Goal: Task Accomplishment & Management: Use online tool/utility

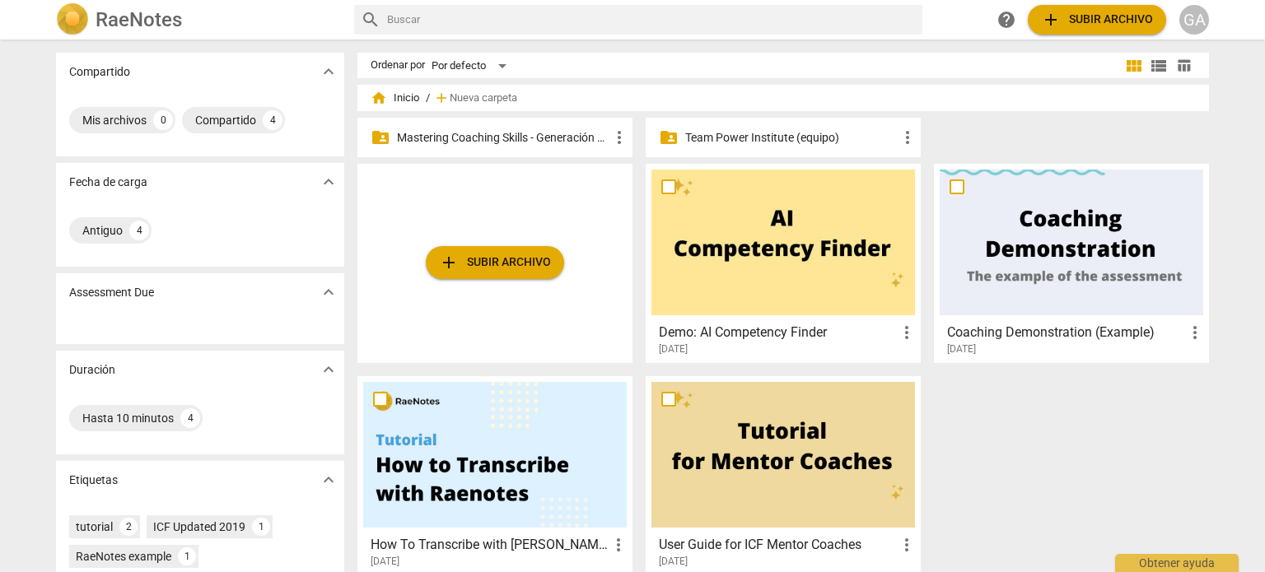
click at [441, 136] on p "Mastering Coaching Skills - Generación 31" at bounding box center [503, 137] width 212 height 17
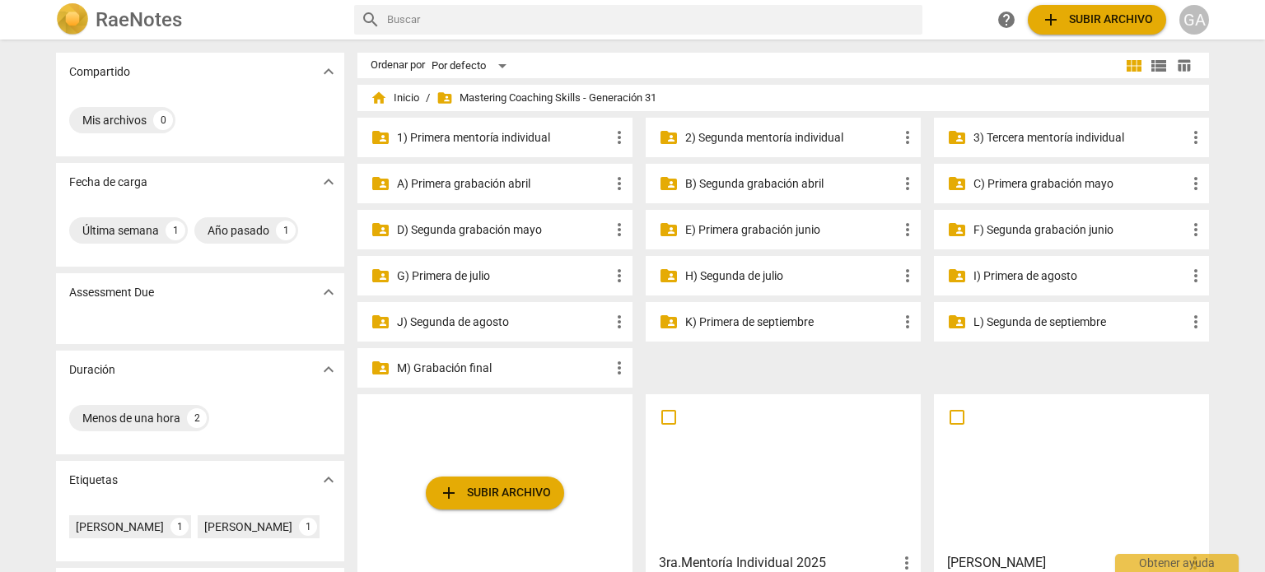
click at [1013, 137] on p "3) Tercera mentoría individual" at bounding box center [1079, 137] width 212 height 17
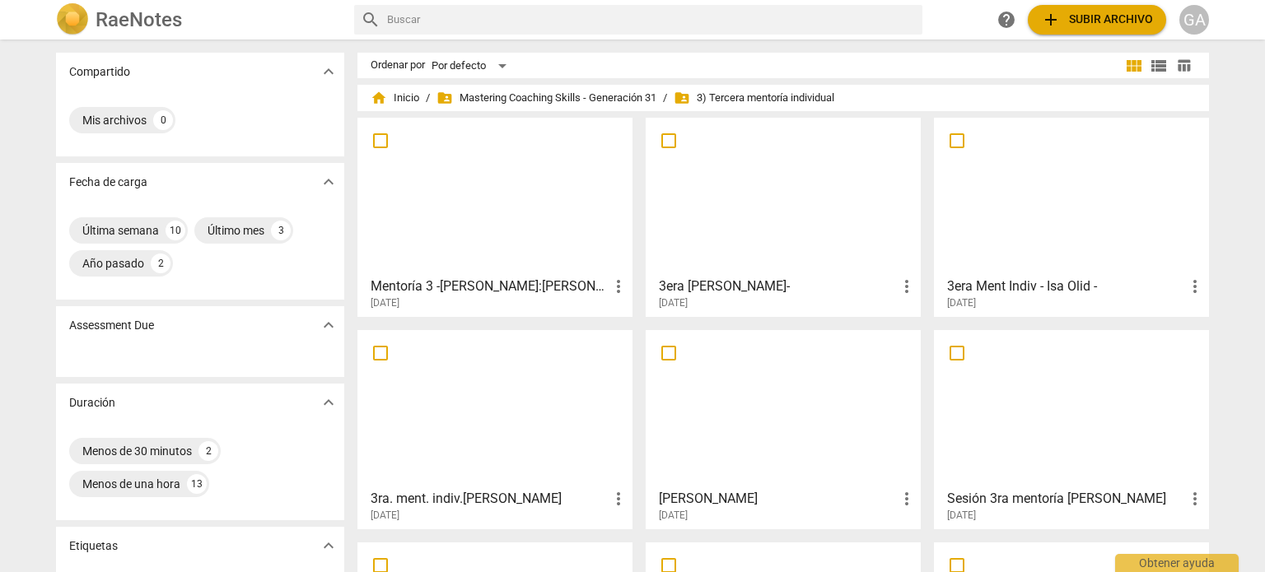
click at [780, 220] on div at bounding box center [782, 196] width 263 height 146
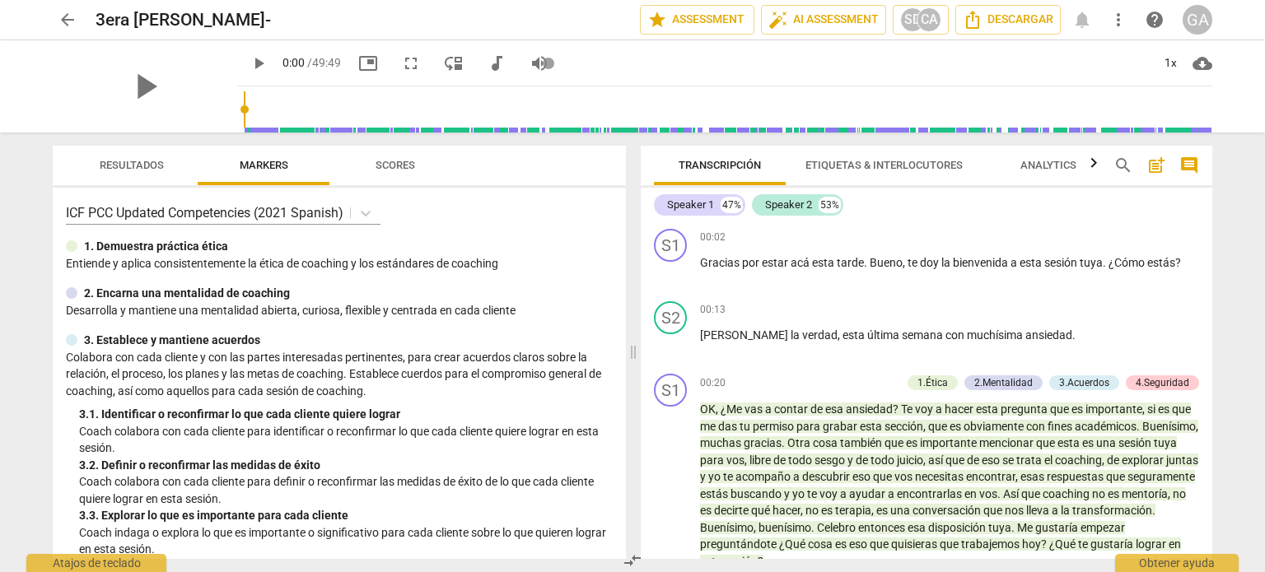
scroll to position [82, 0]
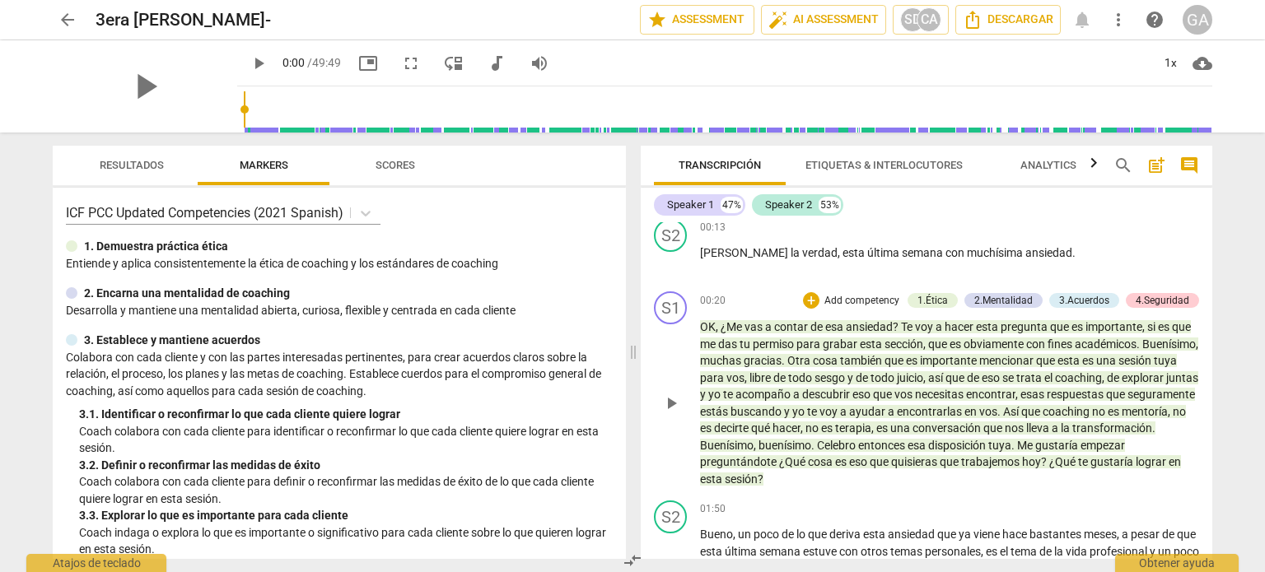
click at [855, 301] on p "Add competency" at bounding box center [861, 301] width 78 height 15
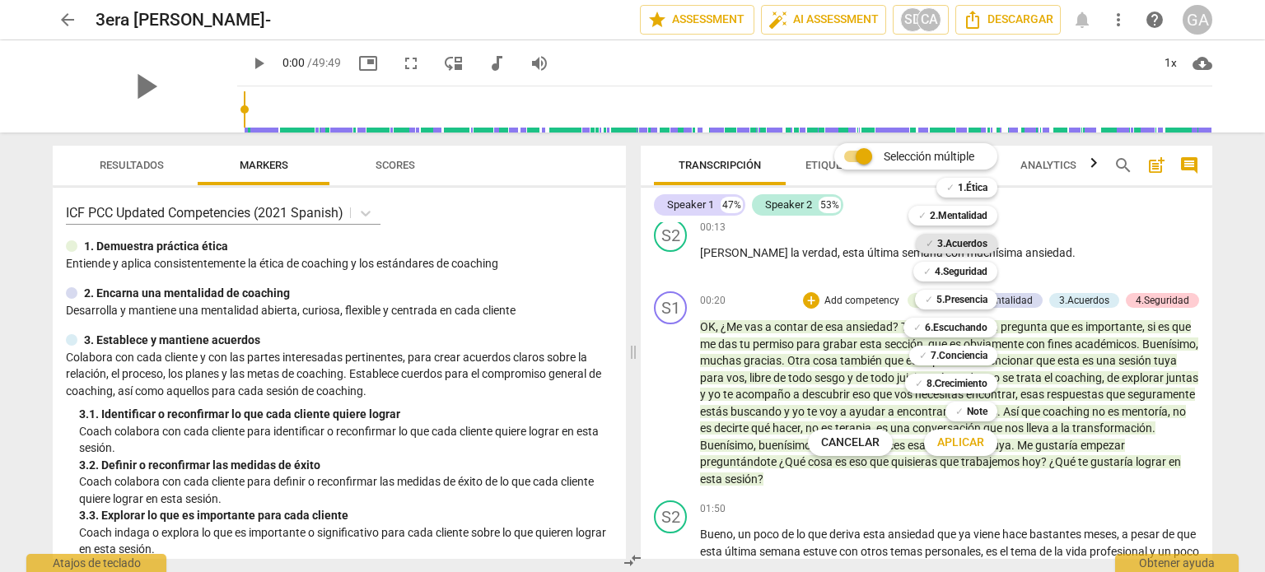
click at [968, 243] on b "3.Acuerdos" at bounding box center [962, 244] width 50 height 20
click at [962, 440] on span "Aplicar" at bounding box center [960, 443] width 47 height 16
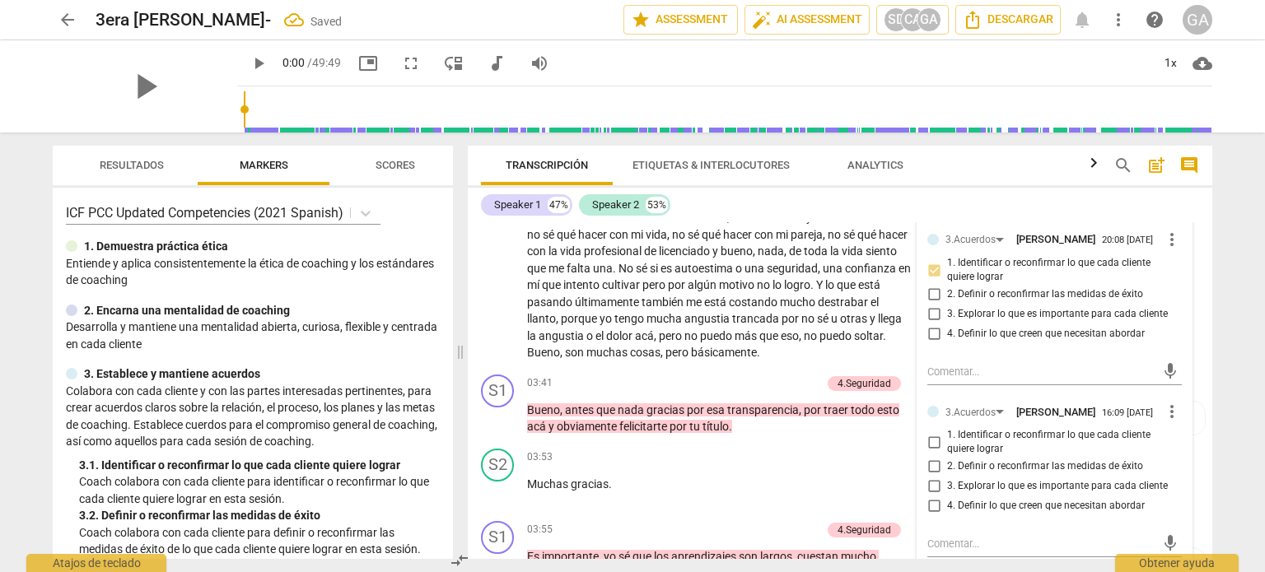
scroll to position [661, 0]
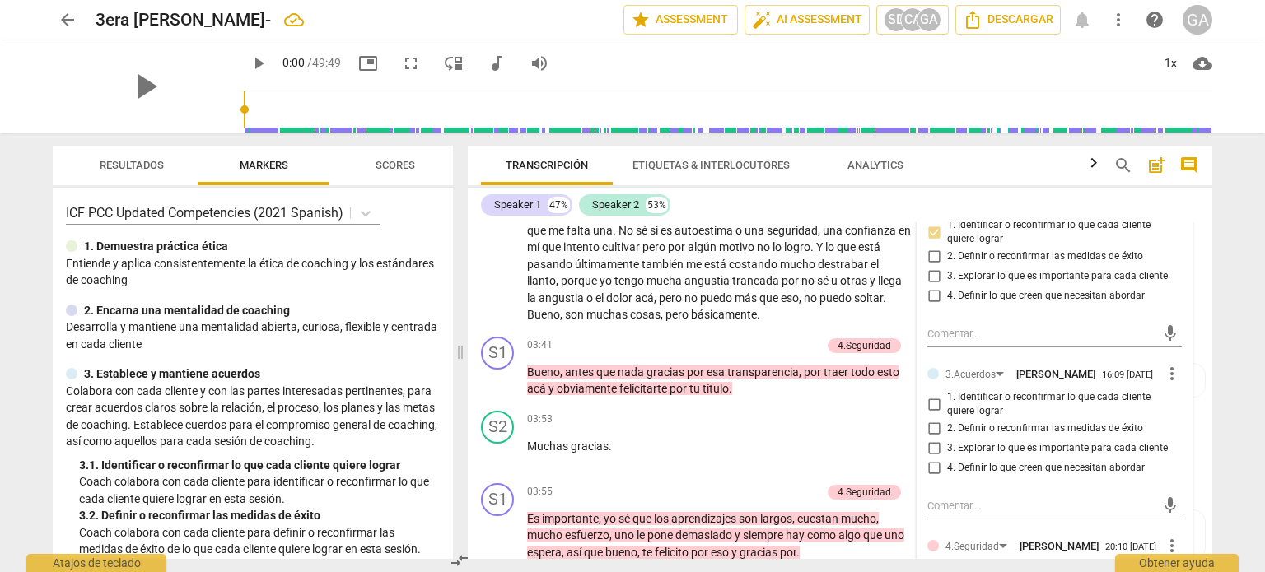
click at [935, 414] on input "1. Identificar o reconfirmar lo que cada cliente quiere lograr" at bounding box center [933, 404] width 26 height 20
checkbox input "true"
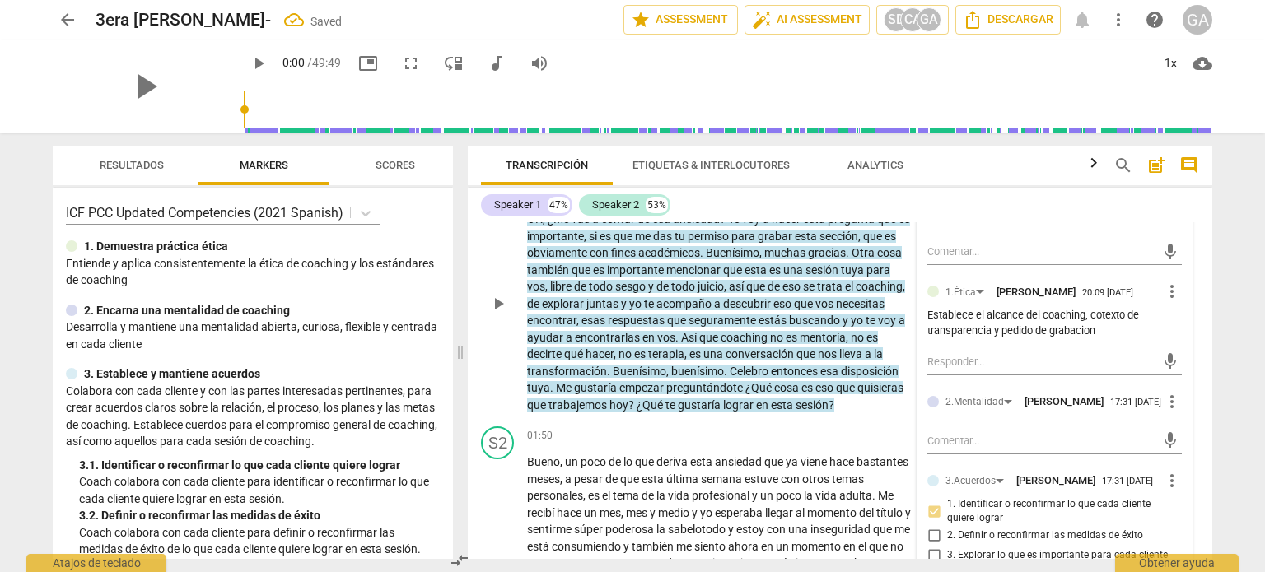
scroll to position [247, 0]
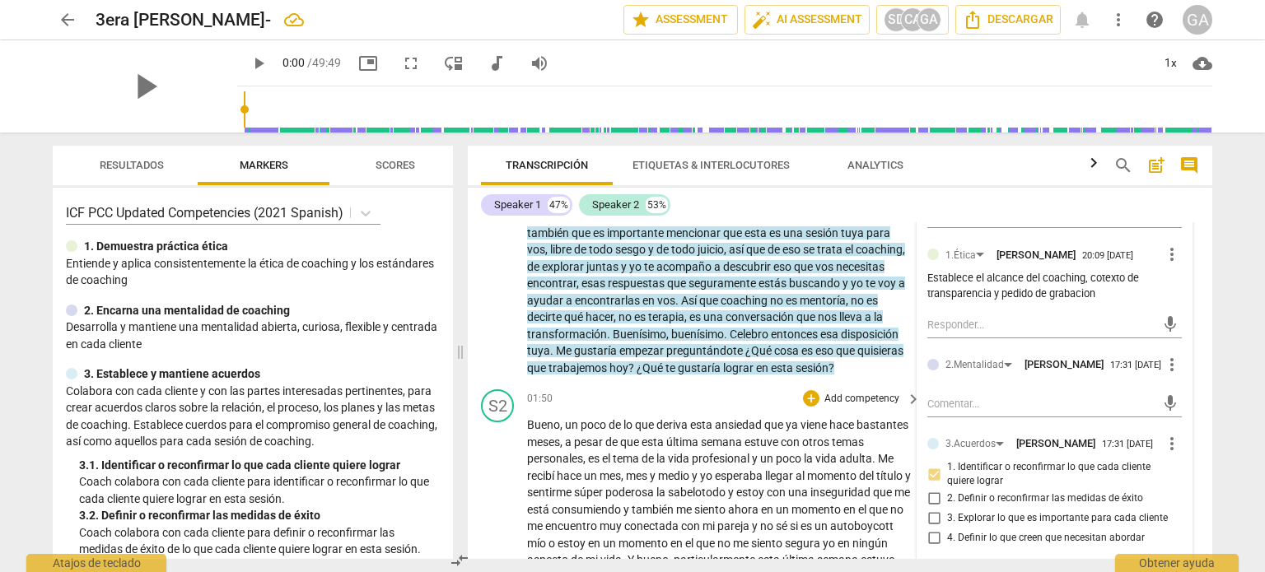
click at [774, 394] on div "01:50 + Add competency keyboard_arrow_right" at bounding box center [724, 398] width 395 height 18
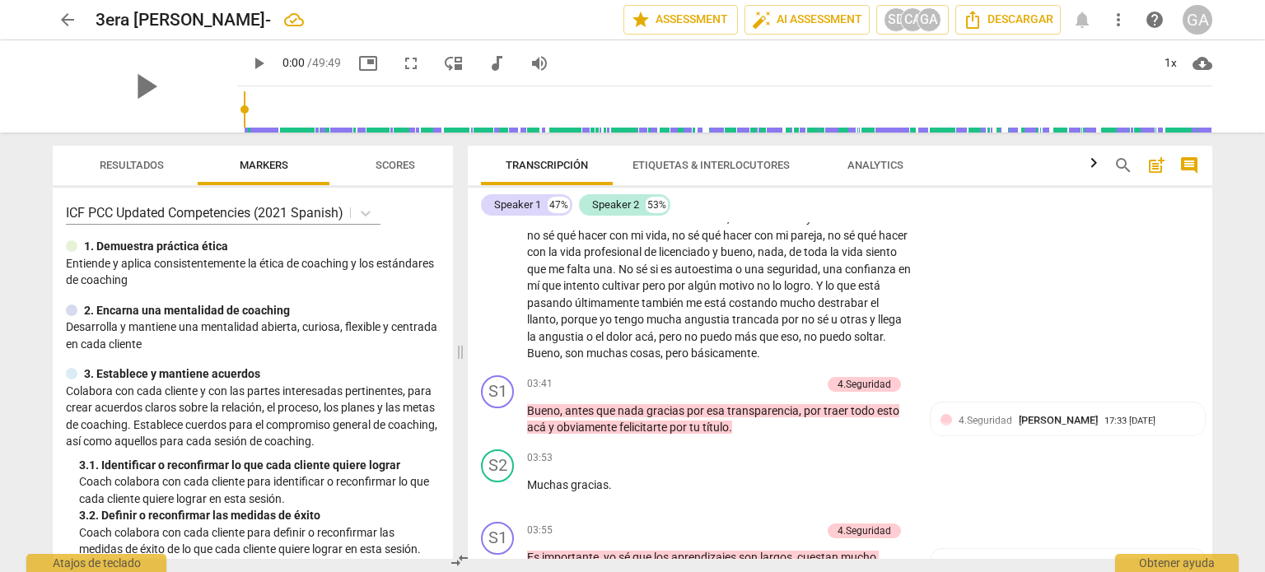
scroll to position [659, 0]
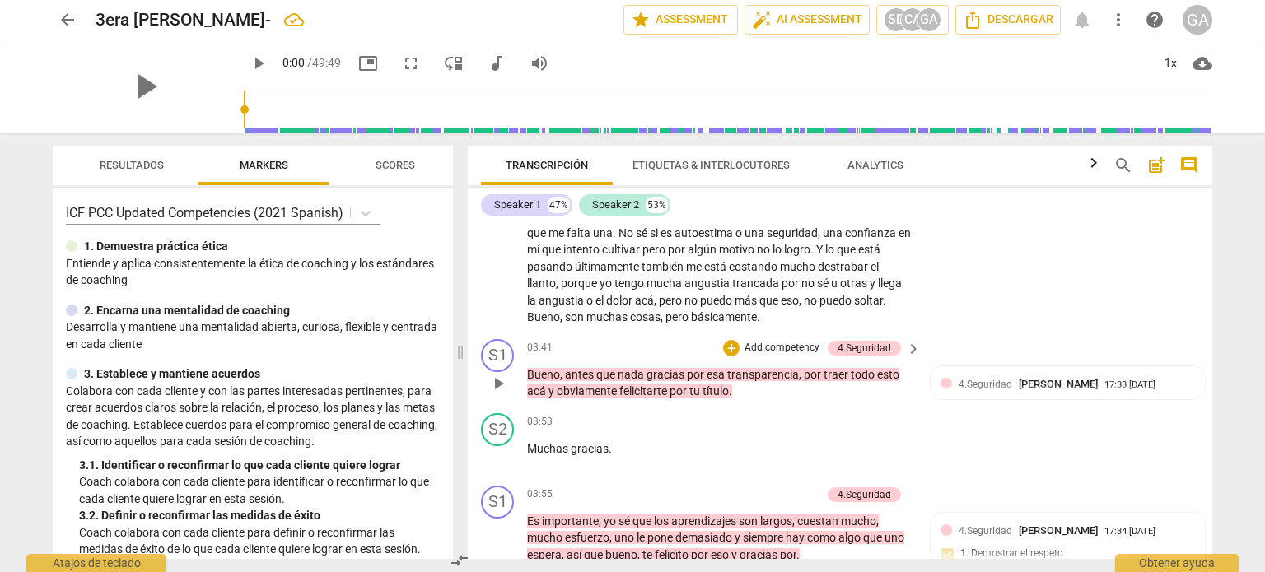
click at [764, 356] on p "Add competency" at bounding box center [782, 348] width 78 height 15
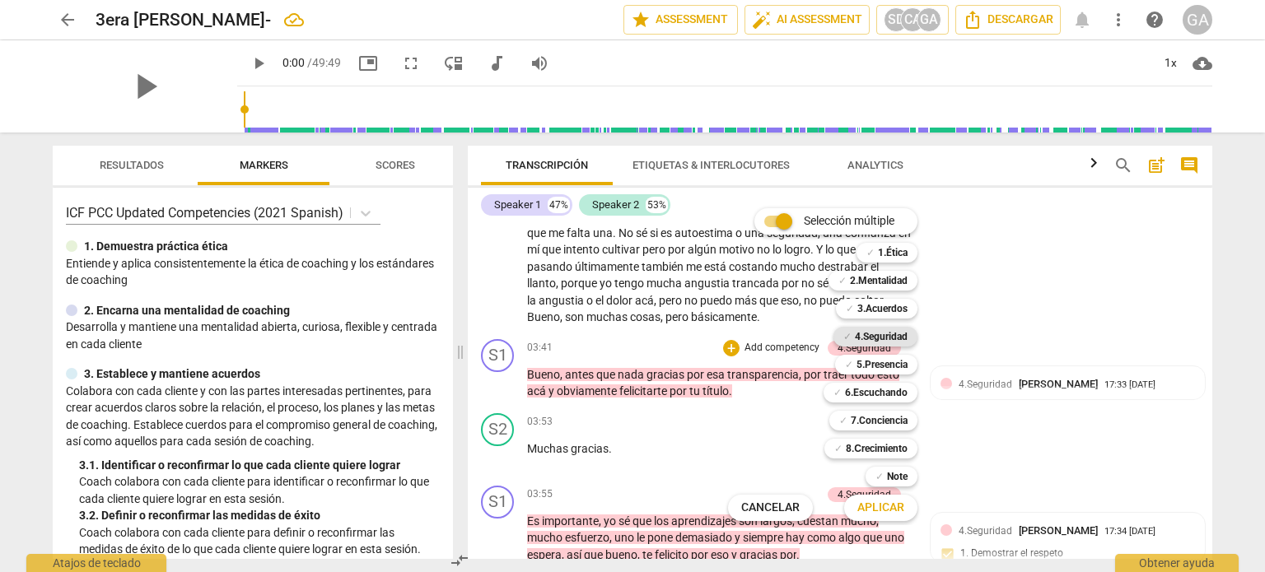
click at [889, 333] on b "4.Seguridad" at bounding box center [881, 337] width 53 height 20
click at [888, 515] on span "Aplicar" at bounding box center [880, 508] width 47 height 16
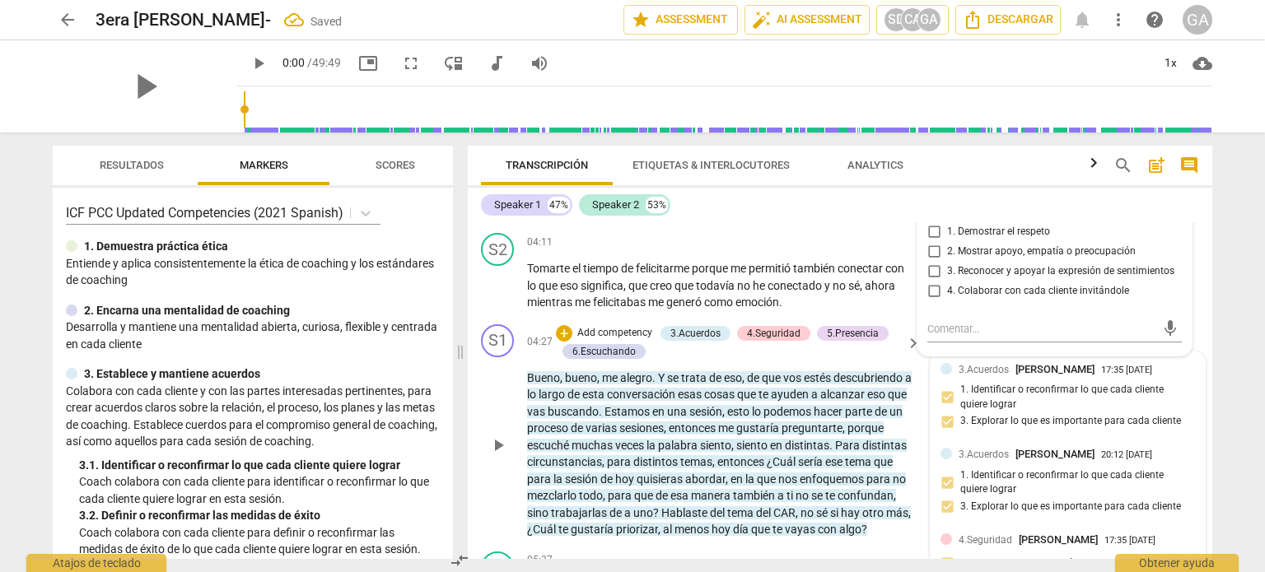
scroll to position [823, 0]
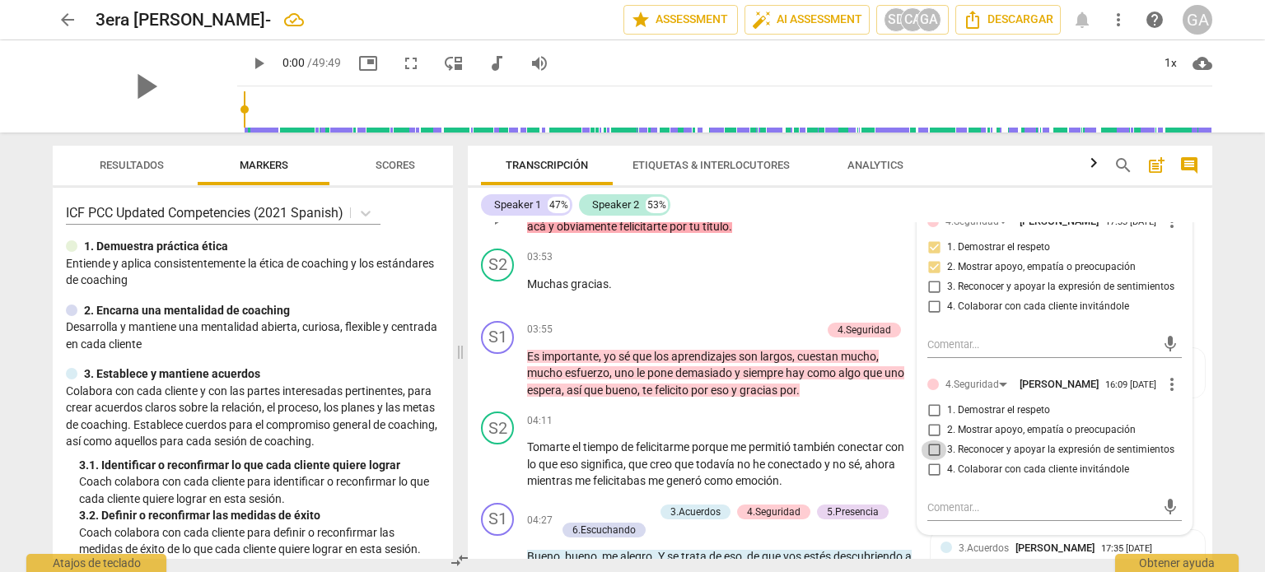
click at [933, 460] on input "3. Reconocer y apoyar la expresión de sentimientos" at bounding box center [933, 450] width 26 height 20
checkbox input "true"
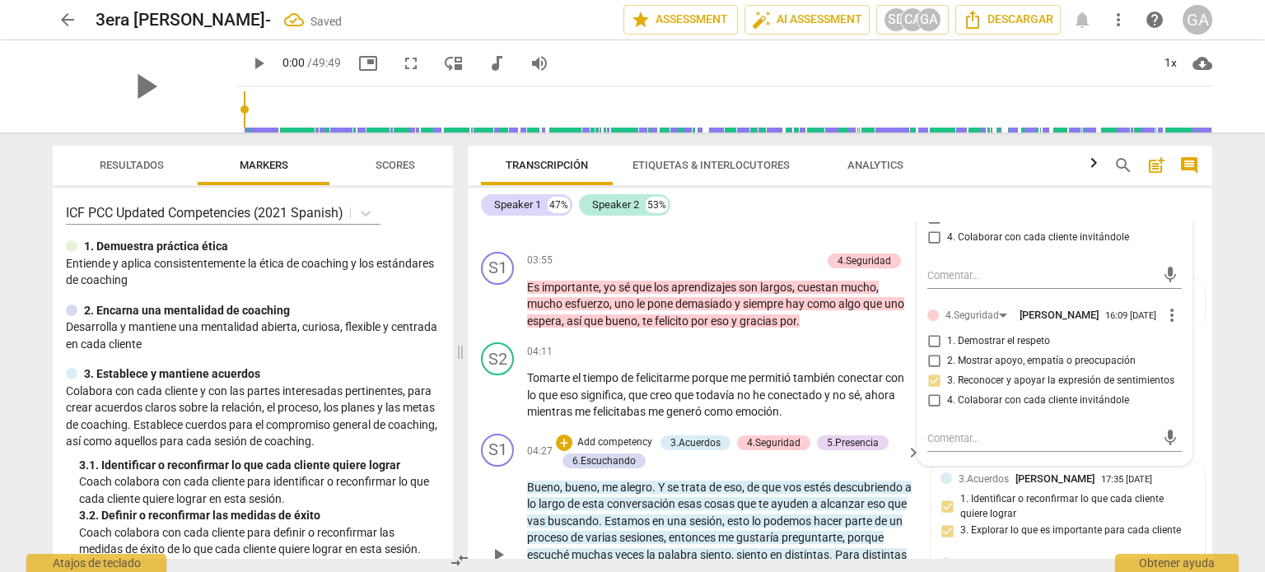
scroll to position [988, 0]
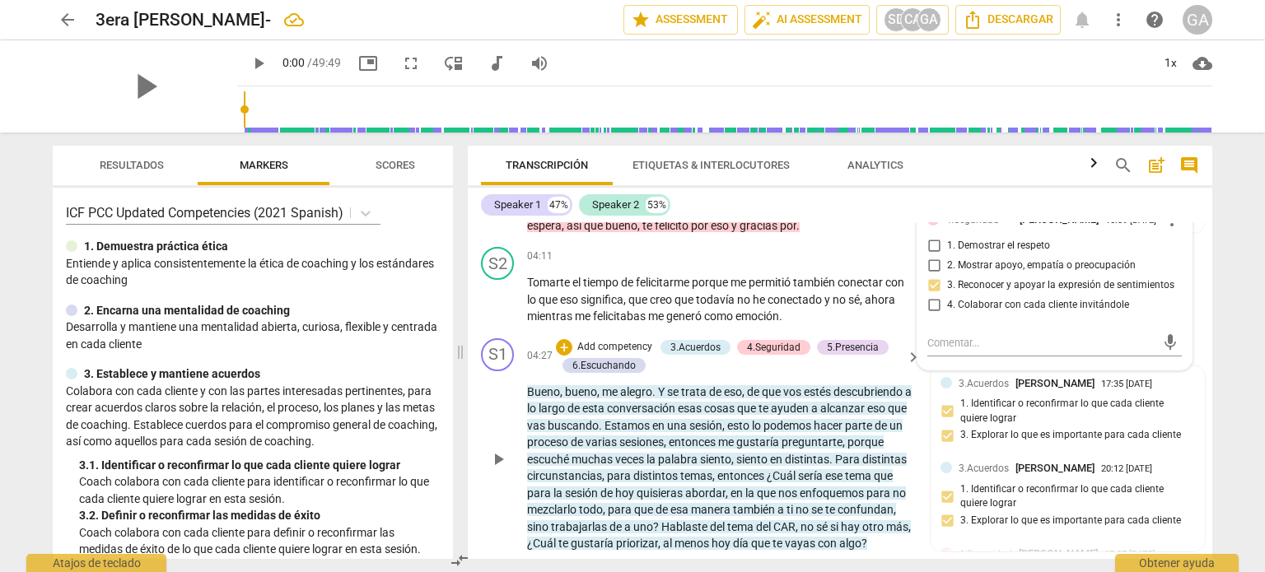
click at [619, 355] on p "Add competency" at bounding box center [614, 347] width 78 height 15
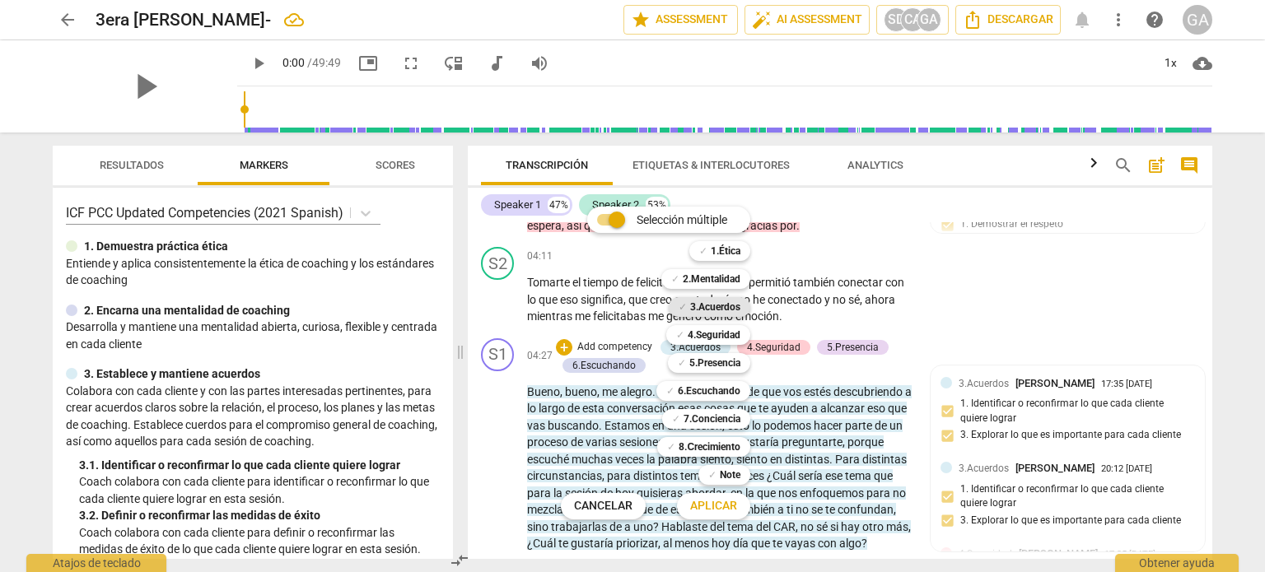
click at [718, 307] on b "3.Acuerdos" at bounding box center [715, 307] width 50 height 20
click at [721, 500] on span "Aplicar" at bounding box center [713, 506] width 47 height 16
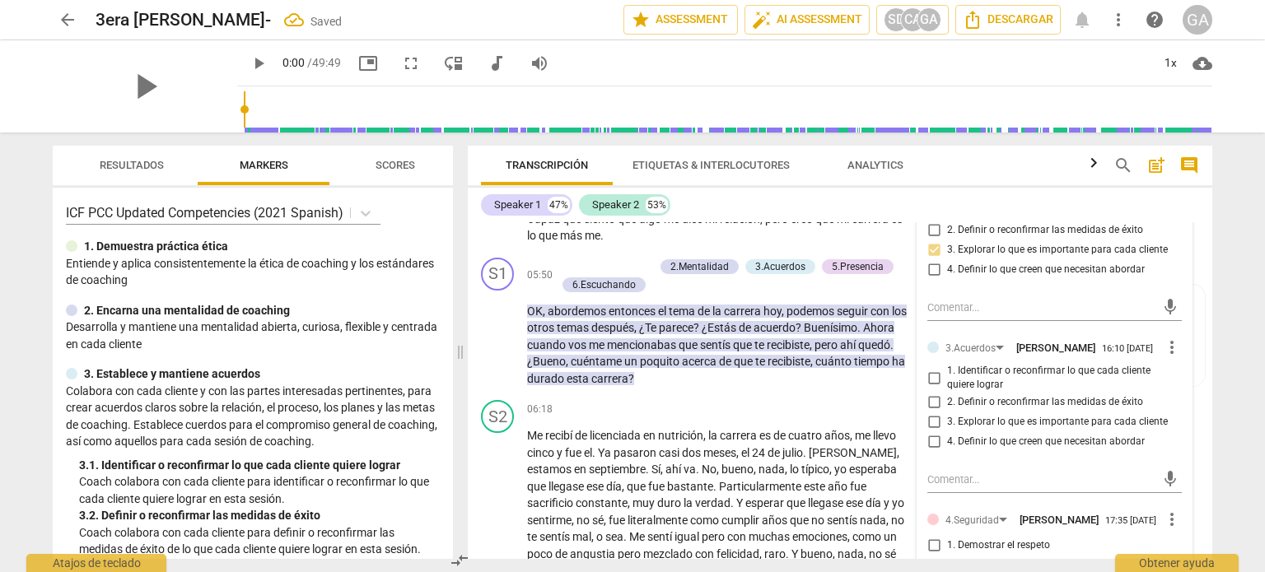
scroll to position [1396, 0]
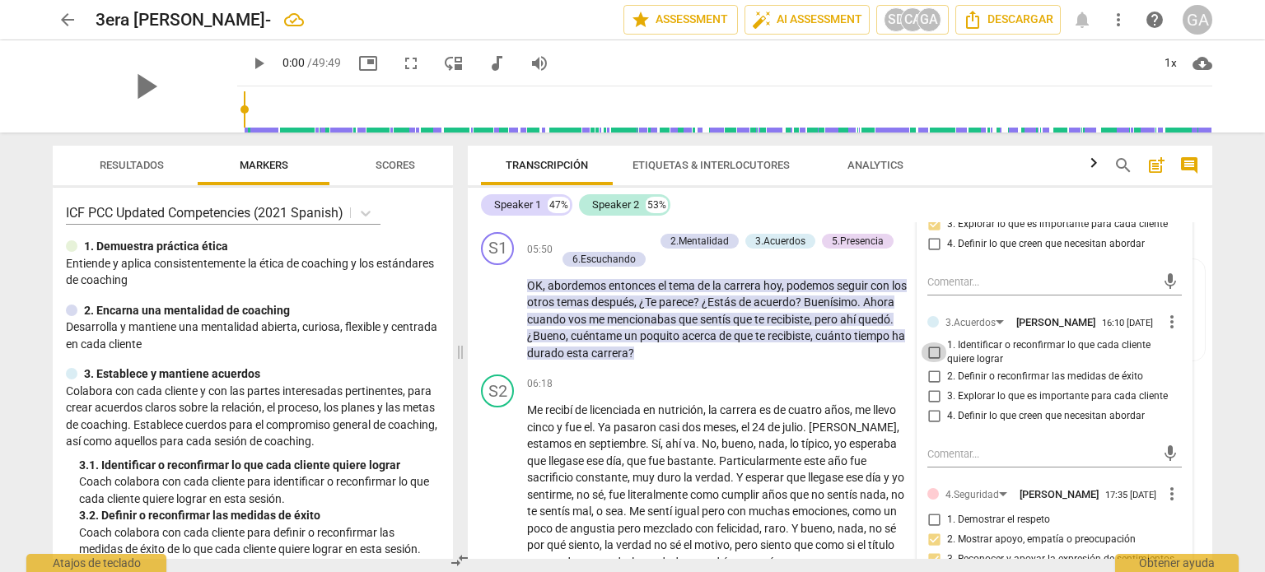
click at [930, 362] on input "1. Identificar o reconfirmar lo que cada cliente quiere lograr" at bounding box center [933, 352] width 26 height 20
checkbox input "true"
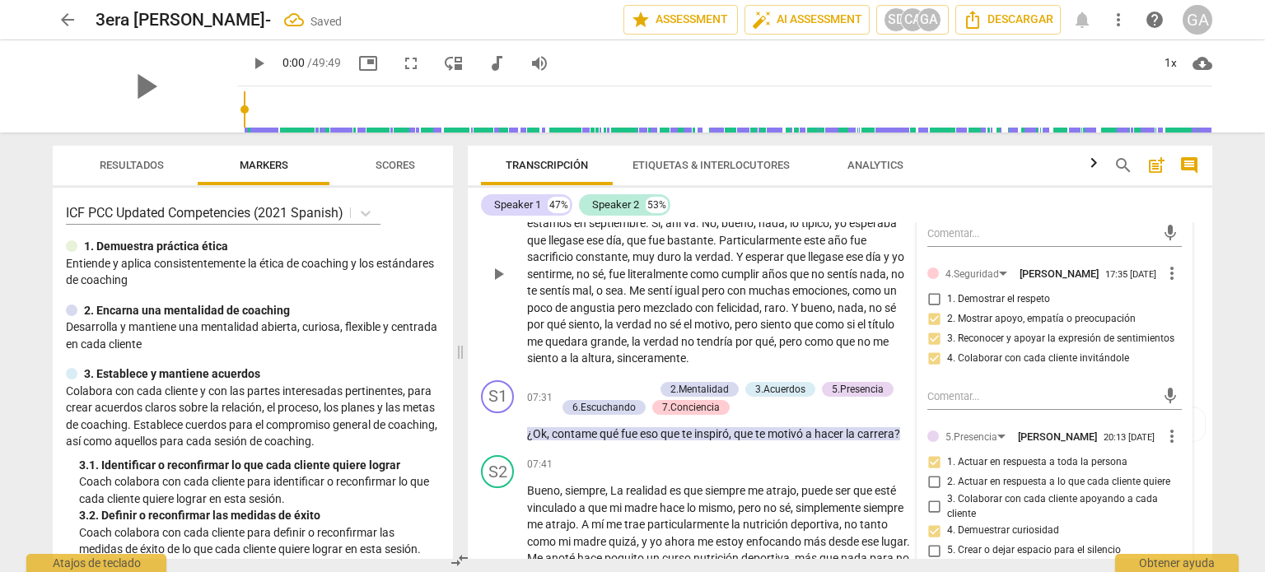
scroll to position [1642, 0]
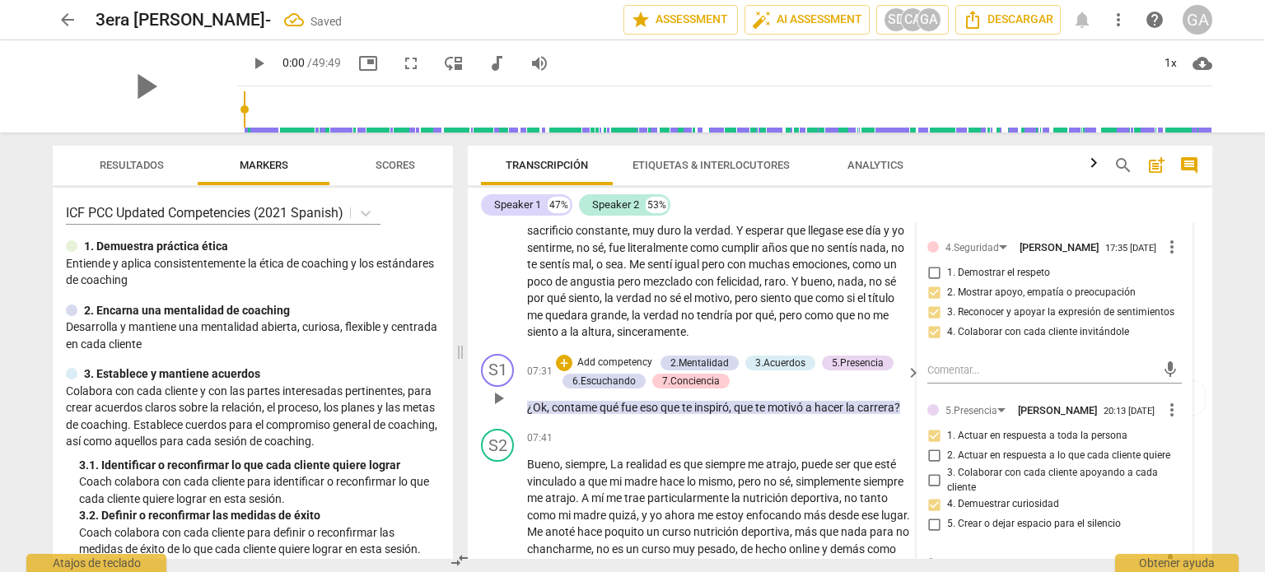
click at [631, 370] on p "Add competency" at bounding box center [614, 363] width 78 height 15
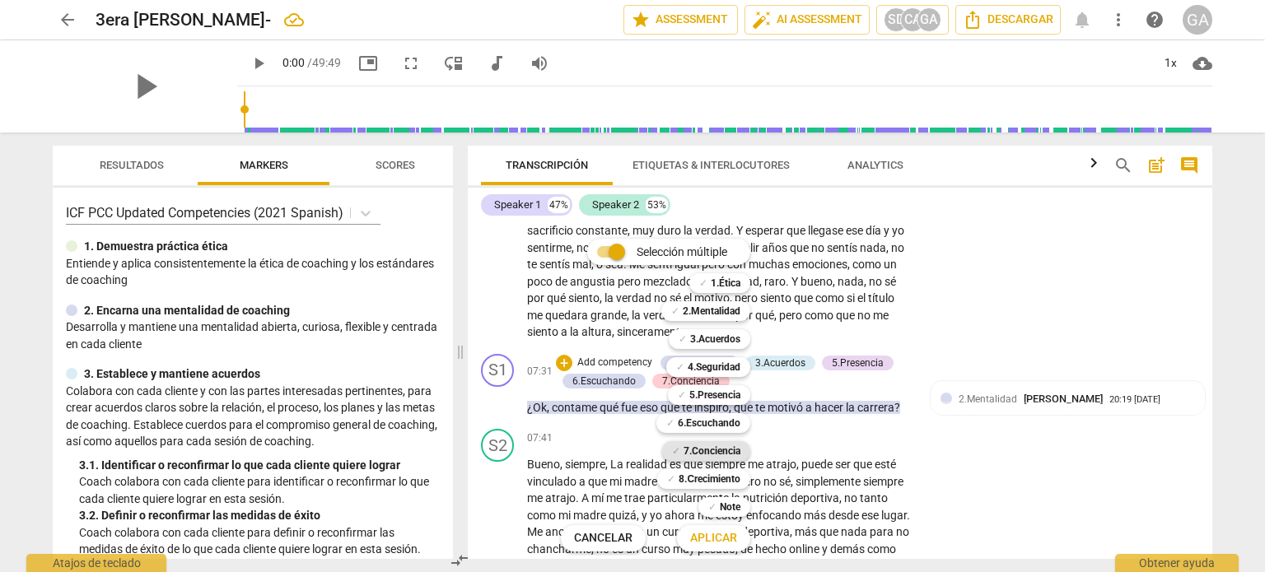
click at [711, 453] on b "7.Conciencia" at bounding box center [711, 451] width 57 height 20
click at [718, 535] on span "Aplicar" at bounding box center [713, 538] width 47 height 16
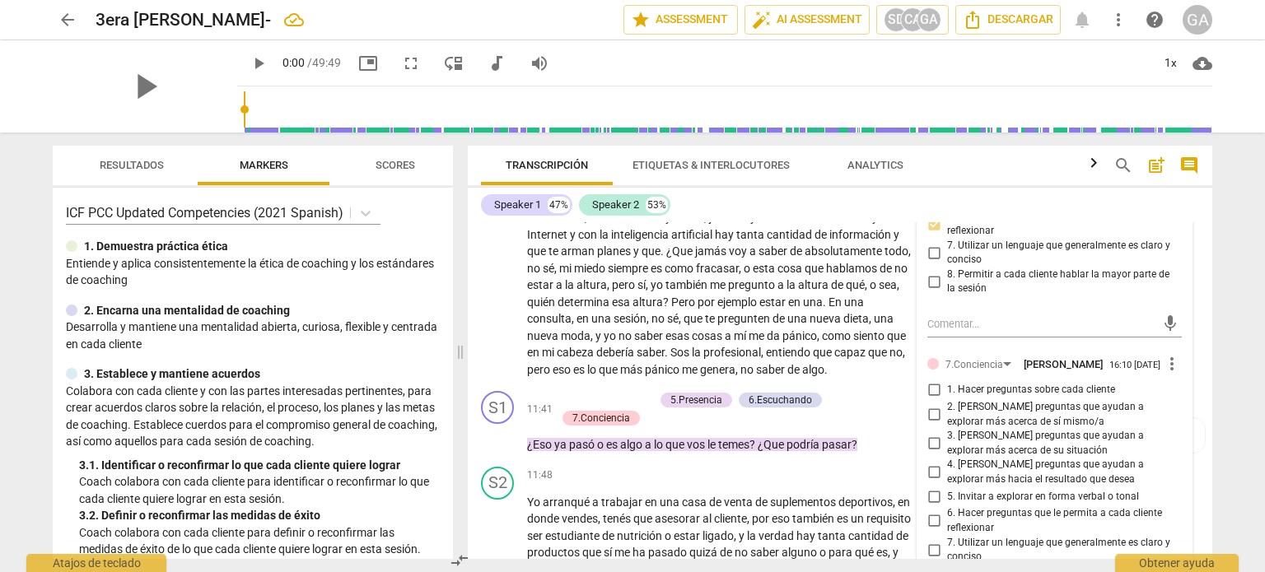
scroll to position [2713, 0]
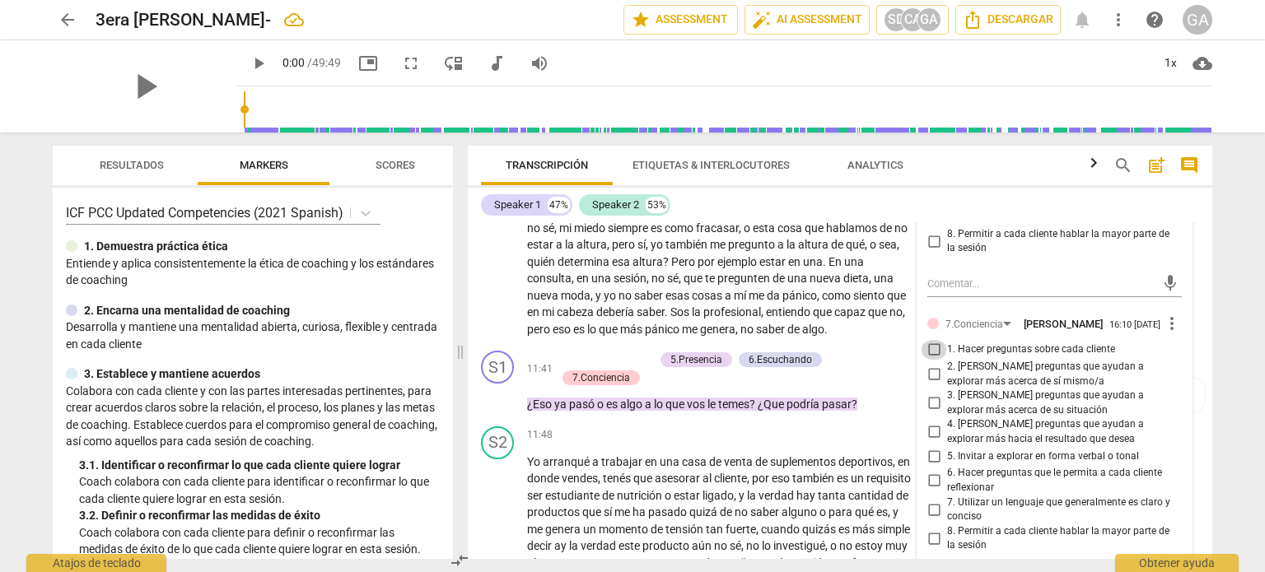
click at [934, 360] on input "1. Hacer preguntas sobre cada cliente" at bounding box center [933, 350] width 26 height 20
checkbox input "true"
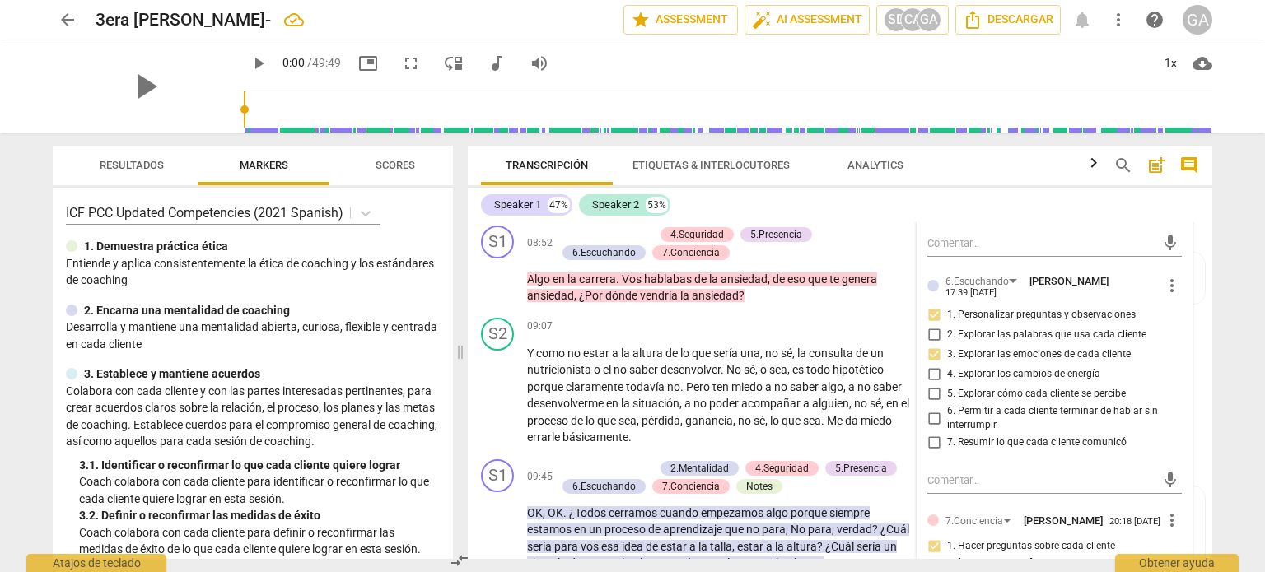
scroll to position [2054, 0]
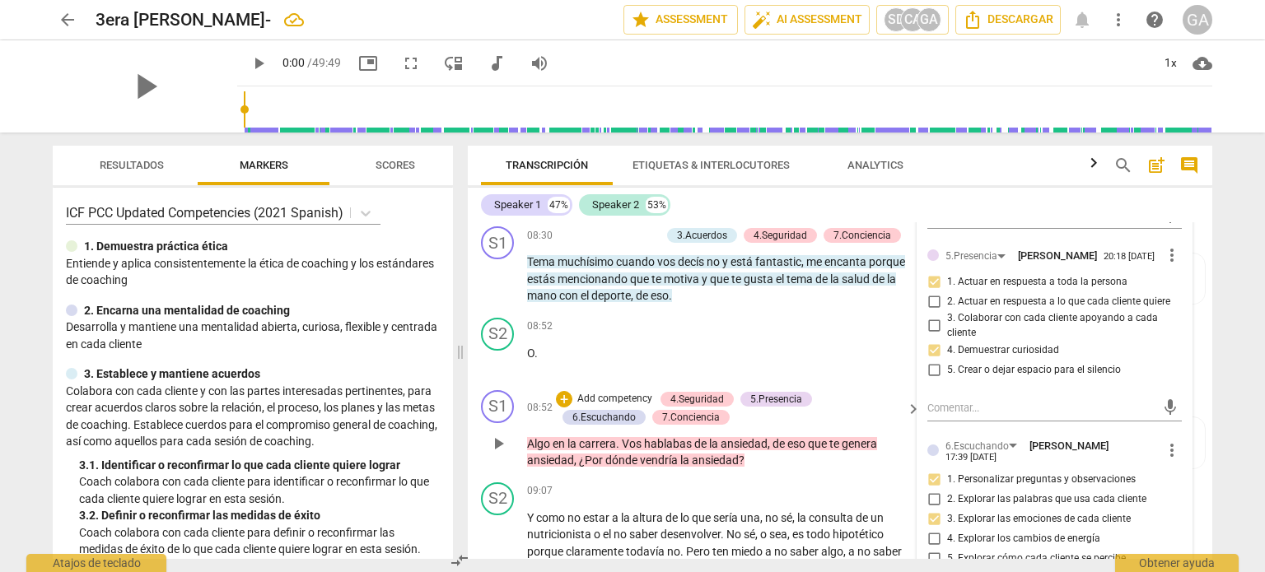
click at [616, 407] on p "Add competency" at bounding box center [614, 399] width 78 height 15
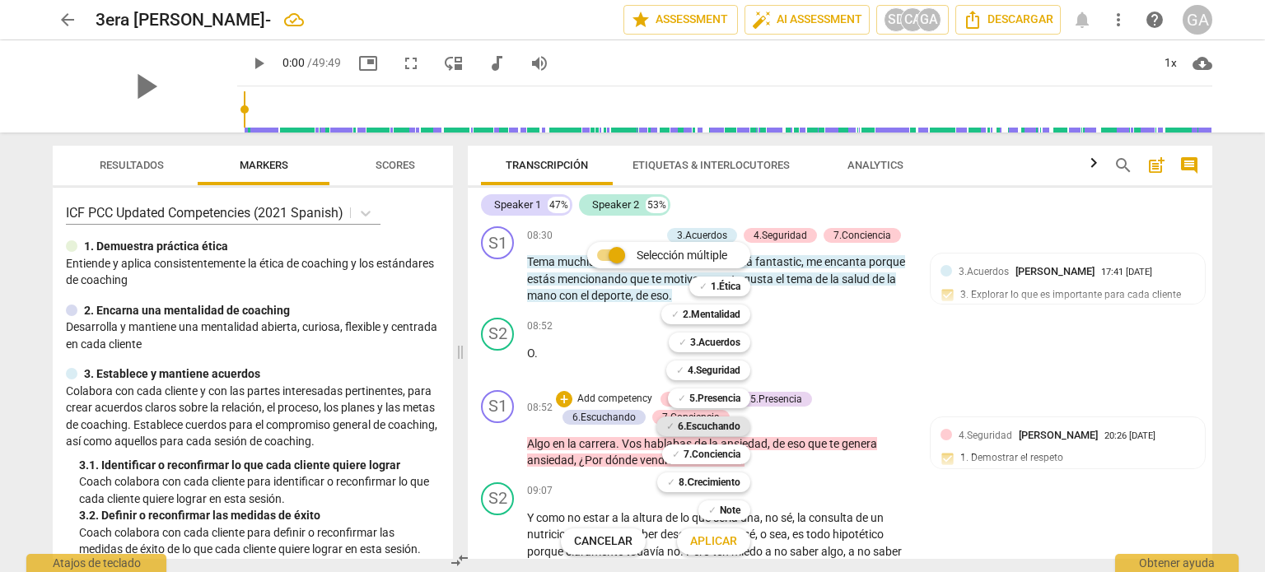
click at [711, 423] on b "6.Escuchando" at bounding box center [709, 427] width 63 height 20
click at [709, 538] on span "Aplicar" at bounding box center [713, 542] width 47 height 16
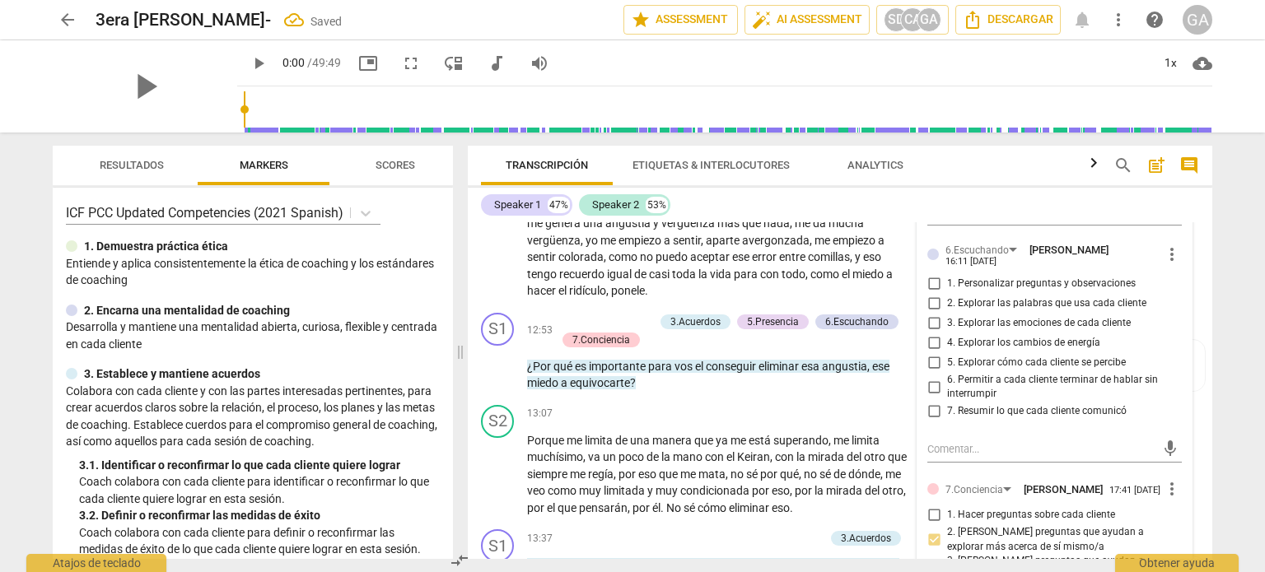
scroll to position [3078, 0]
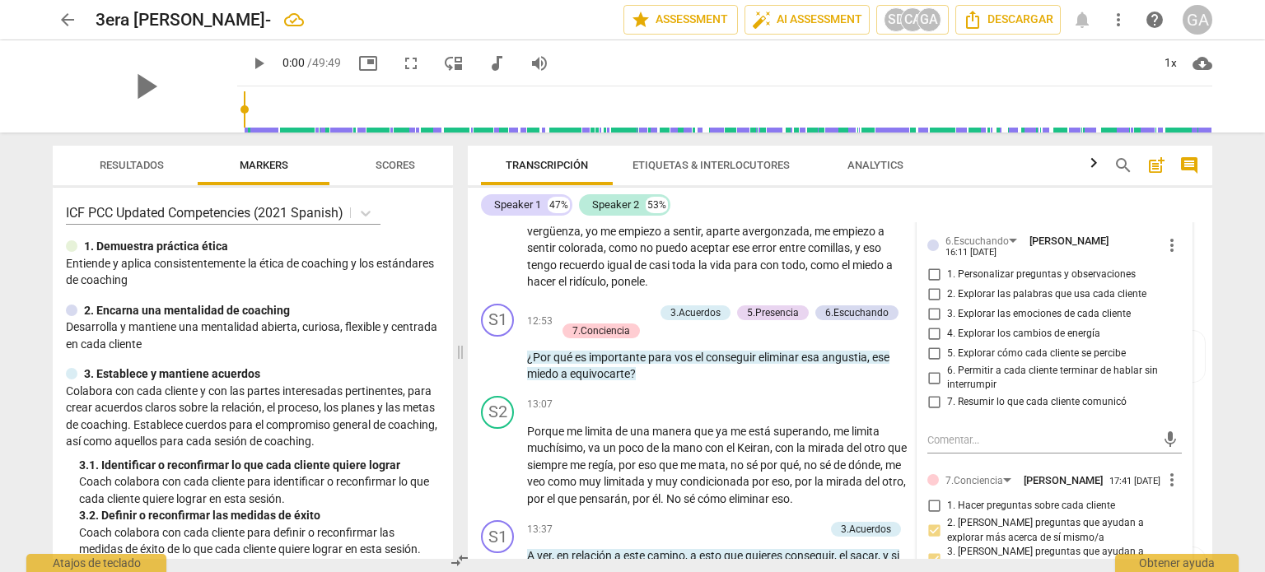
click at [930, 324] on input "3. Explorar las emociones de cada cliente" at bounding box center [933, 315] width 26 height 20
checkbox input "true"
click at [672, 414] on div "13:07 + Add competency keyboard_arrow_right" at bounding box center [724, 405] width 395 height 18
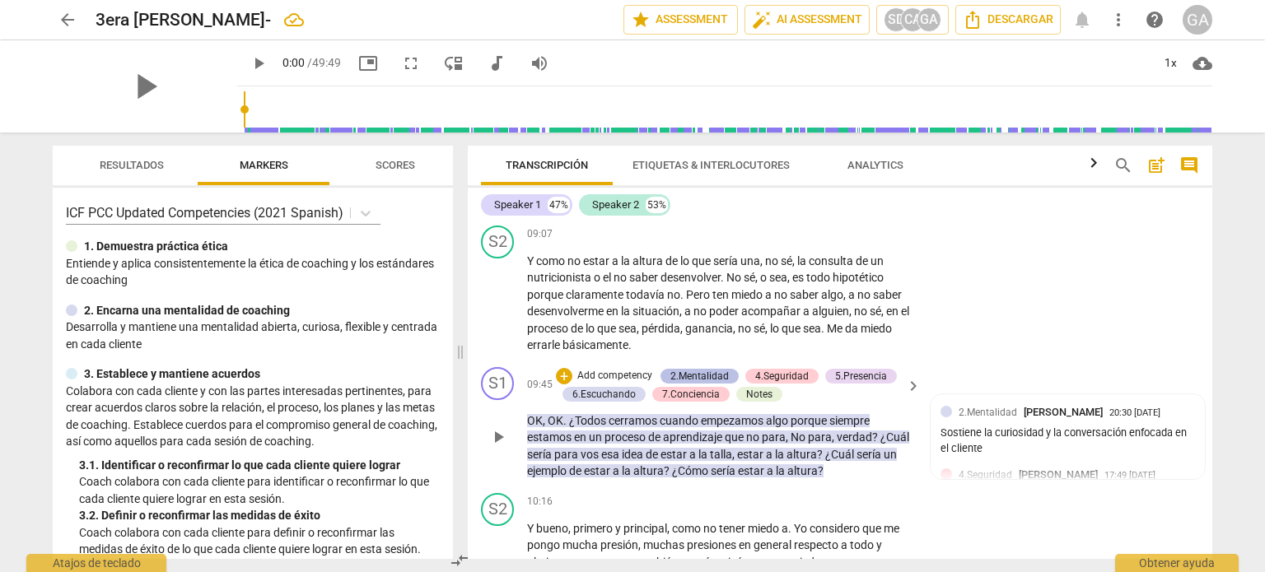
scroll to position [2337, 0]
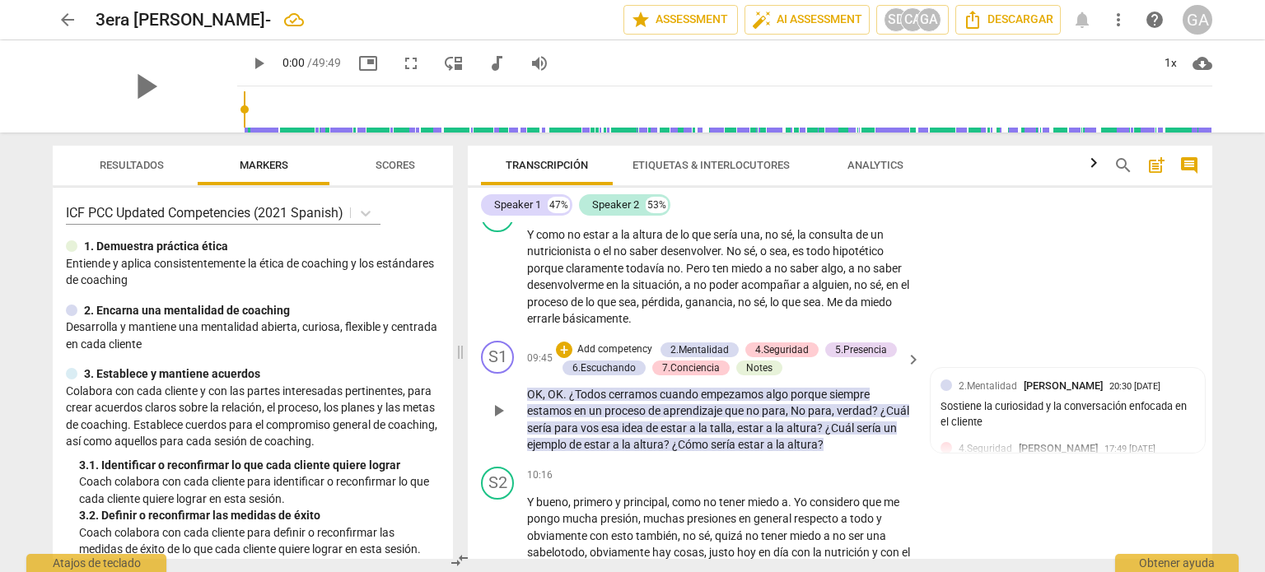
click at [580, 357] on p "Add competency" at bounding box center [614, 349] width 78 height 15
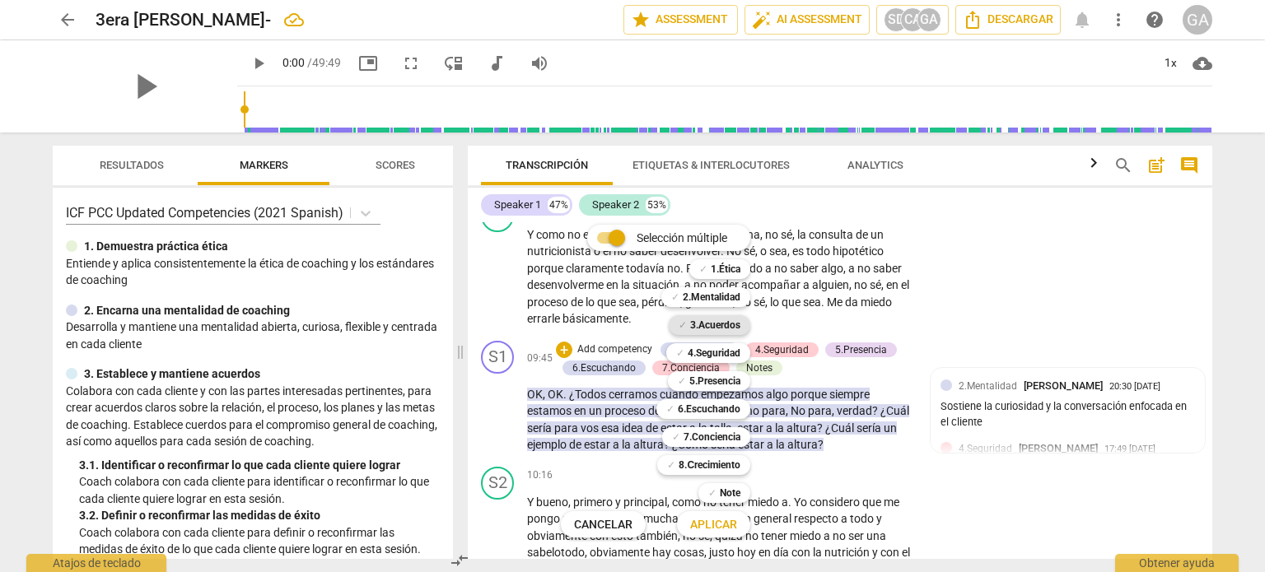
click at [721, 325] on b "3.Acuerdos" at bounding box center [715, 325] width 50 height 20
click at [725, 523] on span "Aplicar" at bounding box center [713, 525] width 47 height 16
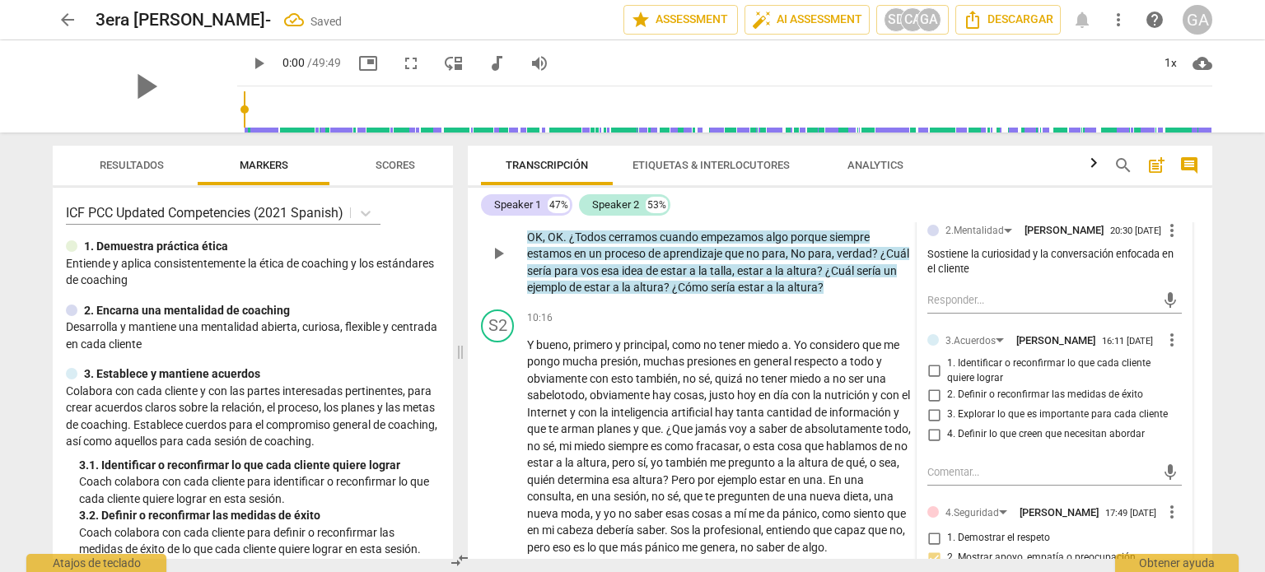
scroll to position [2502, 0]
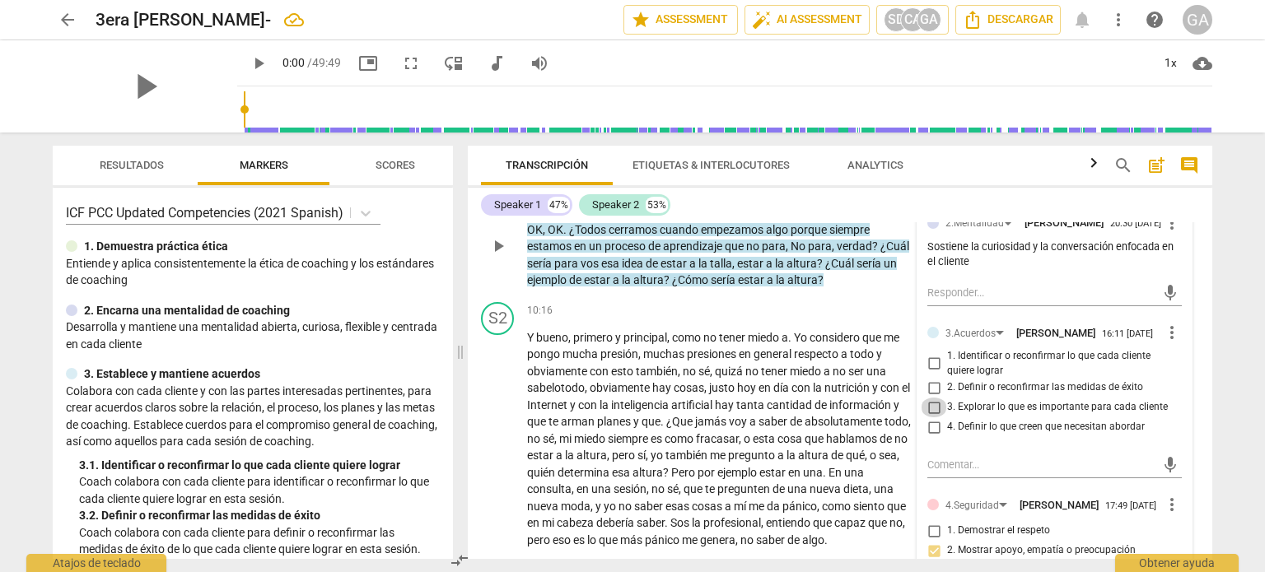
click at [934, 417] on input "3. Explorar lo que es importante para cada cliente" at bounding box center [933, 408] width 26 height 20
checkbox input "true"
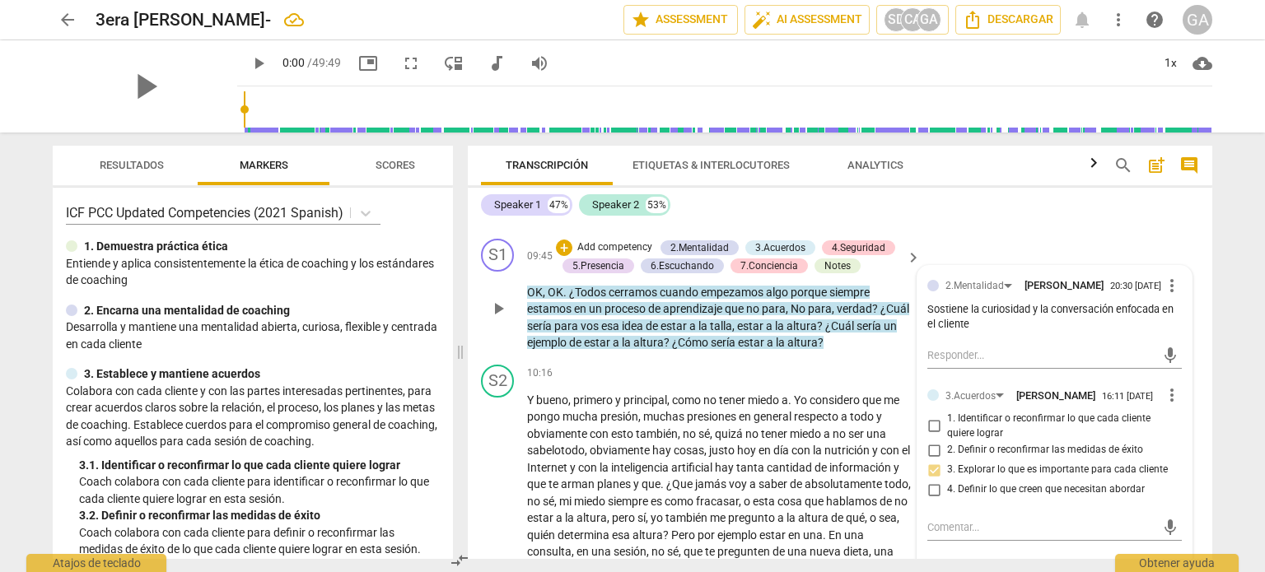
scroll to position [2255, 0]
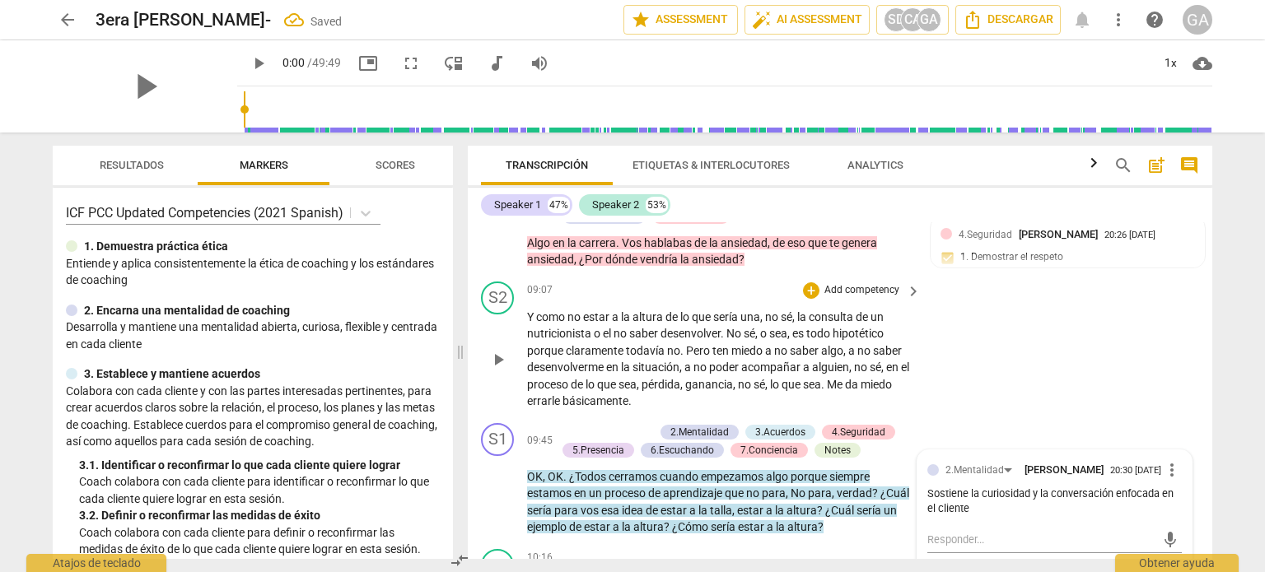
click at [772, 306] on div "S2 play_arrow pause 09:07 + Add competency keyboard_arrow_right Y como no estar…" at bounding box center [840, 346] width 744 height 142
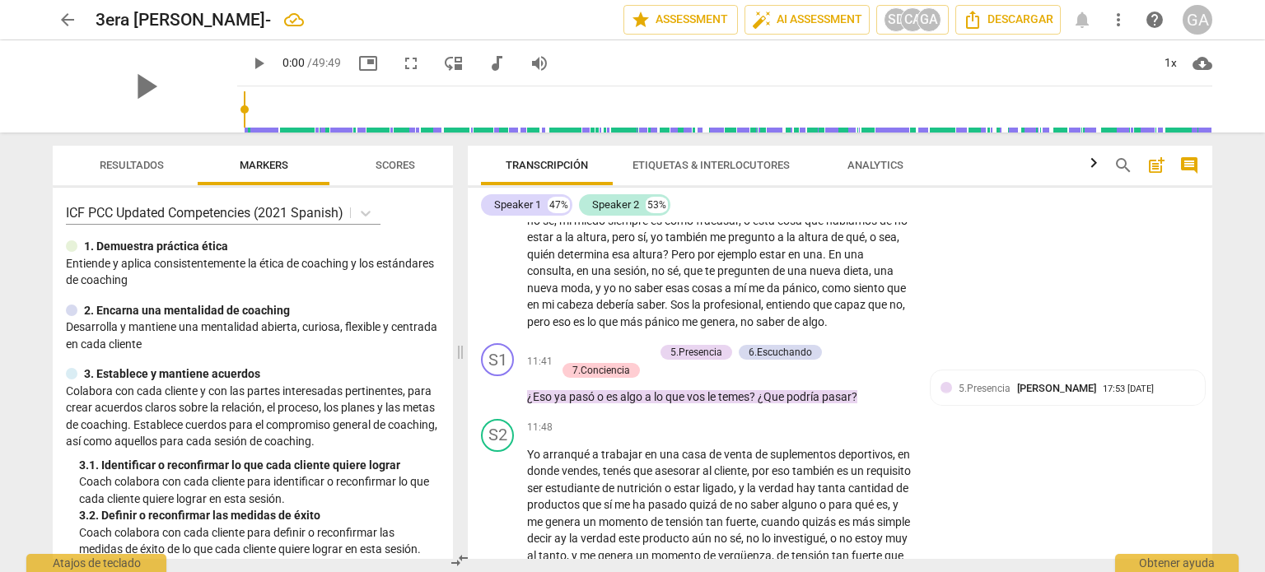
scroll to position [2749, 0]
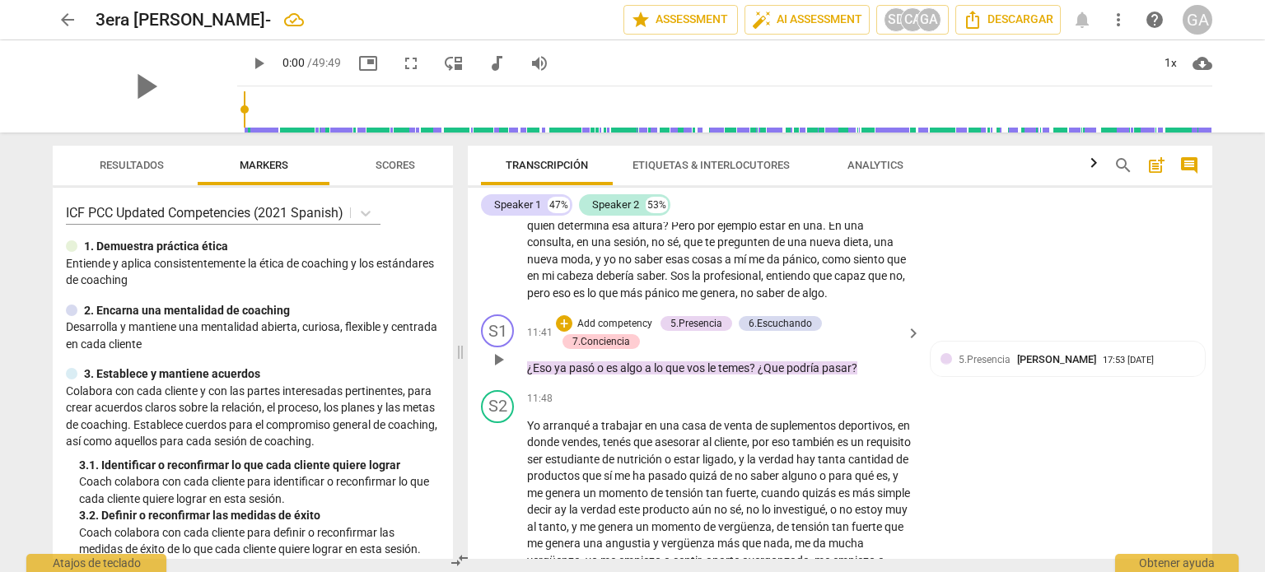
click at [589, 332] on p "Add competency" at bounding box center [614, 324] width 78 height 15
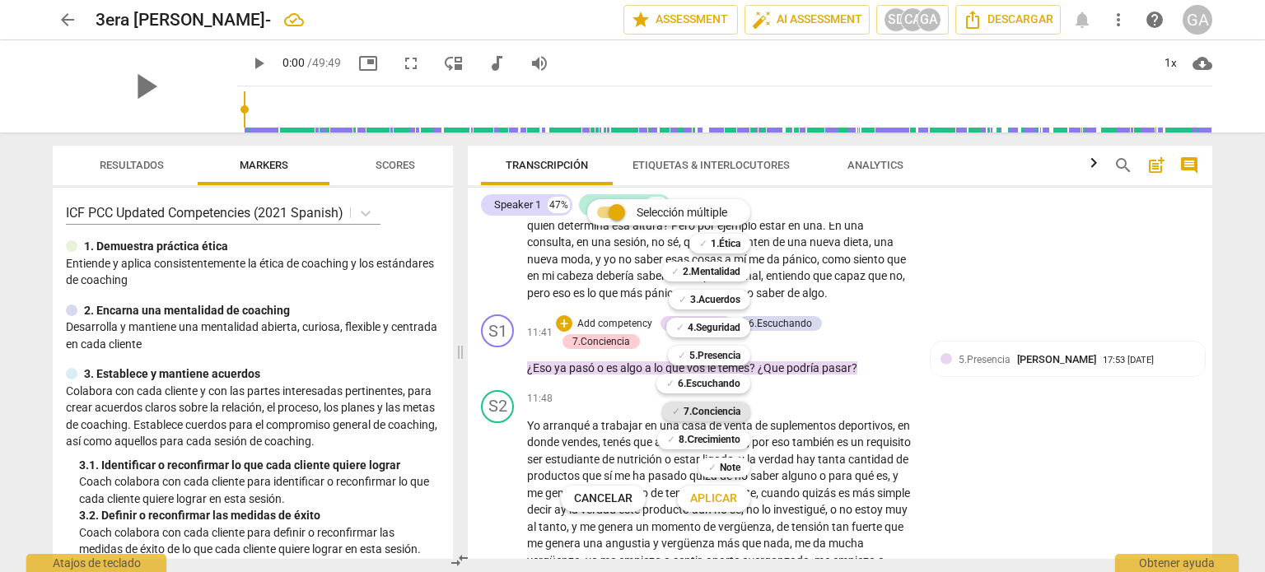
click at [728, 412] on b "7.Conciencia" at bounding box center [711, 412] width 57 height 20
click at [725, 500] on span "Aplicar" at bounding box center [713, 499] width 47 height 16
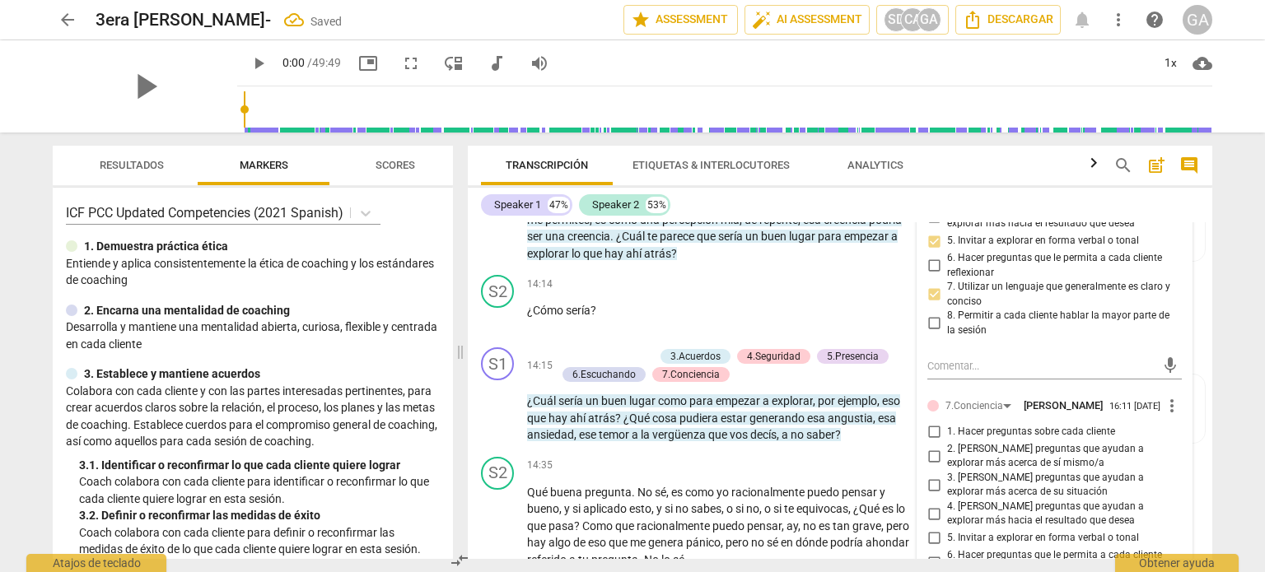
scroll to position [3490, 0]
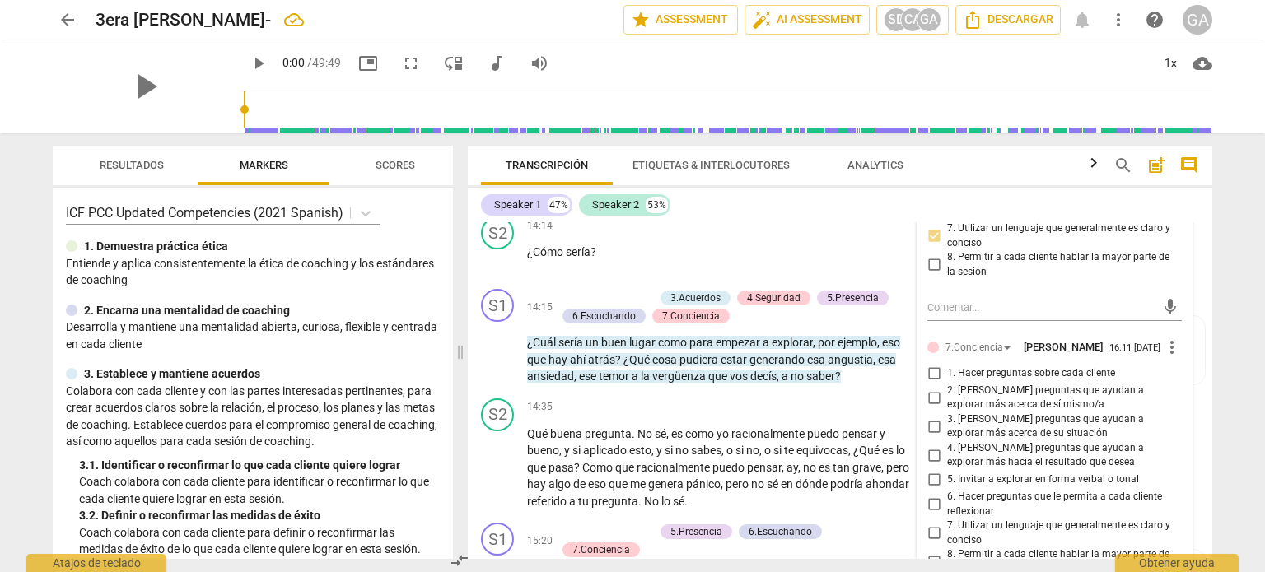
click at [938, 384] on input "1. Hacer preguntas sobre cada cliente" at bounding box center [933, 374] width 26 height 20
checkbox input "true"
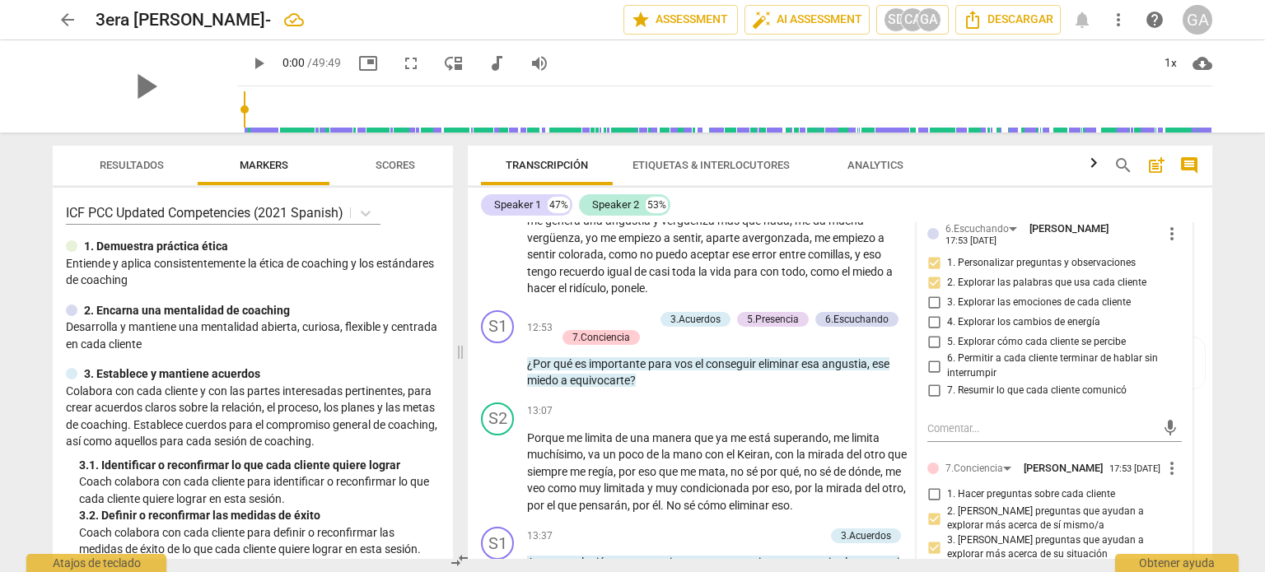
scroll to position [3078, 0]
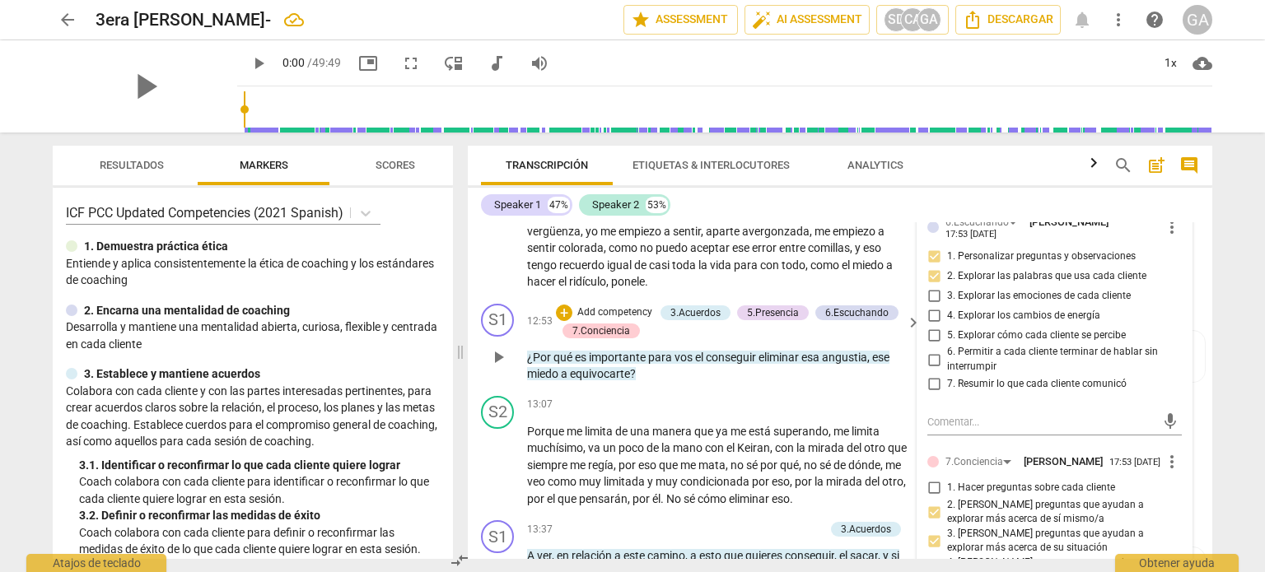
click at [619, 320] on p "Add competency" at bounding box center [614, 312] width 78 height 15
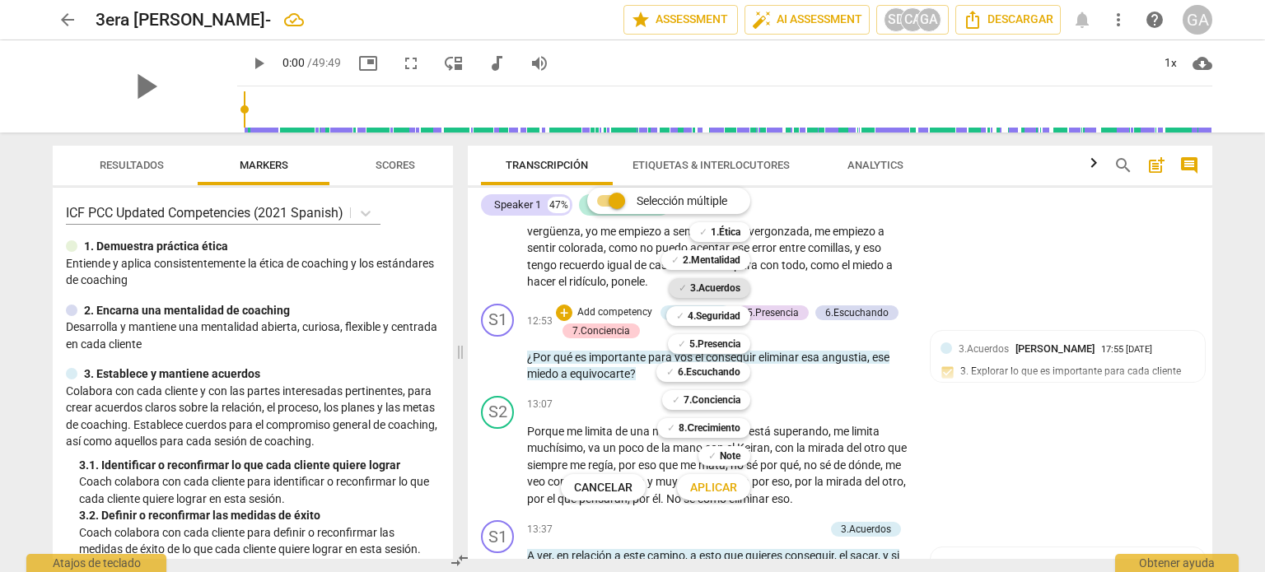
click at [715, 289] on b "3.Acuerdos" at bounding box center [715, 288] width 50 height 20
click at [724, 487] on span "Aplicar" at bounding box center [713, 488] width 47 height 16
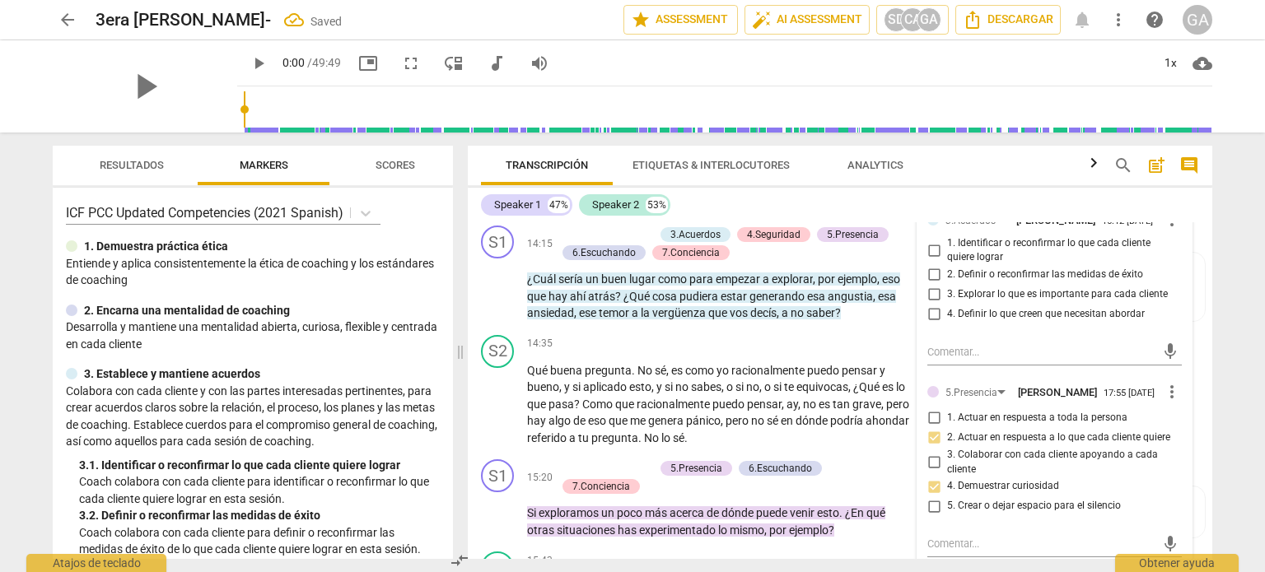
scroll to position [3572, 0]
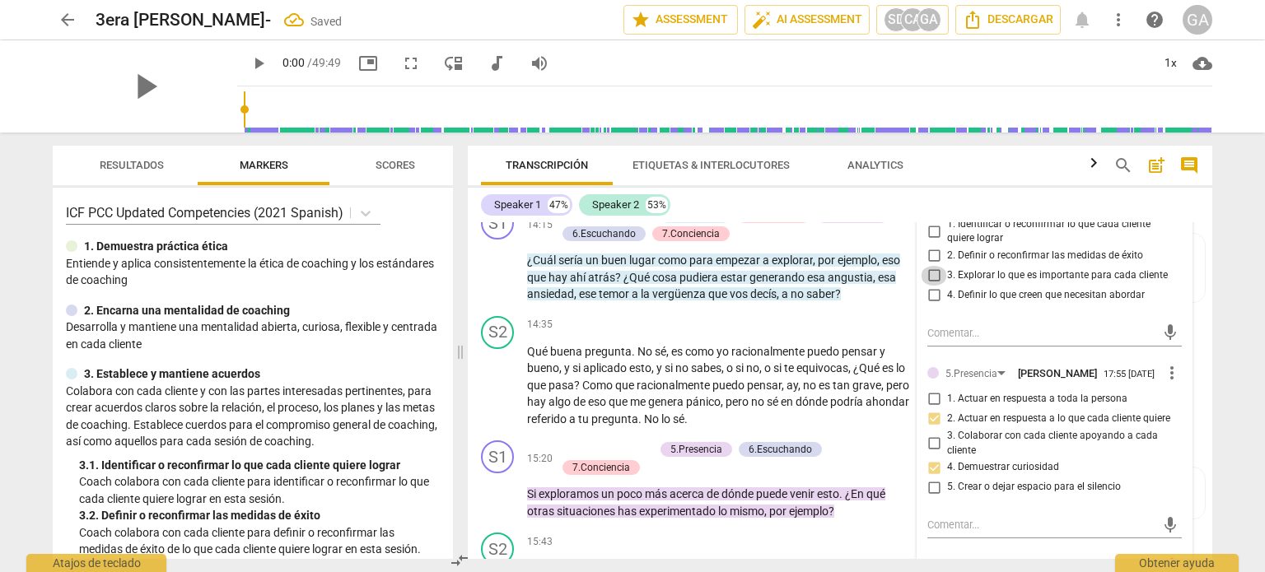
click at [930, 286] on input "3. Explorar lo que es importante para cada cliente" at bounding box center [933, 276] width 26 height 20
checkbox input "true"
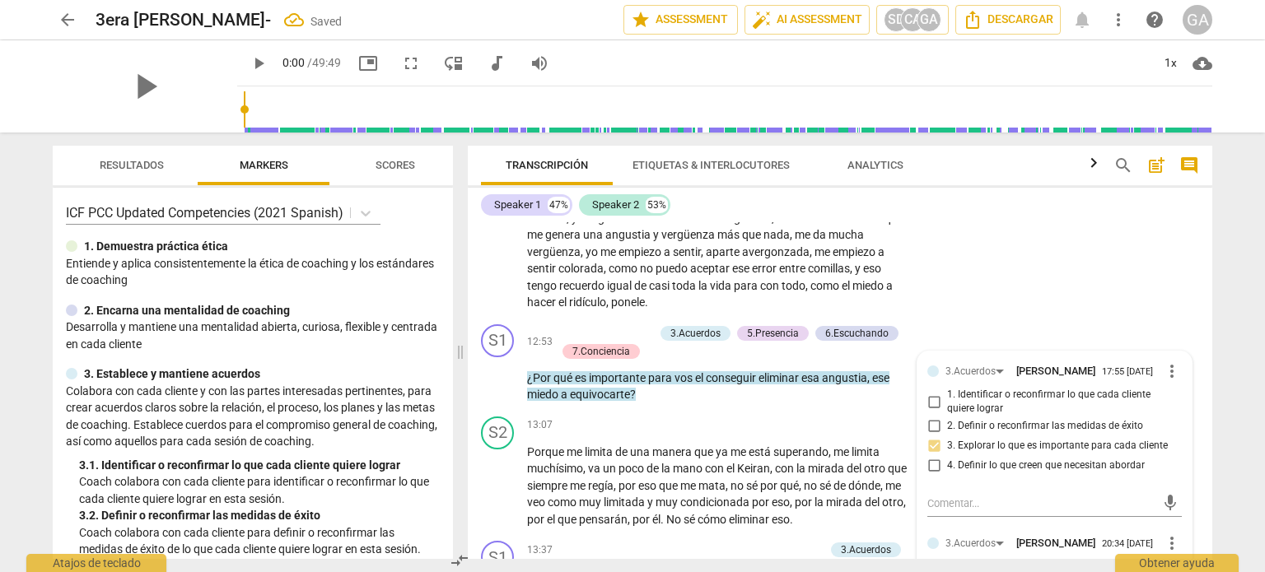
scroll to position [3078, 0]
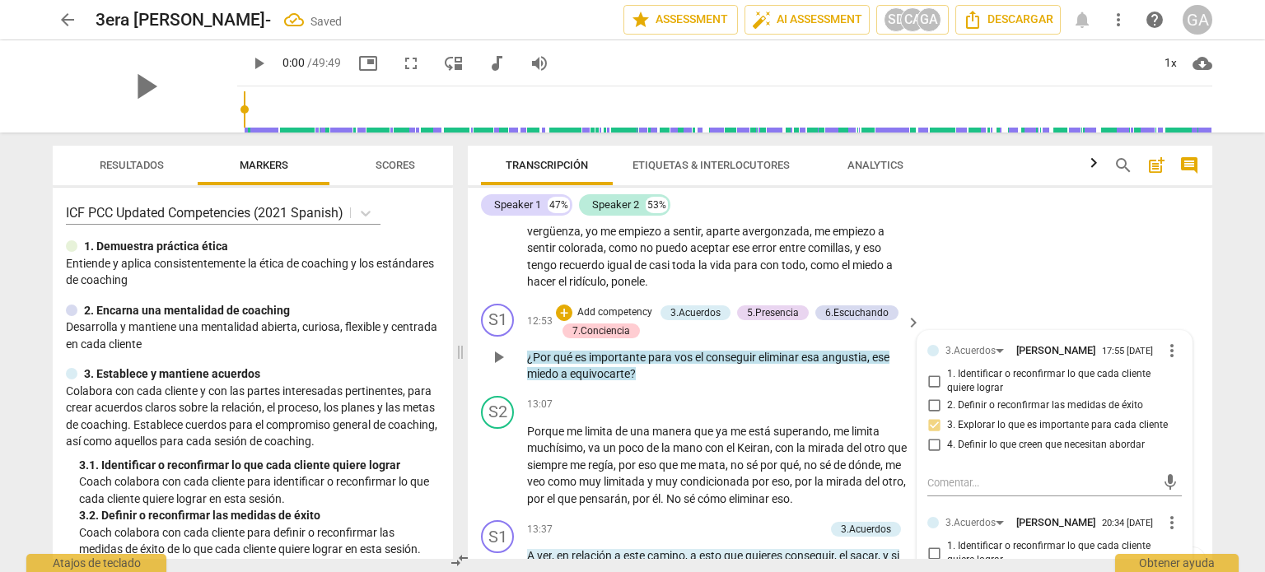
click at [664, 383] on p "¿Por qué es importante para vos el conseguir eliminar esa angustia , ese miedo …" at bounding box center [719, 366] width 385 height 34
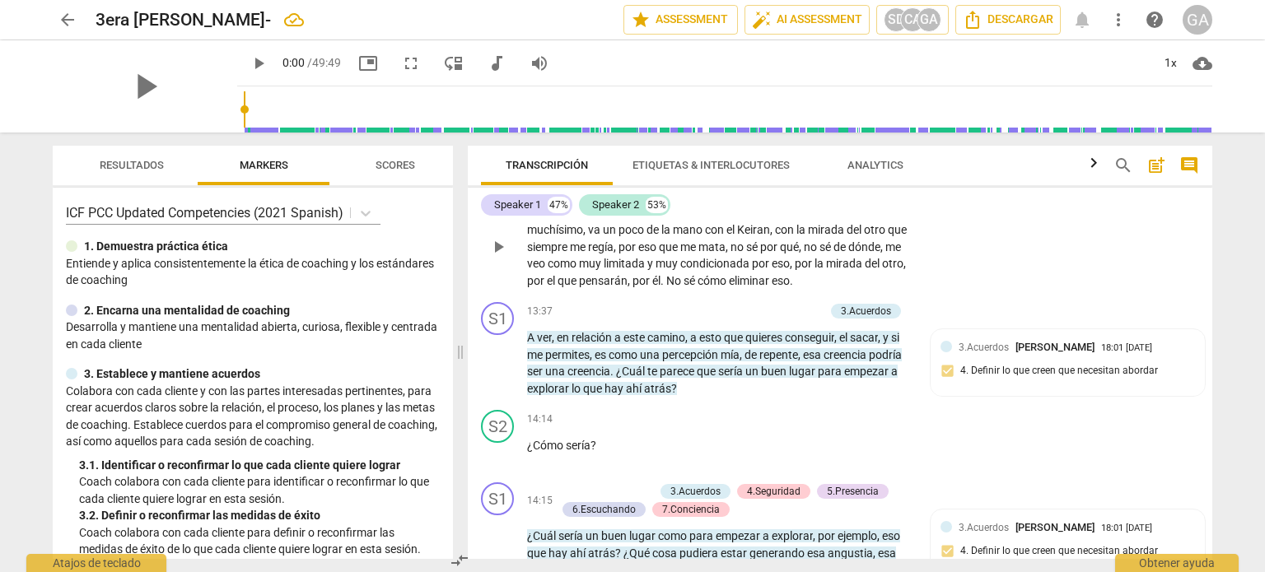
scroll to position [3325, 0]
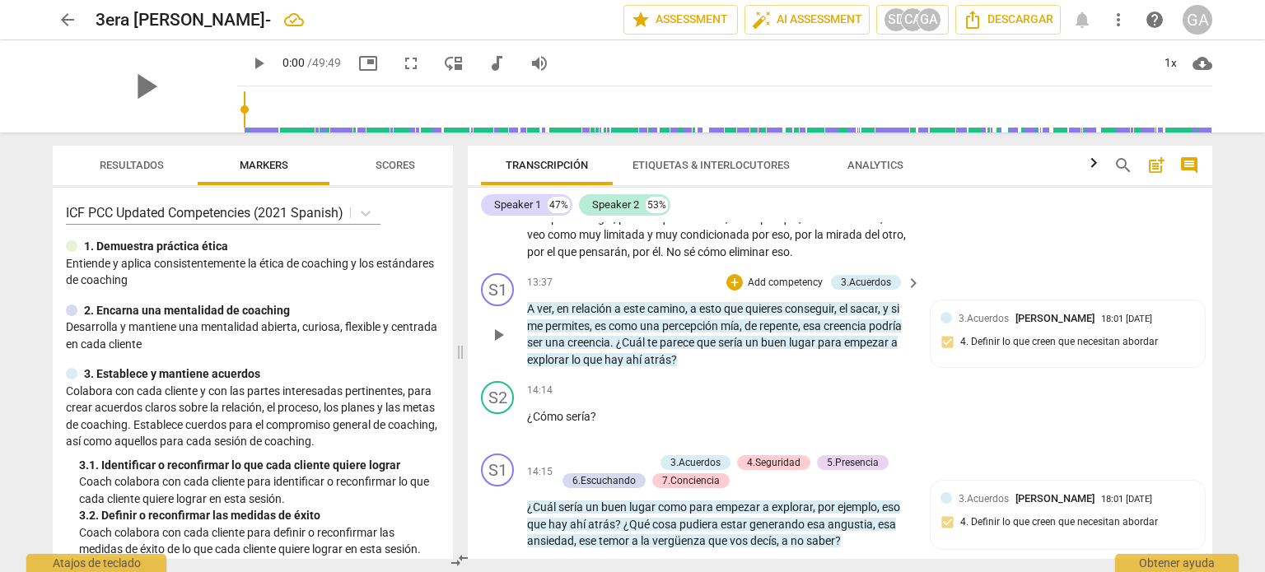
click at [759, 291] on p "Add competency" at bounding box center [785, 283] width 78 height 15
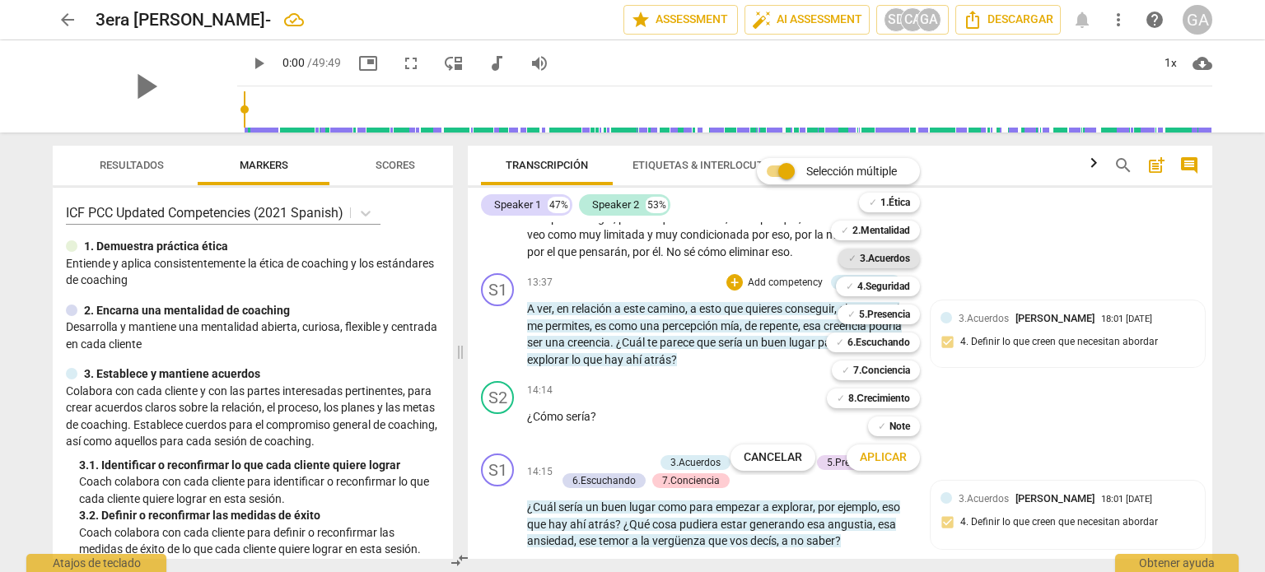
click at [889, 259] on b "3.Acuerdos" at bounding box center [885, 259] width 50 height 20
click at [890, 457] on span "Aplicar" at bounding box center [883, 458] width 47 height 16
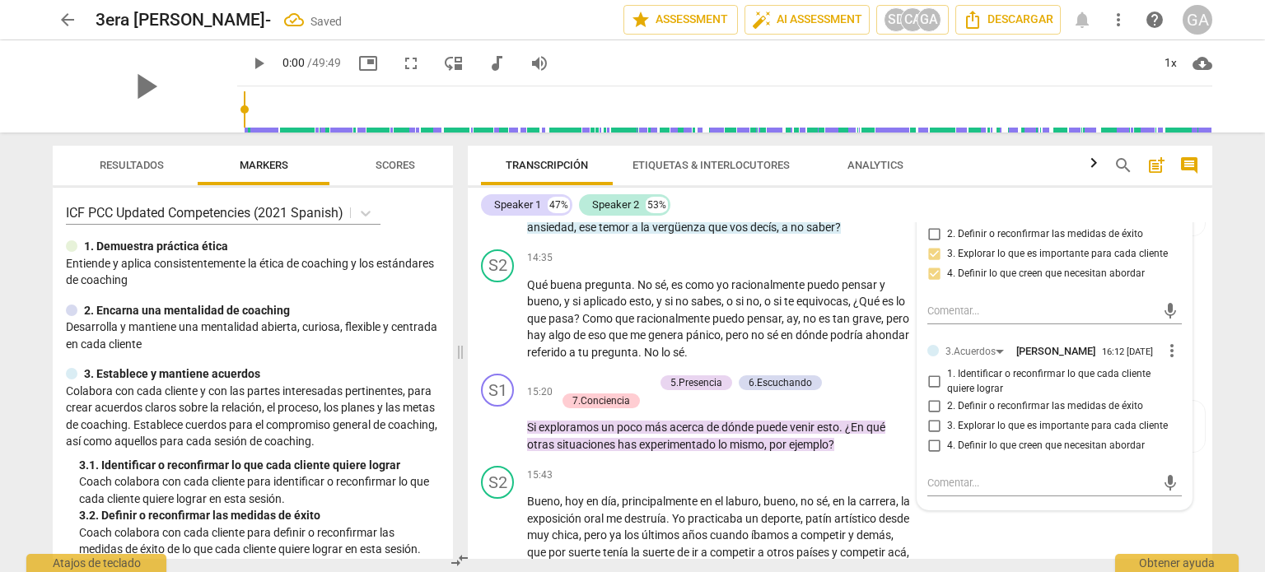
scroll to position [3737, 0]
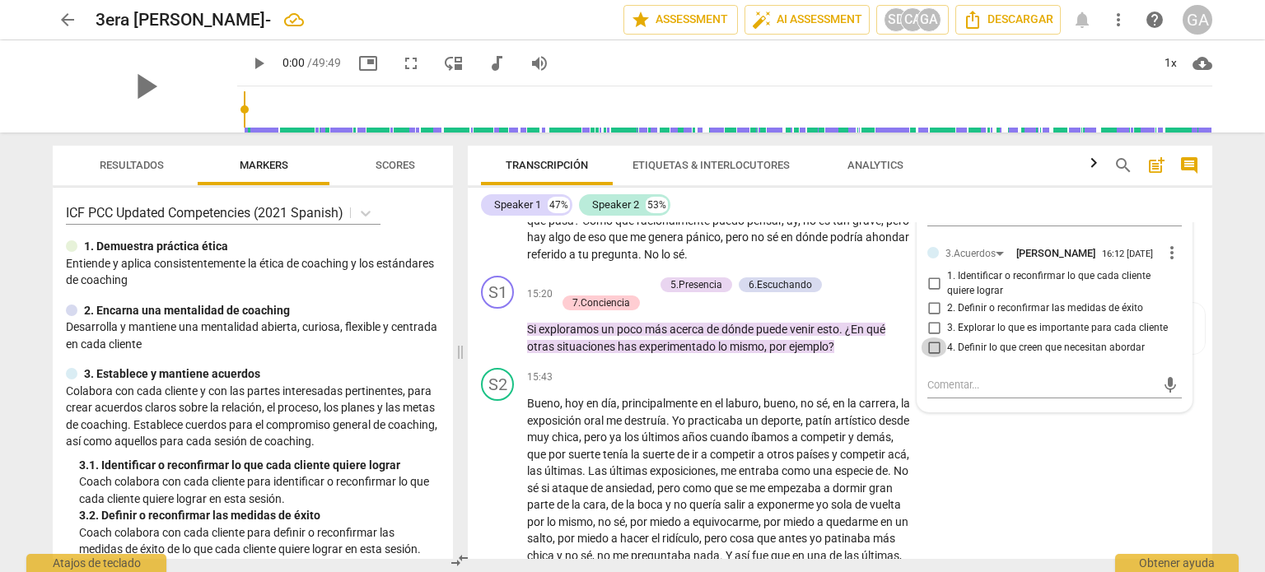
click at [929, 357] on input "4. Definir lo que creen que necesitan abordar" at bounding box center [933, 348] width 26 height 20
checkbox input "true"
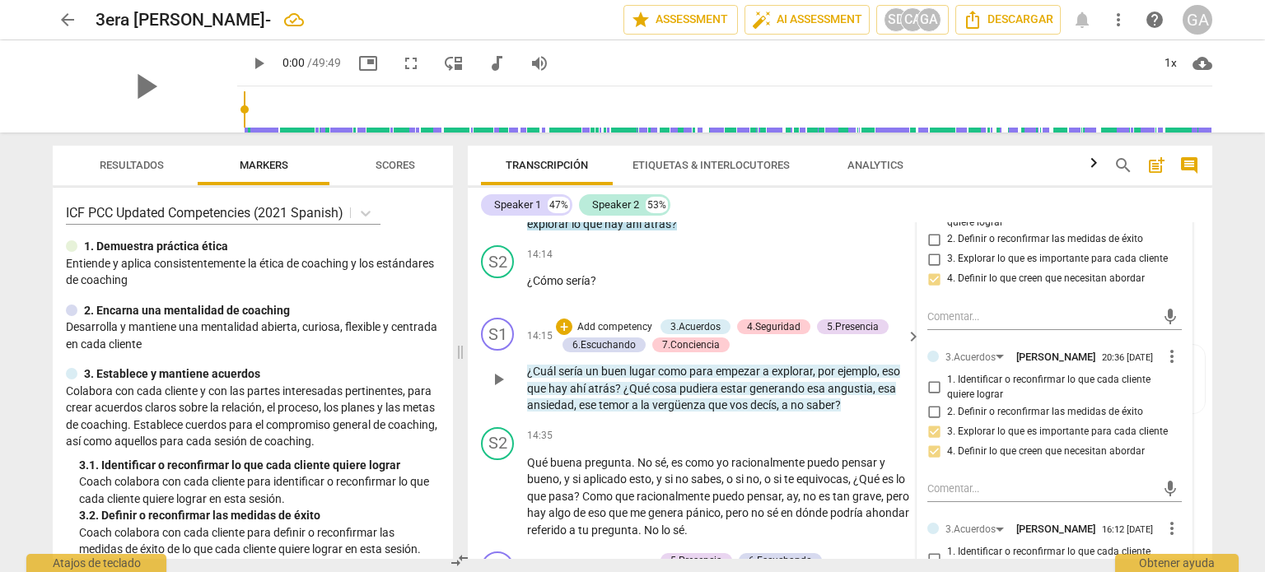
scroll to position [3408, 0]
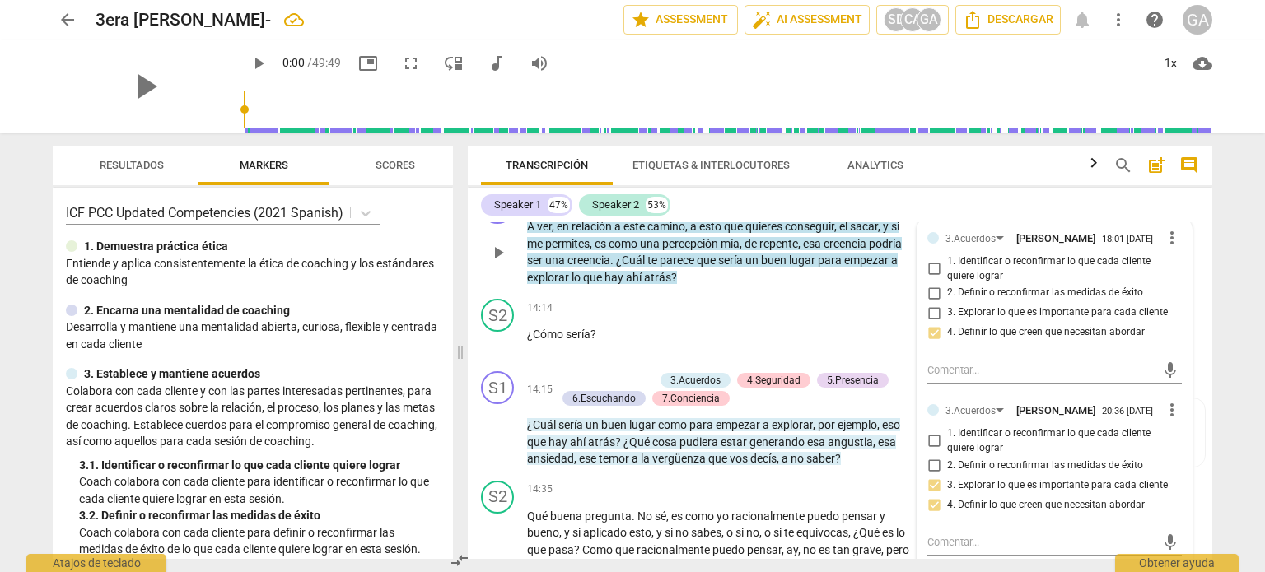
click at [711, 286] on p "A ver , en relación a este camino , a esto que quieres conseguir , el sacar , y…" at bounding box center [719, 252] width 385 height 68
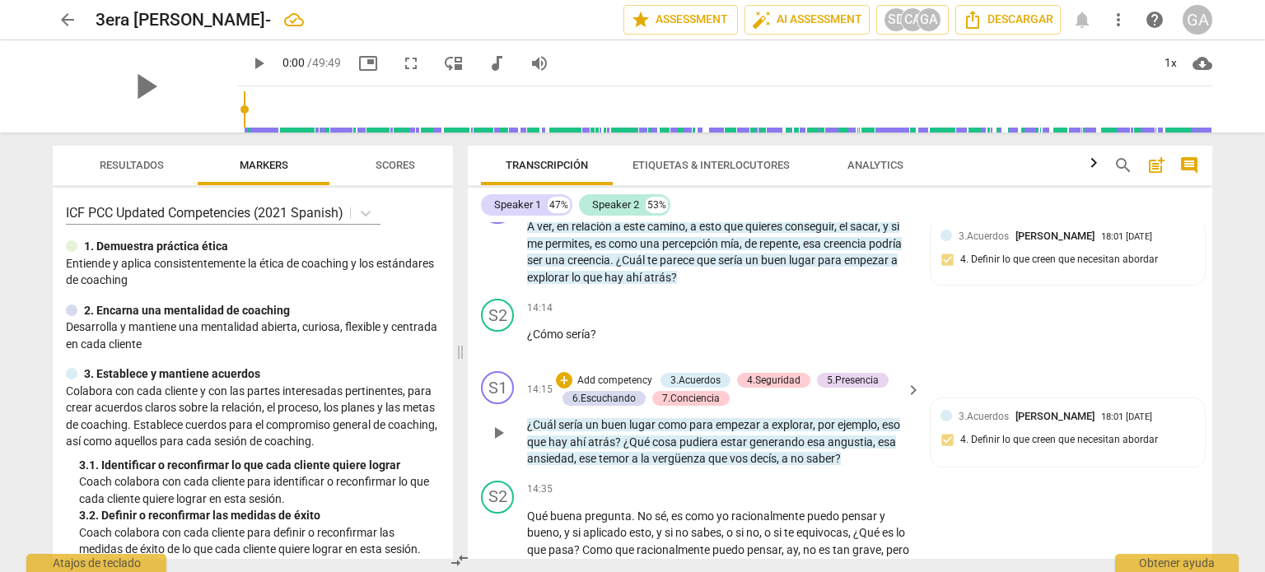
click at [610, 389] on p "Add competency" at bounding box center [614, 381] width 78 height 15
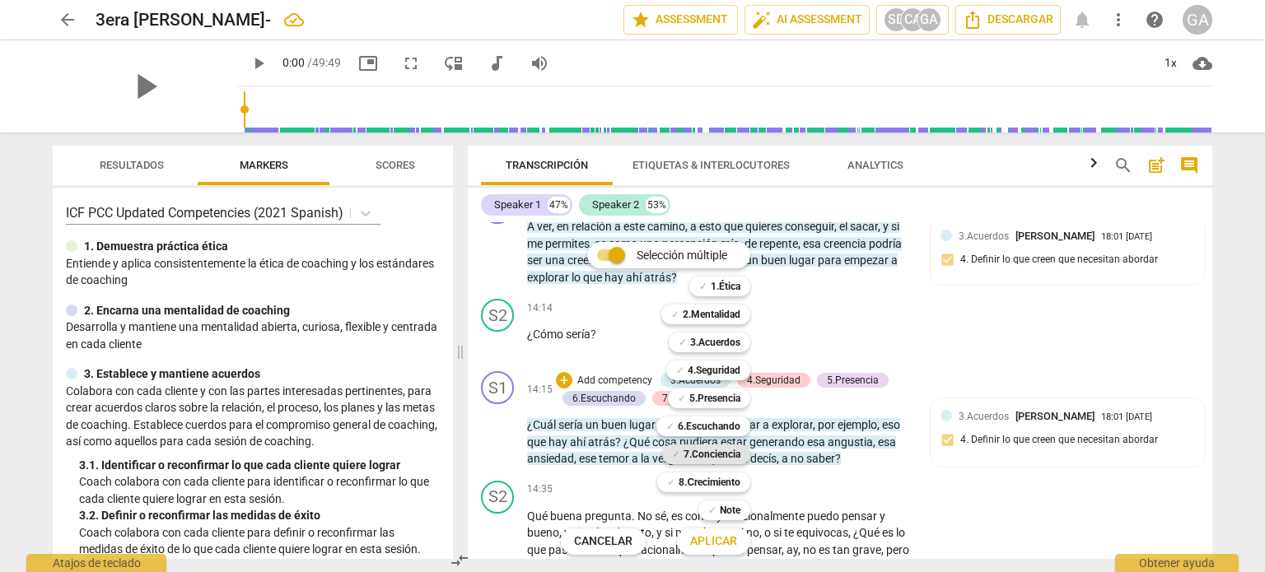
click at [709, 454] on b "7.Conciencia" at bounding box center [711, 455] width 57 height 20
click at [711, 547] on span "Aplicar" at bounding box center [713, 542] width 47 height 16
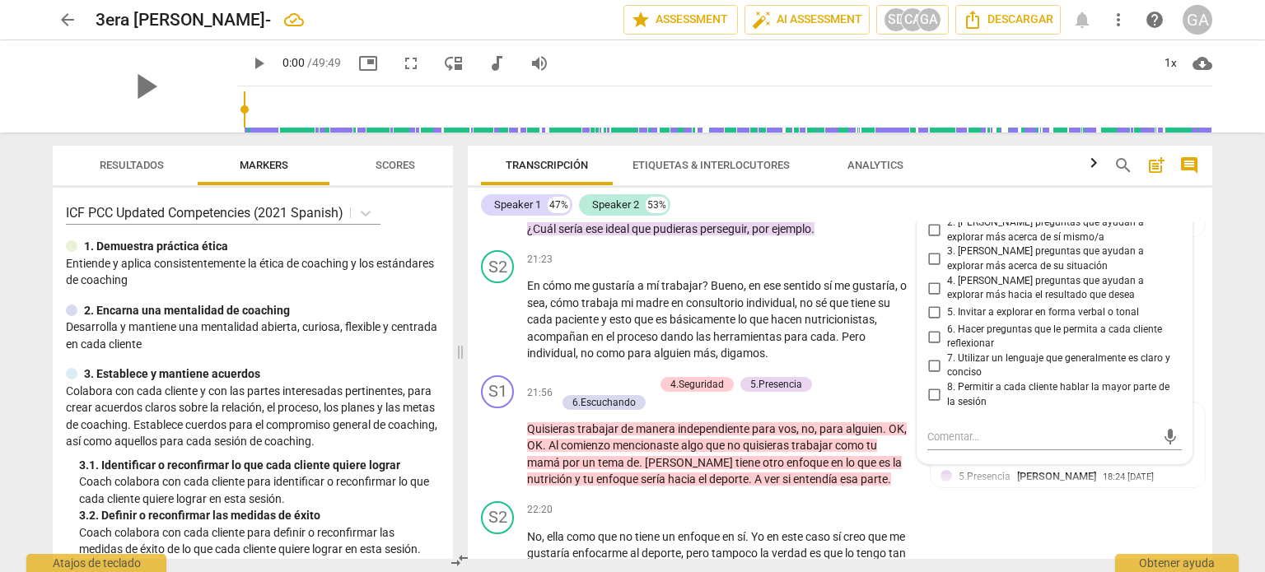
scroll to position [5416, 0]
click at [934, 215] on input "1. Hacer preguntas sobre cada cliente" at bounding box center [933, 205] width 26 height 20
checkbox input "true"
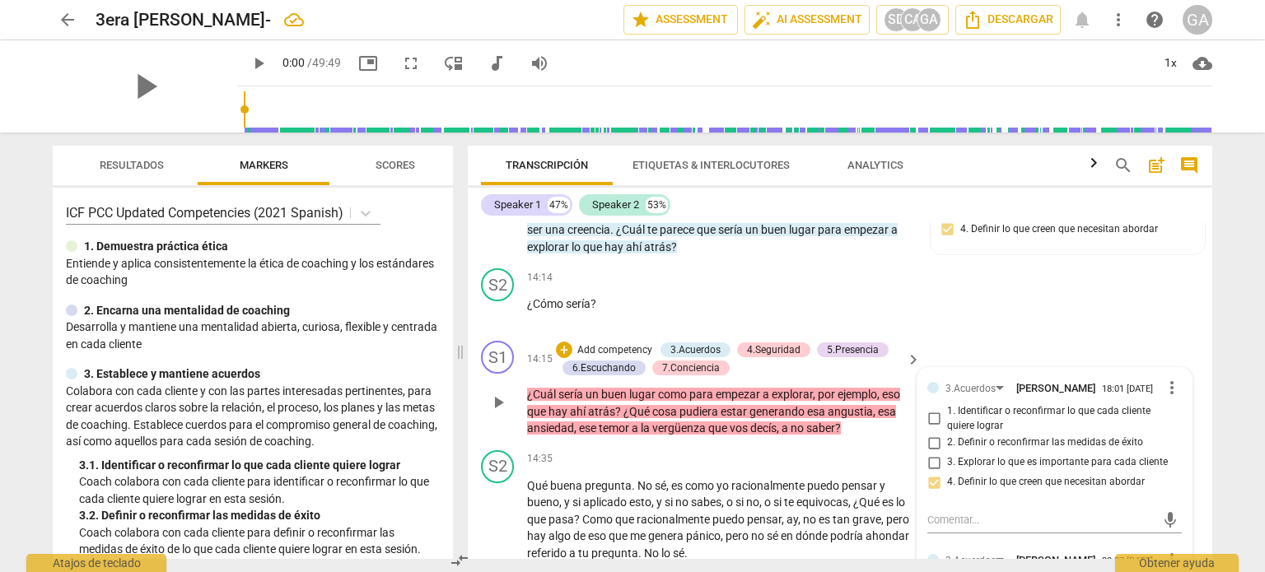
scroll to position [3440, 0]
click at [619, 356] on p "Add competency" at bounding box center [614, 349] width 78 height 15
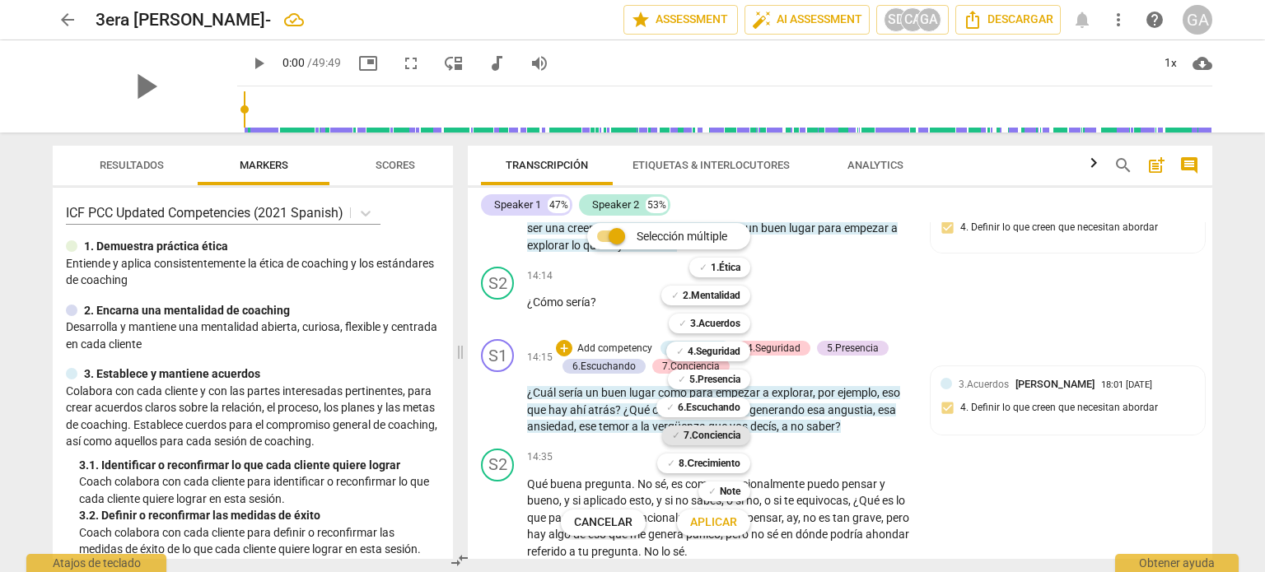
click at [712, 432] on b "7.Conciencia" at bounding box center [711, 436] width 57 height 20
click at [717, 523] on span "Aplicar" at bounding box center [713, 523] width 47 height 16
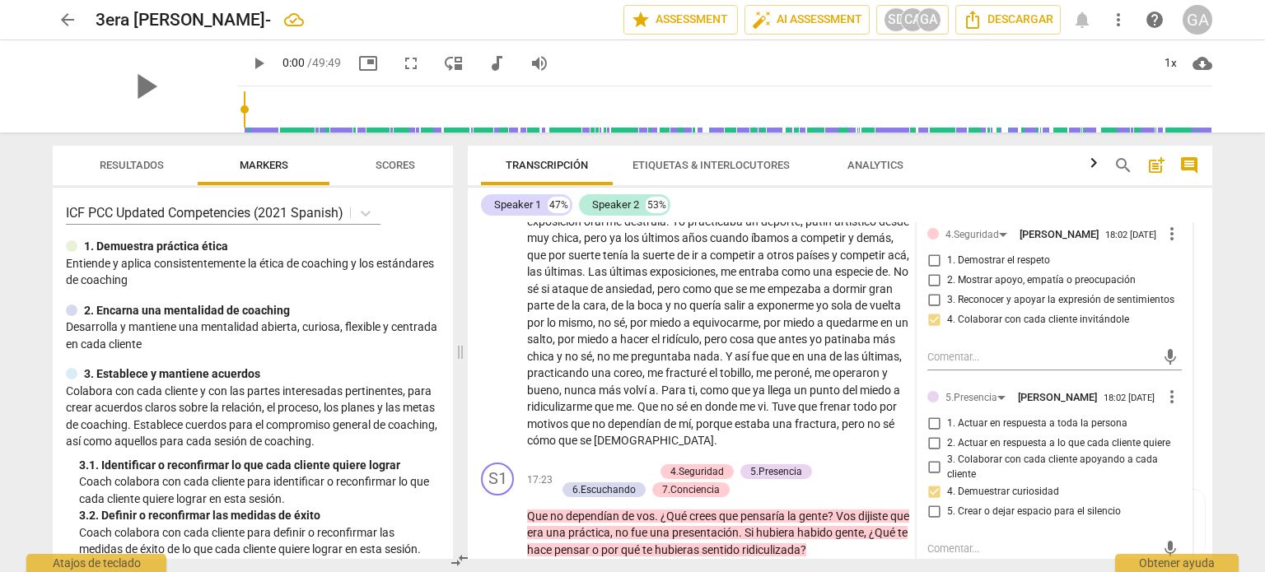
scroll to position [3689, 0]
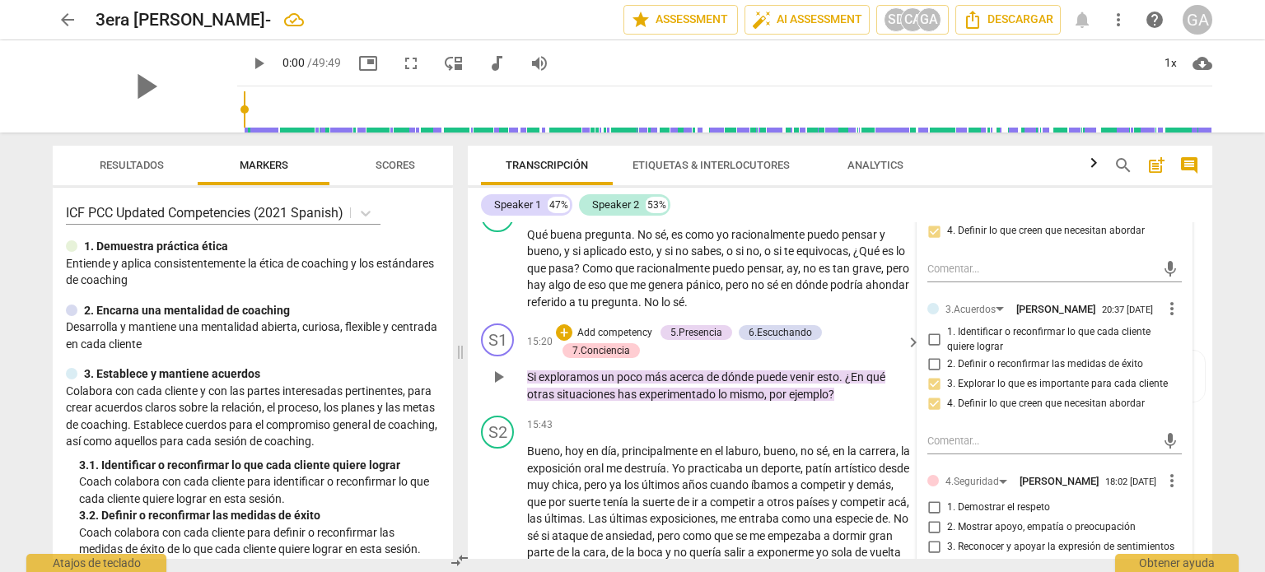
click at [671, 360] on div "+ Add competency 5.Presencia 6.Escuchando 7.Conciencia" at bounding box center [728, 342] width 345 height 36
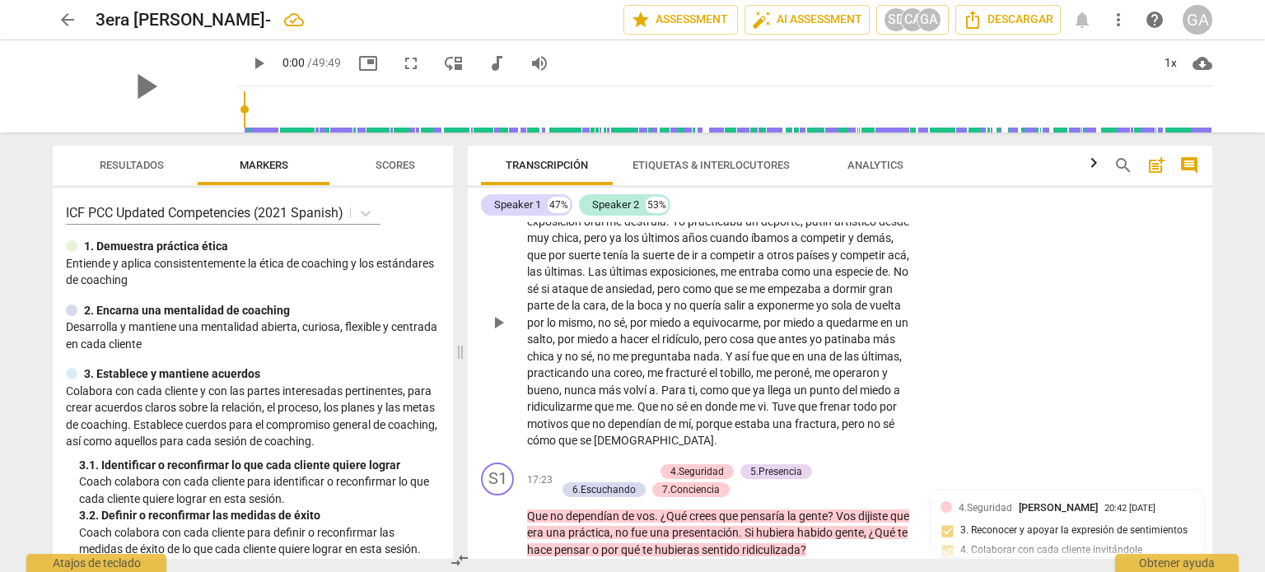
scroll to position [4019, 0]
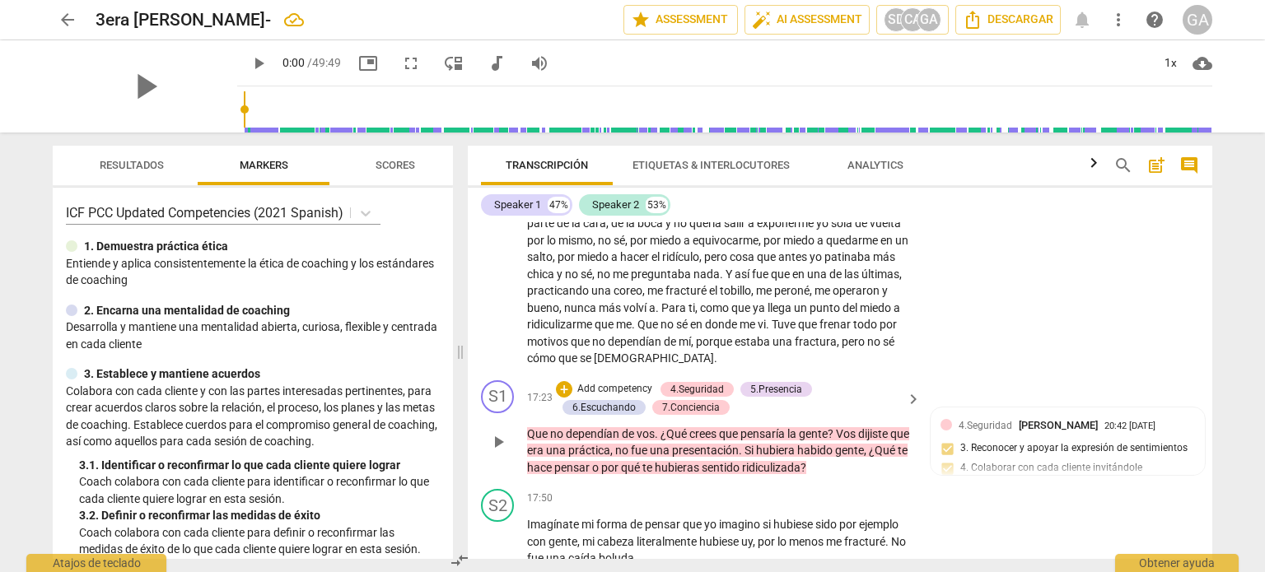
click at [604, 397] on p "Add competency" at bounding box center [614, 389] width 78 height 15
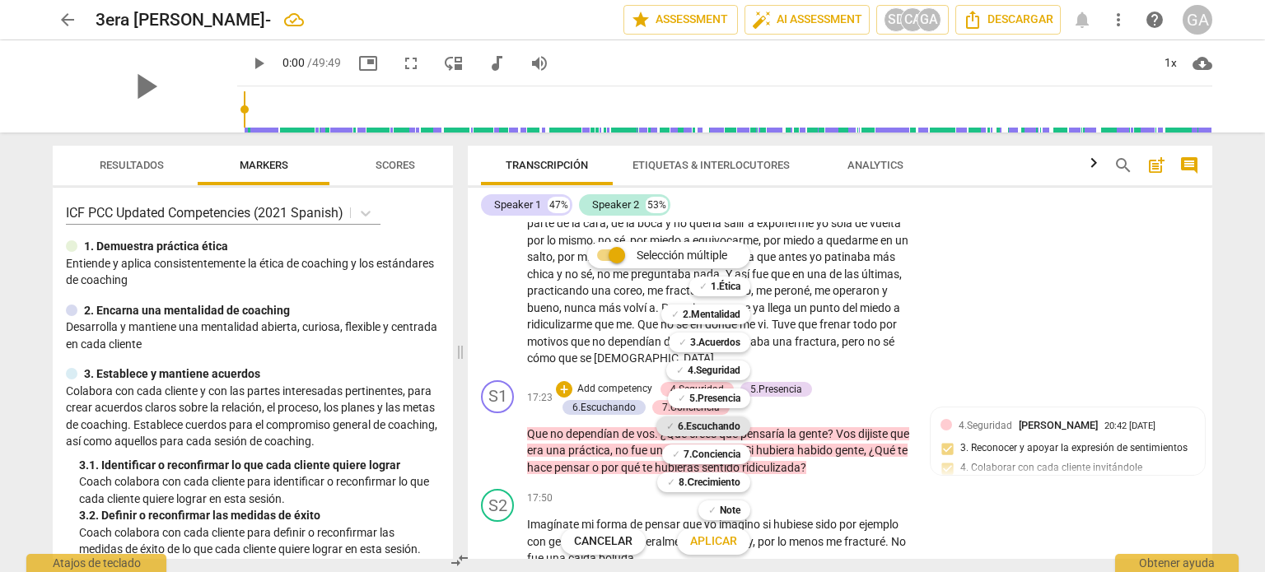
click at [715, 425] on b "6.Escuchando" at bounding box center [709, 427] width 63 height 20
click at [715, 538] on span "Aplicar" at bounding box center [713, 542] width 47 height 16
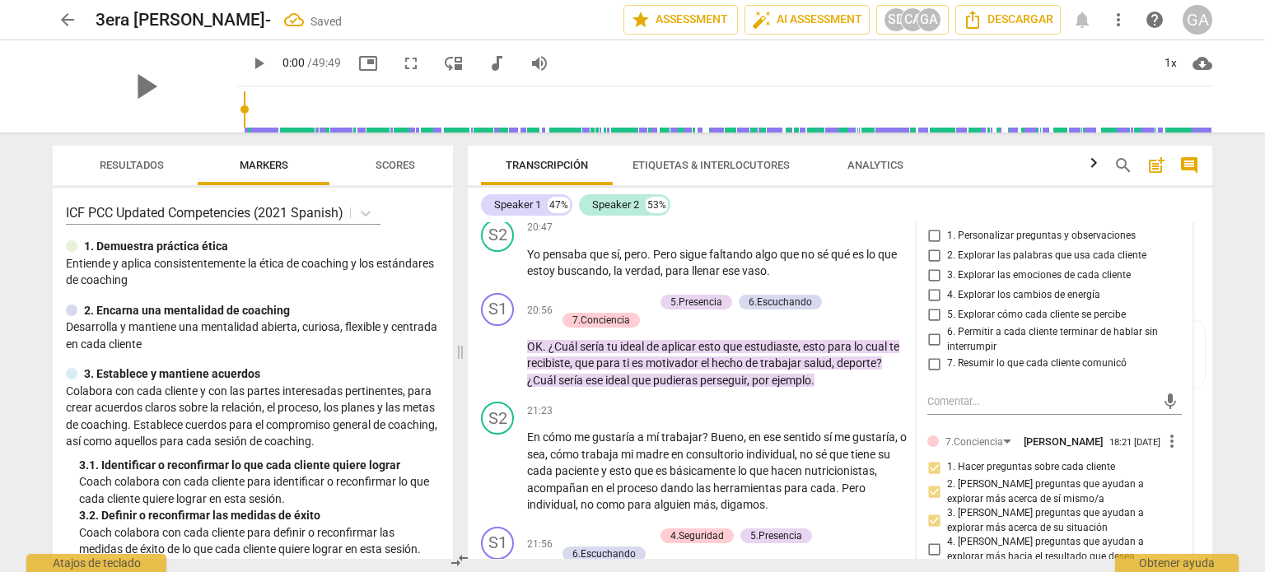
scroll to position [5279, 0]
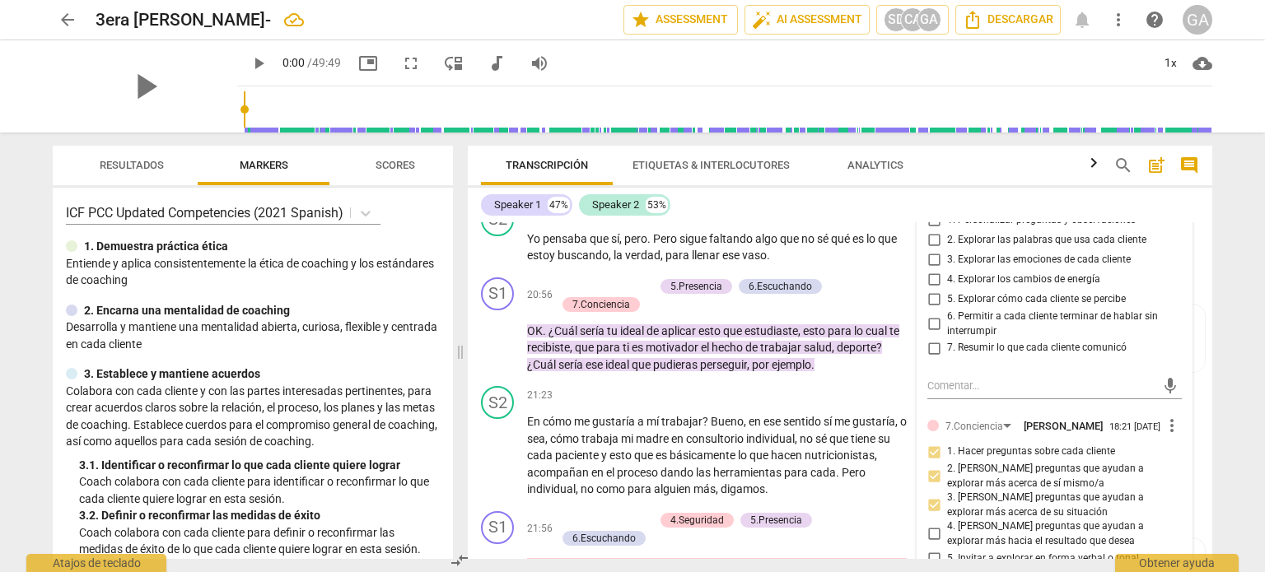
click at [930, 270] on input "3. Explorar las emociones de cada cliente" at bounding box center [933, 260] width 26 height 20
checkbox input "true"
click at [940, 399] on div "mic" at bounding box center [1054, 386] width 254 height 26
click at [939, 394] on textarea at bounding box center [1041, 386] width 228 height 16
type textarea "o"
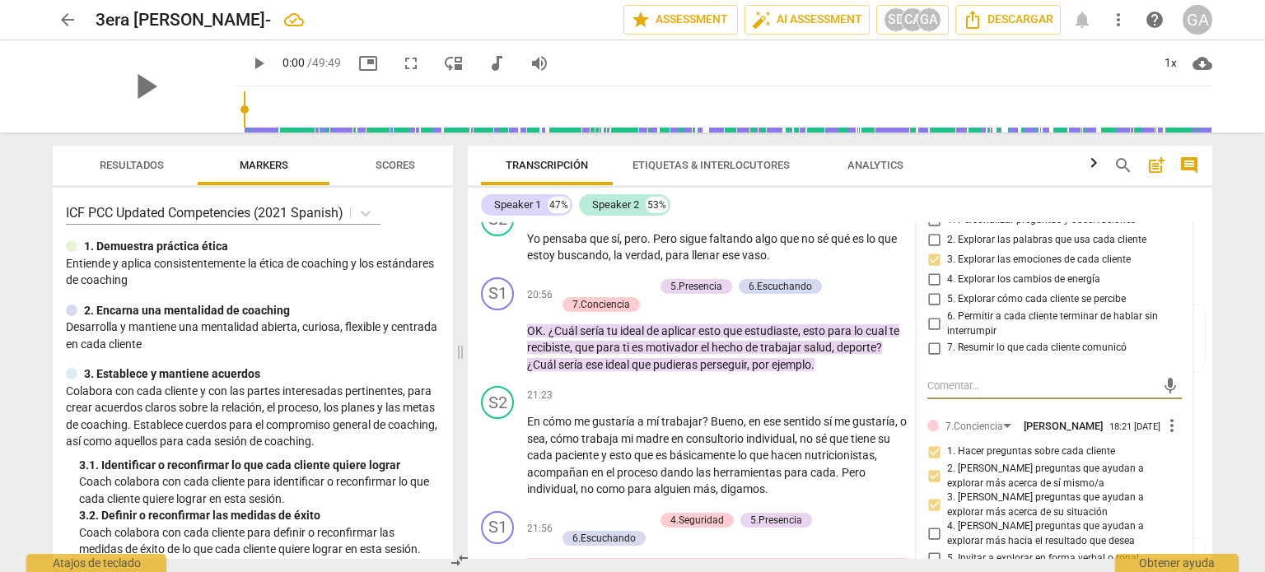
type textarea "o"
type textarea "oP"
type textarea "oPO"
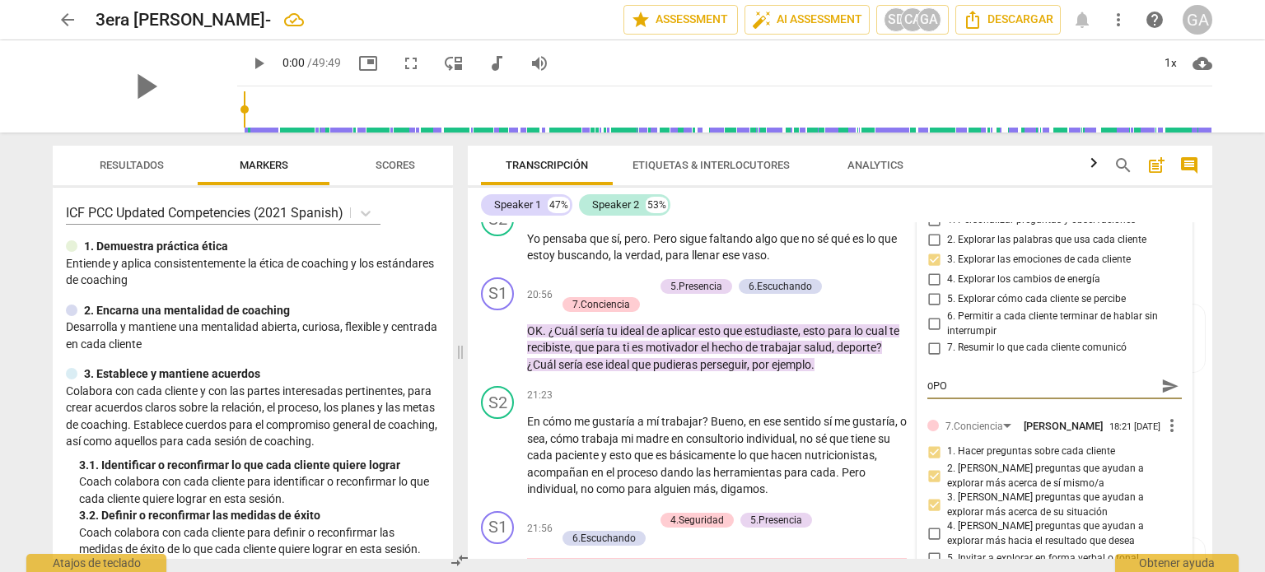
type textarea "oPOR"
type textarea "oPORT"
type textarea "oPORTU"
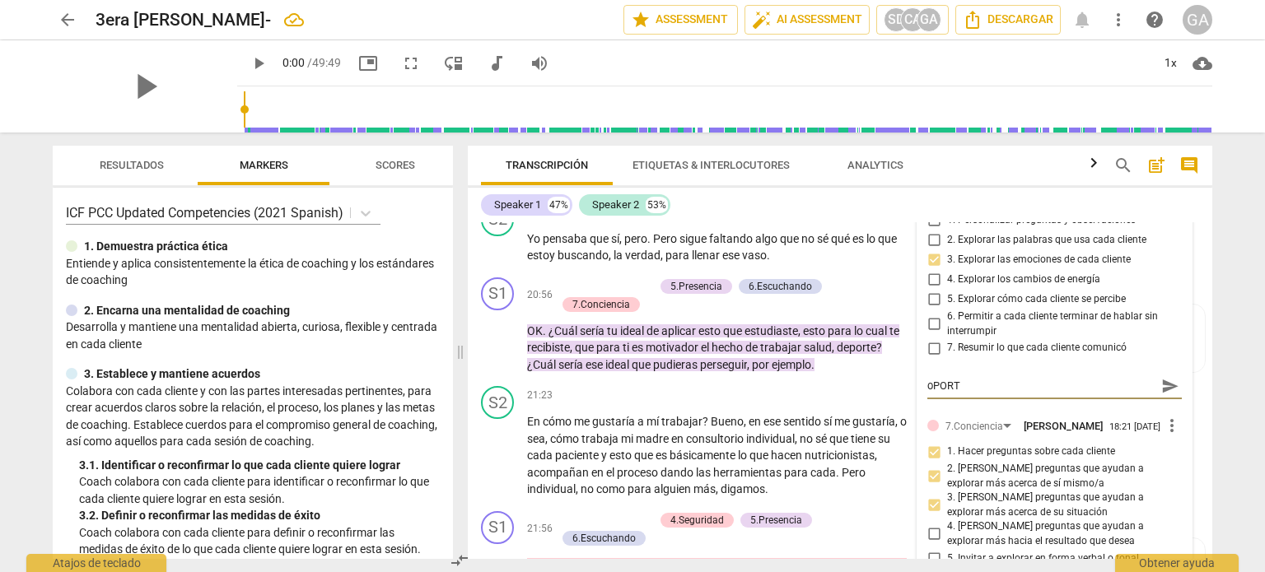
type textarea "oPORTU"
type textarea "oPORTUN"
type textarea "oPORTUNI"
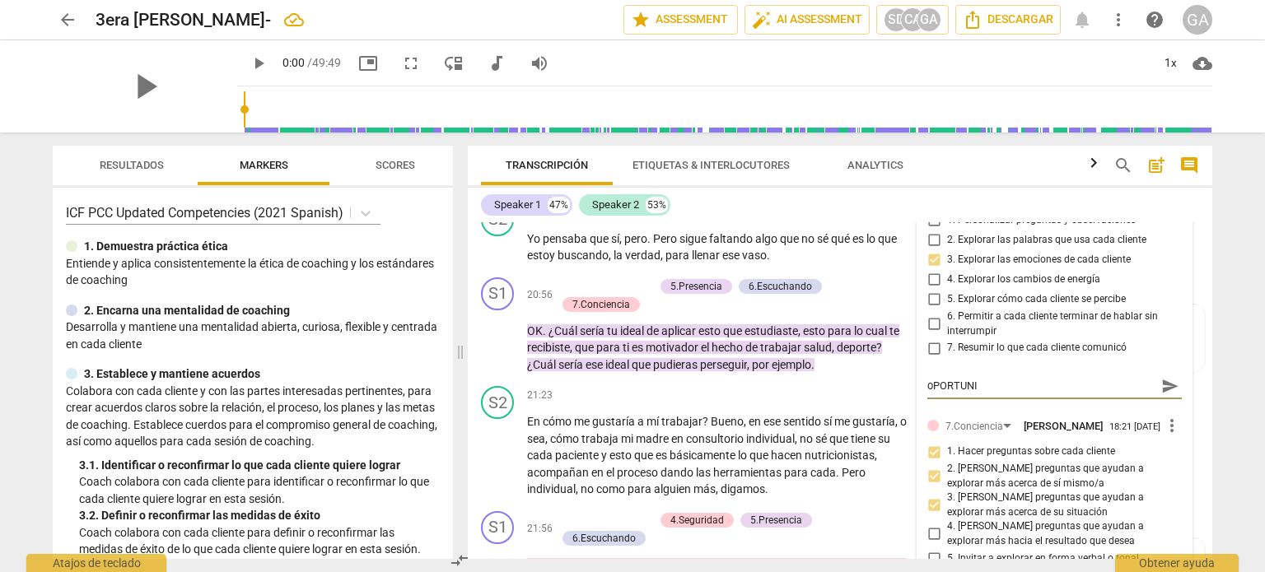
type textarea "oPORTUNID"
type textarea "oPORTUNI"
type textarea "oPORTUN"
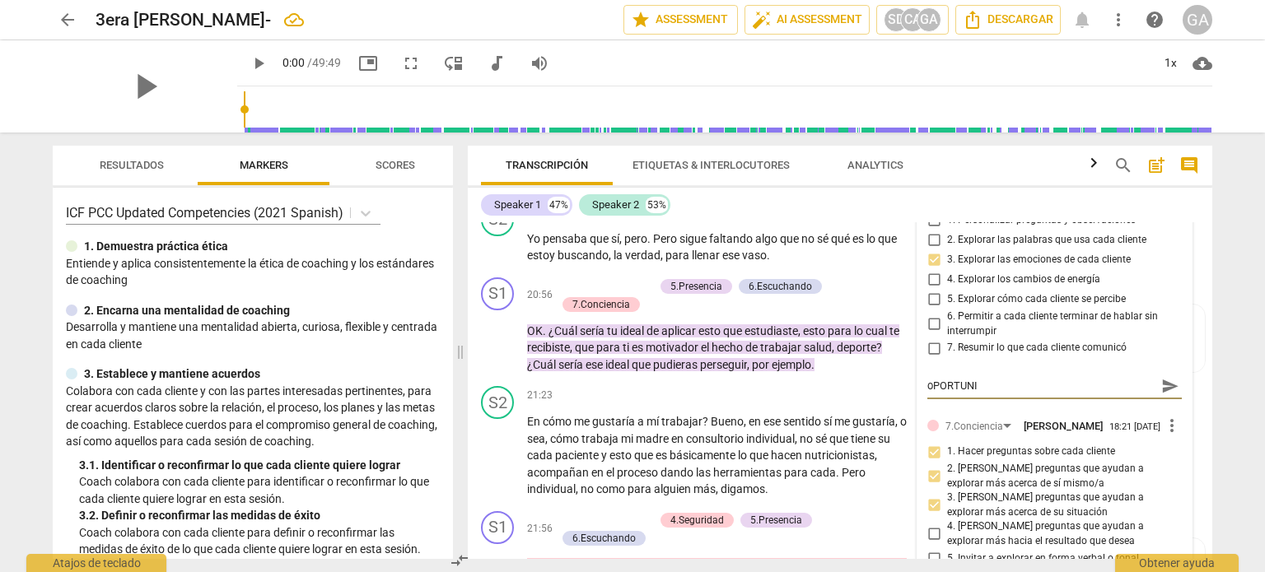
type textarea "oPORTUN"
type textarea "oPORTU"
type textarea "oPORT"
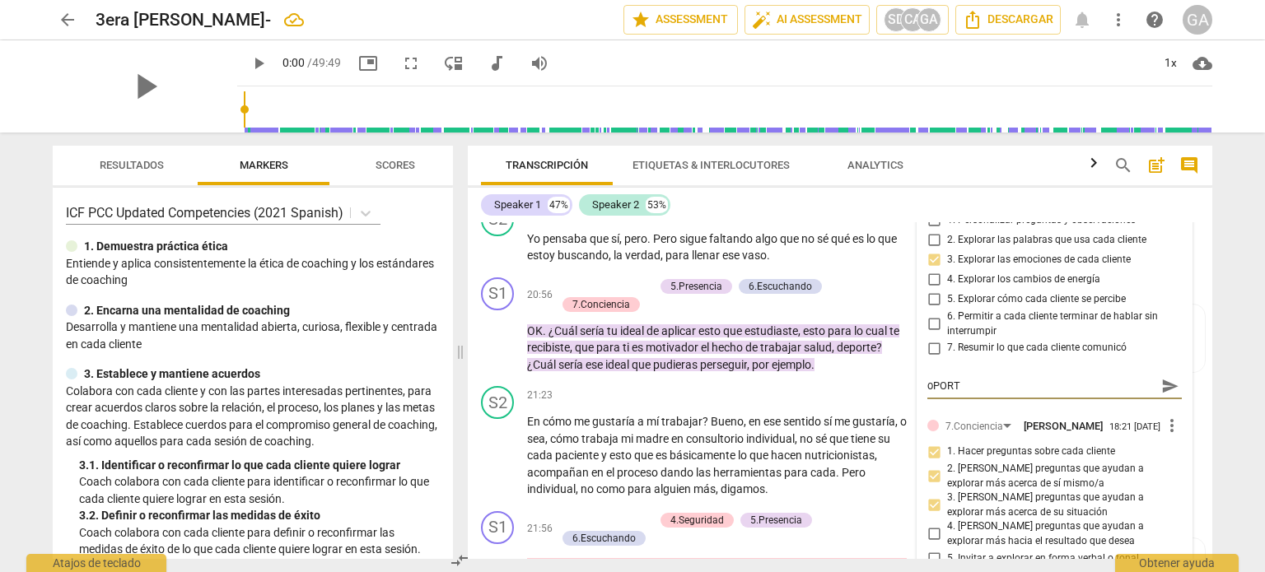
type textarea "oPOR"
type textarea "oPO"
type textarea "oP"
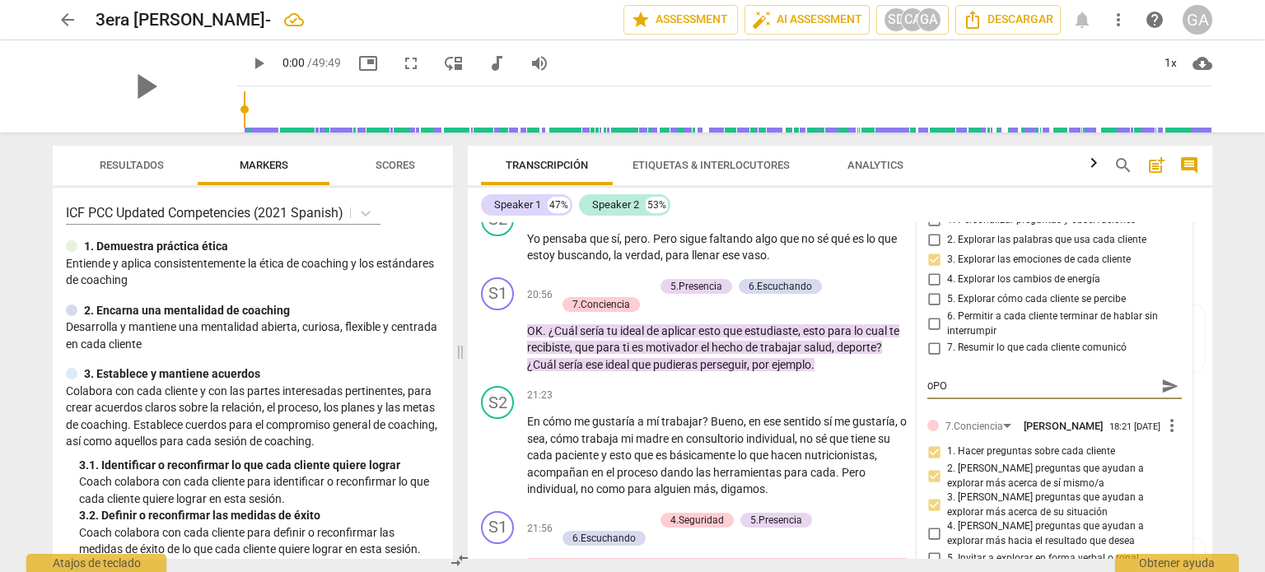
type textarea "oP"
type textarea "o"
type textarea "O"
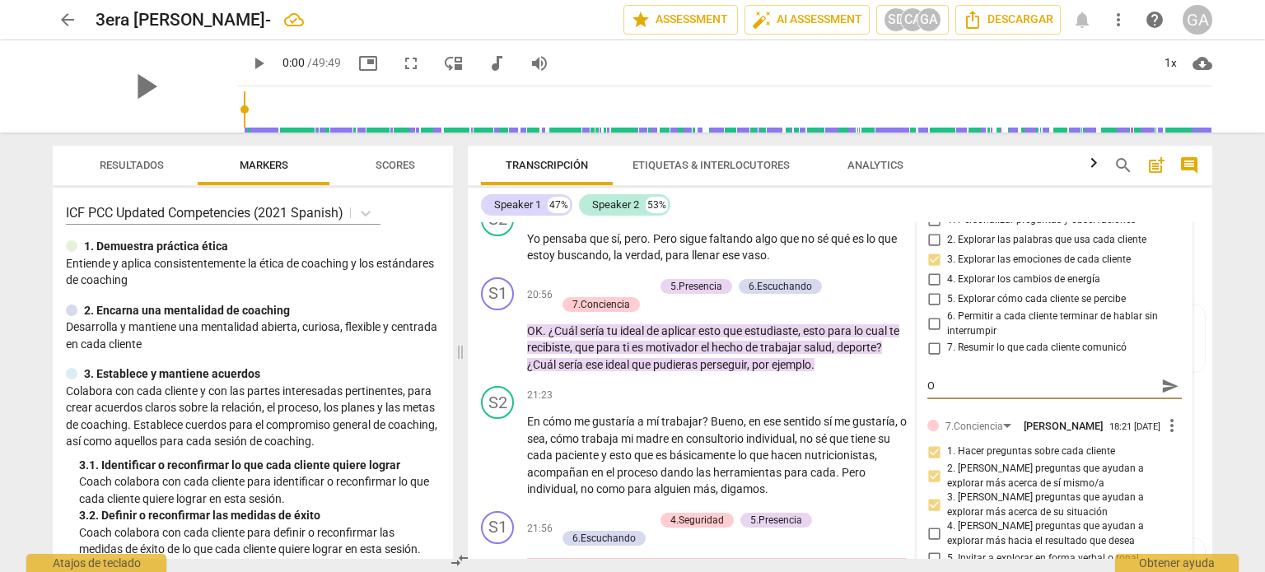
type textarea "Op"
type textarea "Opo"
type textarea "Opor"
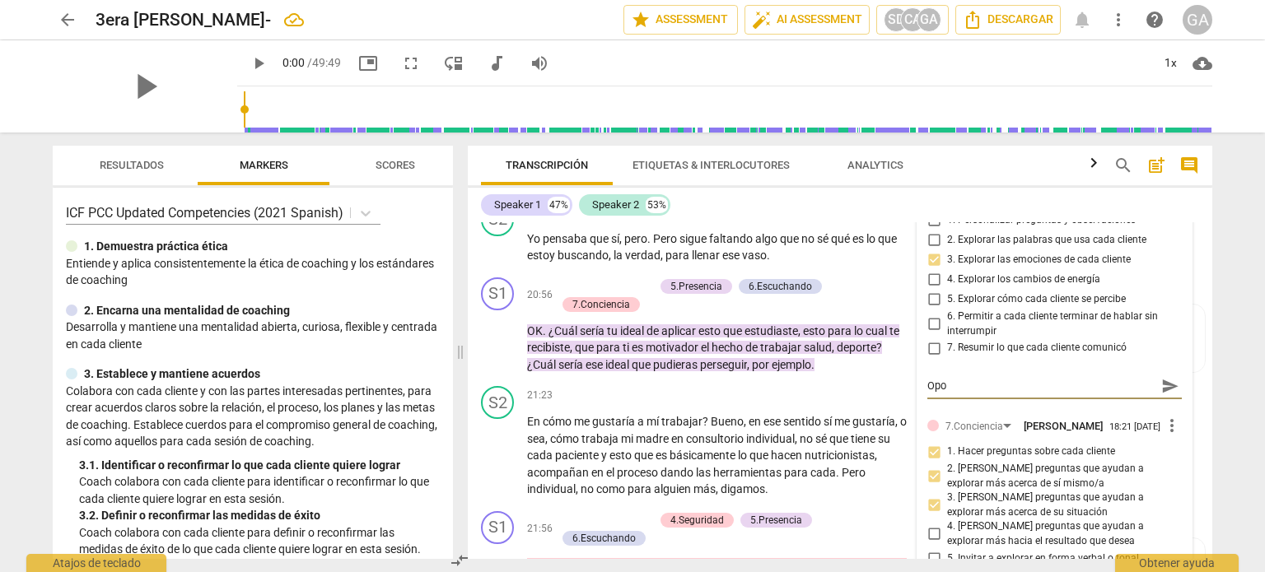
type textarea "Opor"
type textarea "Oport"
type textarea "Oportu"
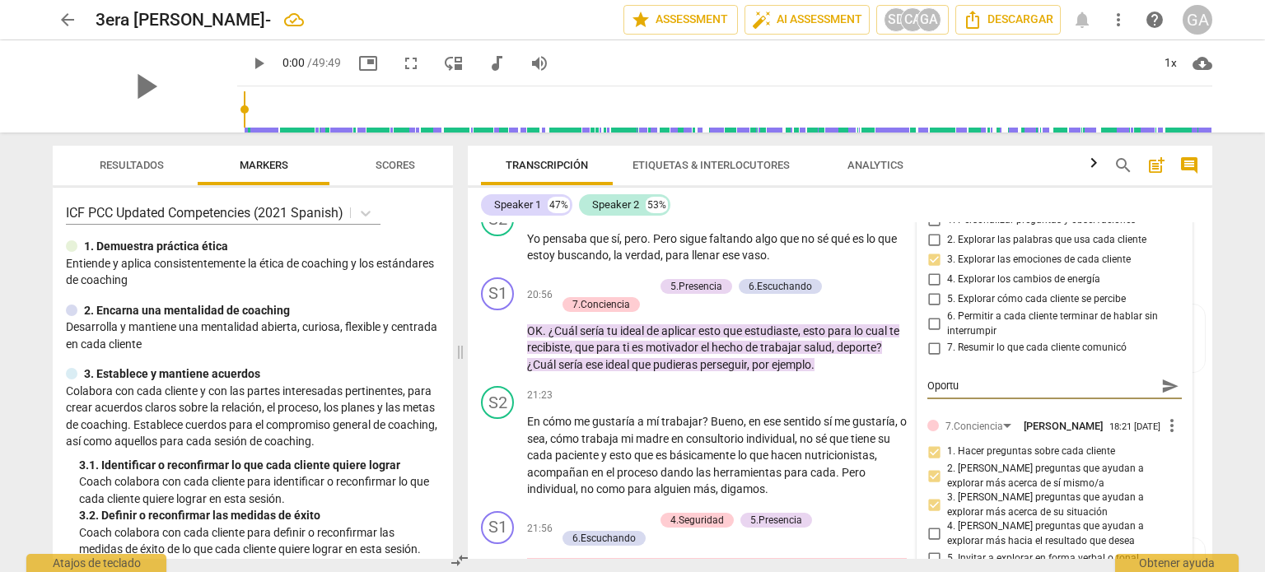
type textarea "Oportun"
type textarea "Oportuni"
type textarea "Oportunid"
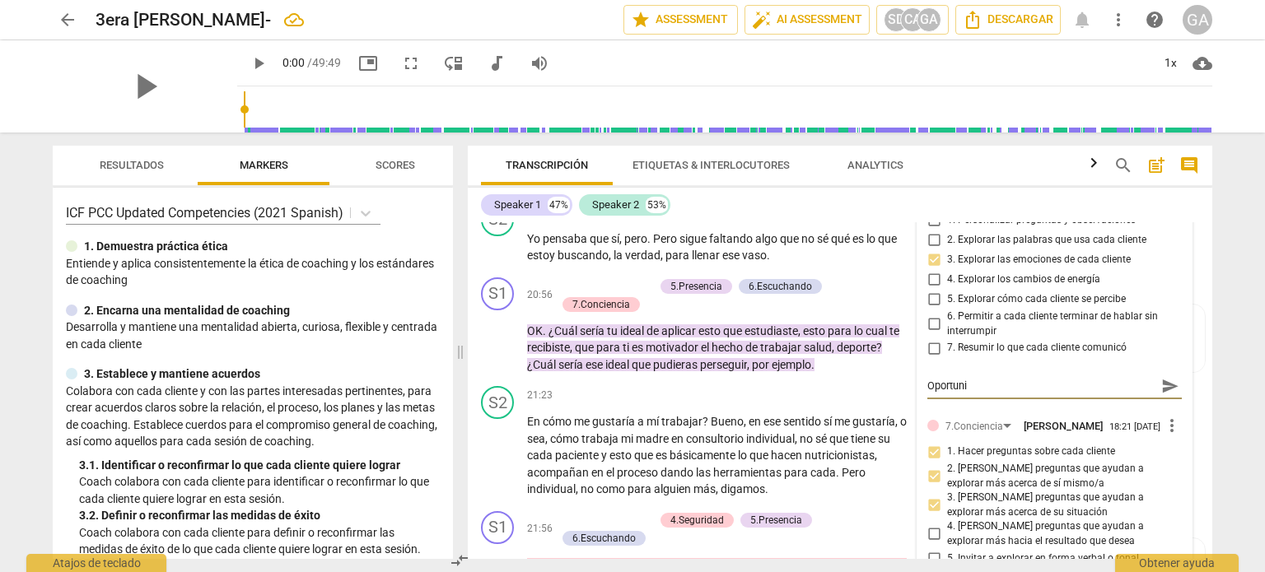
type textarea "Oportunid"
type textarea "Oportunidd"
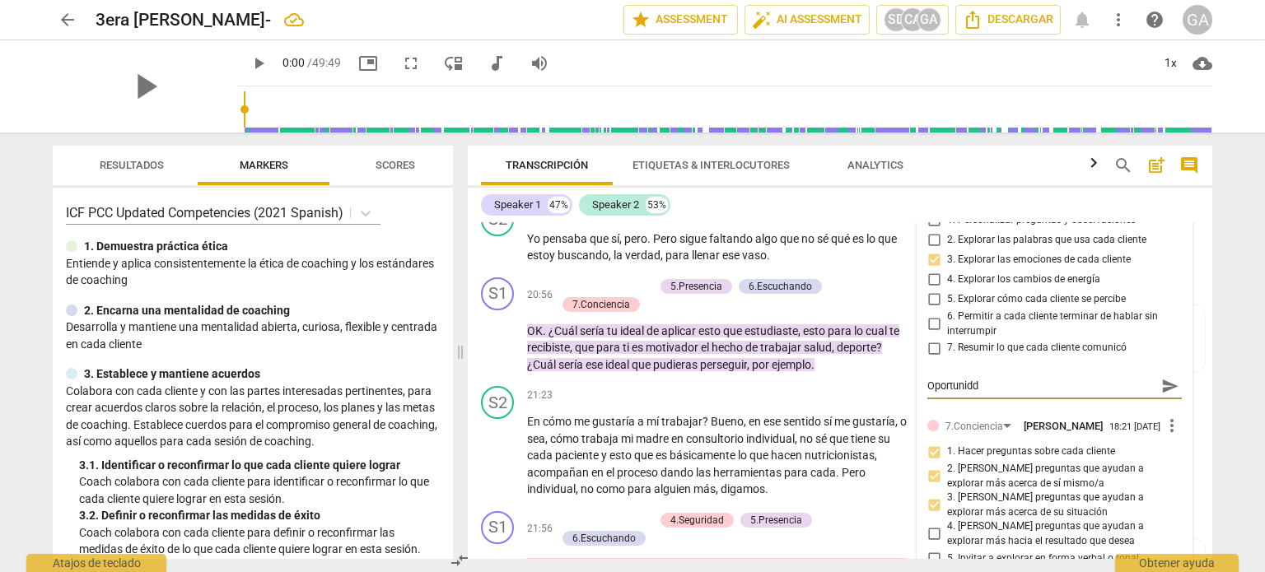
type textarea "Oportunidd d"
type textarea "Oportunidd de"
type textarea "Oportunidd d"
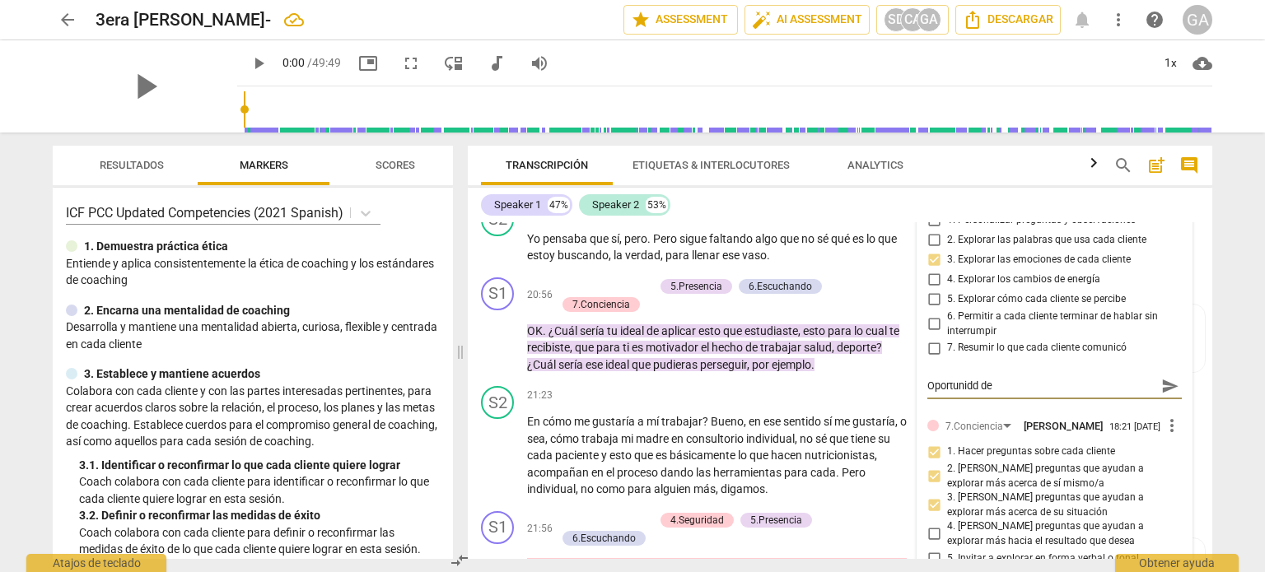
type textarea "Oportunidd d"
type textarea "Oportunidd"
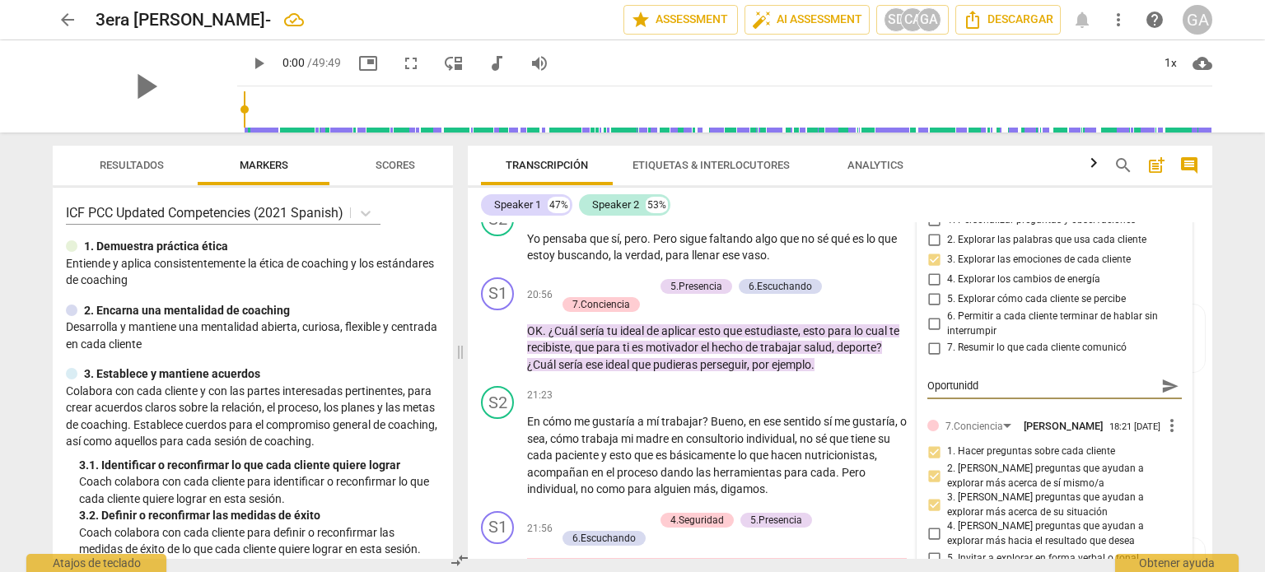
type textarea "Oportunid"
type textarea "Oportunida"
type textarea "Oportunidad"
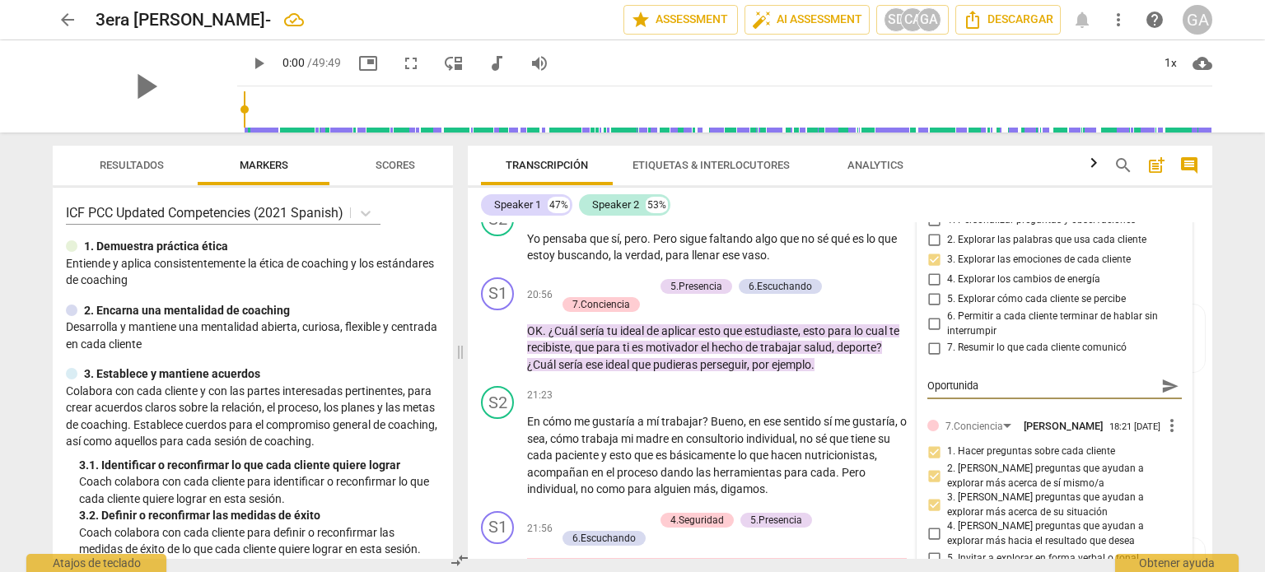
type textarea "Oportunidad"
type textarea "Oportunidad d"
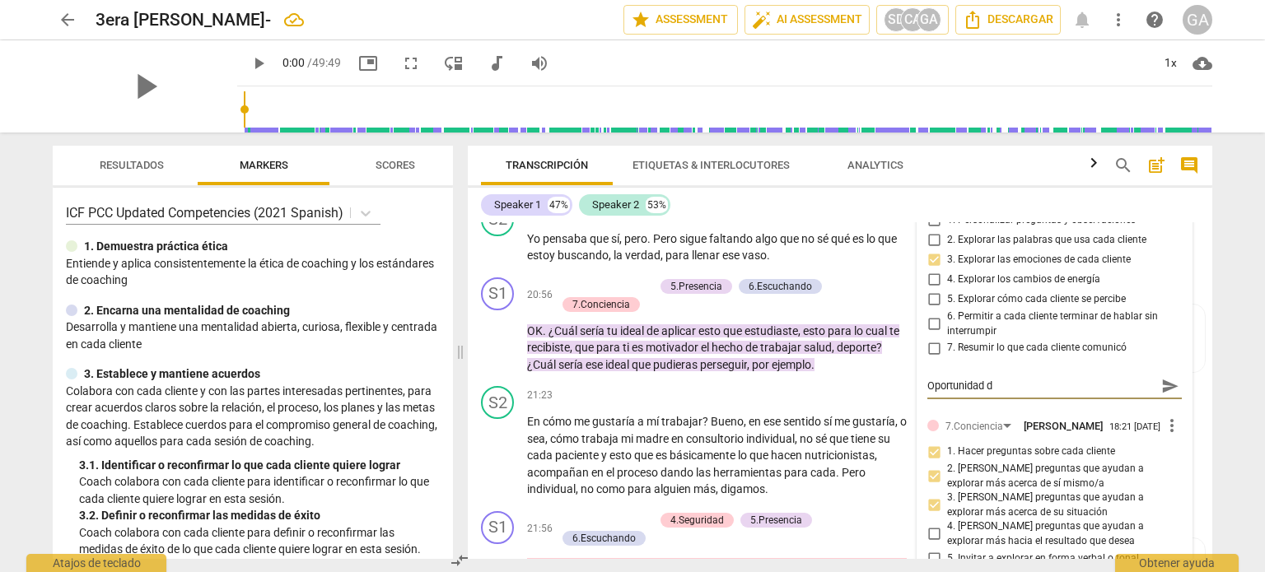
type textarea "Oportunidad de"
type textarea "Oportunidad de m"
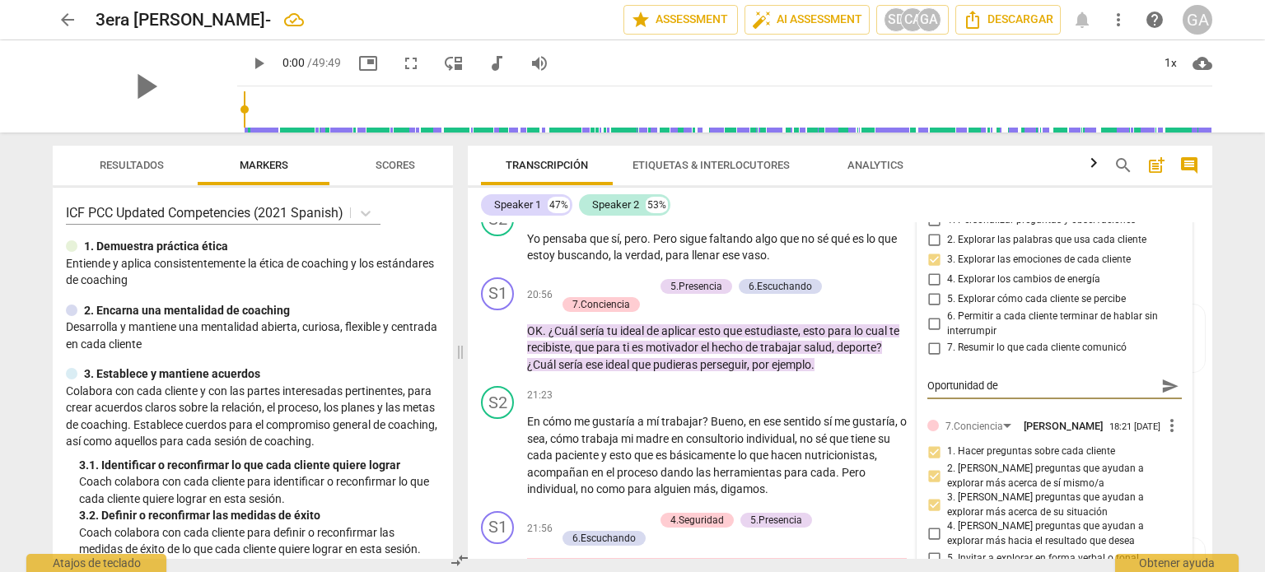
type textarea "Oportunidad de m"
type textarea "Oportunidad de me"
type textarea "Oportunidad de mej"
type textarea "Oportunidad de mejo"
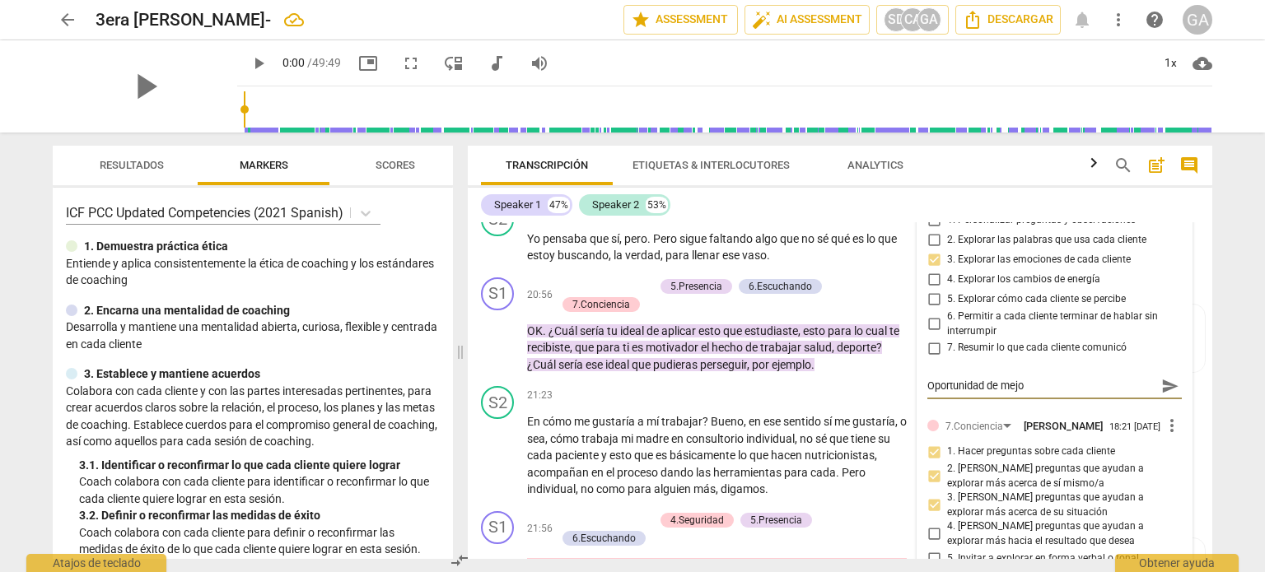
type textarea "Oportunidad de mejor"
type textarea "Oportunidad de mejora"
type textarea "Oportunidad de mejora:"
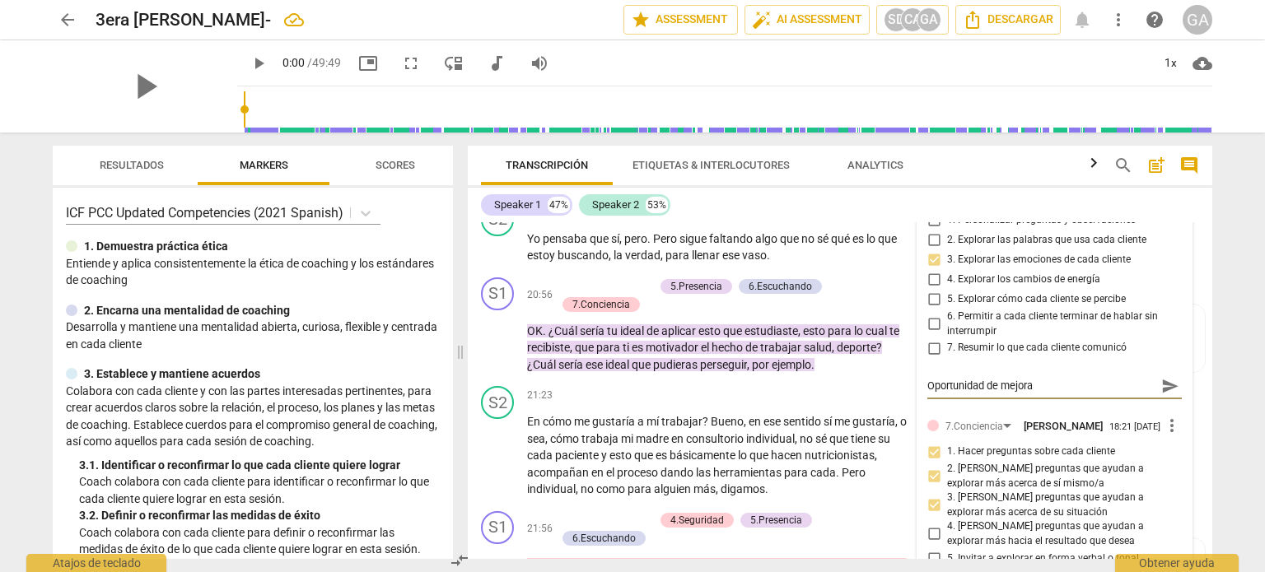
type textarea "Oportunidad de mejora:"
type textarea "Oportunidad de mejora: U"
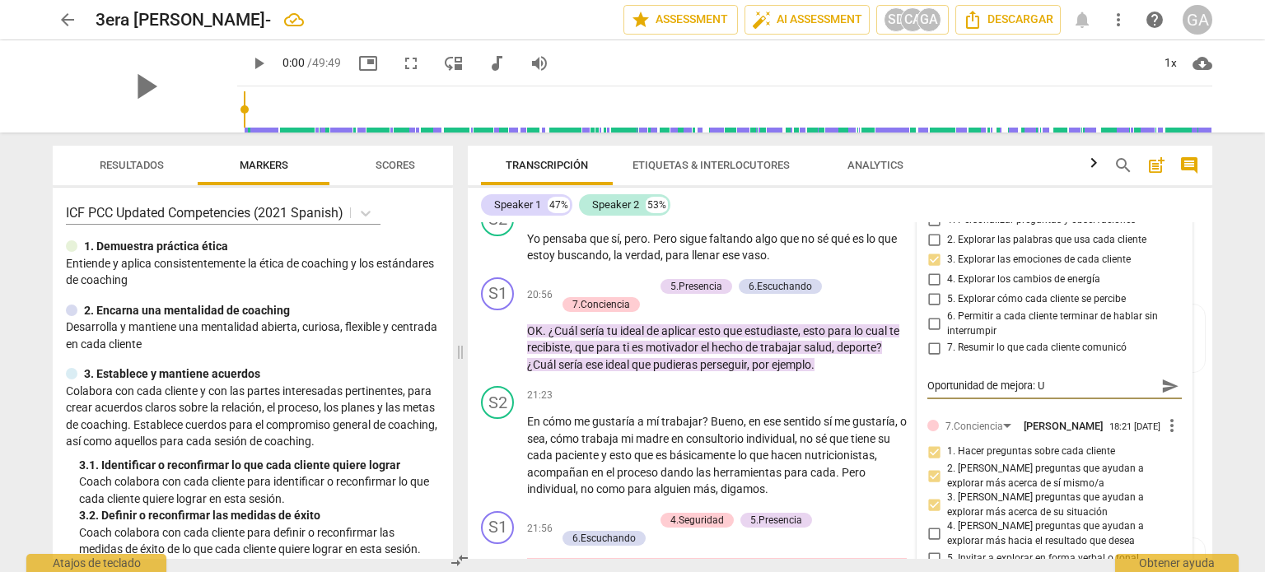
type textarea "Oportunidad de mejora: Un"
type textarea "Oportunidad de mejora: Una"
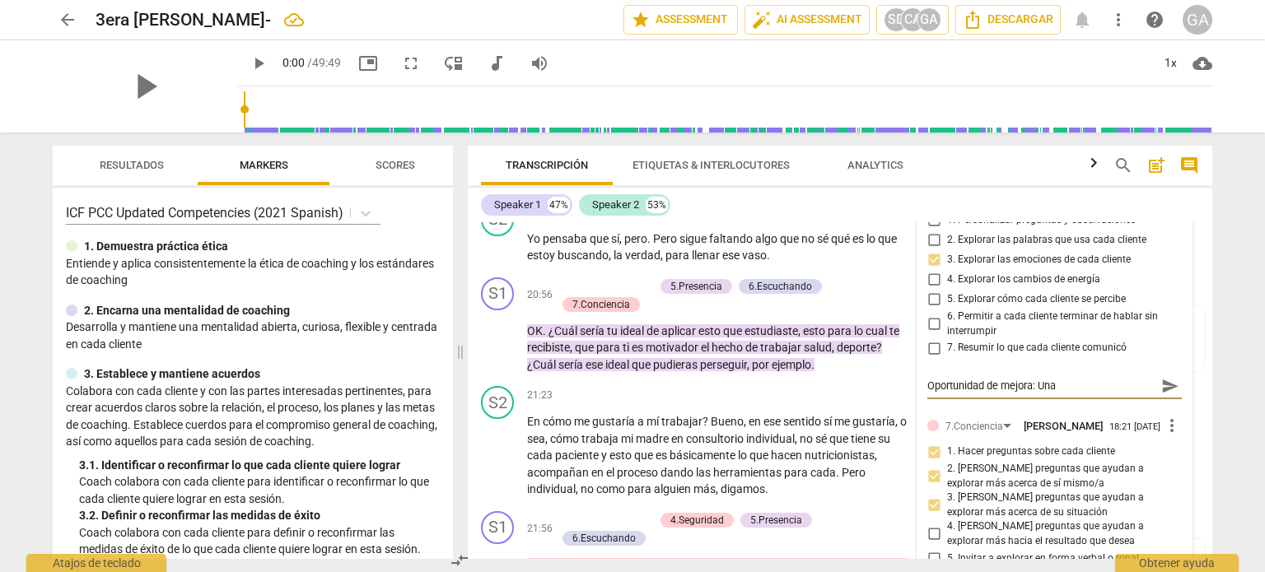
type textarea "Oportunidad de mejora: Una"
type textarea "Oportunidad de mejora: Una p"
type textarea "Oportunidad de mejora: Una pr"
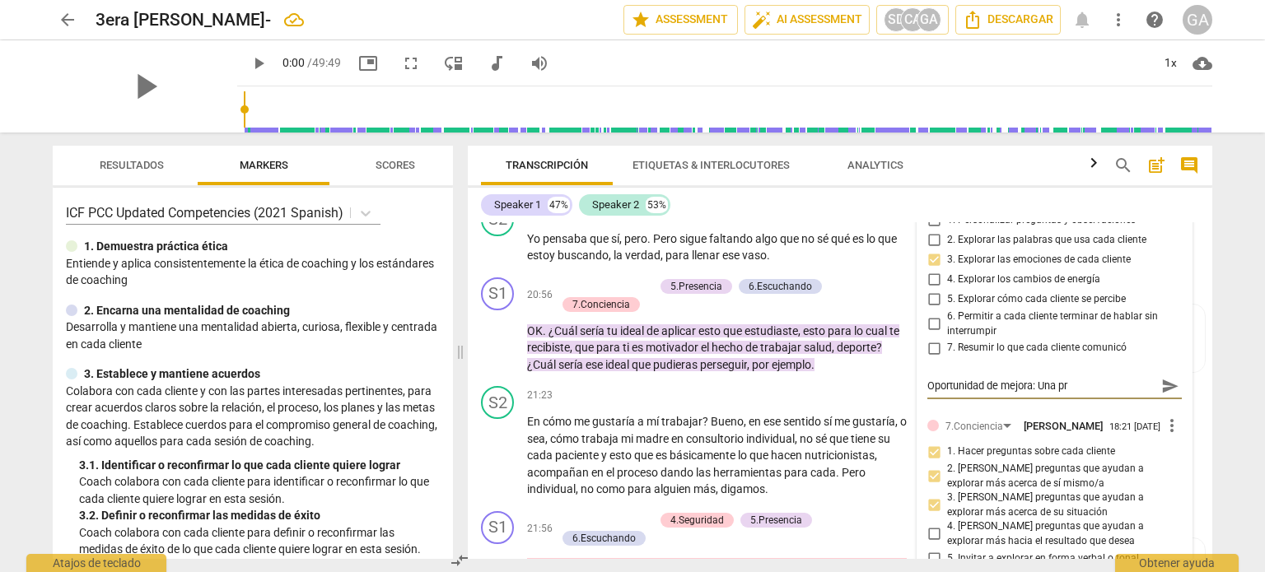
type textarea "Oportunidad de mejora: Una pre"
type textarea "Oportunidad de mejora: Una preg"
type textarea "Oportunidad de mejora: Una pregu"
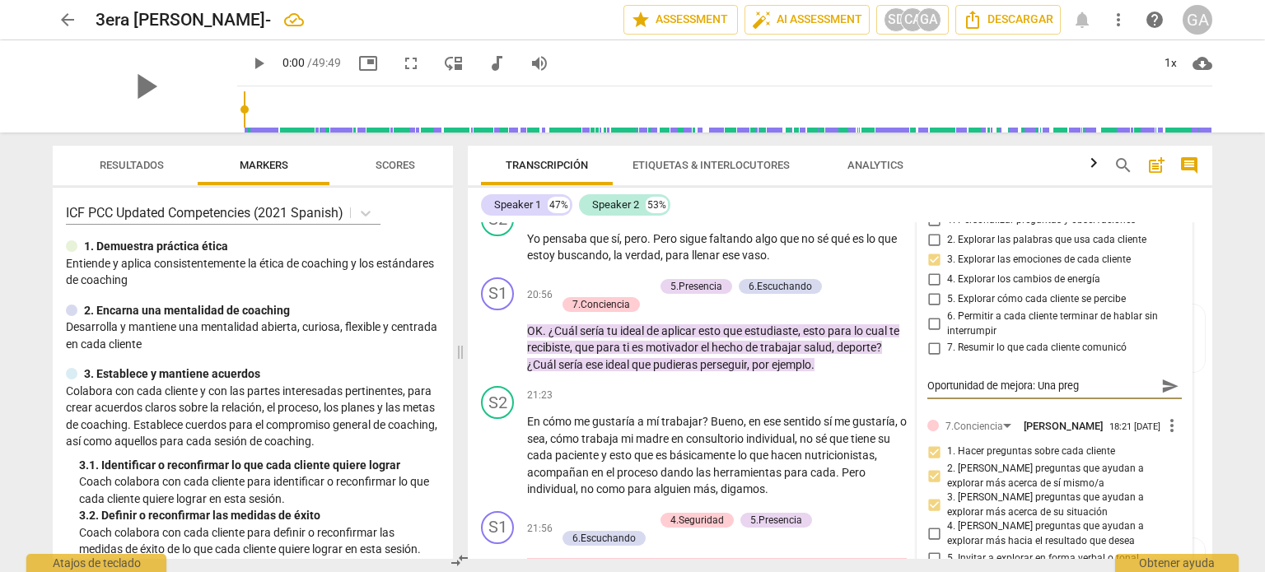
type textarea "Oportunidad de mejora: Una pregu"
type textarea "Oportunidad de mejora: Una pregun"
type textarea "Oportunidad de mejora: Una pregunt"
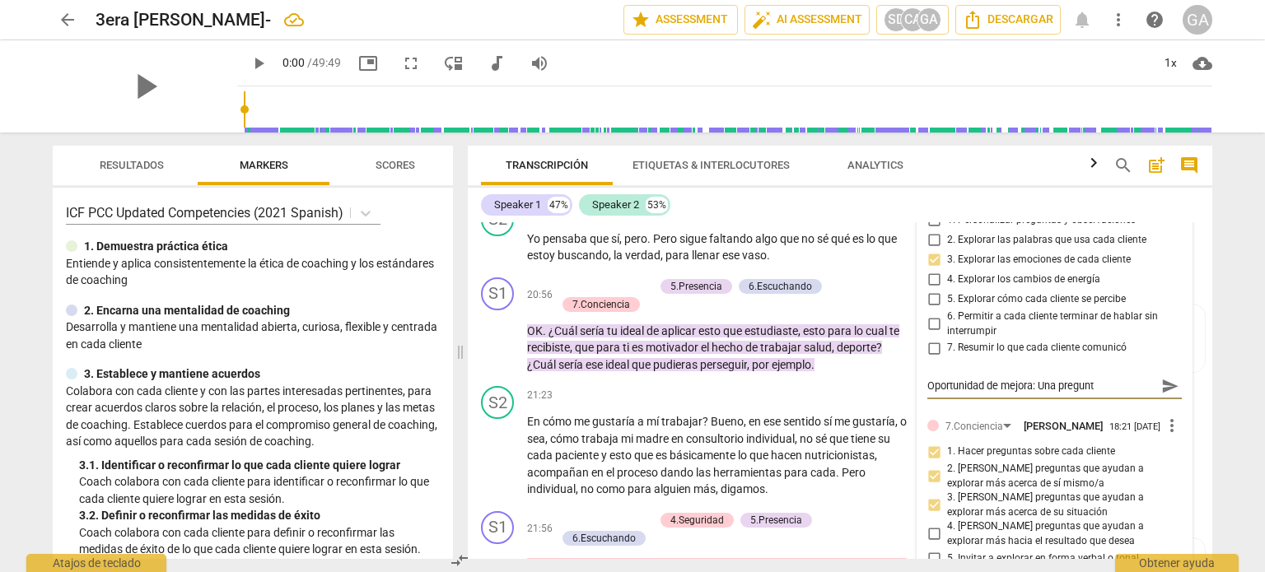
type textarea "Oportunidad de mejora: Una pregunta"
type textarea "Oportunidad de mejora: Una pregunta a"
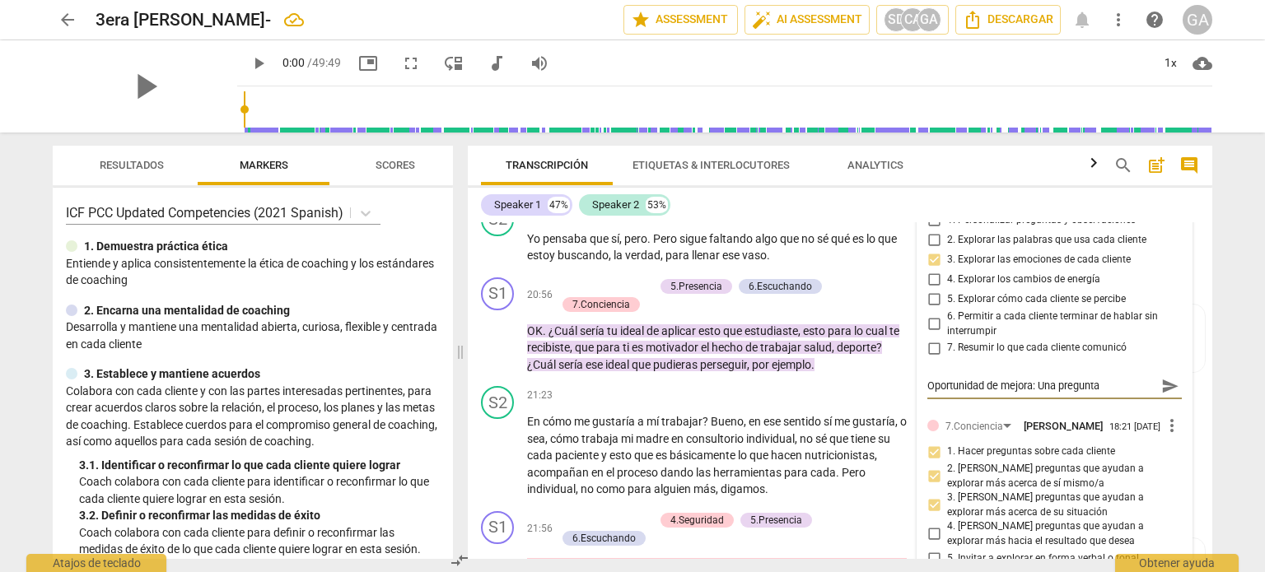
type textarea "Oportunidad de mejora: Una pregunta a"
type textarea "Oportunidad de mejora: Una pregunta a l"
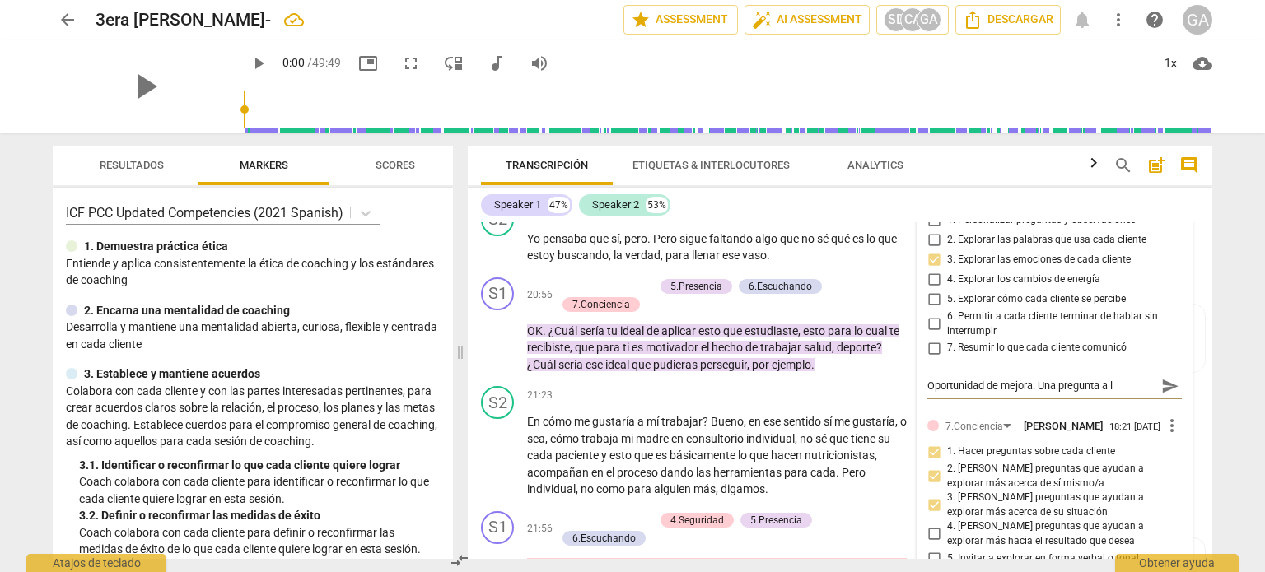
type textarea "Oportunidad de mejora: Una pregunta a la"
type textarea "Oportunidad de mejora: Una pregunta a la v"
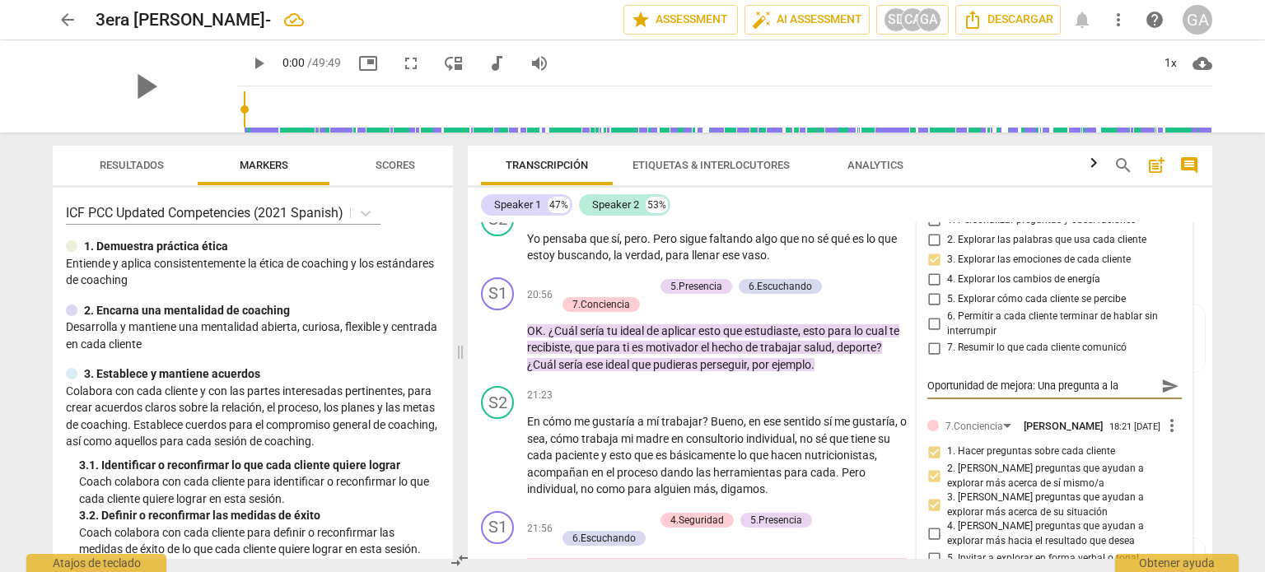
type textarea "Oportunidad de mejora: Una pregunta a la v"
type textarea "Oportunidad de mejora: Una pregunta a la ve"
type textarea "Oportunidad de mejora: Una pregunta a la vez"
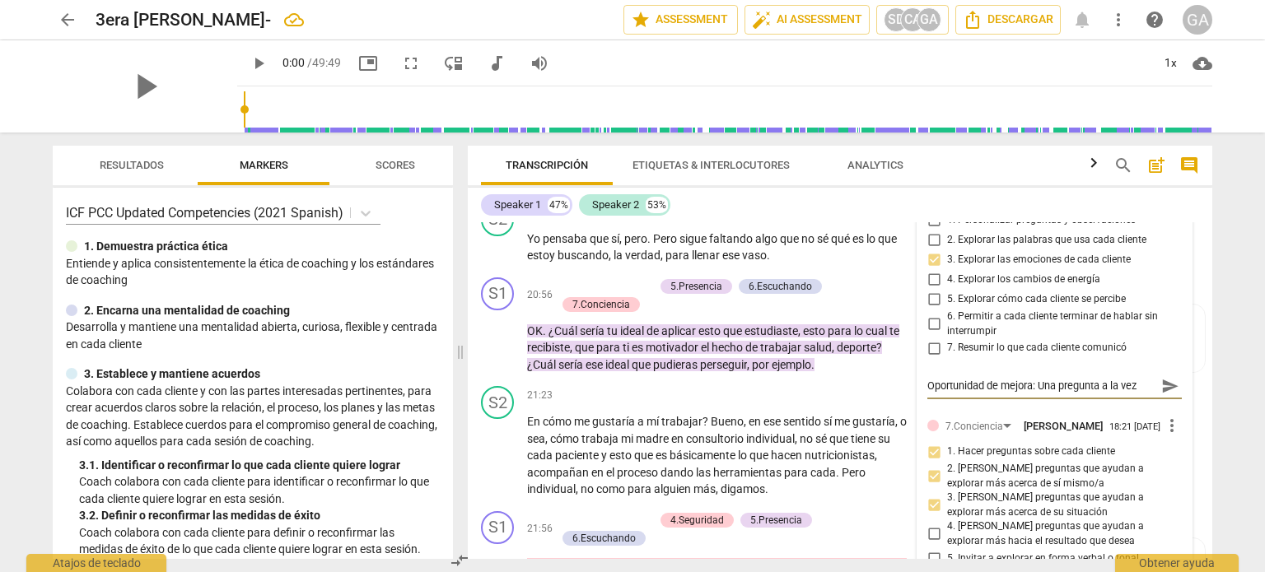
type textarea "Oportunidad de mejora: Una pregunta a la vez."
click at [822, 314] on div "+ Add competency 5.Presencia 6.Escuchando 7.Conciencia" at bounding box center [728, 295] width 345 height 36
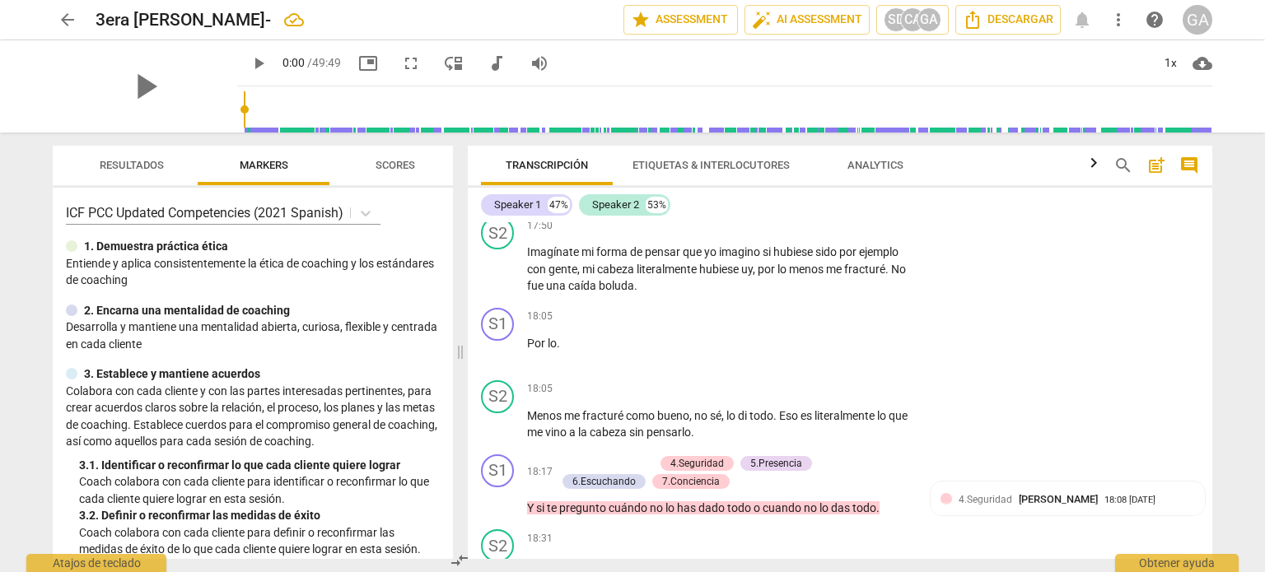
scroll to position [4456, 0]
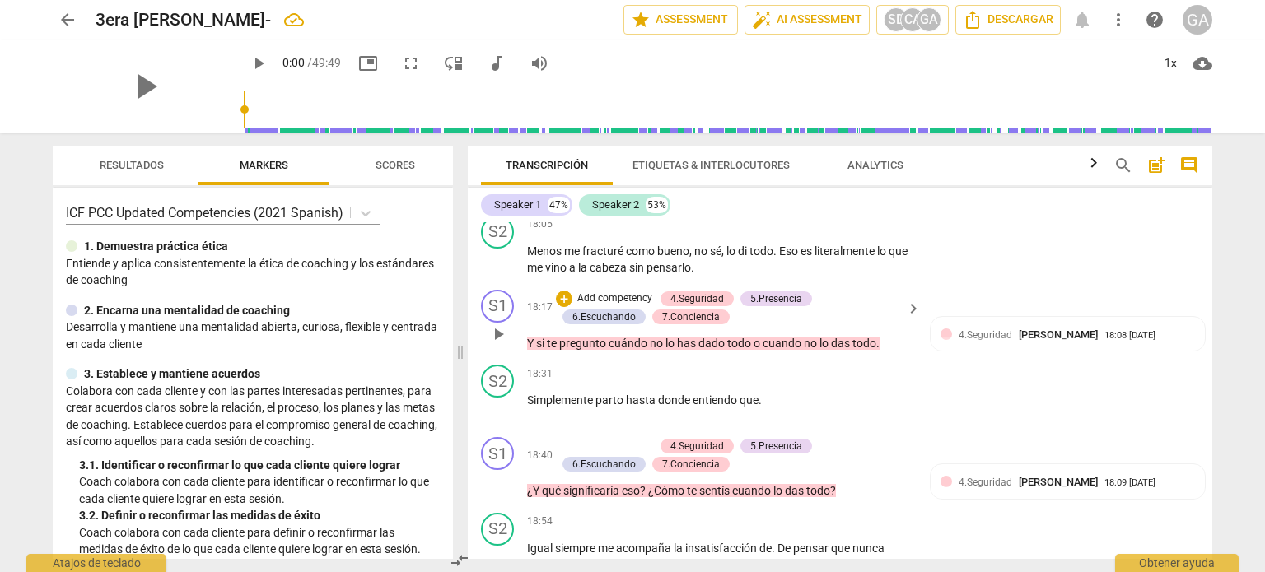
click at [607, 306] on p "Add competency" at bounding box center [614, 298] width 78 height 15
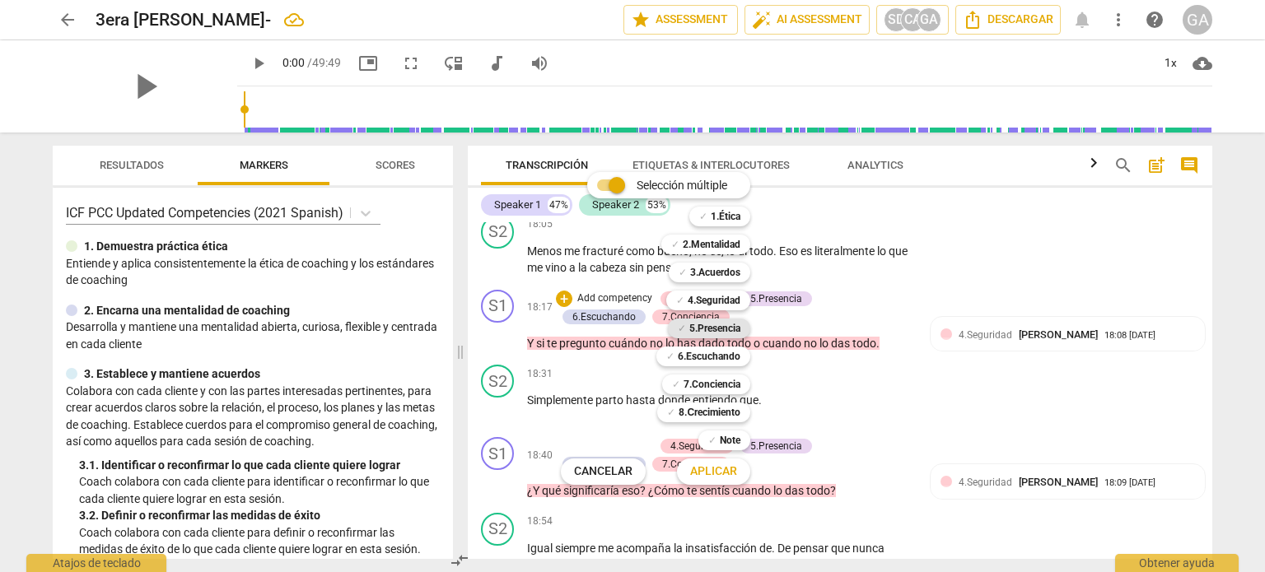
click at [713, 328] on b "5.Presencia" at bounding box center [714, 329] width 51 height 20
click at [711, 472] on span "Aplicar" at bounding box center [713, 472] width 47 height 16
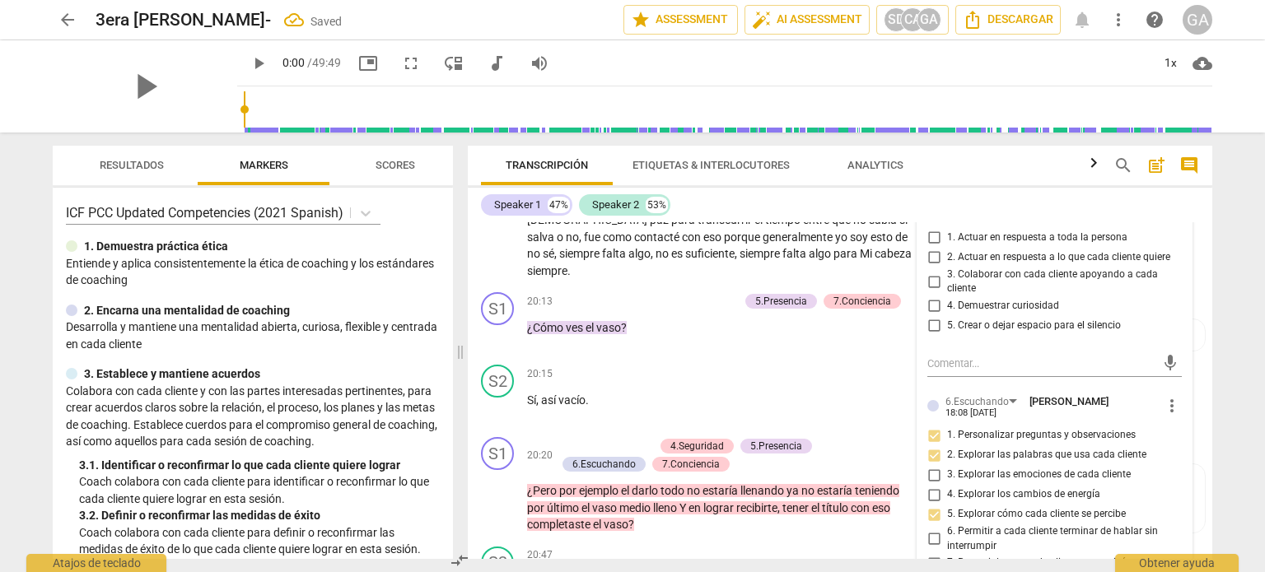
scroll to position [4950, 0]
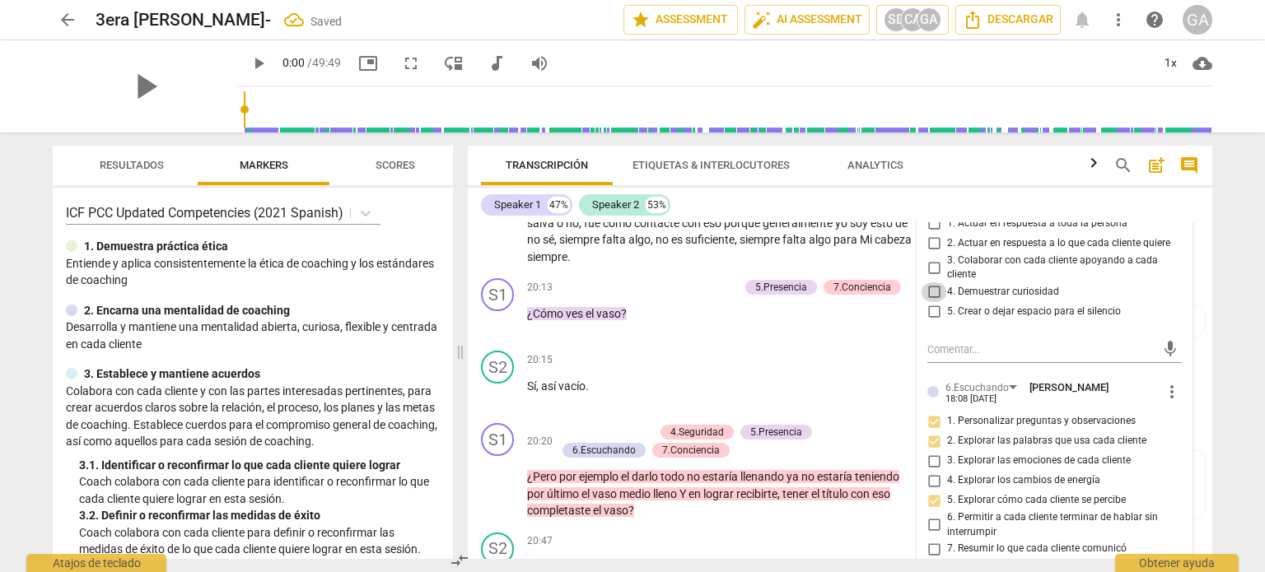
click at [930, 302] on input "4. Demuestrar curiosidad" at bounding box center [933, 292] width 26 height 20
checkbox input "true"
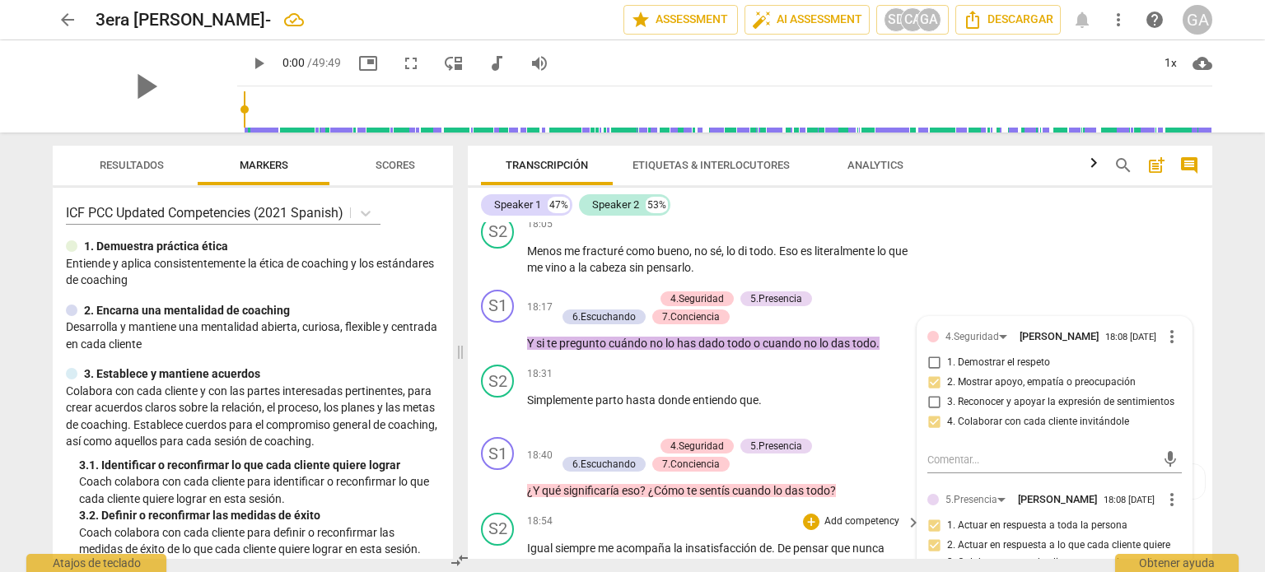
scroll to position [4538, 0]
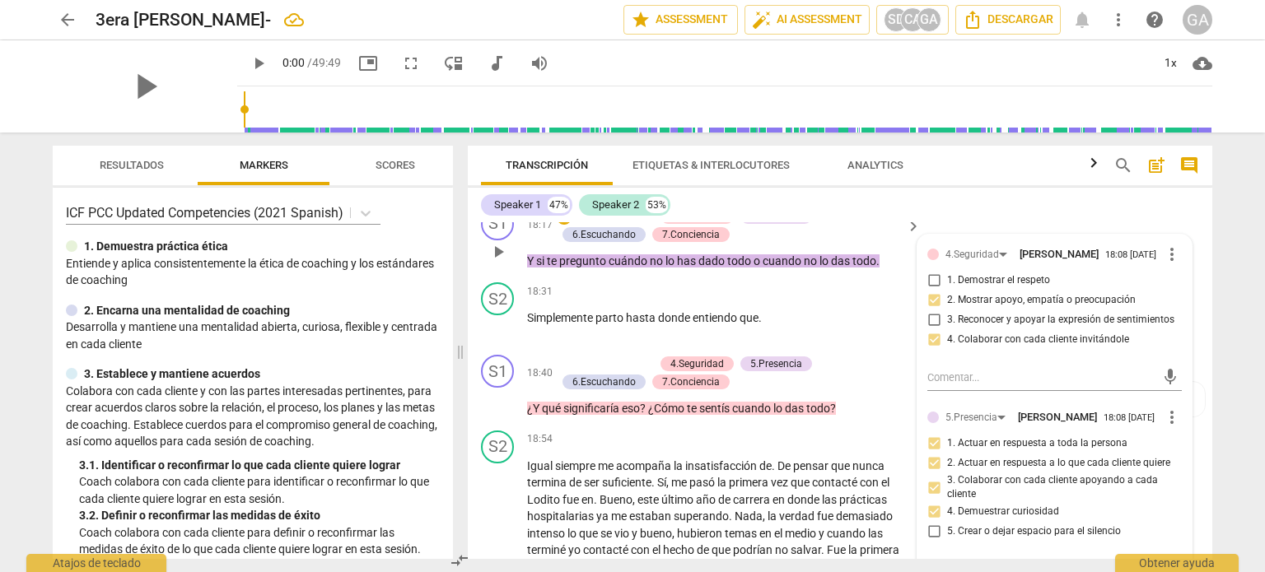
click at [891, 270] on p "Y si te pregunto cuándo no lo has dado todo o cuando no lo das todo ." at bounding box center [719, 261] width 385 height 17
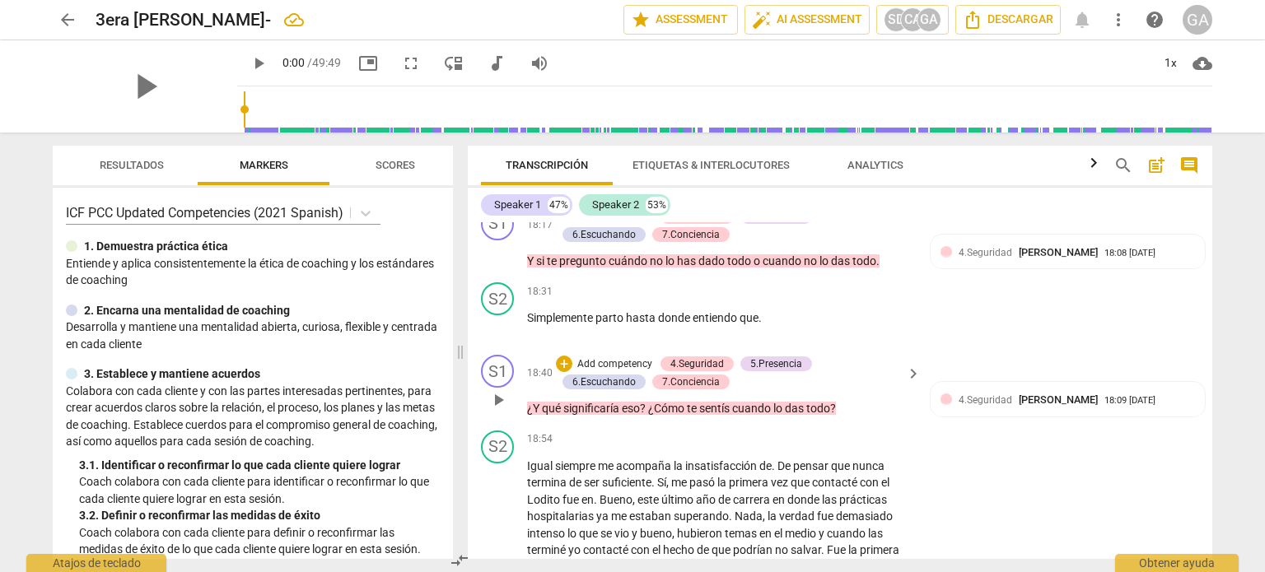
click at [620, 372] on p "Add competency" at bounding box center [614, 364] width 78 height 15
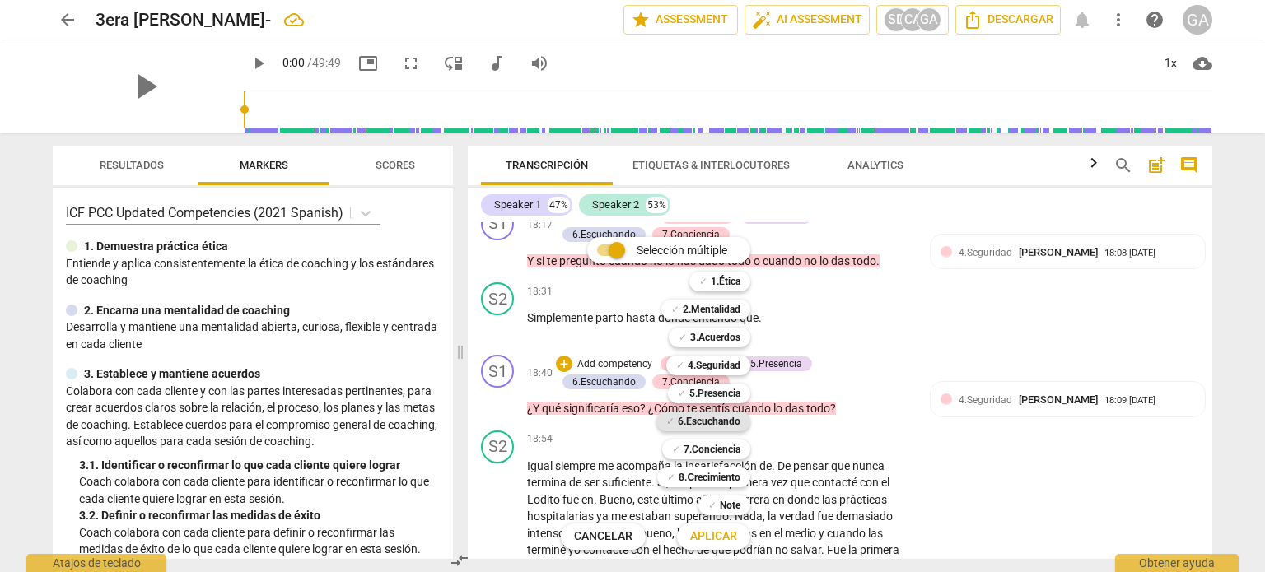
click at [712, 421] on b "6.Escuchando" at bounding box center [709, 422] width 63 height 20
click at [711, 537] on span "Aplicar" at bounding box center [713, 537] width 47 height 16
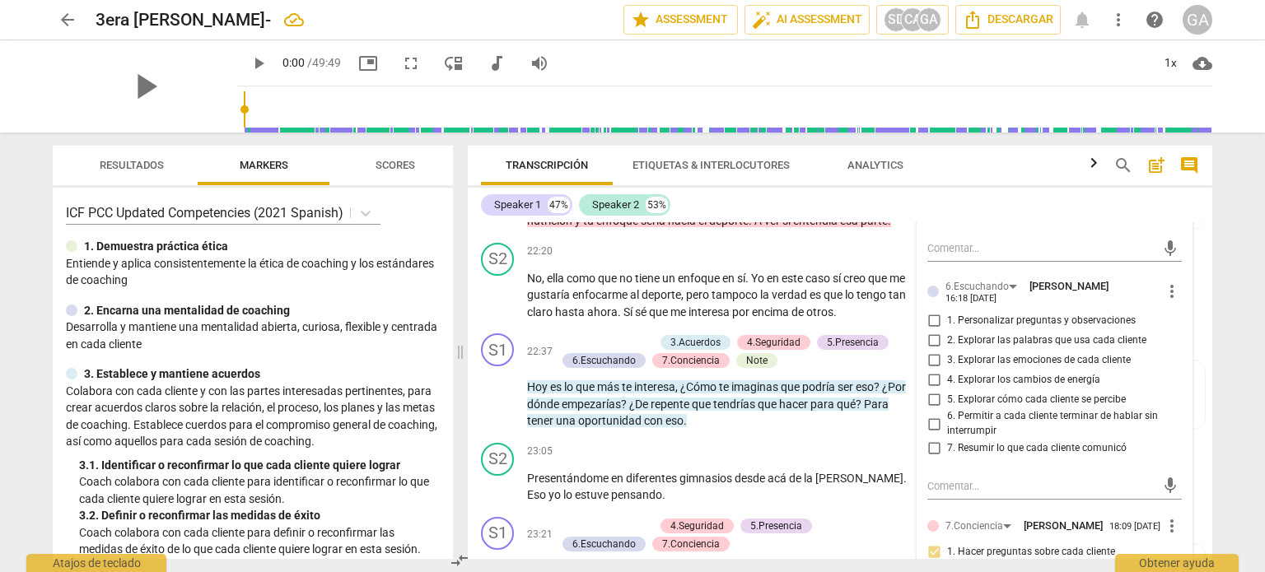
scroll to position [5699, 0]
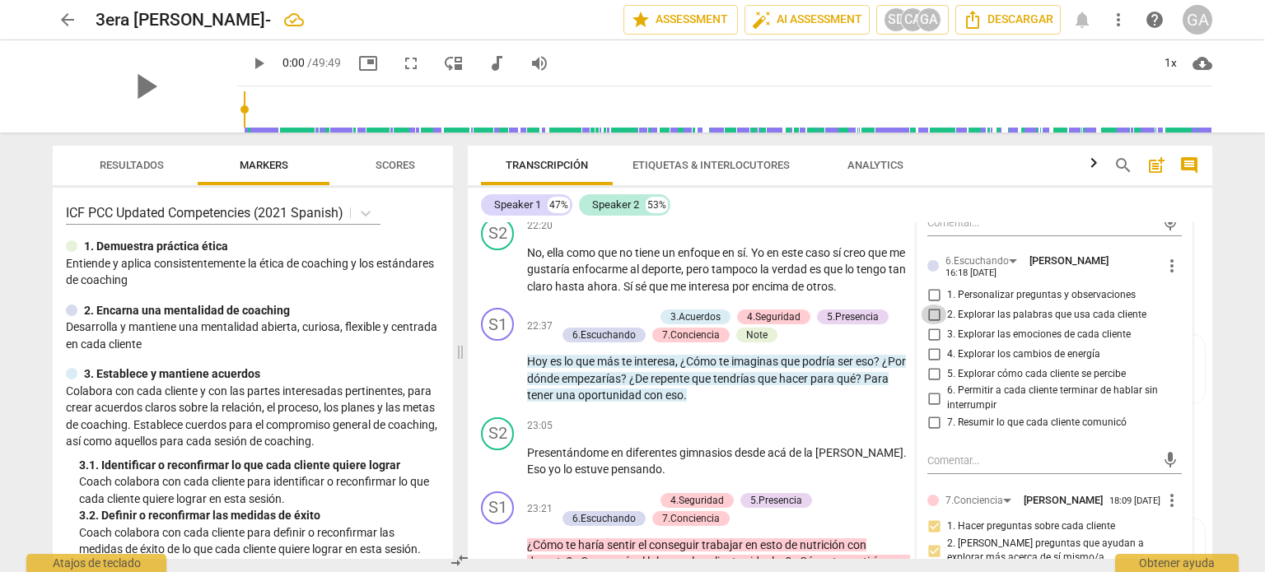
click at [929, 324] on input "2. Explorar las palabras que usa cada cliente" at bounding box center [933, 315] width 26 height 20
checkbox input "true"
click at [932, 344] on input "3. Explorar las emociones de cada cliente" at bounding box center [933, 334] width 26 height 20
checkbox input "true"
click at [942, 468] on textarea at bounding box center [1041, 461] width 228 height 16
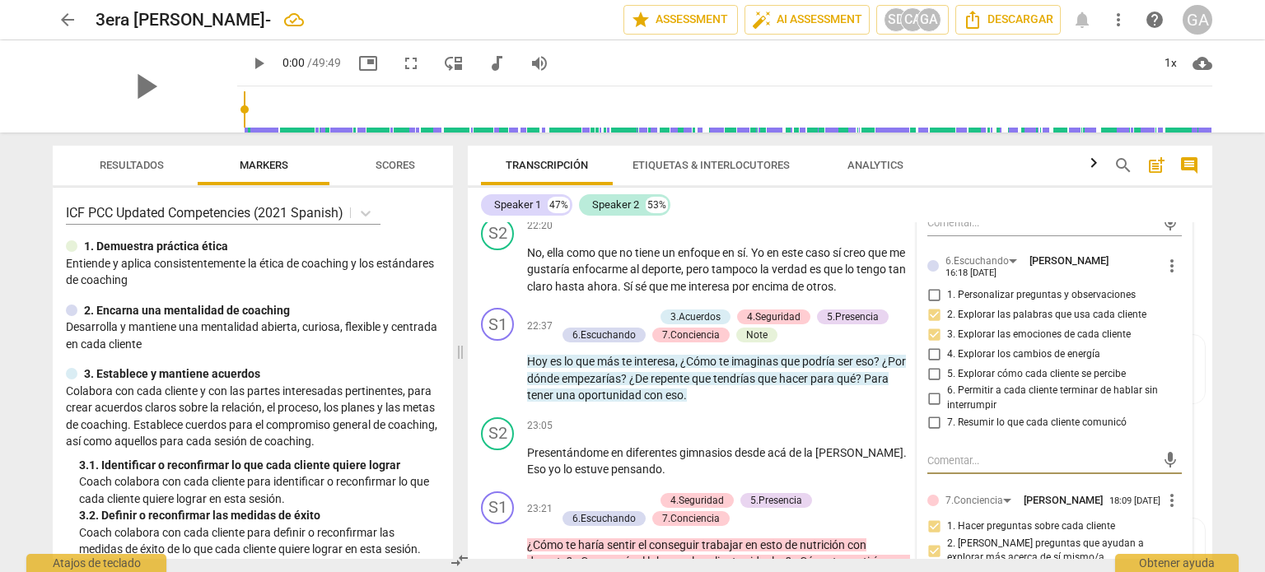
type textarea "O"
type textarea "Op"
type textarea "Opo"
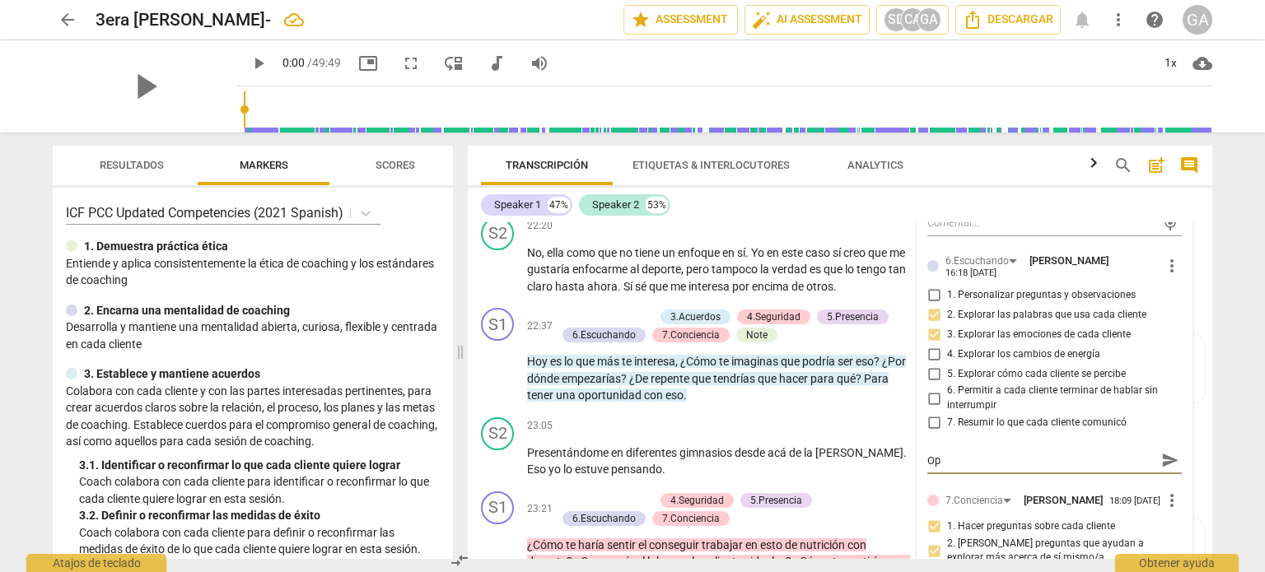
type textarea "Opo"
type textarea "Opor"
type textarea "Oport"
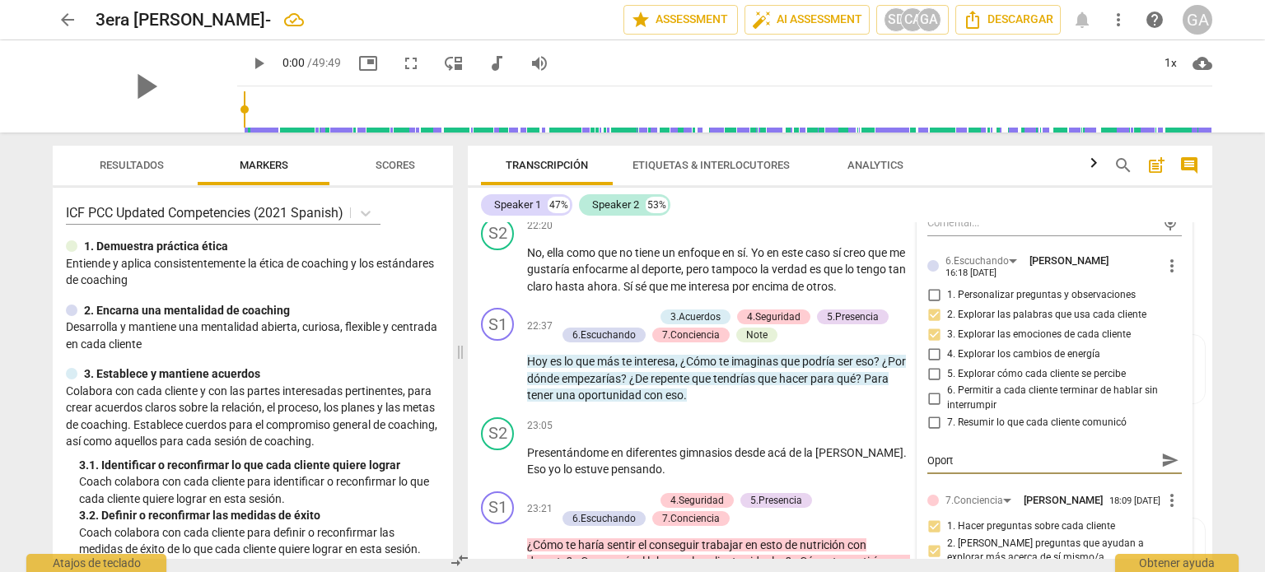
type textarea "Oportu"
type textarea "Oportun"
type textarea "Oportuni"
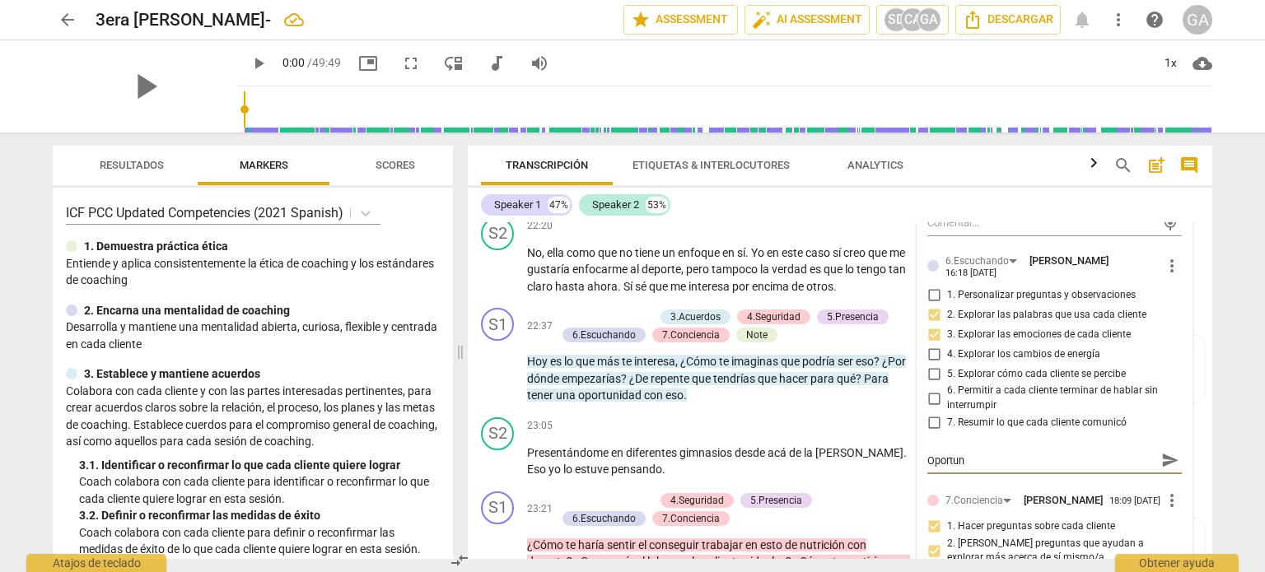
type textarea "Oportuni"
type textarea "Oportunid"
type textarea "Oportunida"
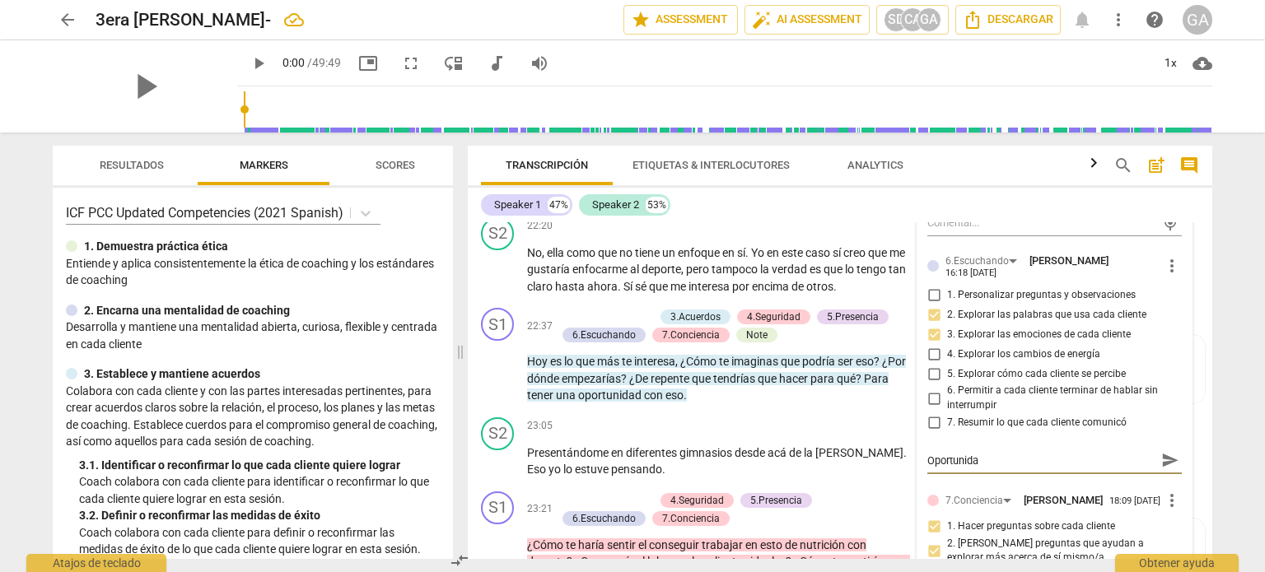
type textarea "Oportunidad"
type textarea "Oportunidad d"
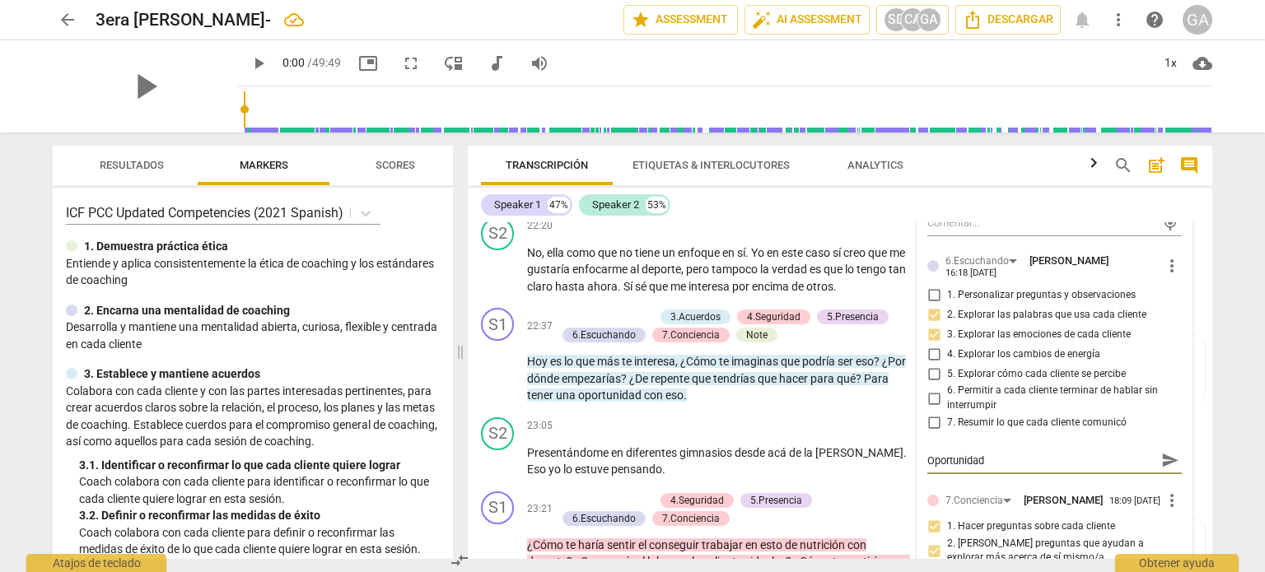
type textarea "Oportunidad d"
type textarea "Oportunidad de"
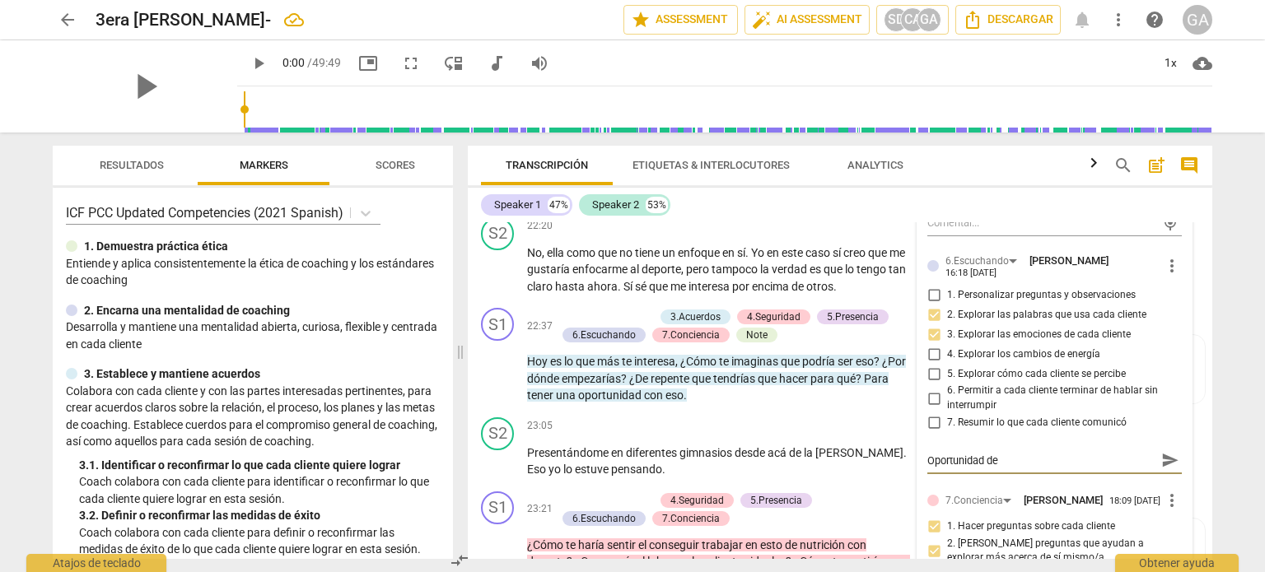
type textarea "Oportunidad de m"
type textarea "Oportunidad de me"
type textarea "Oportunidad de mej"
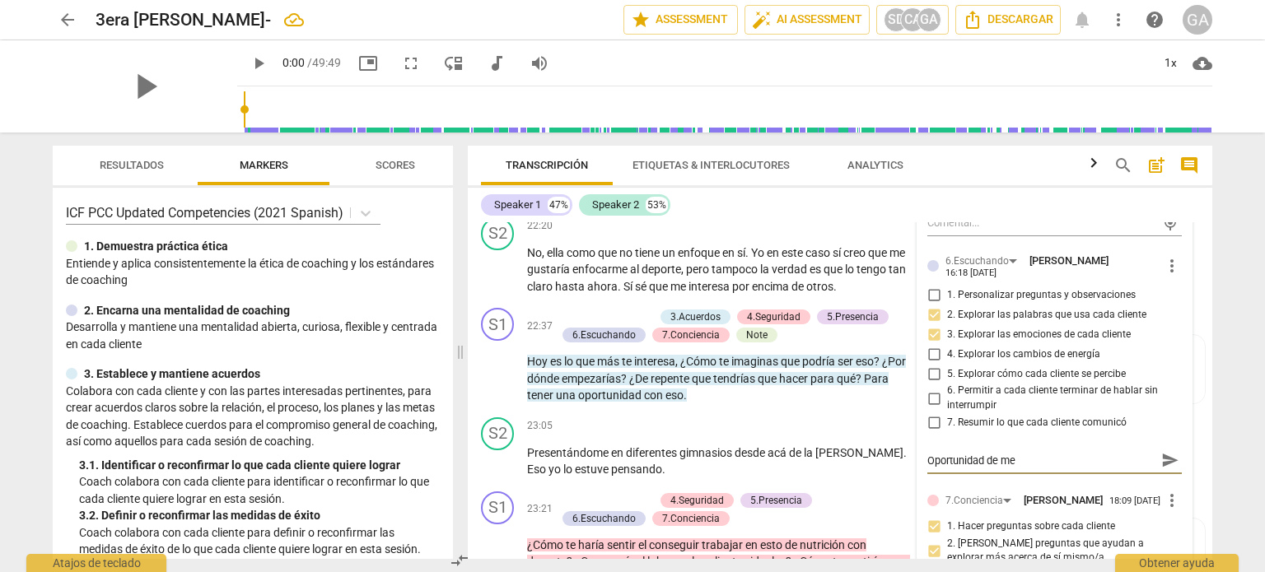
type textarea "Oportunidad de mej"
type textarea "Oportunidad de mejo"
type textarea "Oportunidad de mejor"
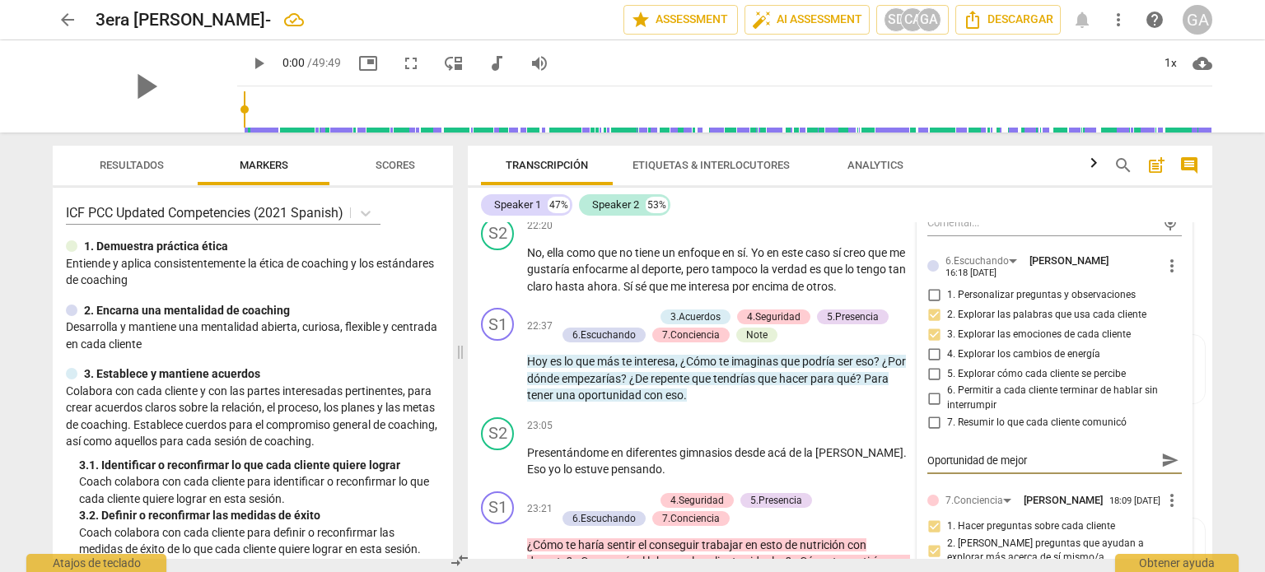
type textarea "Oportunidad de mejora"
type textarea "Oportunidad de mejora:"
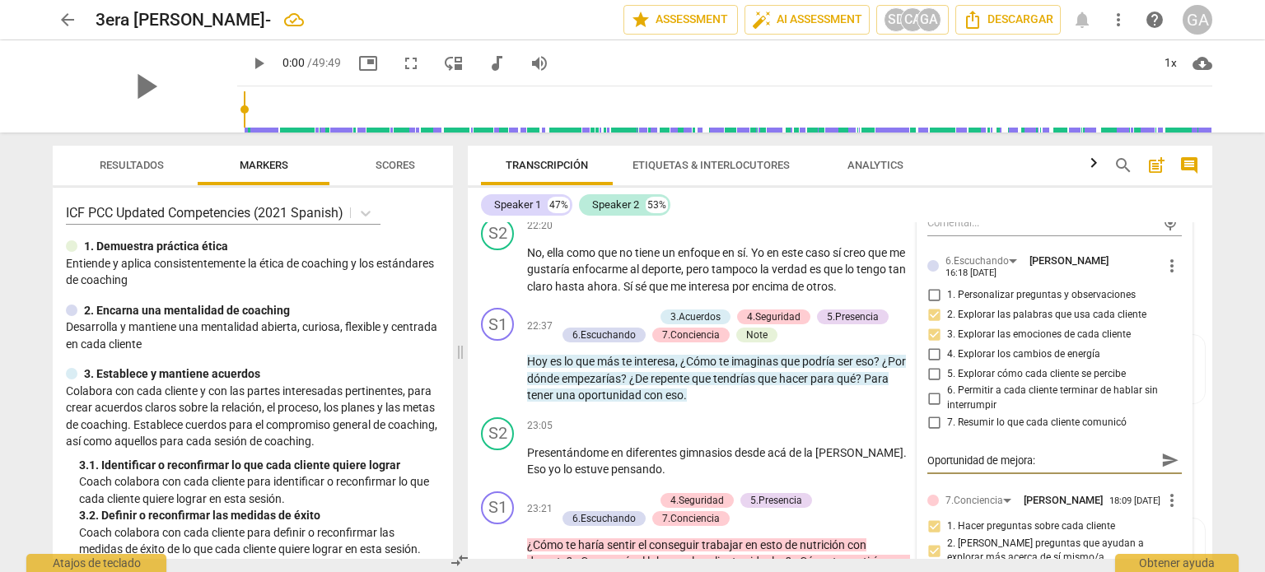
type textarea "Oportunidad de mejora:"
click at [759, 399] on div "S1 play_arrow pause 22:37 + Add competency 3.Acuerdos 4.Seguridad 5.Presencia 6…" at bounding box center [840, 355] width 744 height 109
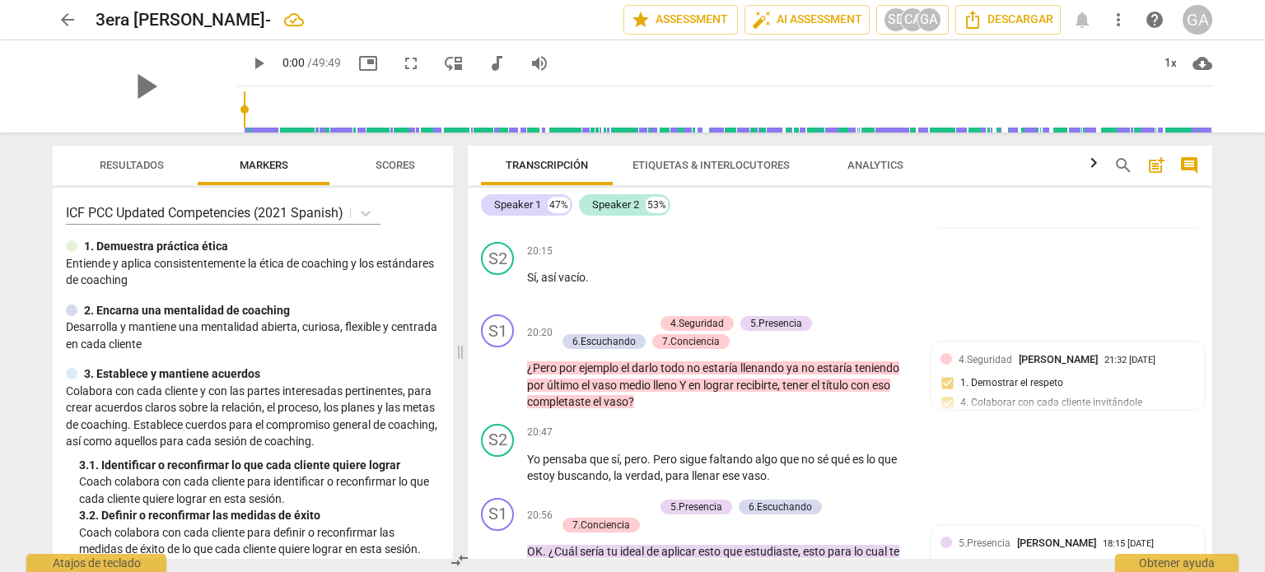
scroll to position [4958, 0]
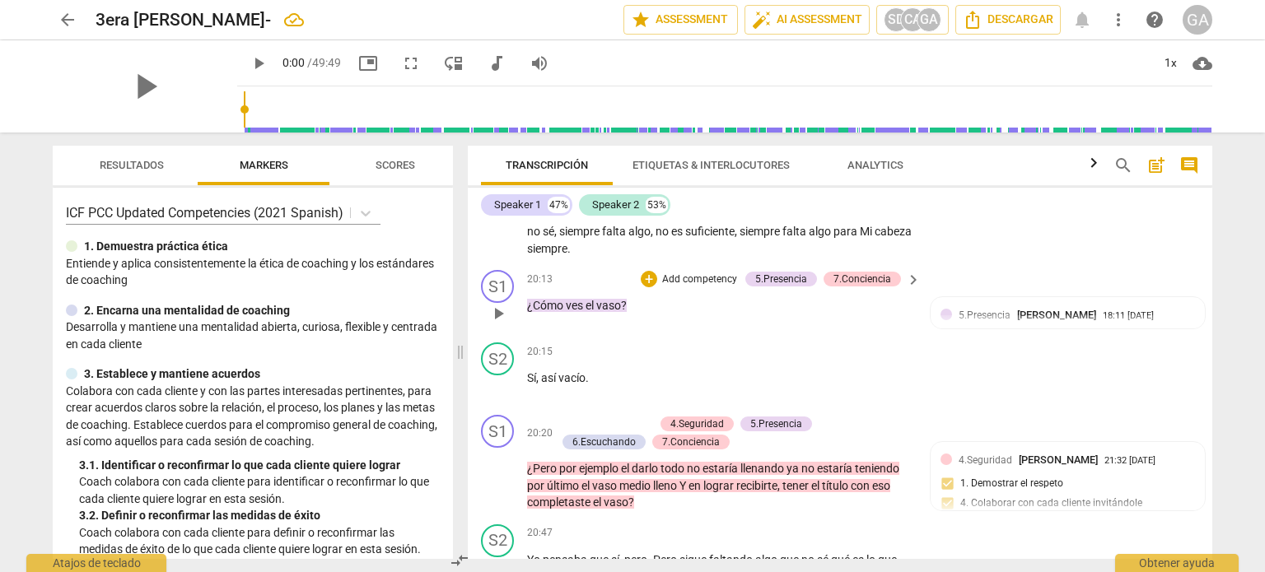
click at [678, 287] on p "Add competency" at bounding box center [699, 280] width 78 height 15
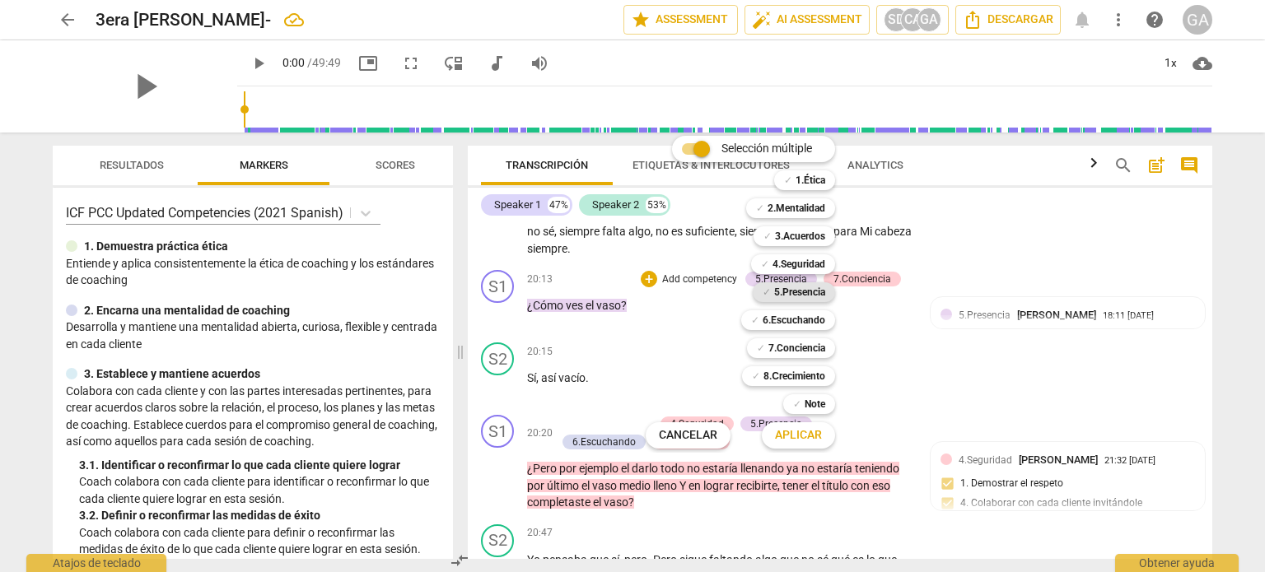
click at [780, 288] on b "5.Presencia" at bounding box center [799, 292] width 51 height 20
click at [791, 441] on span "Aplicar" at bounding box center [798, 435] width 47 height 16
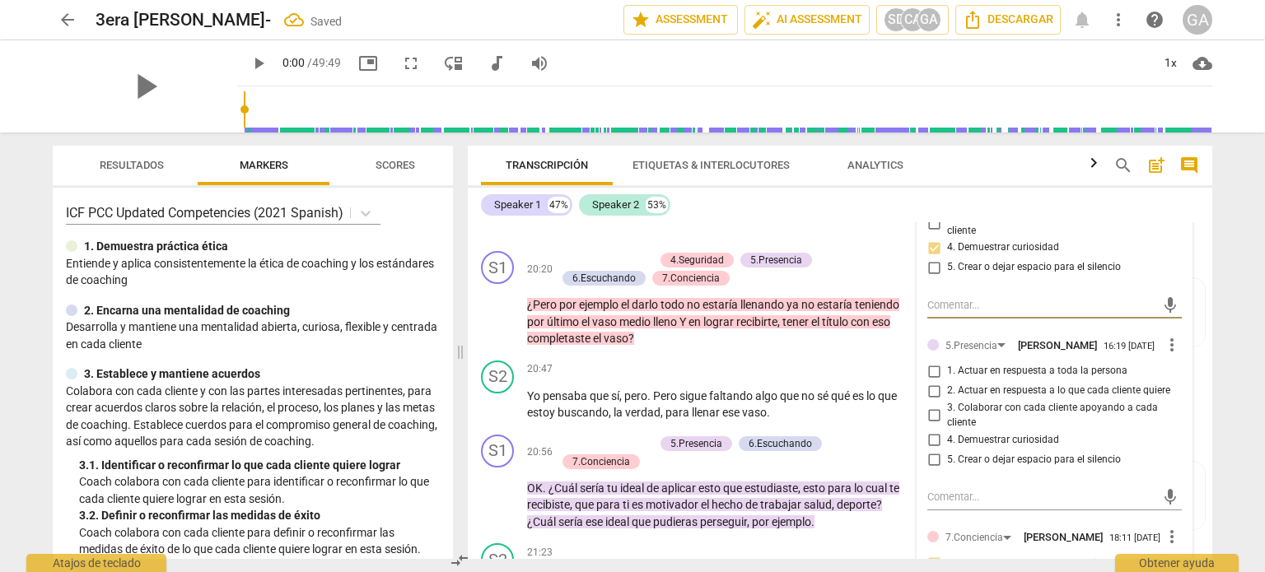
scroll to position [5123, 0]
click at [930, 449] on input "4. Demuestrar curiosidad" at bounding box center [933, 439] width 26 height 20
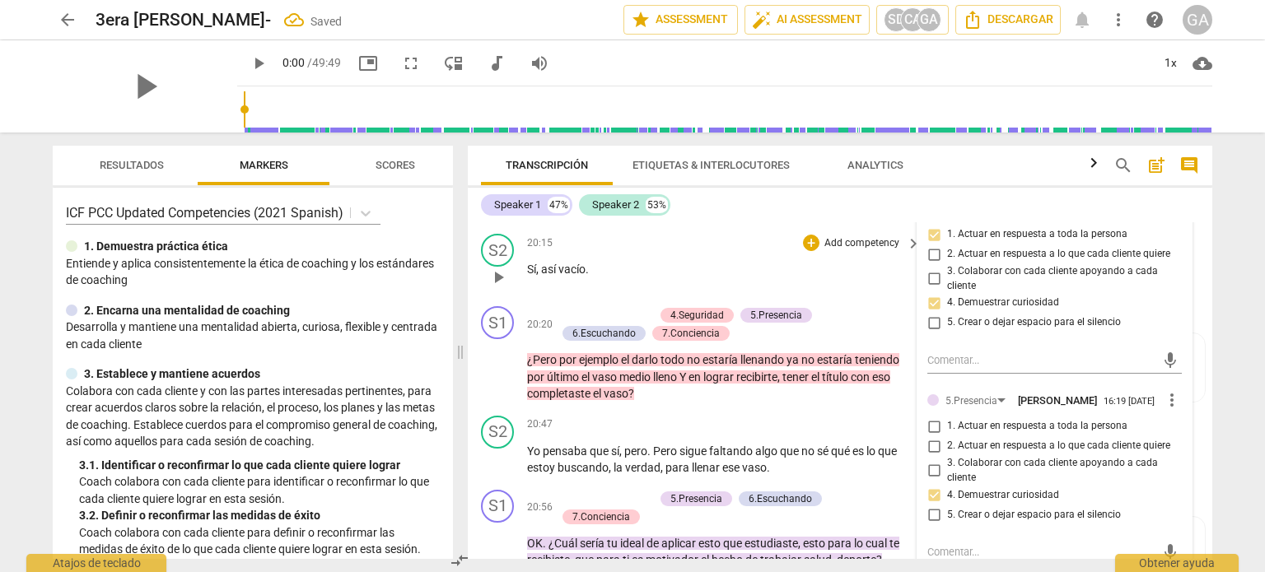
scroll to position [4958, 0]
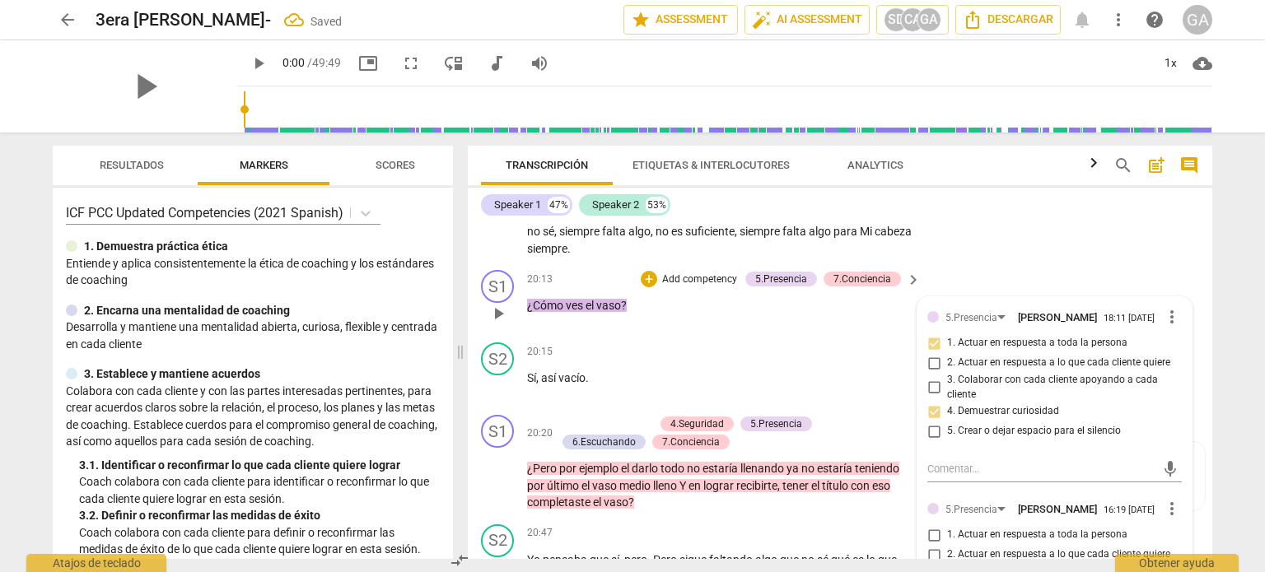
click at [659, 315] on p "¿Cómo ves el vaso ?" at bounding box center [719, 305] width 385 height 17
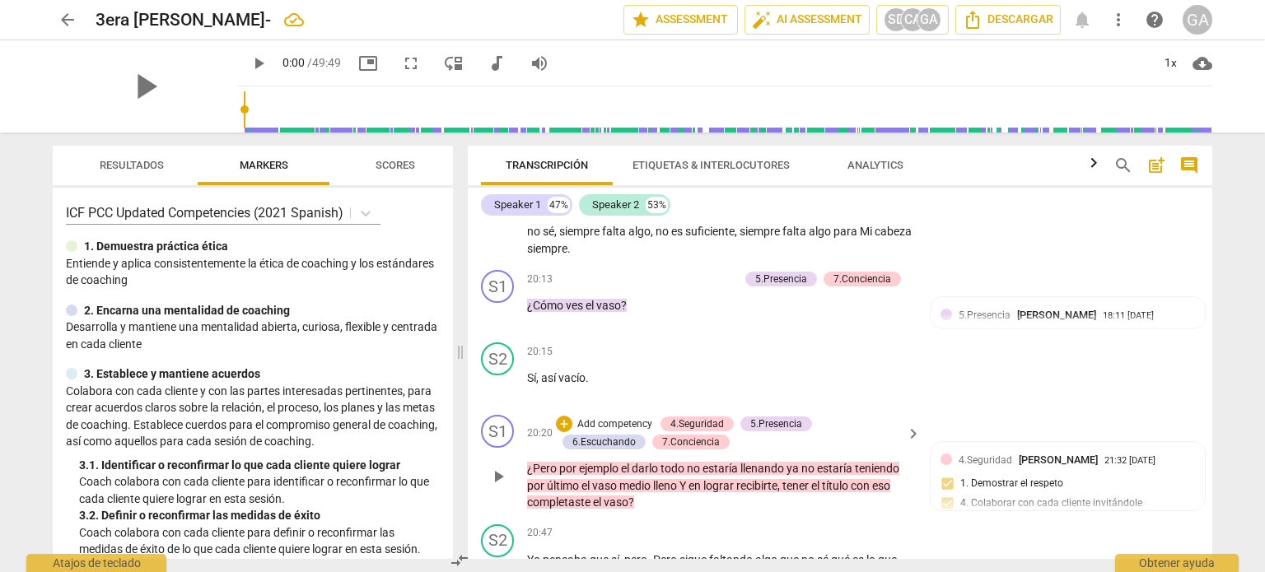
click at [637, 432] on p "Add competency" at bounding box center [614, 424] width 78 height 15
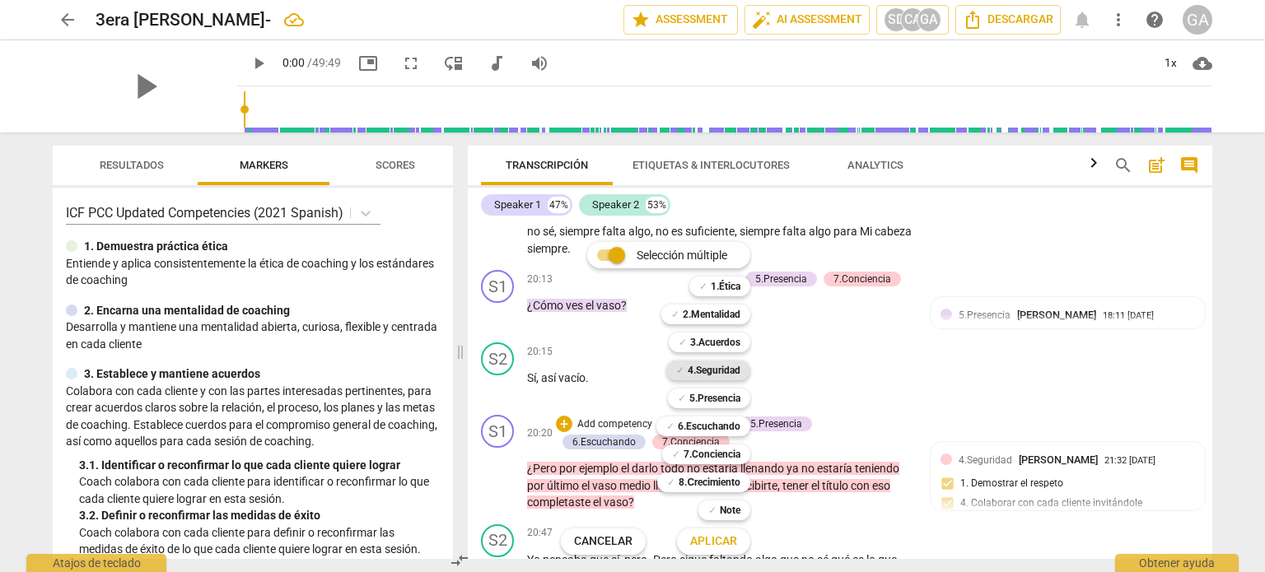
click at [722, 366] on b "4.Seguridad" at bounding box center [713, 371] width 53 height 20
click at [705, 454] on b "7.Conciencia" at bounding box center [711, 455] width 57 height 20
click at [719, 542] on span "Aplicar" at bounding box center [713, 542] width 47 height 16
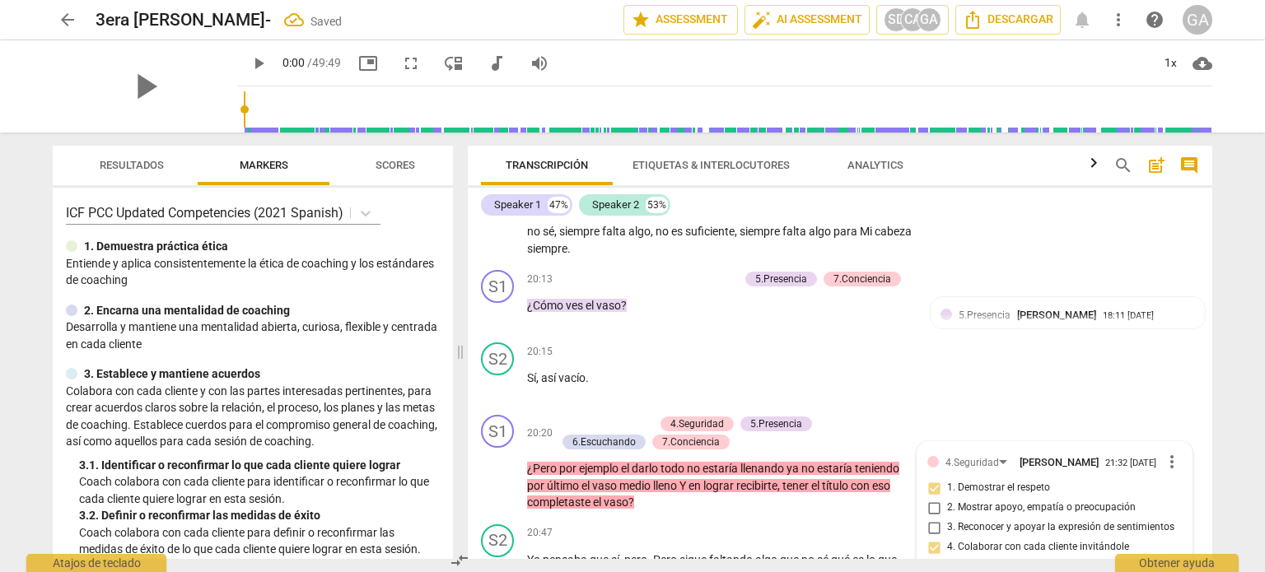
scroll to position [5164, 0]
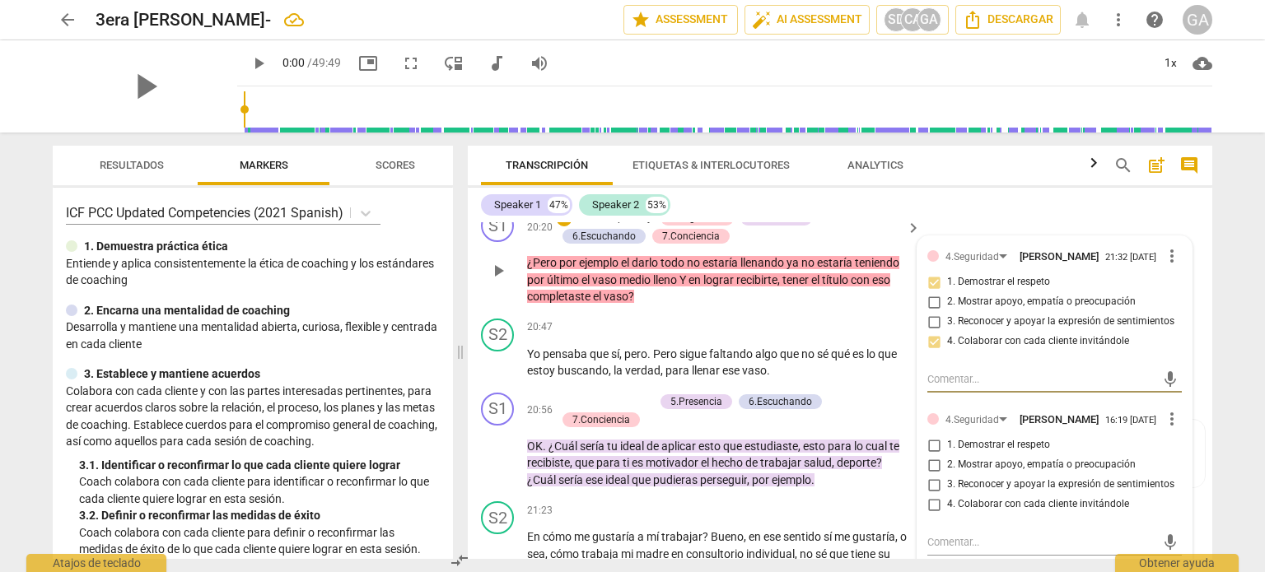
click at [930, 515] on input "4. Colaborar con cada cliente invitándole" at bounding box center [933, 505] width 26 height 20
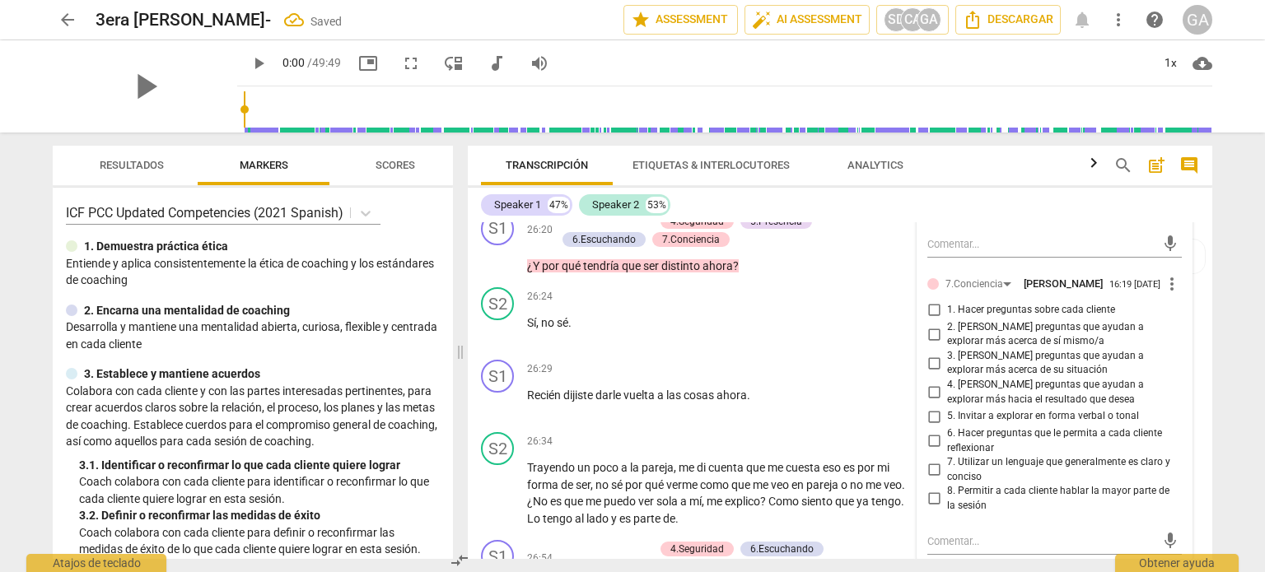
scroll to position [6728, 0]
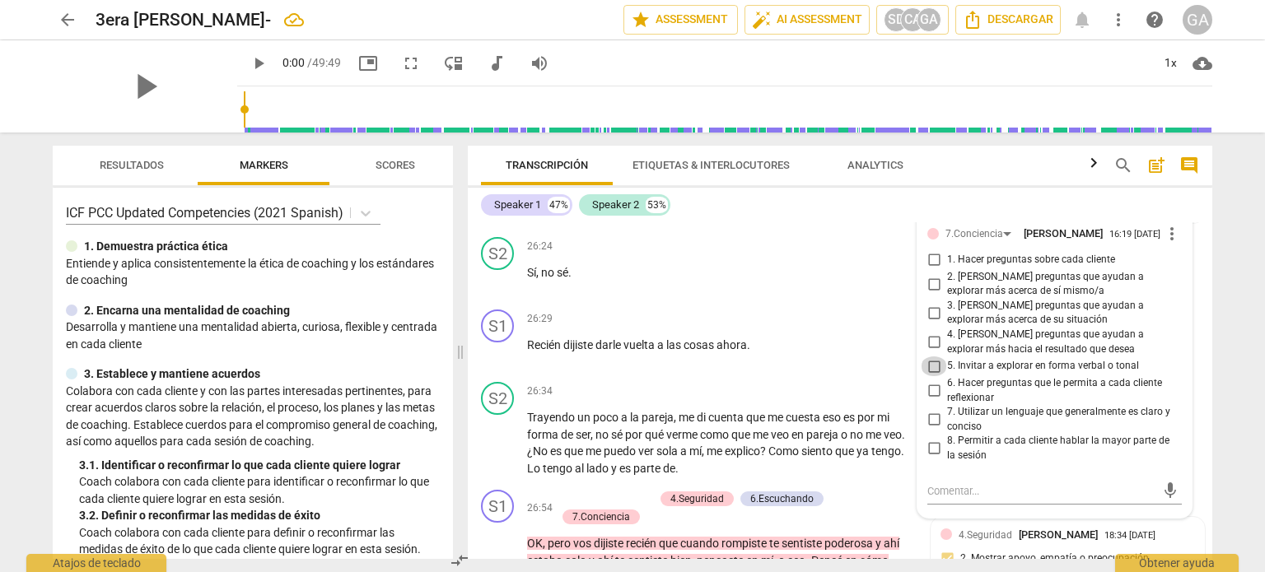
click at [931, 376] on input "5. Invitar a explorar en forma verbal o tonal" at bounding box center [933, 366] width 26 height 20
click at [938, 505] on div "mic" at bounding box center [1054, 491] width 254 height 26
click at [929, 499] on textarea at bounding box center [1041, 491] width 228 height 16
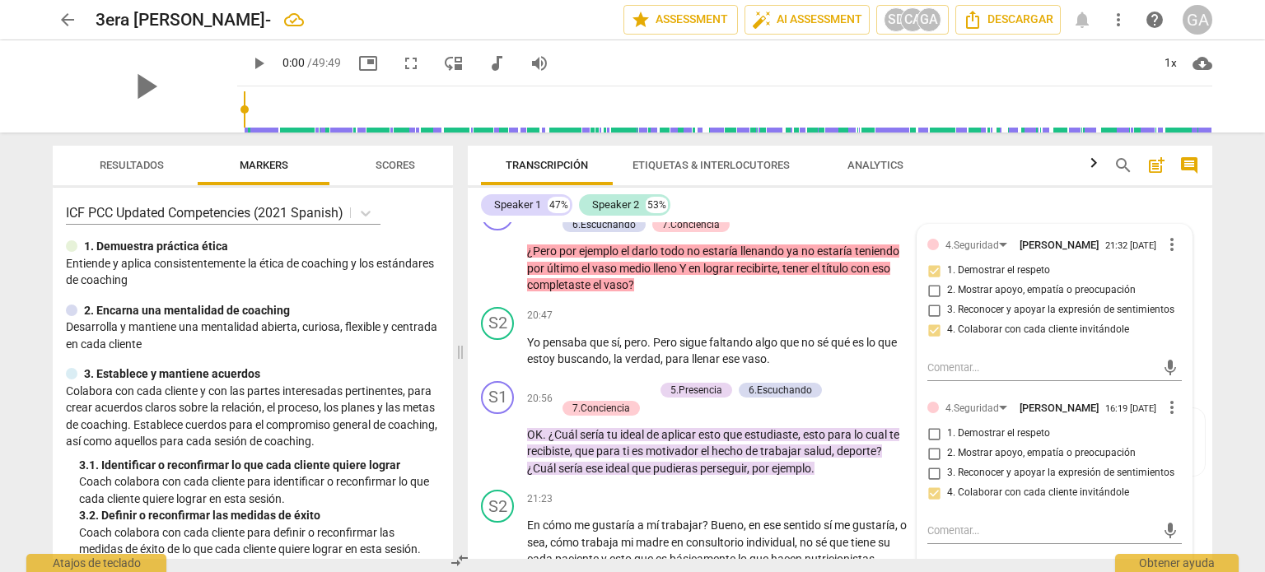
scroll to position [5258, 0]
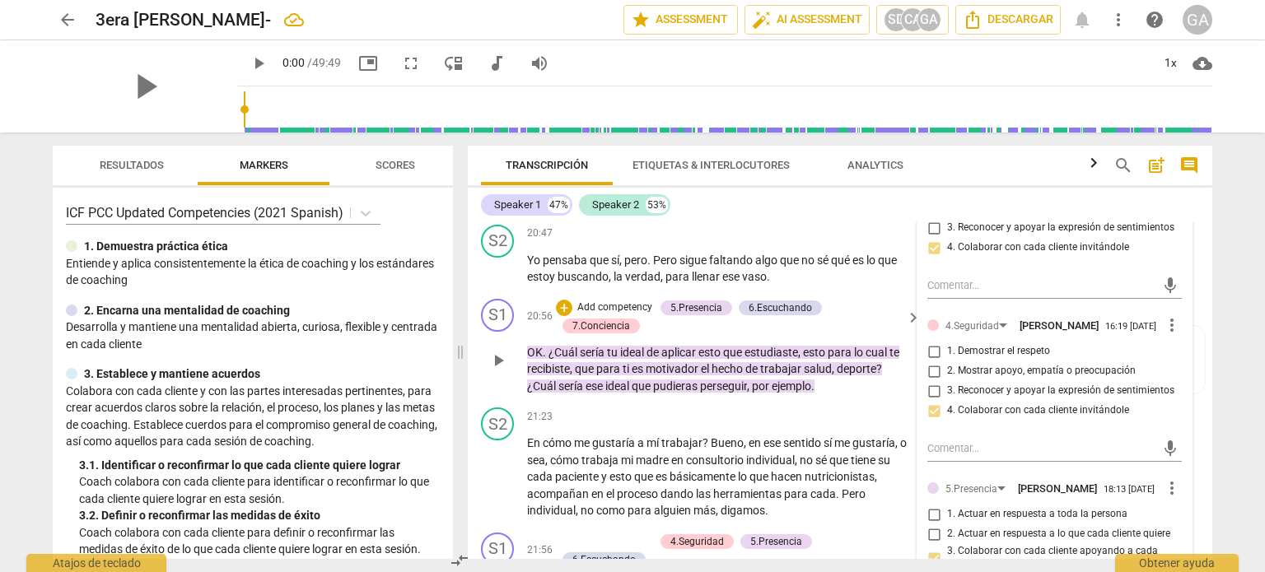
click at [621, 315] on p "Add competency" at bounding box center [614, 308] width 78 height 15
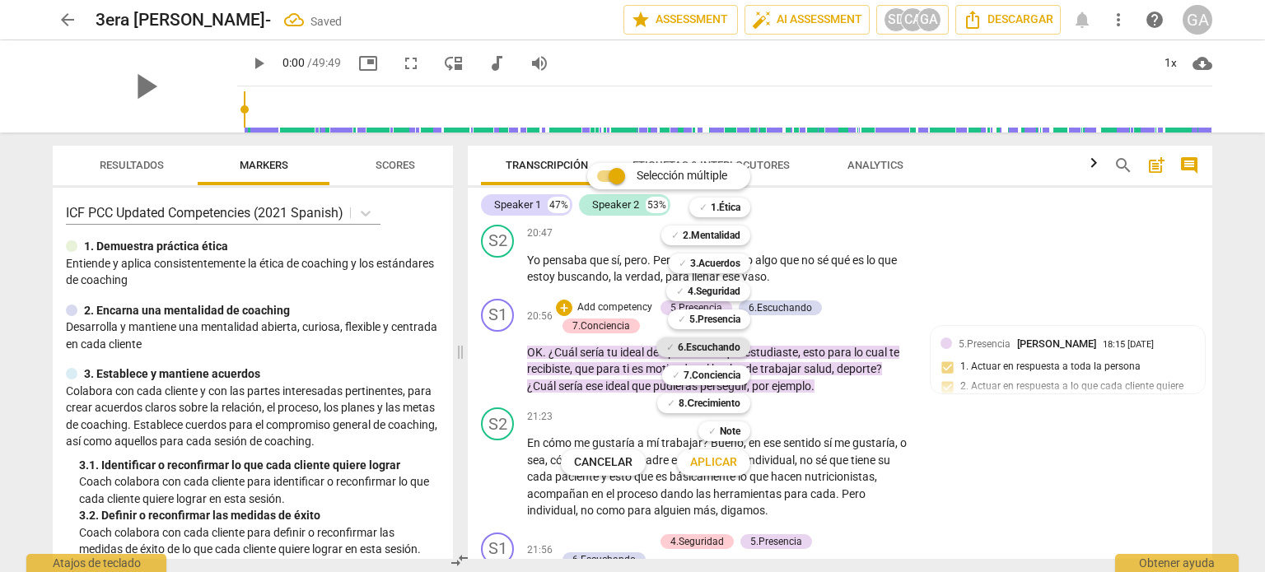
click at [711, 343] on b "6.Escuchando" at bounding box center [709, 348] width 63 height 20
click at [701, 373] on b "7.Conciencia" at bounding box center [711, 376] width 57 height 20
click at [710, 464] on span "Aplicar" at bounding box center [713, 462] width 47 height 16
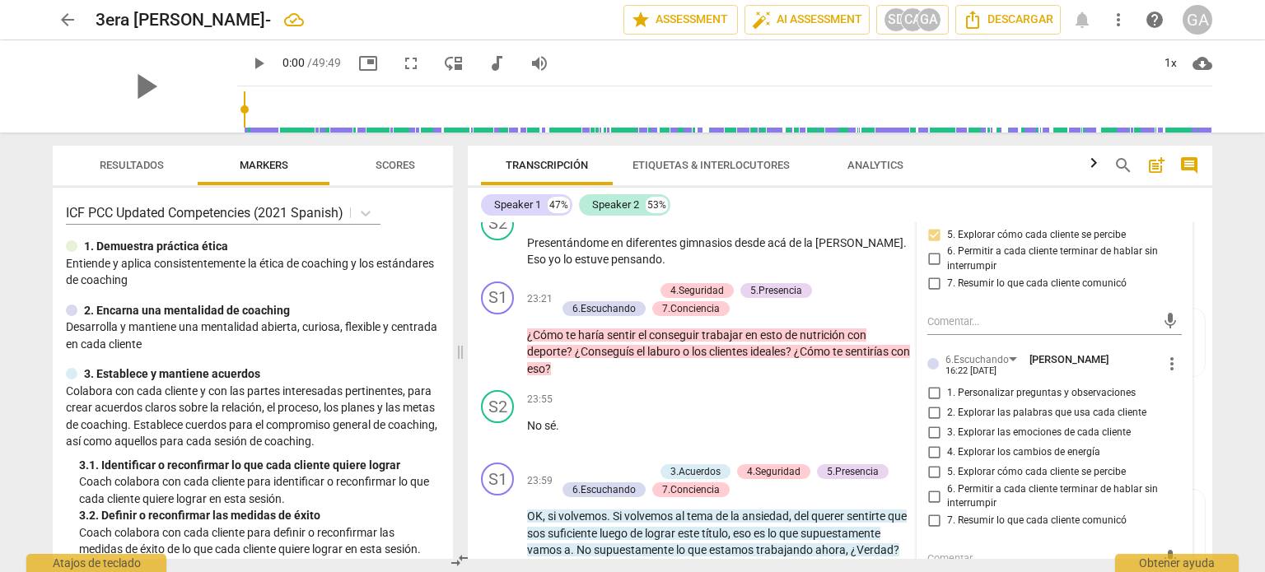
scroll to position [5999, 0]
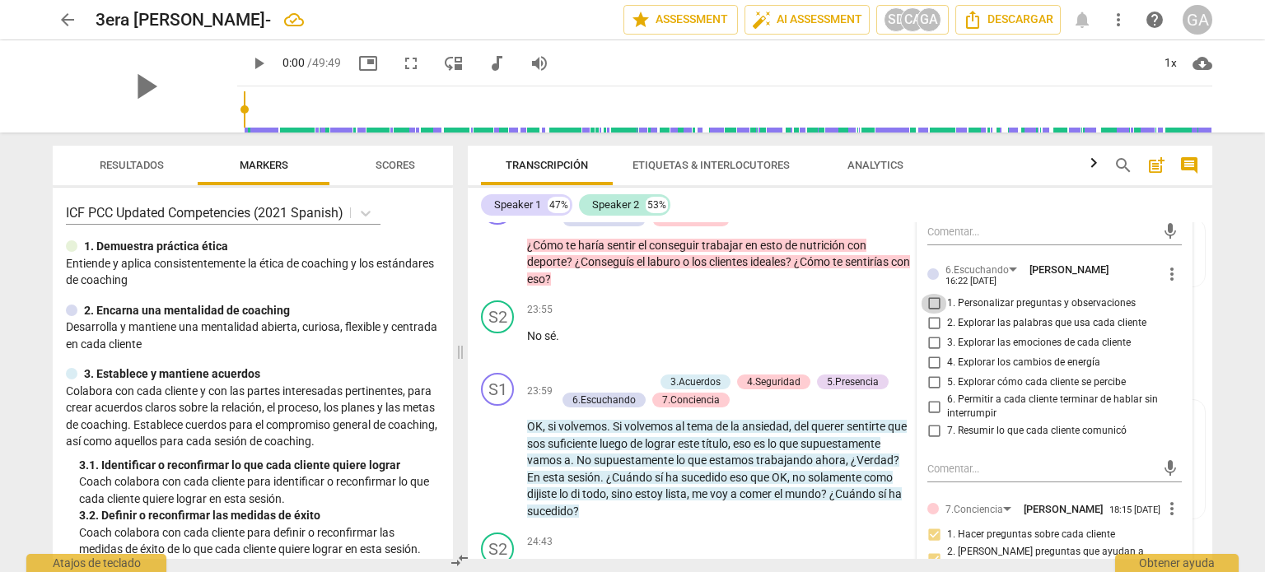
click at [932, 314] on input "1. Personalizar preguntas y observaciones" at bounding box center [933, 304] width 26 height 20
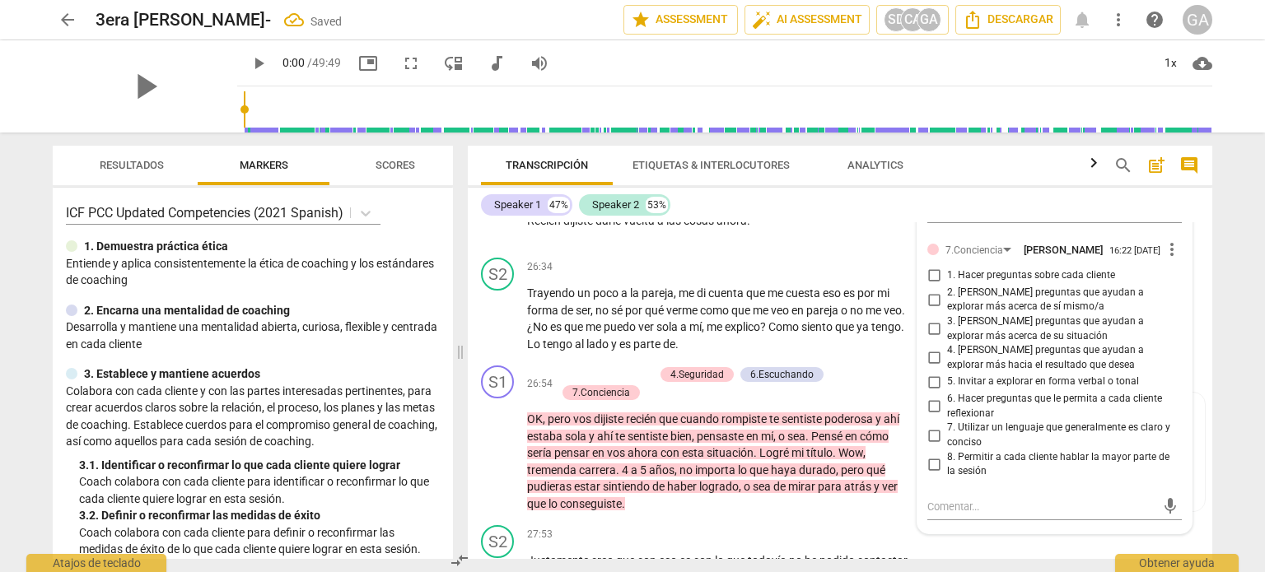
scroll to position [6904, 0]
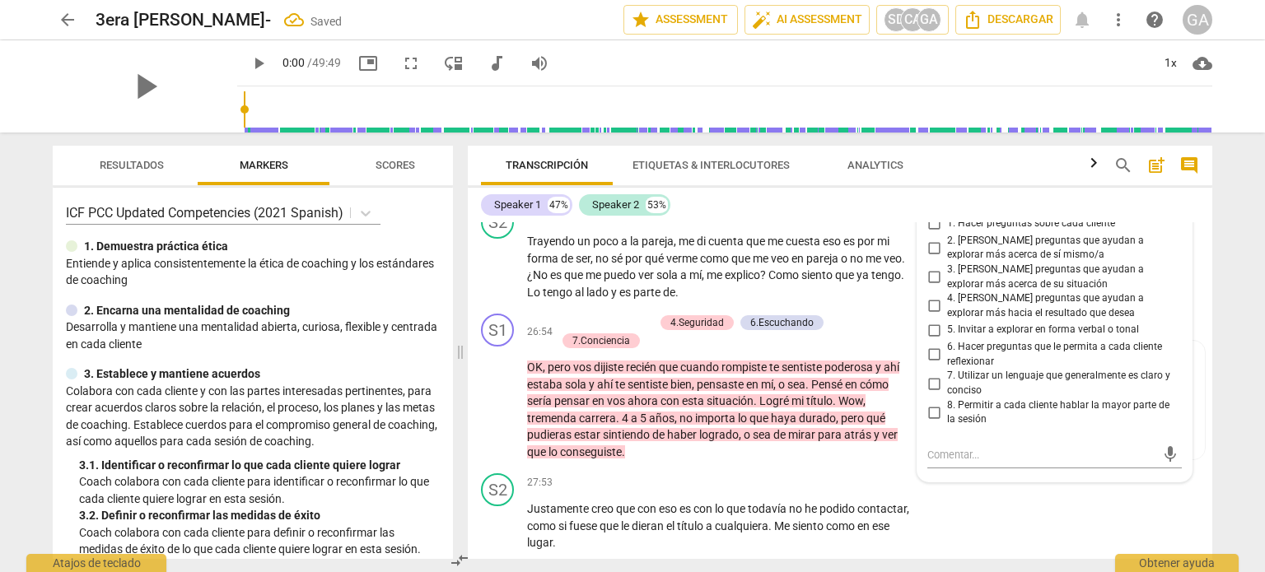
click at [936, 234] on input "1. Hacer preguntas sobre cada cliente" at bounding box center [933, 224] width 26 height 20
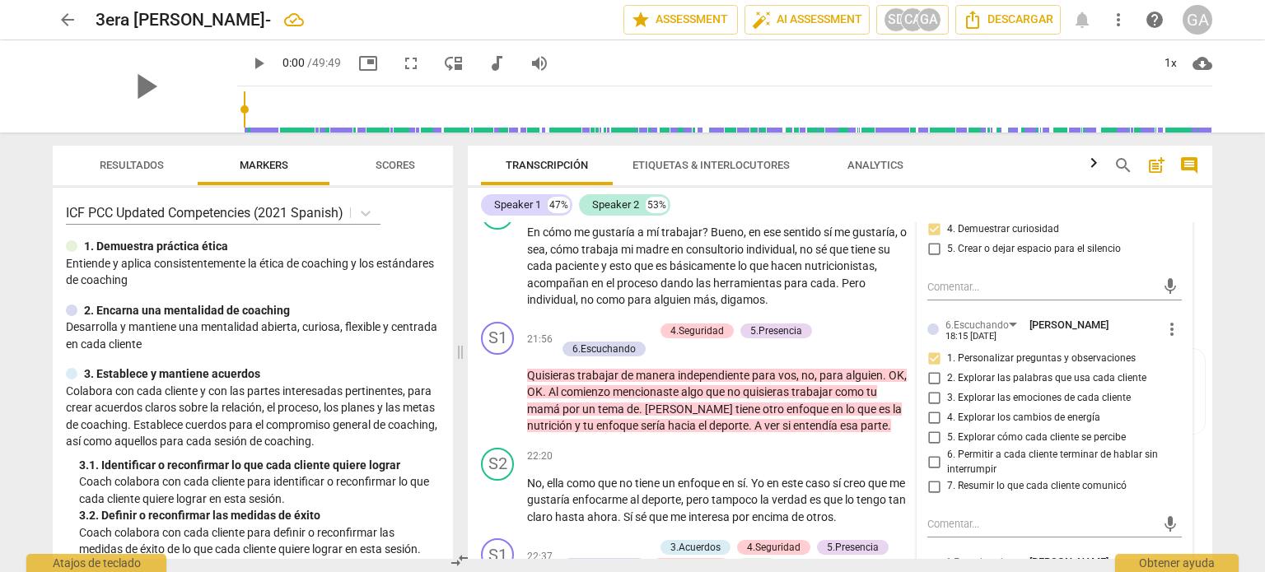
scroll to position [5505, 0]
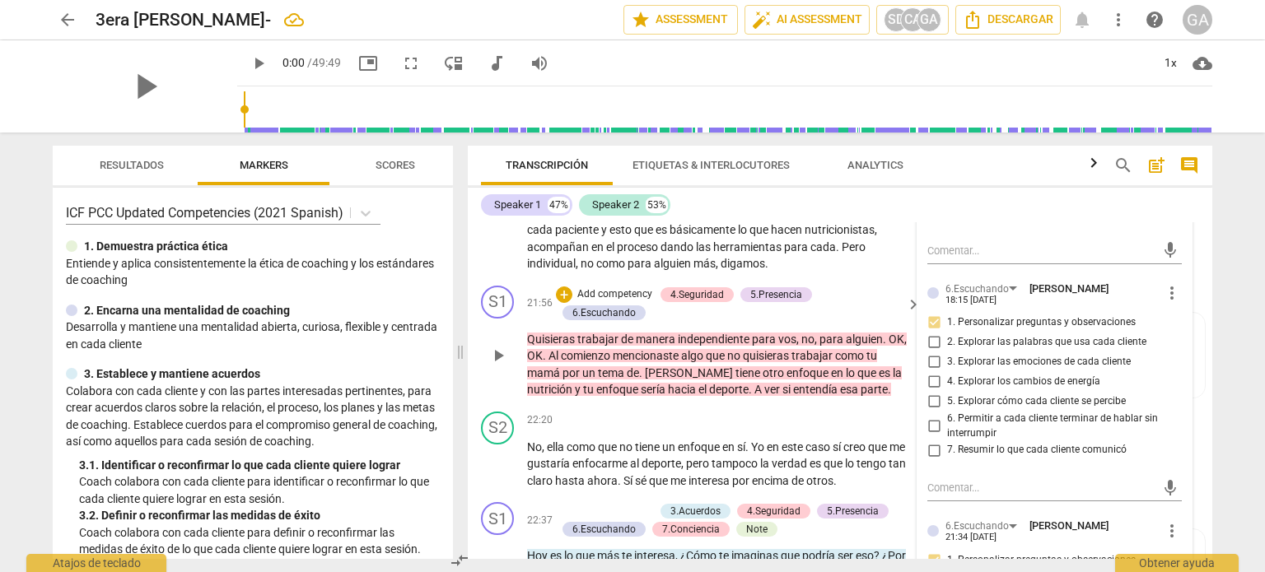
click at [602, 302] on p "Add competency" at bounding box center [614, 294] width 78 height 15
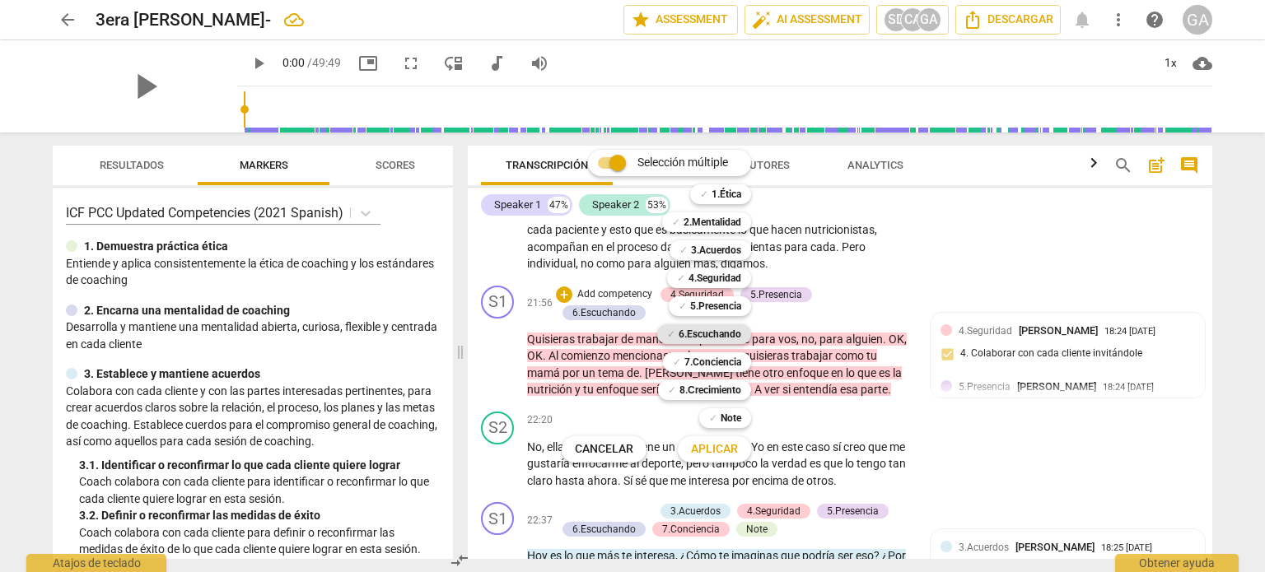
click at [720, 328] on b "6.Escuchando" at bounding box center [709, 334] width 63 height 20
click at [719, 449] on span "Aplicar" at bounding box center [714, 449] width 47 height 16
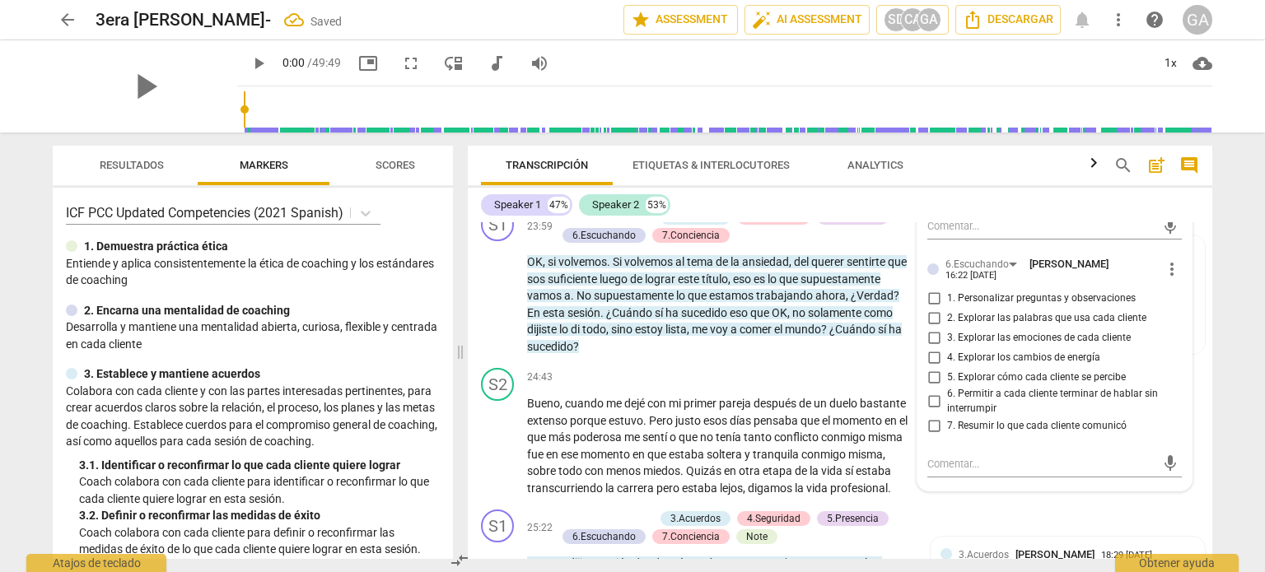
scroll to position [6246, 0]
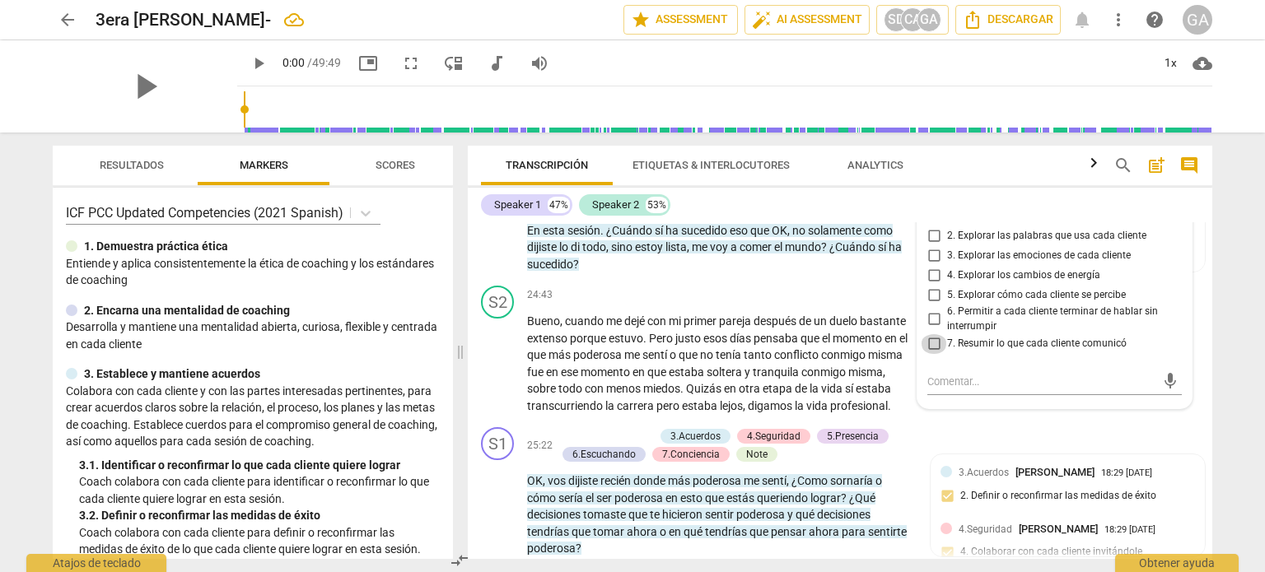
click at [934, 354] on input "7. Resumir lo que cada cliente comunicó" at bounding box center [933, 344] width 26 height 20
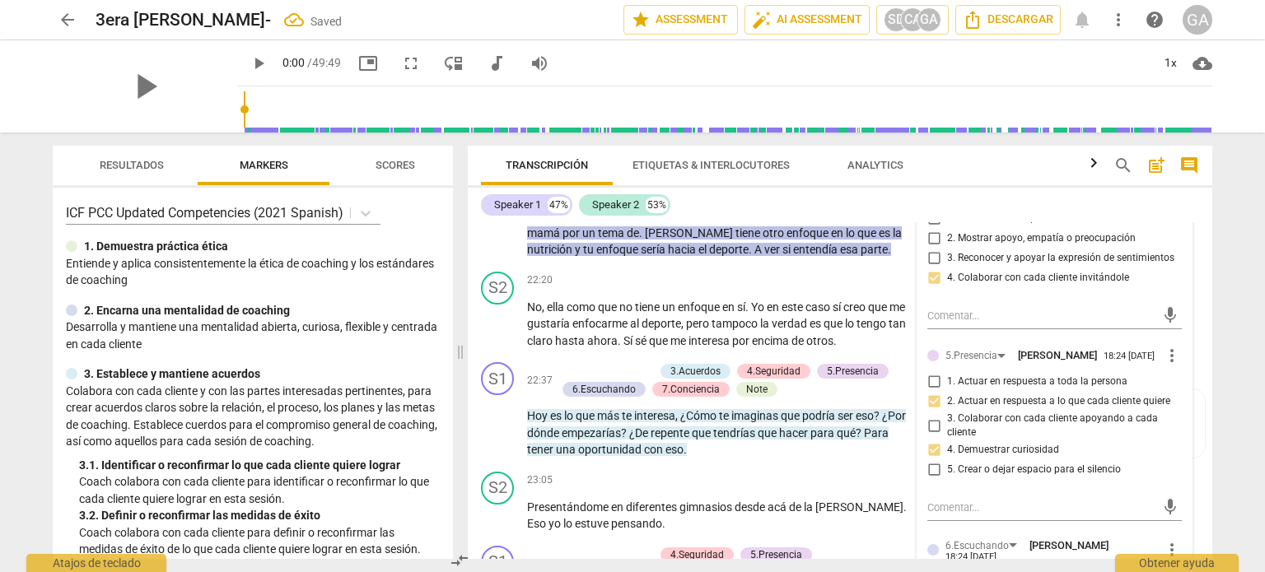
scroll to position [5669, 0]
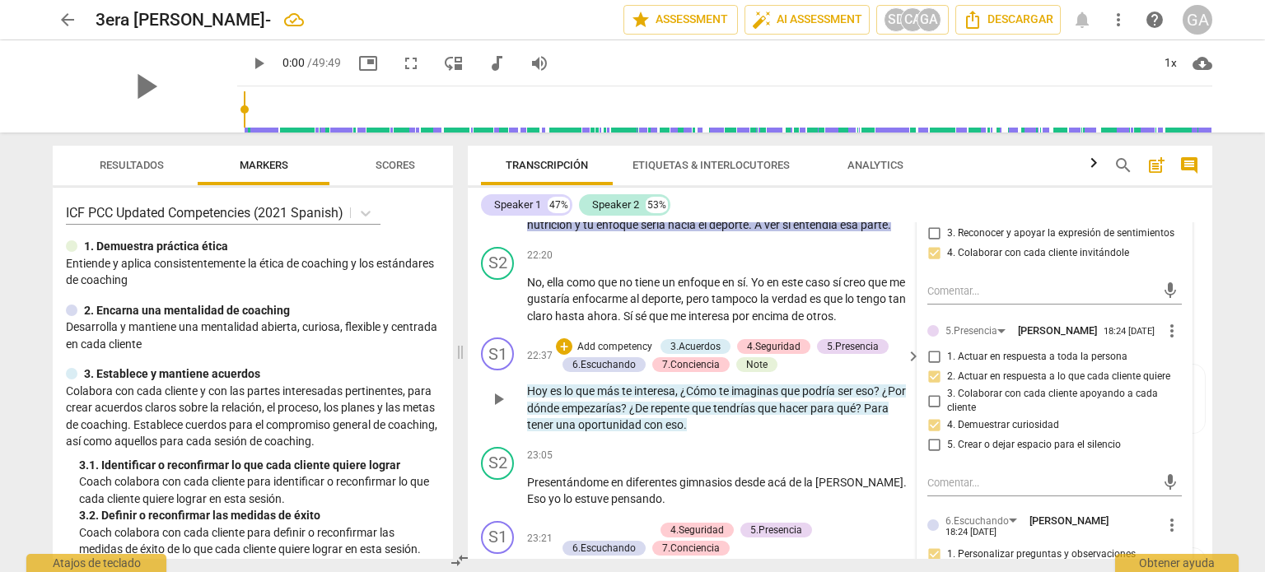
click at [606, 340] on p "Add competency" at bounding box center [614, 347] width 78 height 15
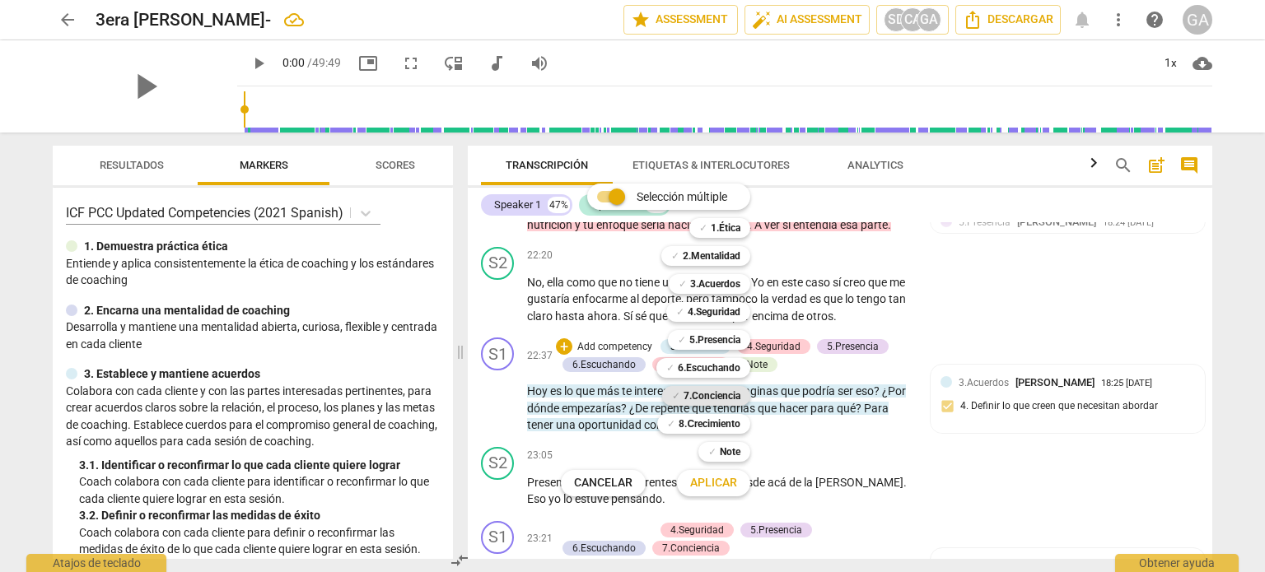
click at [702, 398] on b "7.Conciencia" at bounding box center [711, 396] width 57 height 20
click at [715, 486] on span "Aplicar" at bounding box center [713, 483] width 47 height 16
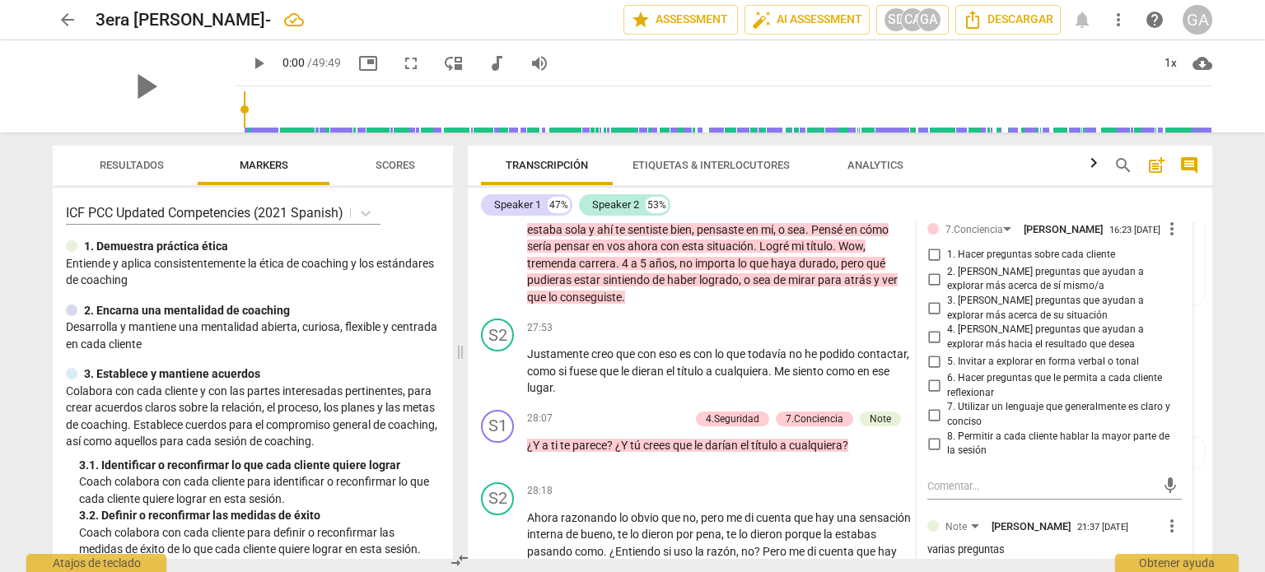
scroll to position [7069, 0]
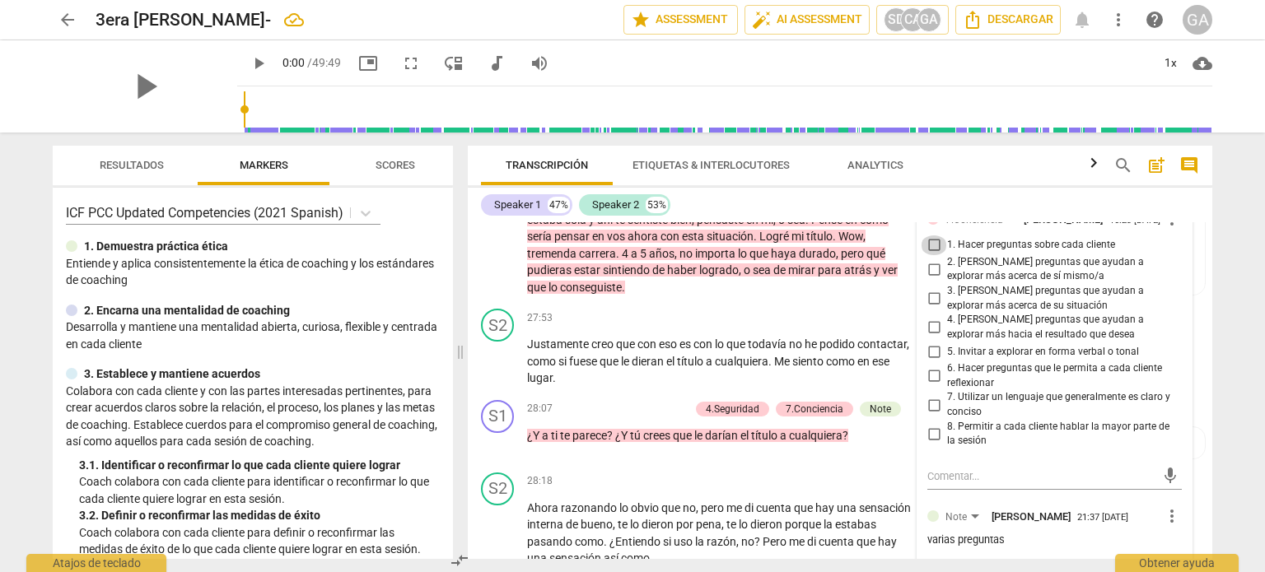
click at [929, 255] on input "1. Hacer preguntas sobre cada cliente" at bounding box center [933, 245] width 26 height 20
click at [930, 484] on textarea at bounding box center [1041, 476] width 228 height 16
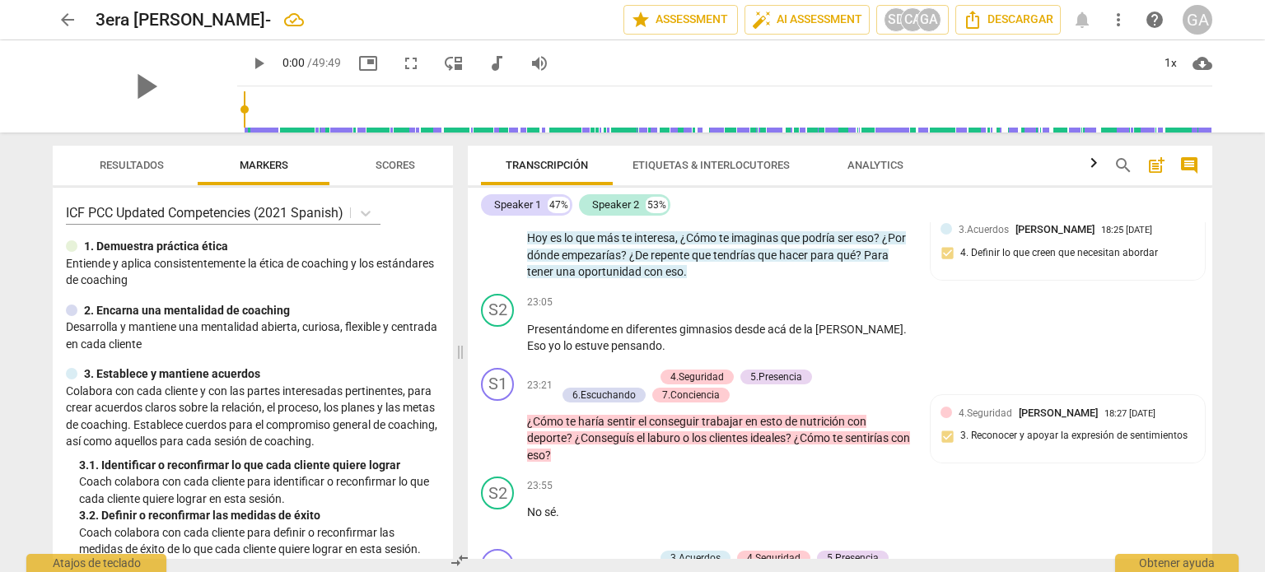
scroll to position [5834, 0]
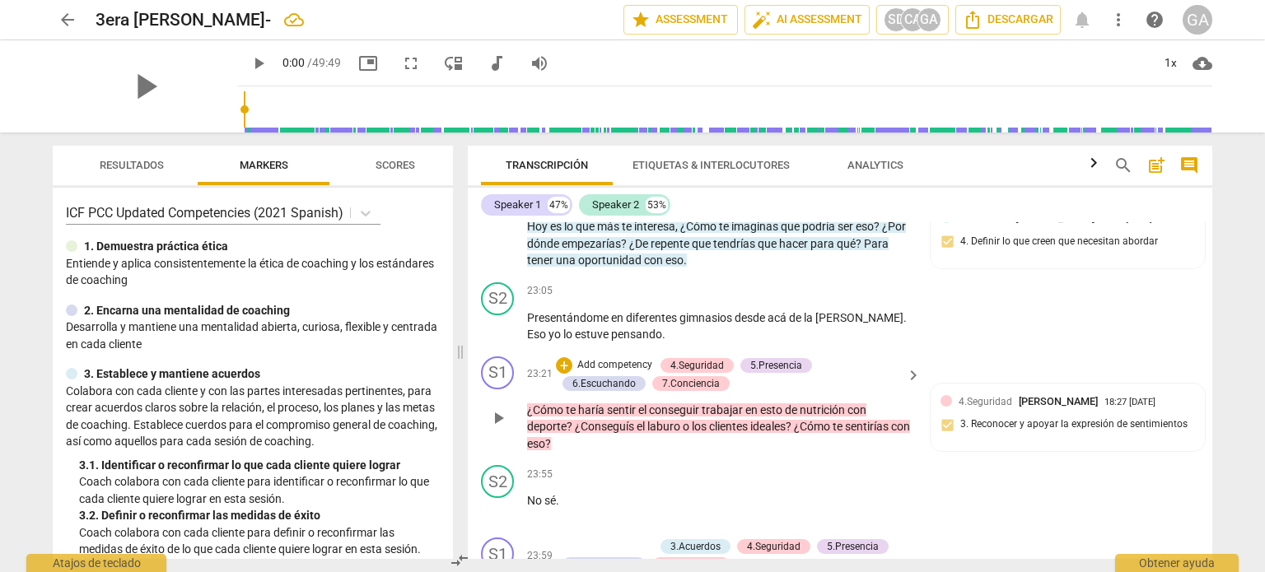
click at [591, 357] on div "+ Add competency" at bounding box center [605, 365] width 98 height 16
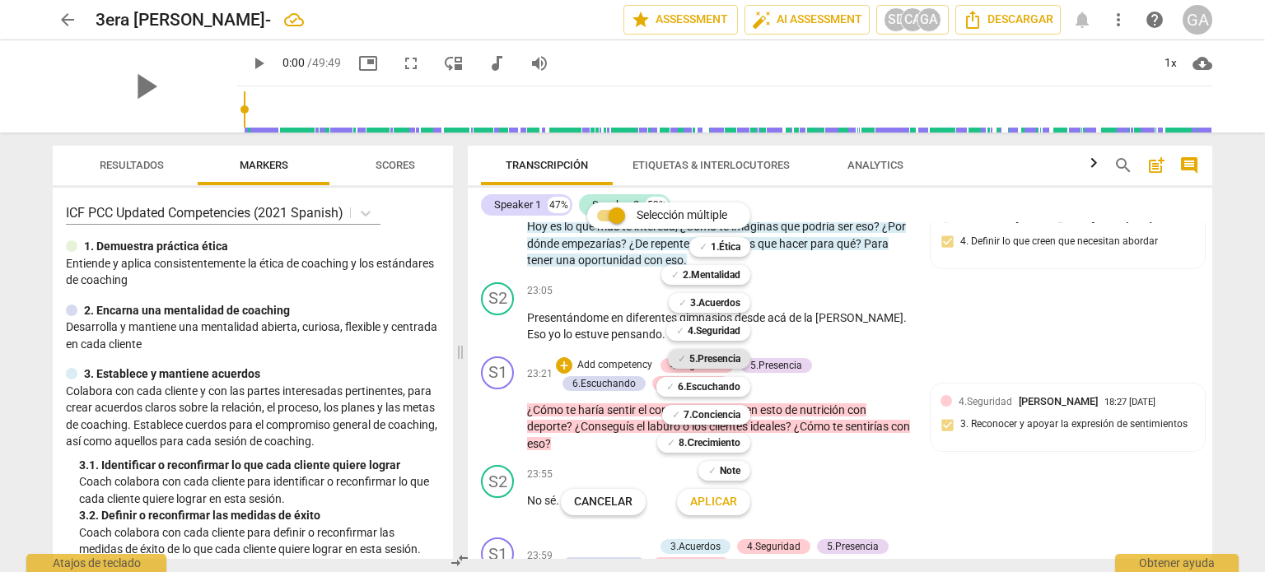
click at [707, 358] on b "5.Presencia" at bounding box center [714, 359] width 51 height 20
click at [707, 389] on b "6.Escuchando" at bounding box center [709, 387] width 63 height 20
click at [720, 506] on span "Aplicar" at bounding box center [713, 502] width 47 height 16
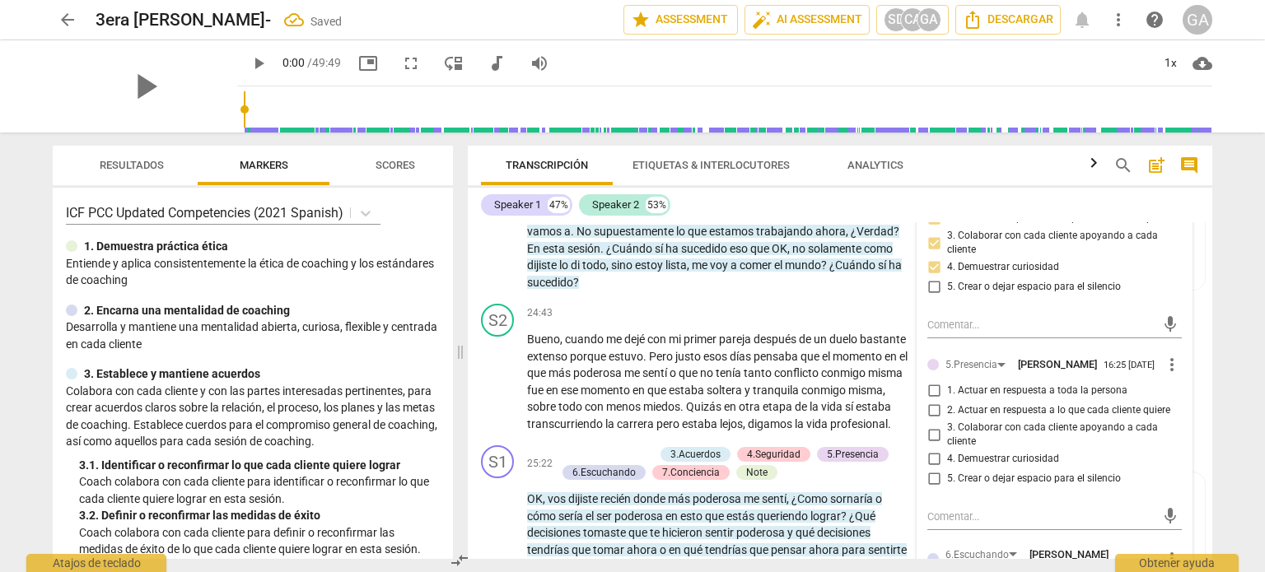
scroll to position [6328, 0]
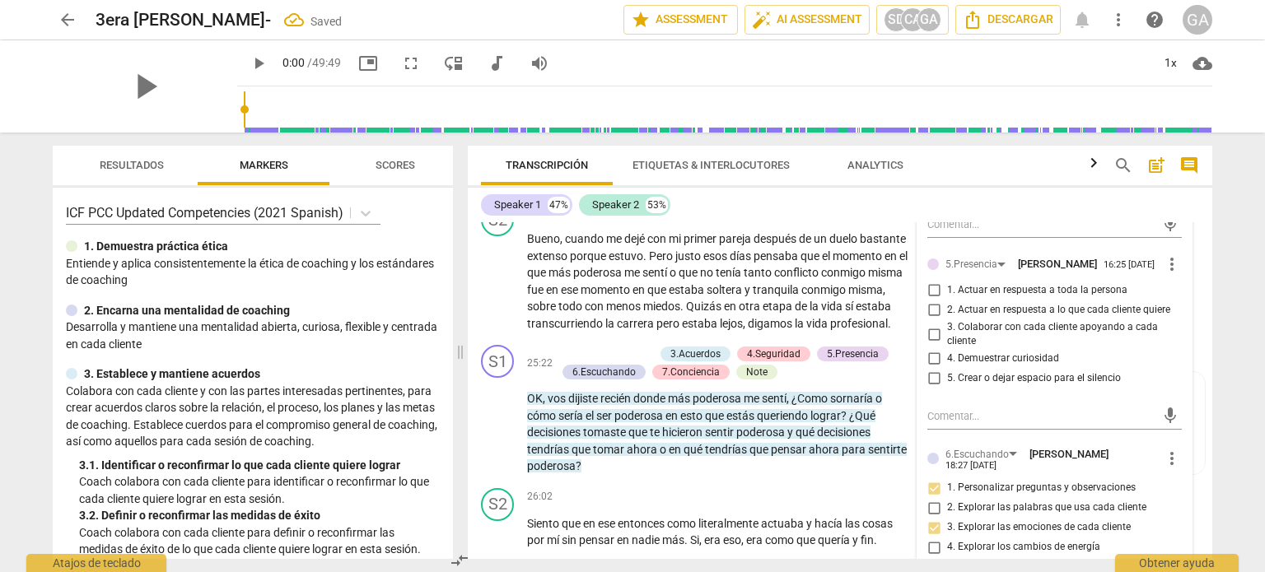
click at [932, 344] on input "3. Colaborar con cada cliente apoyando a cada cliente" at bounding box center [933, 334] width 26 height 20
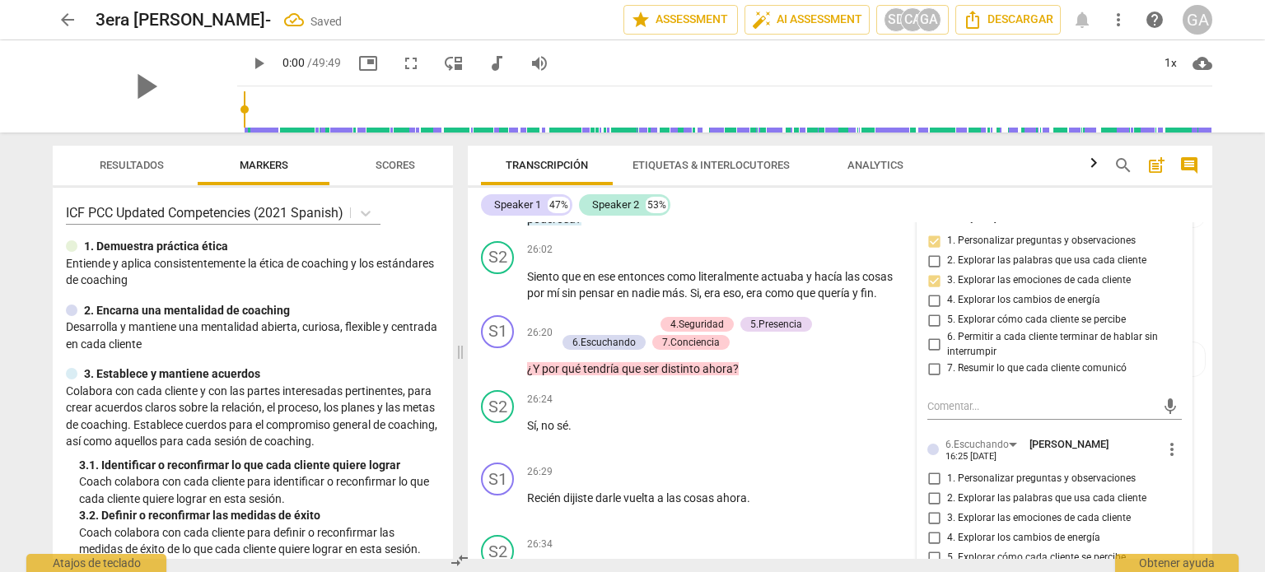
scroll to position [6657, 0]
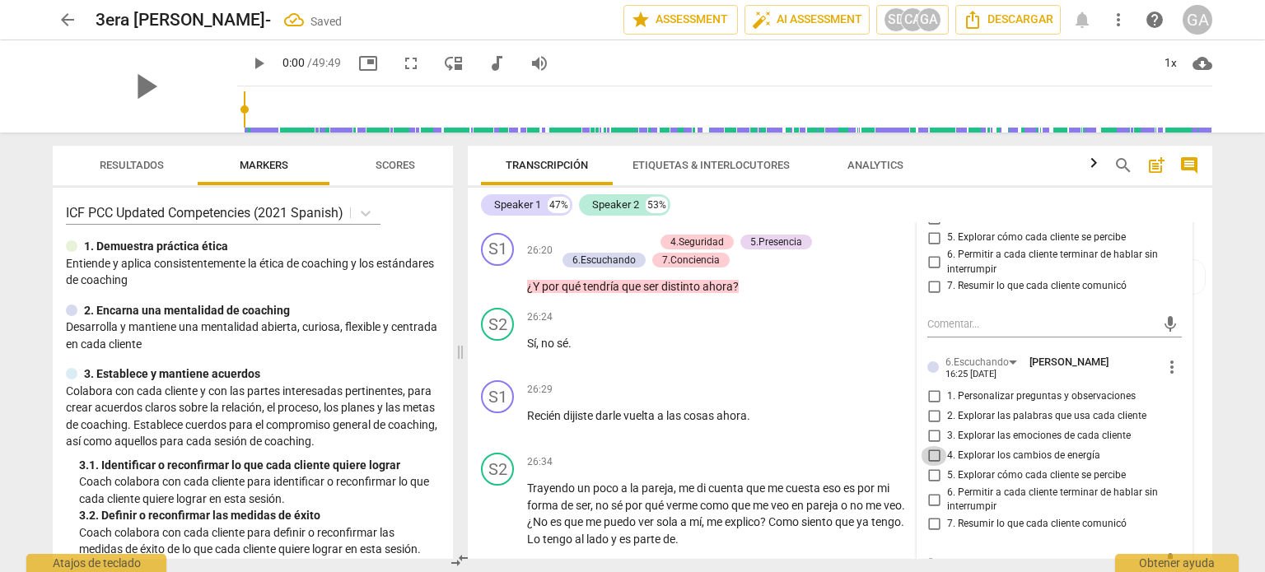
click at [934, 466] on input "4. Explorar los cambios de energía" at bounding box center [933, 456] width 26 height 20
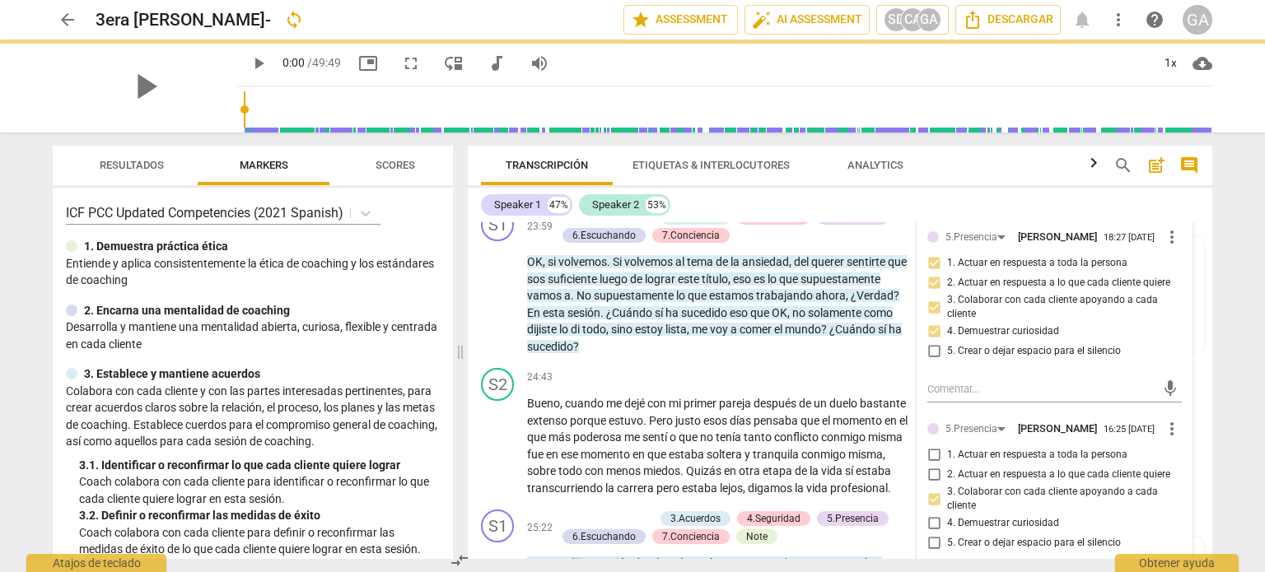
scroll to position [5999, 0]
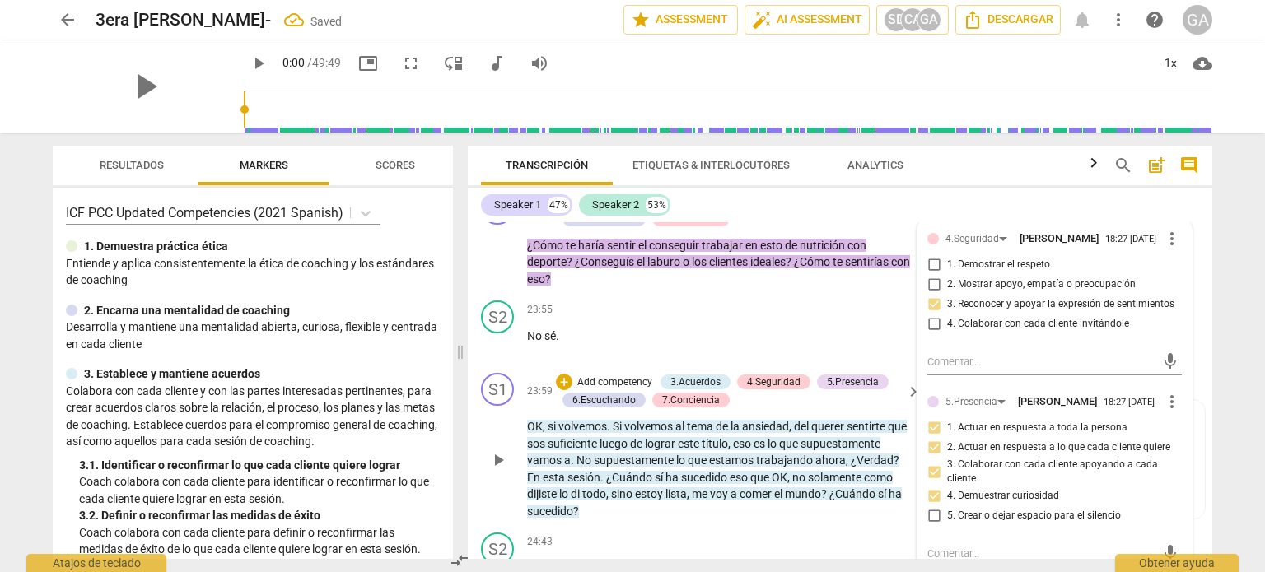
click at [587, 375] on p "Add competency" at bounding box center [614, 382] width 78 height 15
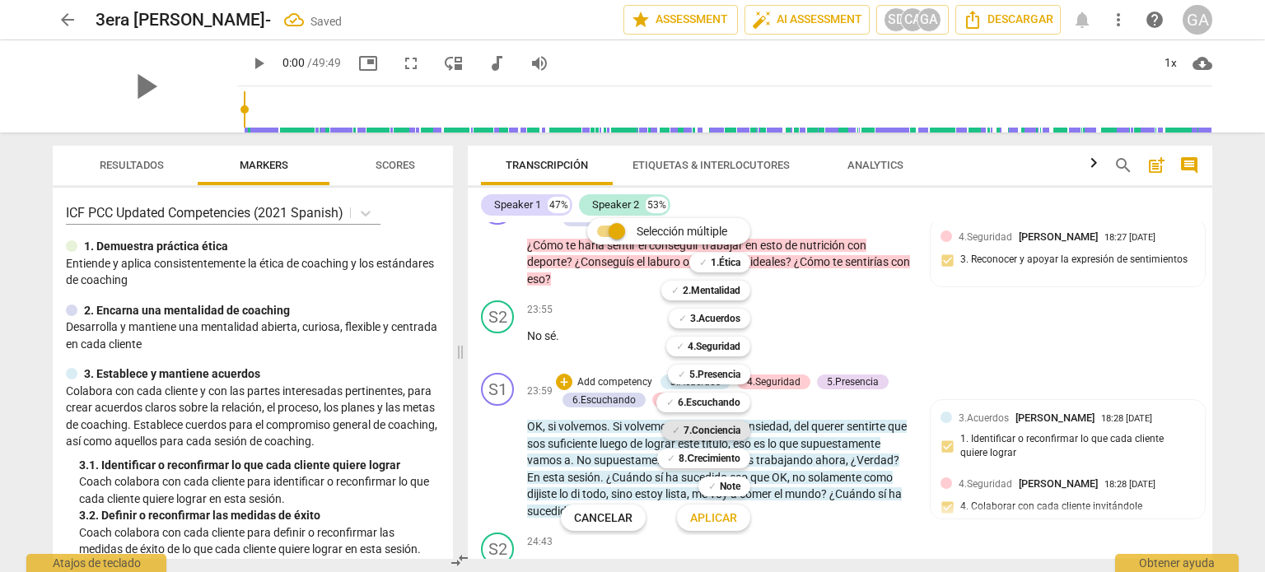
click at [711, 427] on b "7.Conciencia" at bounding box center [711, 431] width 57 height 20
click at [708, 516] on span "Aplicar" at bounding box center [713, 518] width 47 height 16
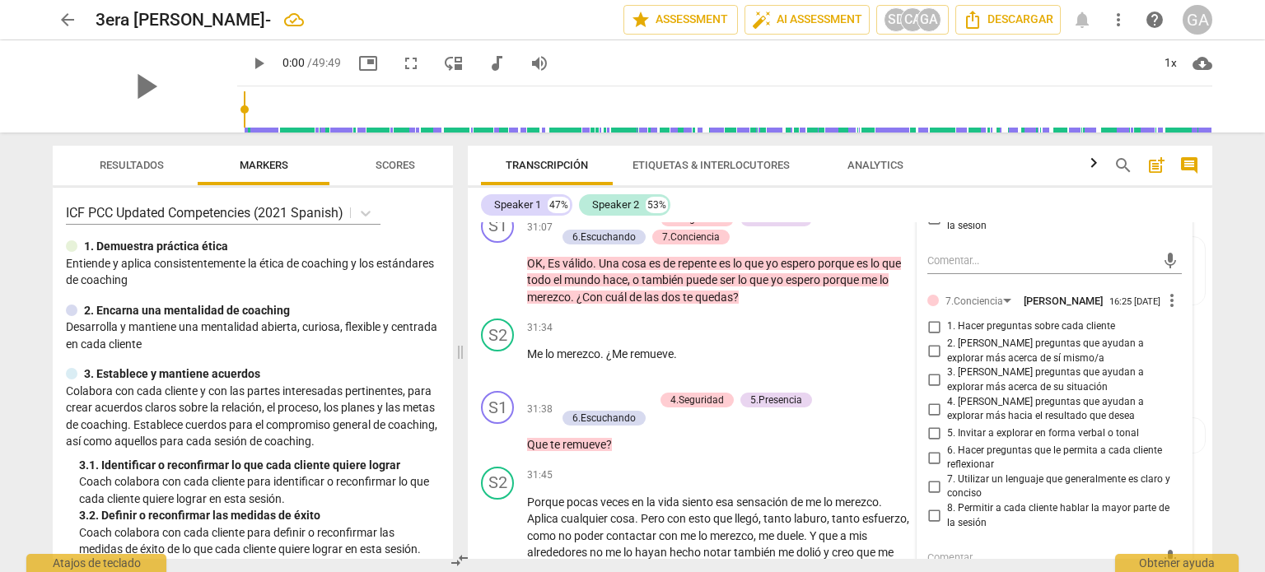
scroll to position [8139, 0]
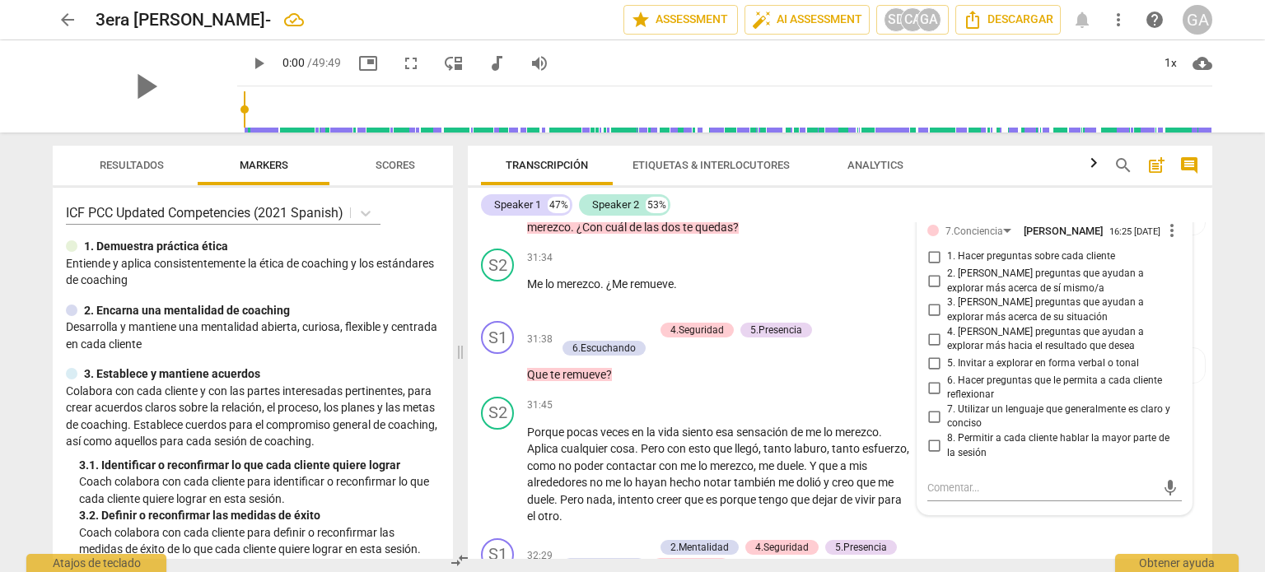
click at [931, 349] on input "4. [PERSON_NAME] preguntas que ayudan a explorar más hacia el resultado que des…" at bounding box center [933, 339] width 26 height 20
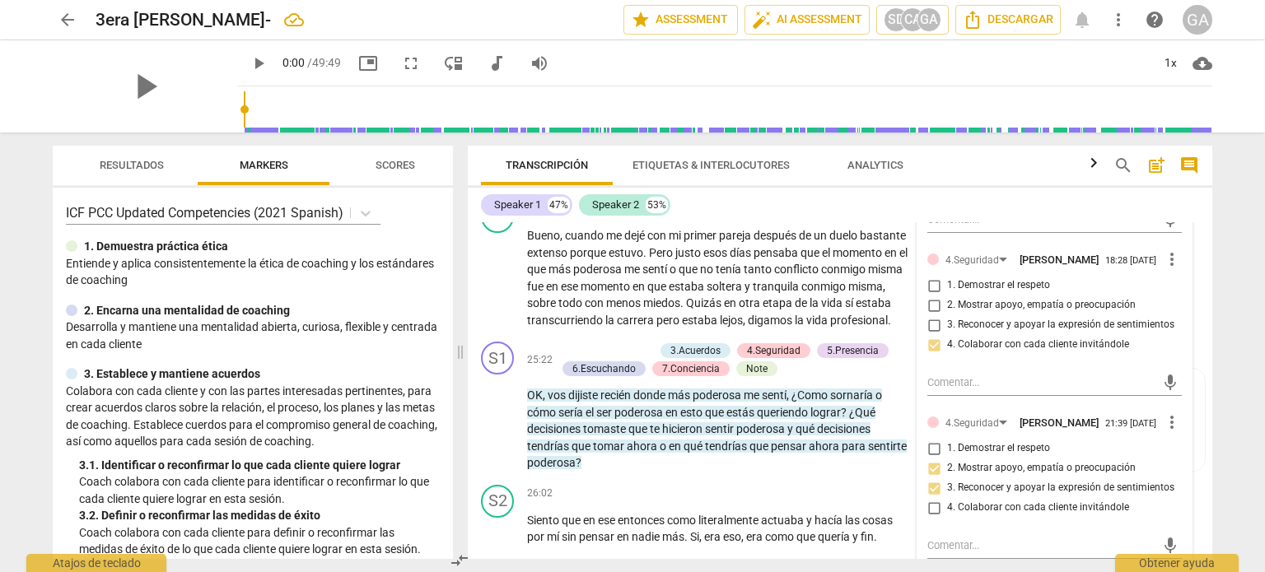
scroll to position [6328, 0]
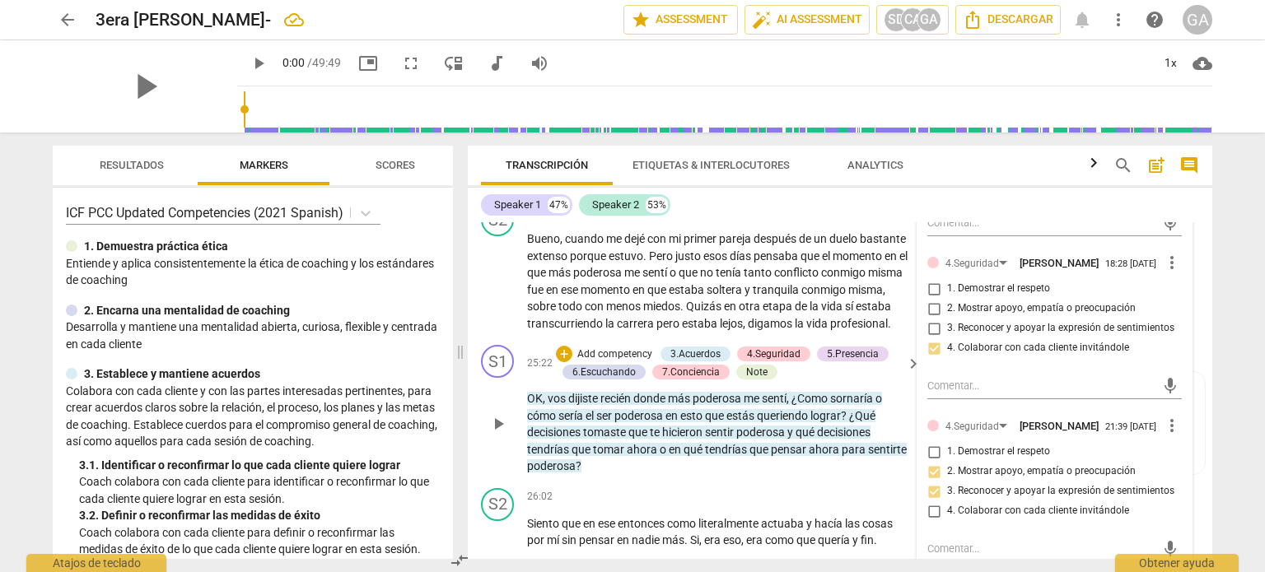
click at [609, 358] on p "Add competency" at bounding box center [614, 354] width 78 height 15
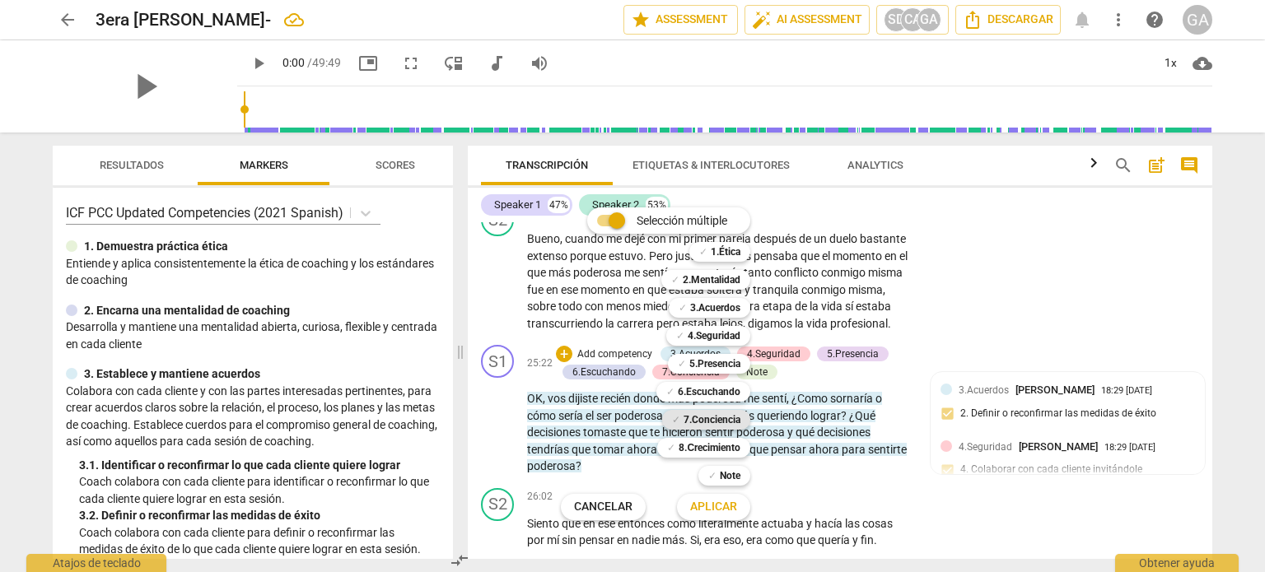
click at [719, 421] on b "7.Conciencia" at bounding box center [711, 420] width 57 height 20
click at [720, 506] on span "Aplicar" at bounding box center [713, 507] width 47 height 16
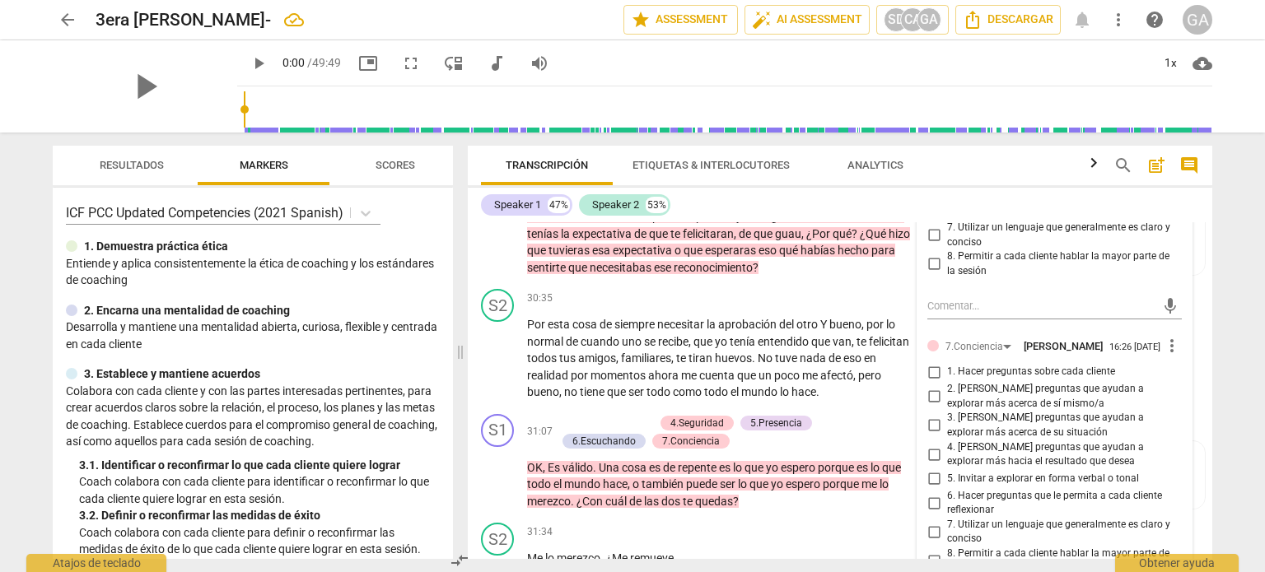
scroll to position [7892, 0]
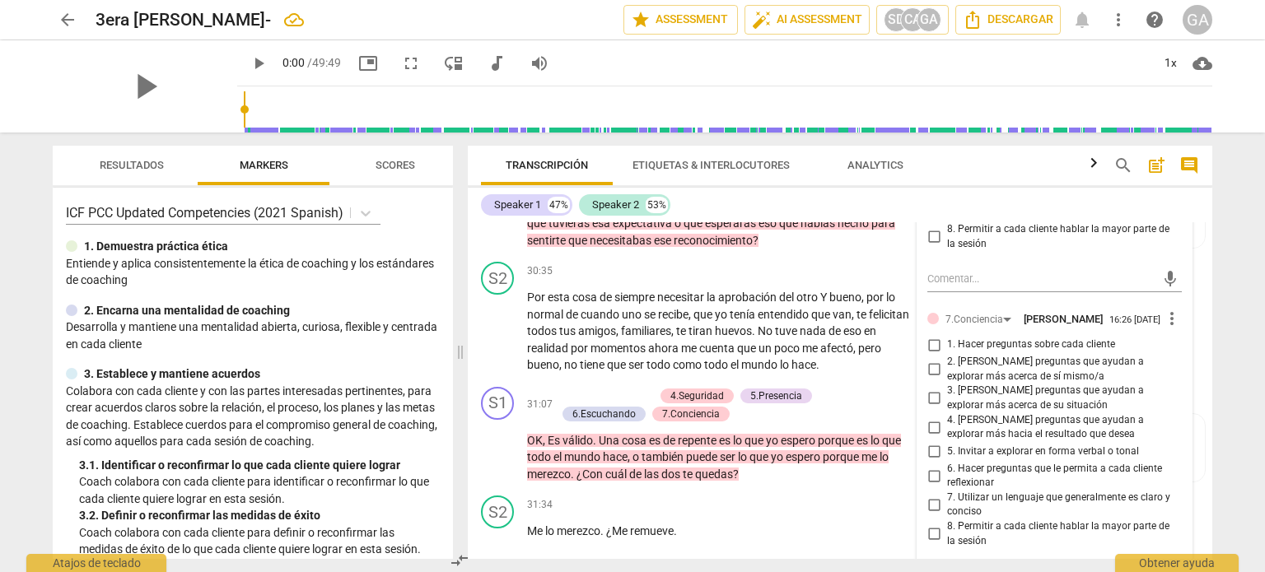
click at [930, 380] on input "2. [PERSON_NAME] preguntas que ayudan a explorar más acerca de sí mismo/a" at bounding box center [933, 370] width 26 height 20
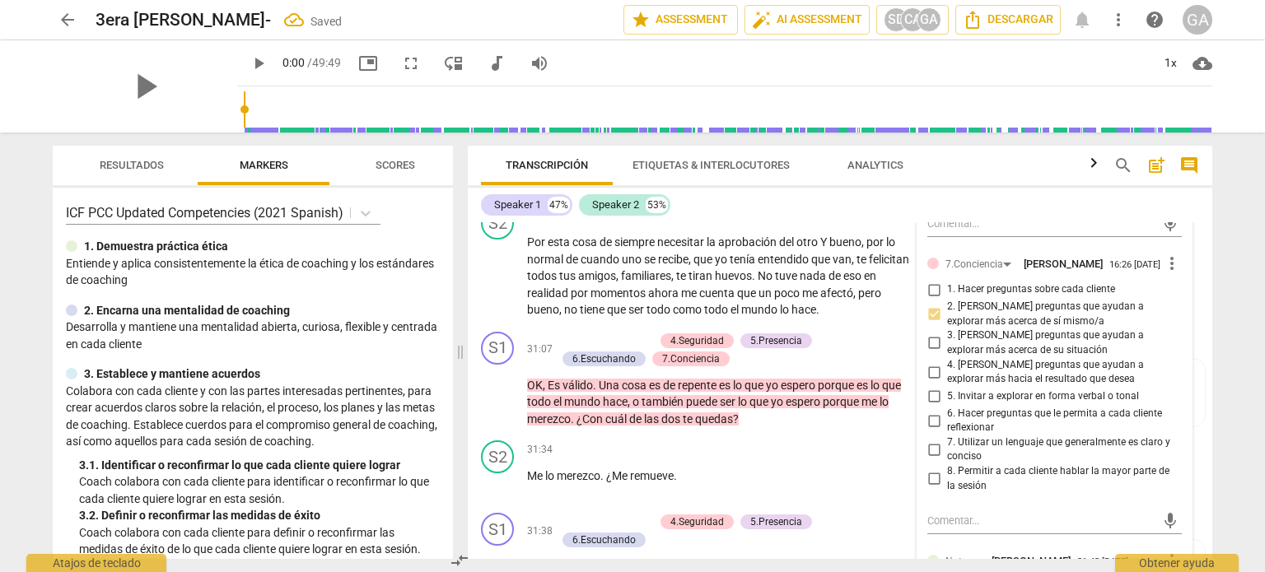
scroll to position [8057, 0]
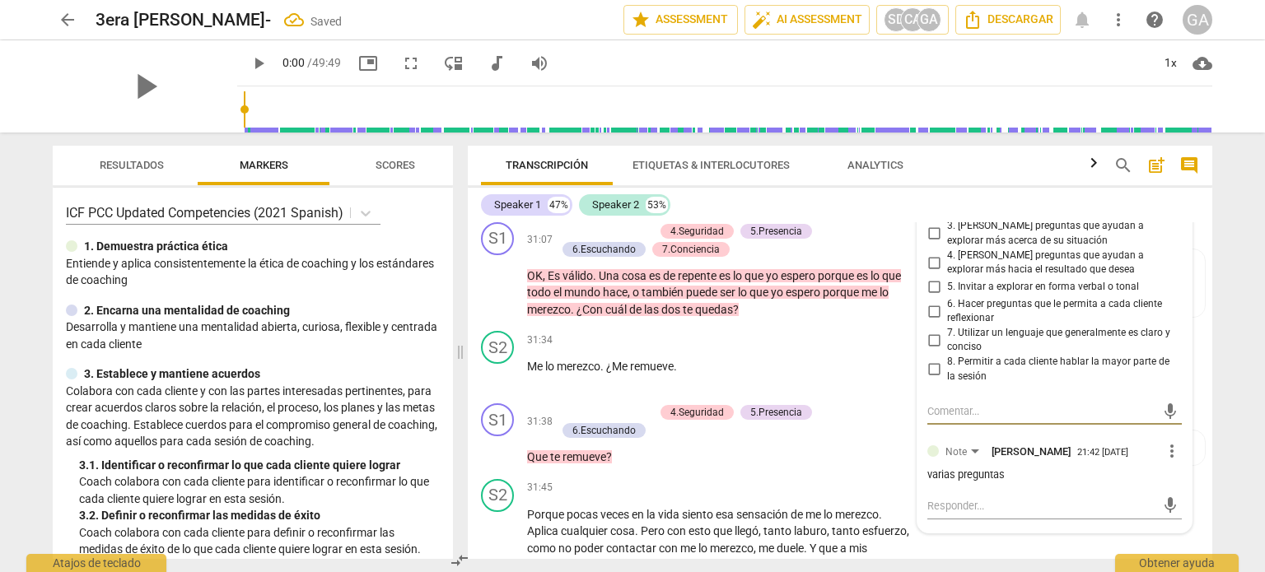
click at [939, 419] on textarea at bounding box center [1041, 411] width 228 height 16
click at [776, 361] on div "31:34 + Add competency keyboard_arrow_right Me lo merezco . ¿Me remueve ." at bounding box center [724, 360] width 395 height 59
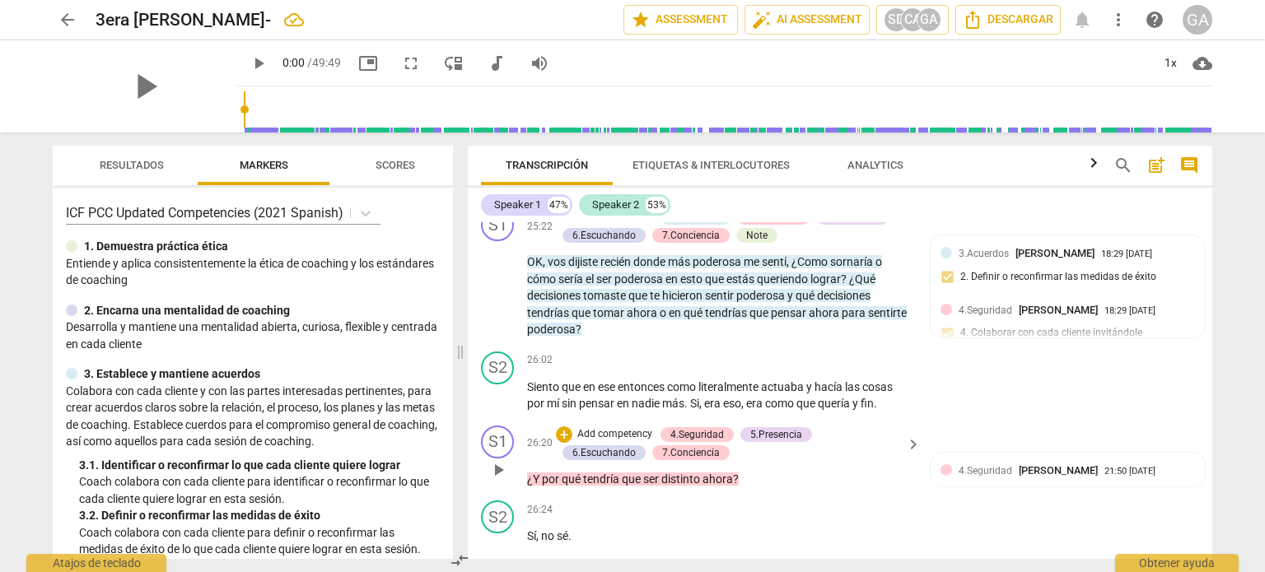
scroll to position [6493, 0]
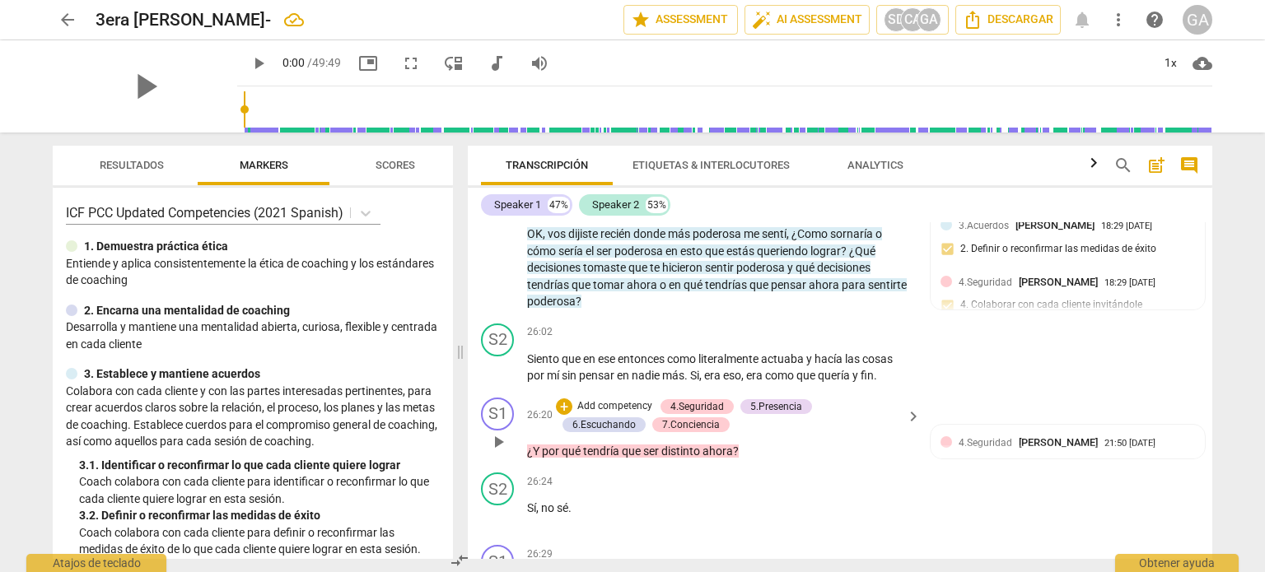
click at [633, 413] on p "Add competency" at bounding box center [614, 406] width 78 height 15
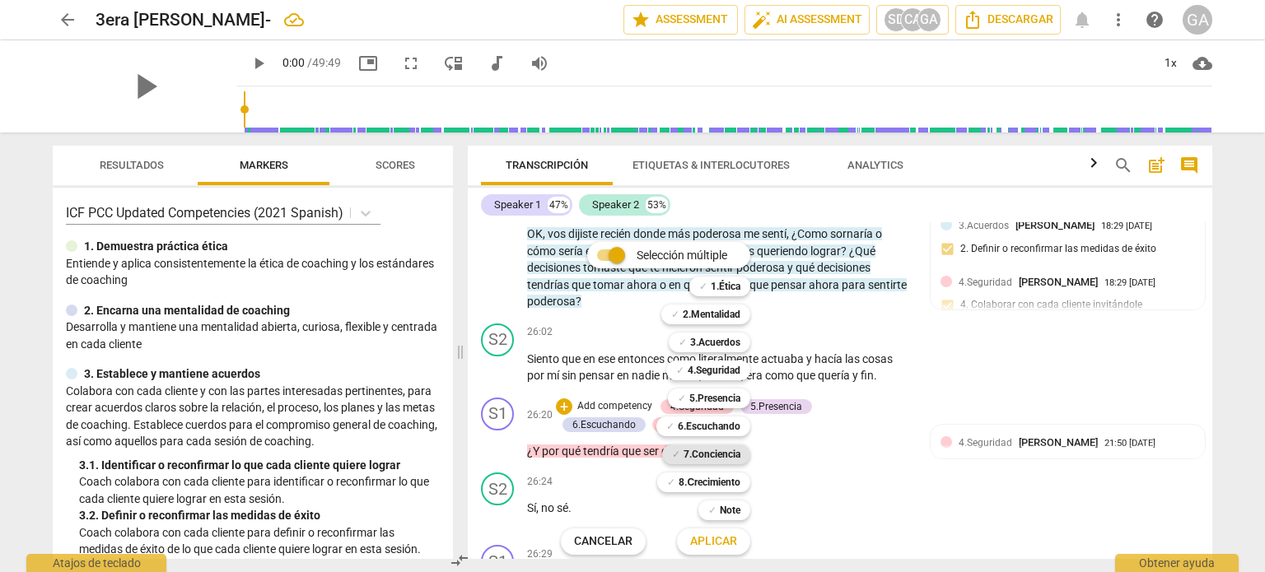
click at [714, 454] on b "7.Conciencia" at bounding box center [711, 455] width 57 height 20
click at [712, 540] on span "Aplicar" at bounding box center [713, 542] width 47 height 16
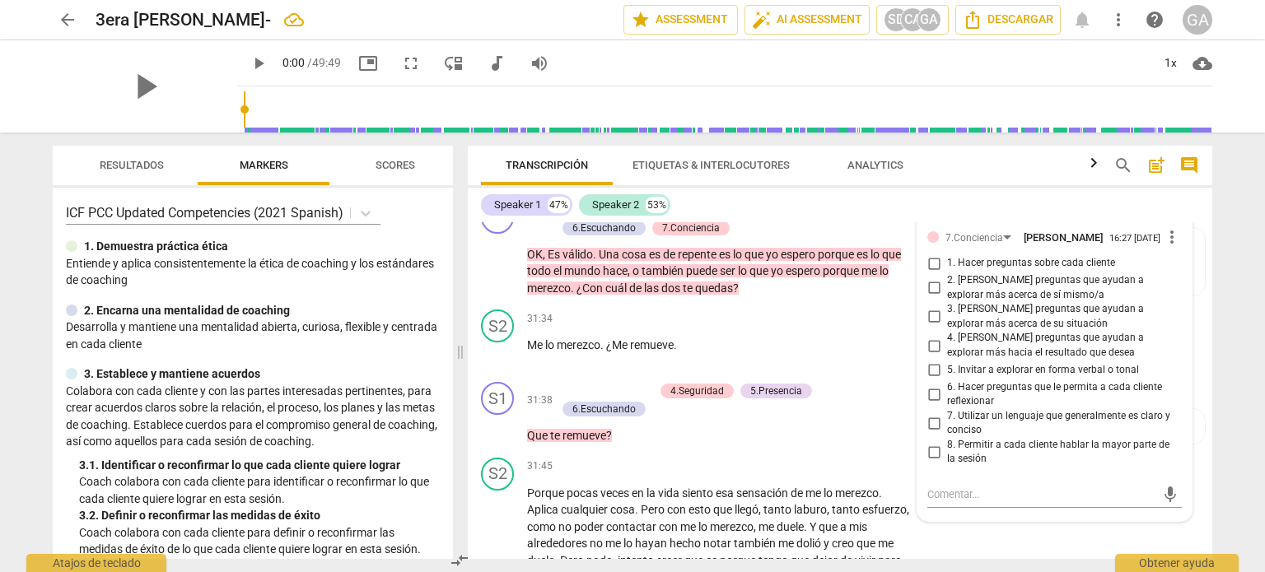
scroll to position [8078, 0]
click at [930, 273] on input "1. Hacer preguntas sobre cada cliente" at bounding box center [933, 264] width 26 height 20
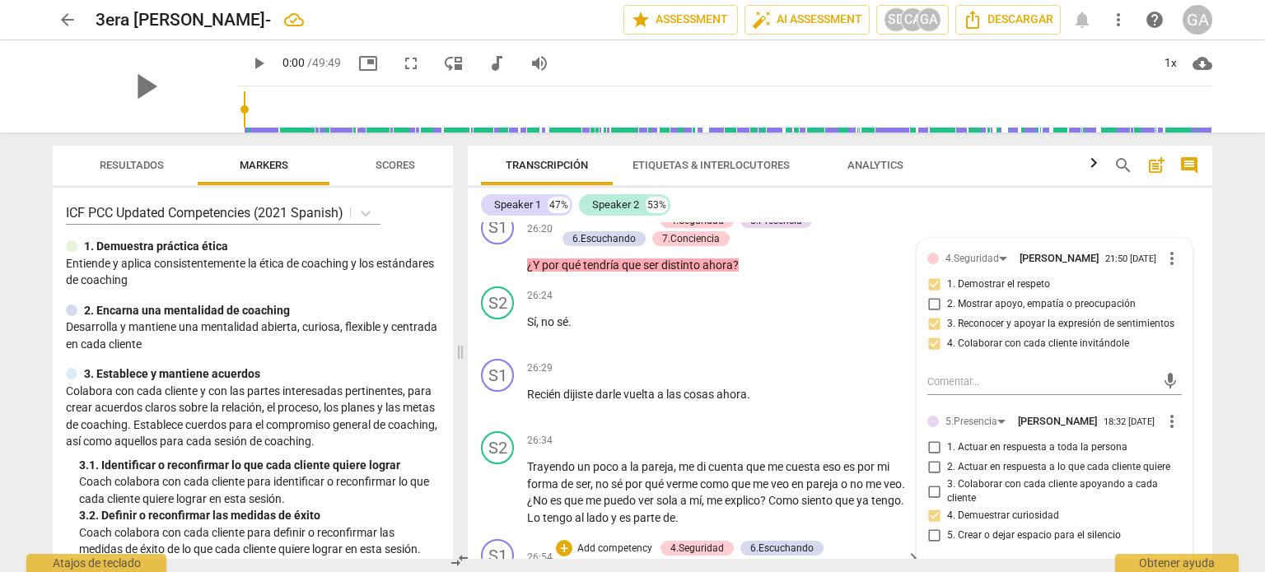
scroll to position [6843, 0]
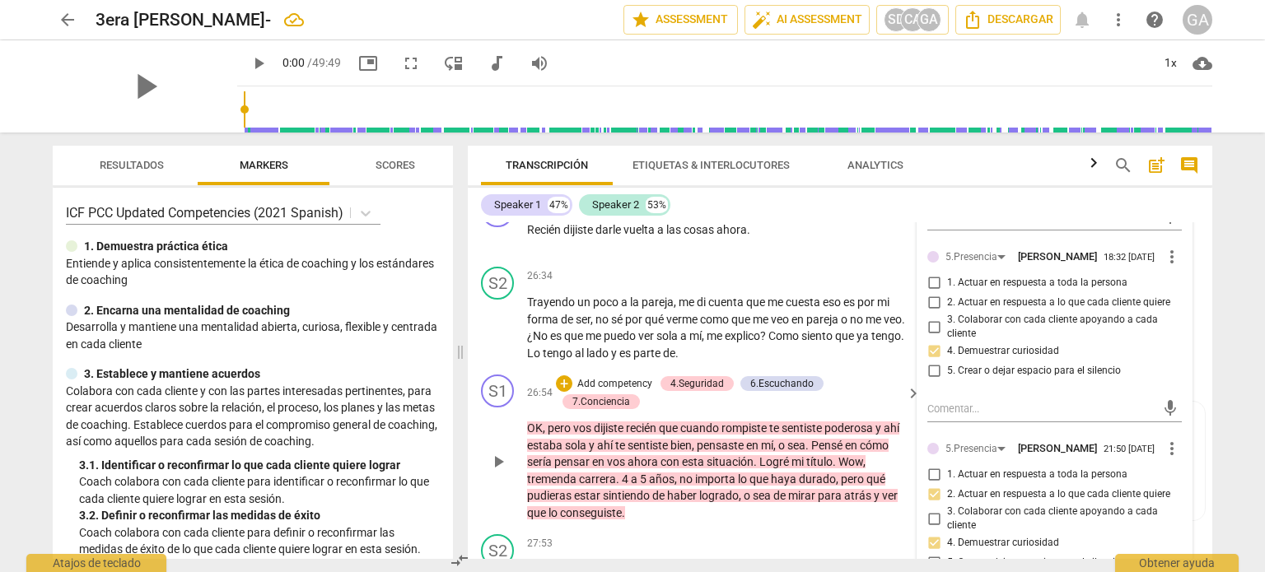
click at [603, 389] on p "Add competency" at bounding box center [614, 384] width 78 height 15
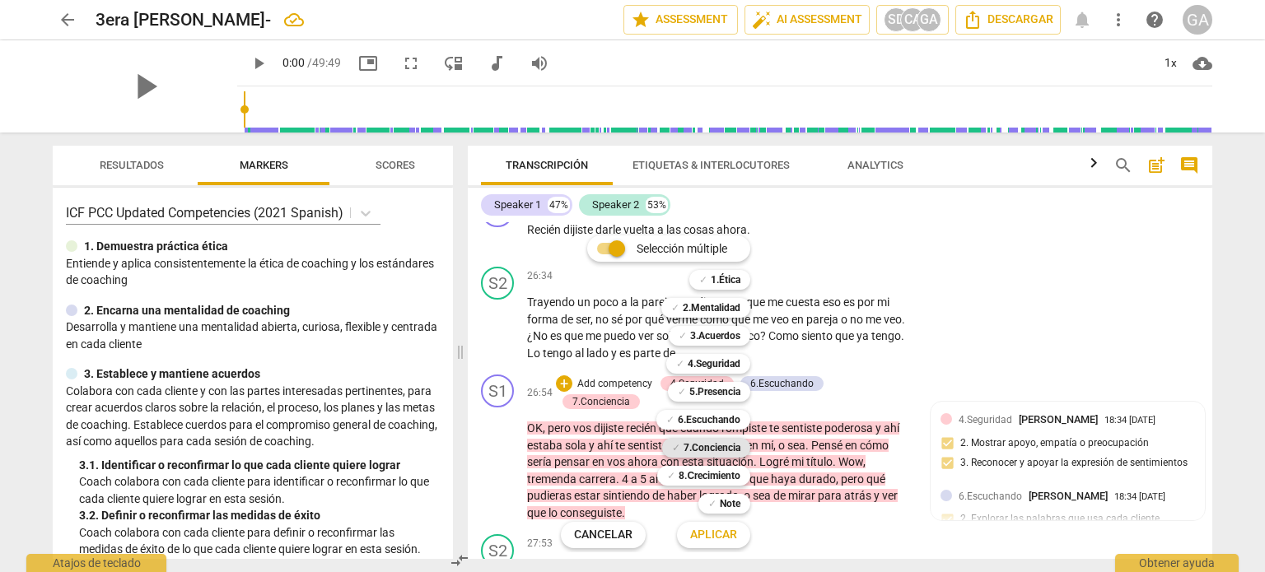
click at [700, 448] on b "7.Conciencia" at bounding box center [711, 448] width 57 height 20
click at [708, 530] on span "Aplicar" at bounding box center [713, 535] width 47 height 16
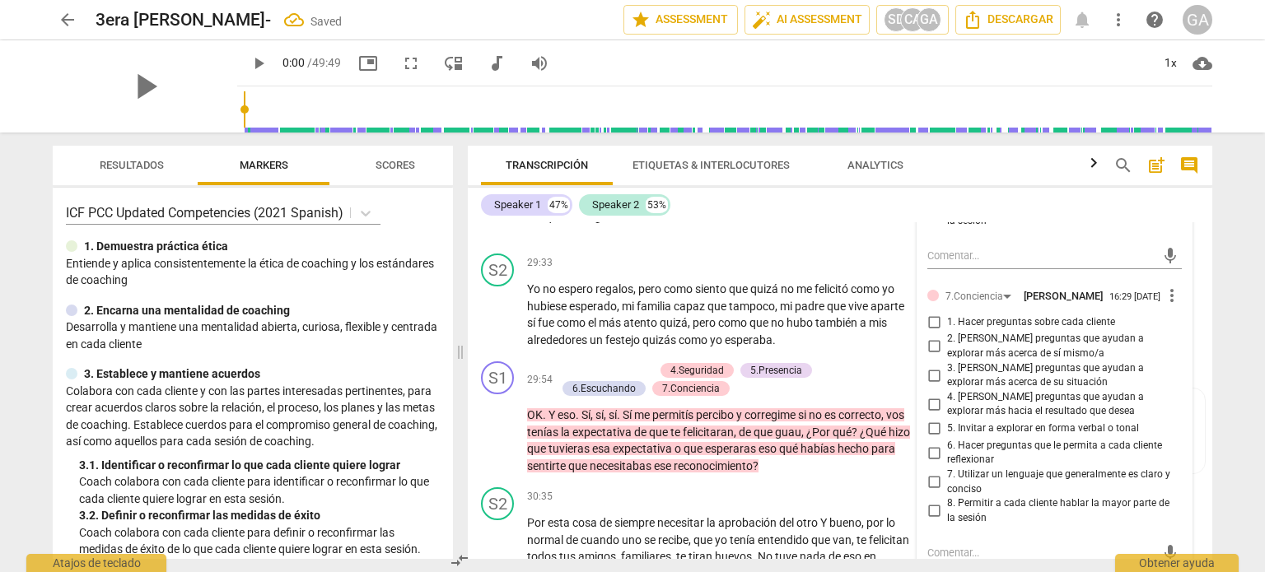
scroll to position [7673, 0]
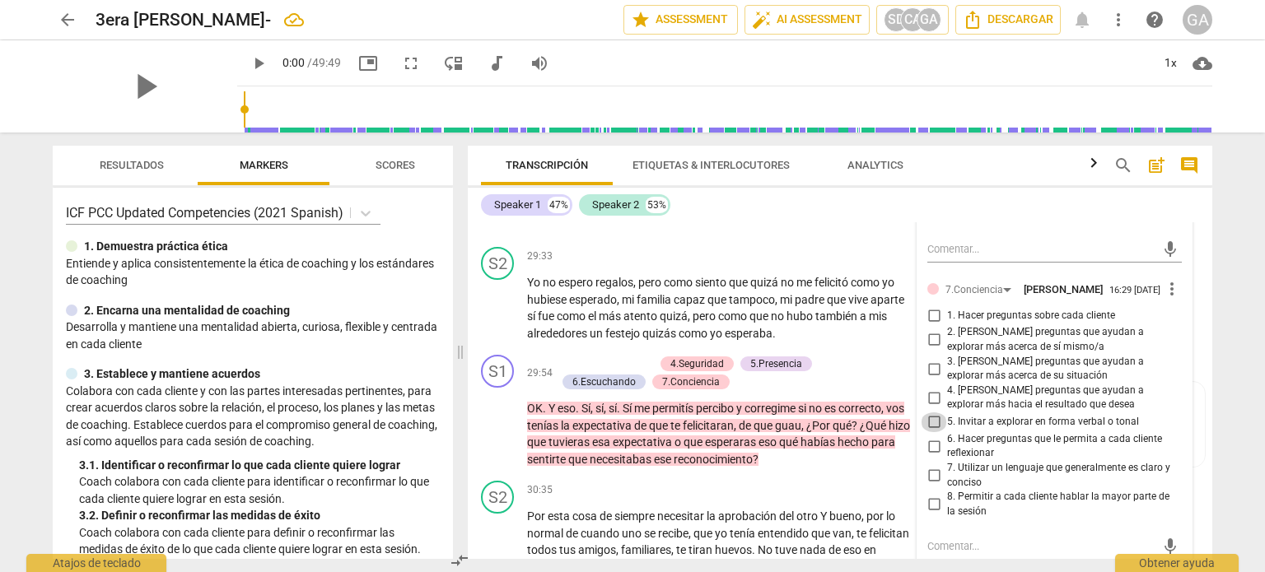
click at [934, 432] on input "5. Invitar a explorar en forma verbal o tonal" at bounding box center [933, 422] width 26 height 20
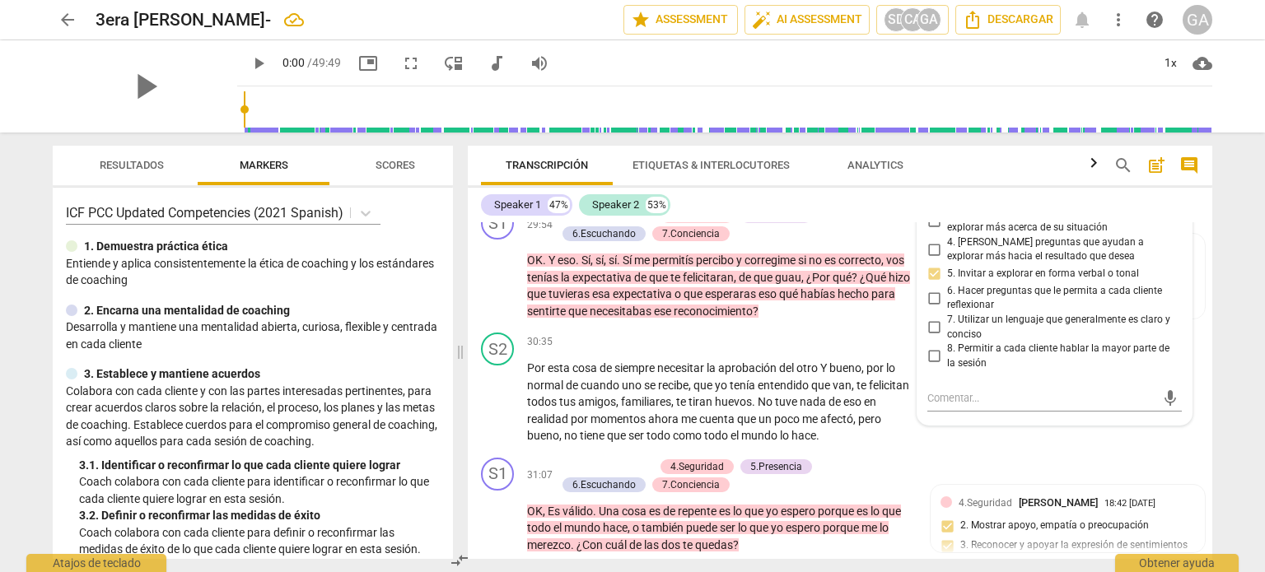
scroll to position [7838, 0]
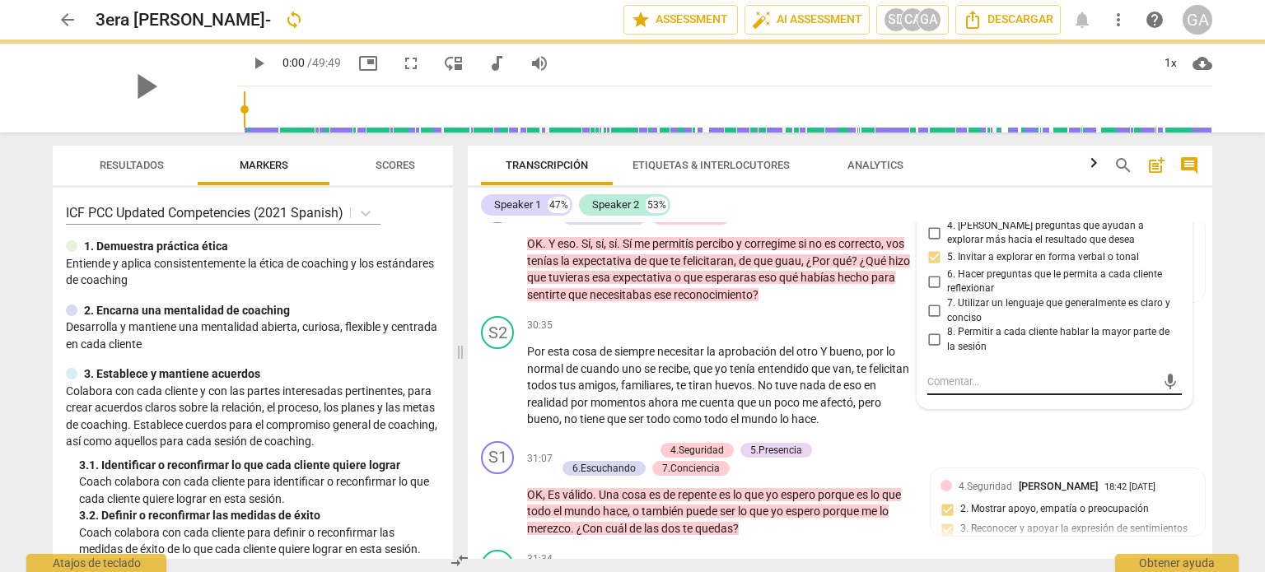
click at [934, 389] on textarea at bounding box center [1041, 382] width 228 height 16
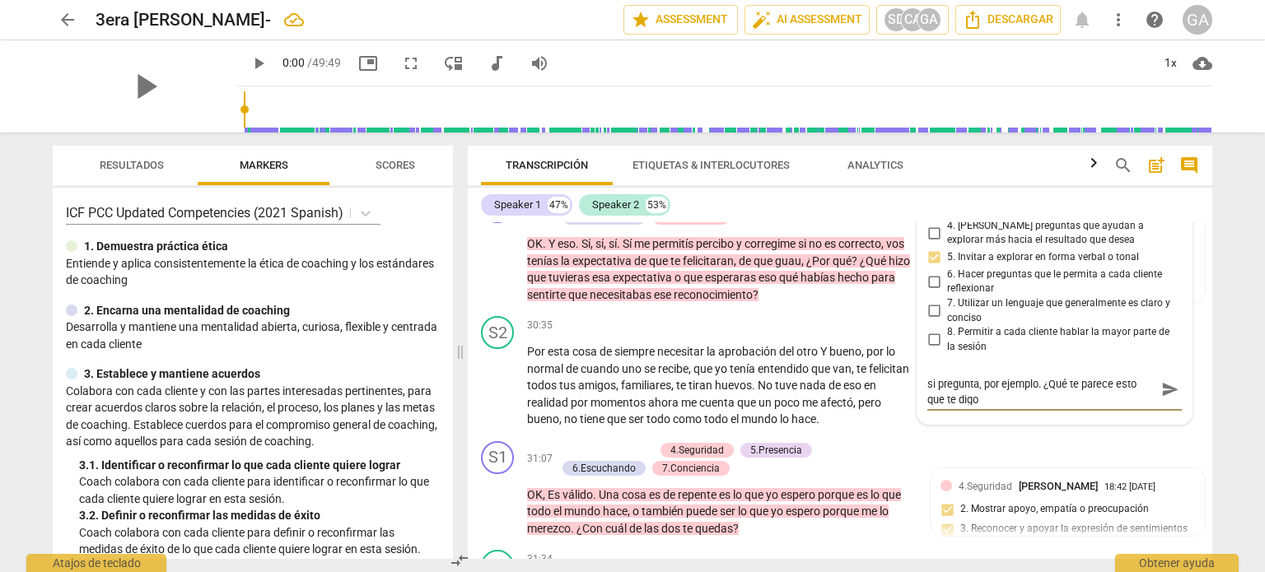
scroll to position [0, 0]
click at [934, 421] on textarea "Hace una observación. Podría ser más efectivo, si pregunta, por ejemplo. ¿Qué t…" at bounding box center [1041, 397] width 228 height 47
click at [1060, 421] on textarea "Hace una observación. Podría ser más efectivo, si invita a su cliente, por ejem…" at bounding box center [1041, 397] width 228 height 47
click at [830, 303] on p "OK . Y eso . Sí , sí , sí . Sí me permitís percibo y corregime si no es correct…" at bounding box center [719, 269] width 385 height 68
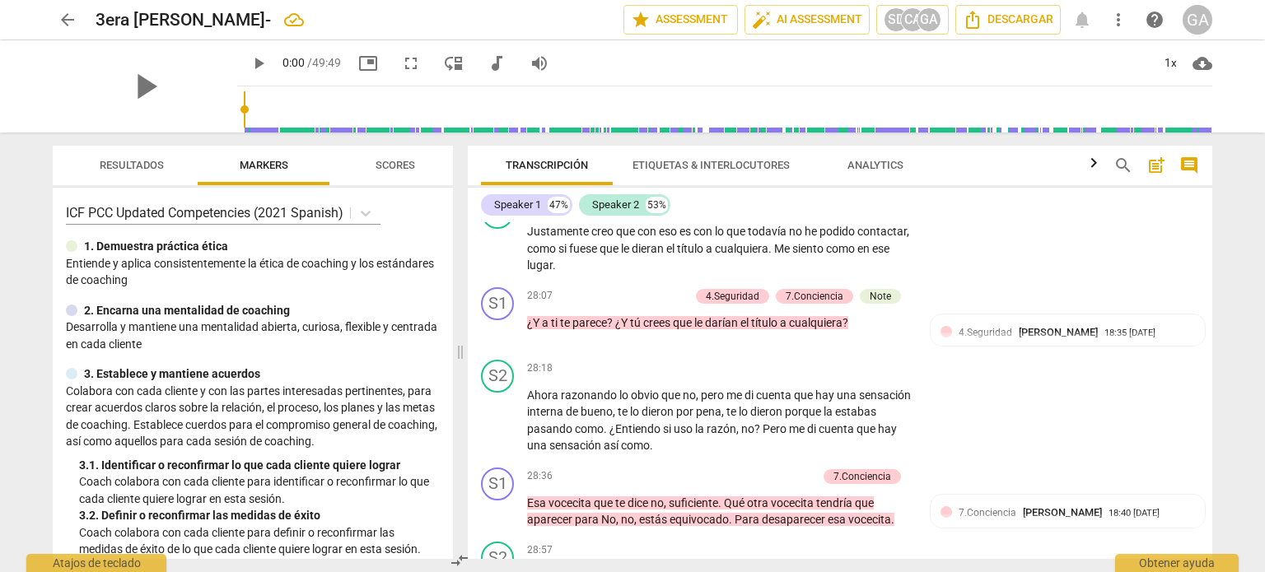
scroll to position [7179, 0]
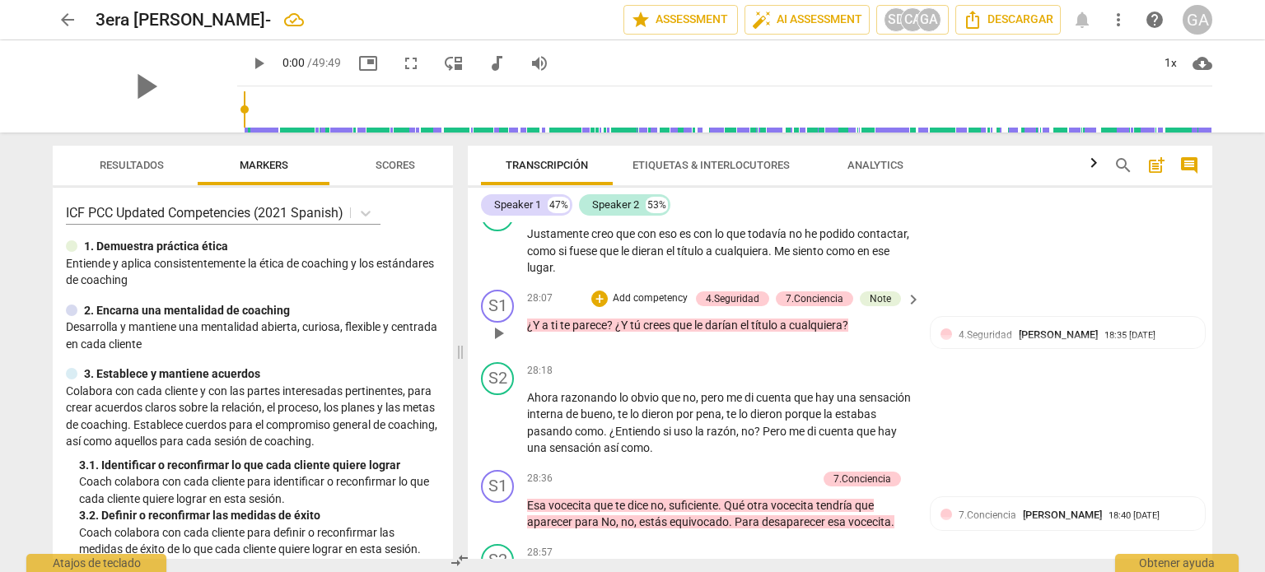
click at [640, 305] on p "Add competency" at bounding box center [650, 298] width 78 height 15
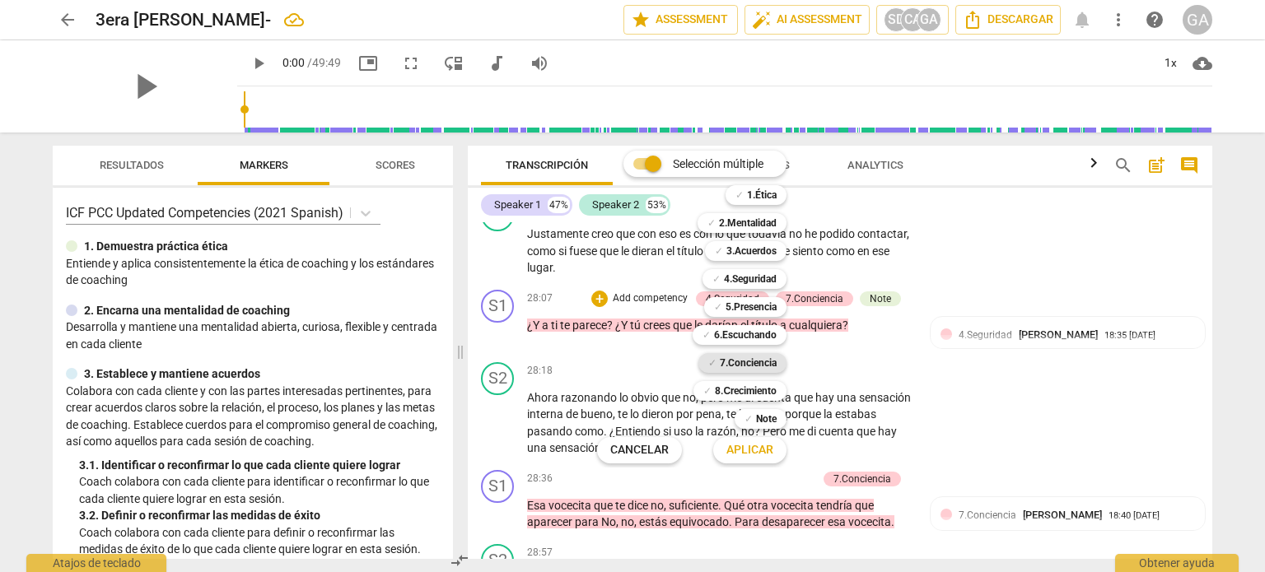
click at [753, 365] on b "7.Conciencia" at bounding box center [748, 363] width 57 height 20
click at [755, 453] on span "Aplicar" at bounding box center [749, 450] width 47 height 16
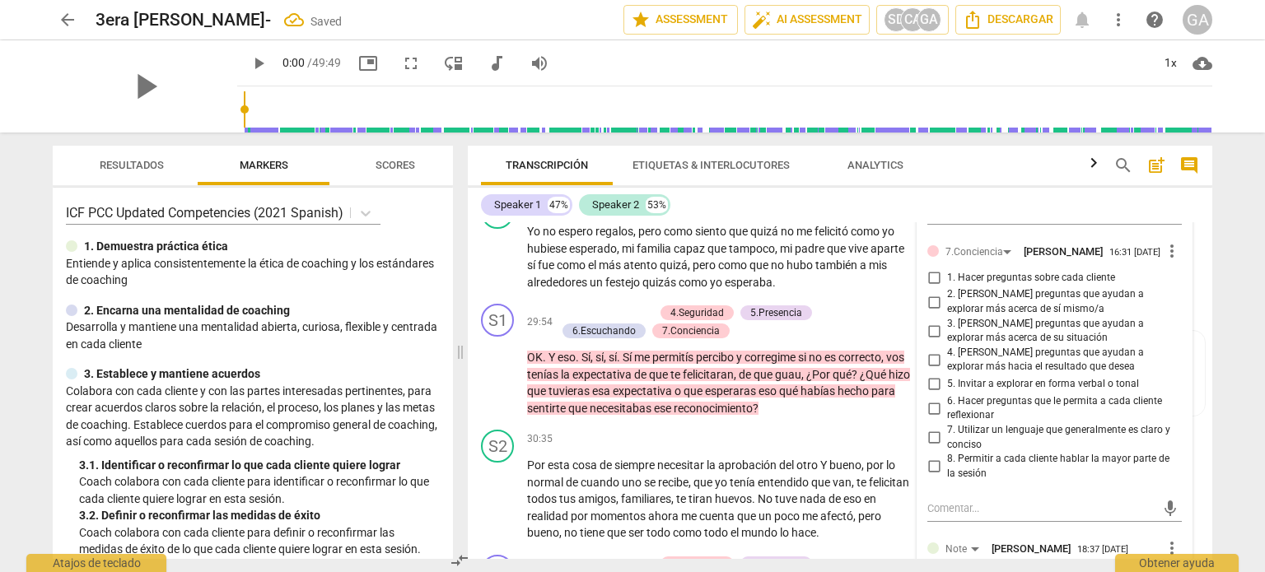
scroll to position [7756, 0]
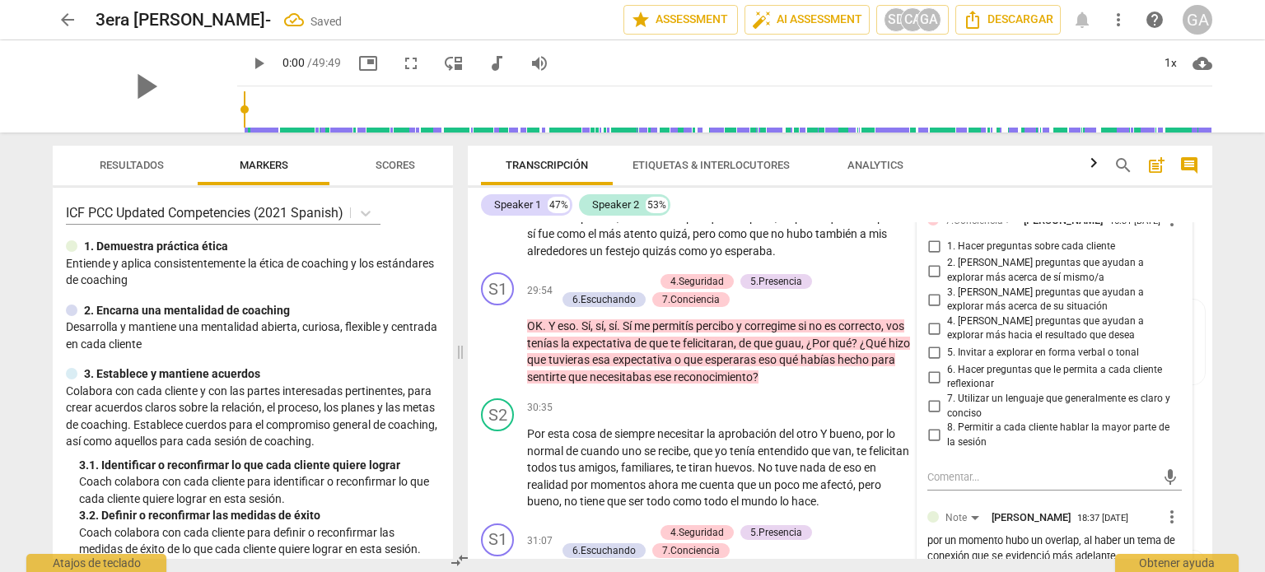
click at [928, 256] on input "1. Hacer preguntas sobre cada cliente" at bounding box center [933, 246] width 26 height 20
click at [622, 286] on p "Add competency" at bounding box center [614, 282] width 78 height 15
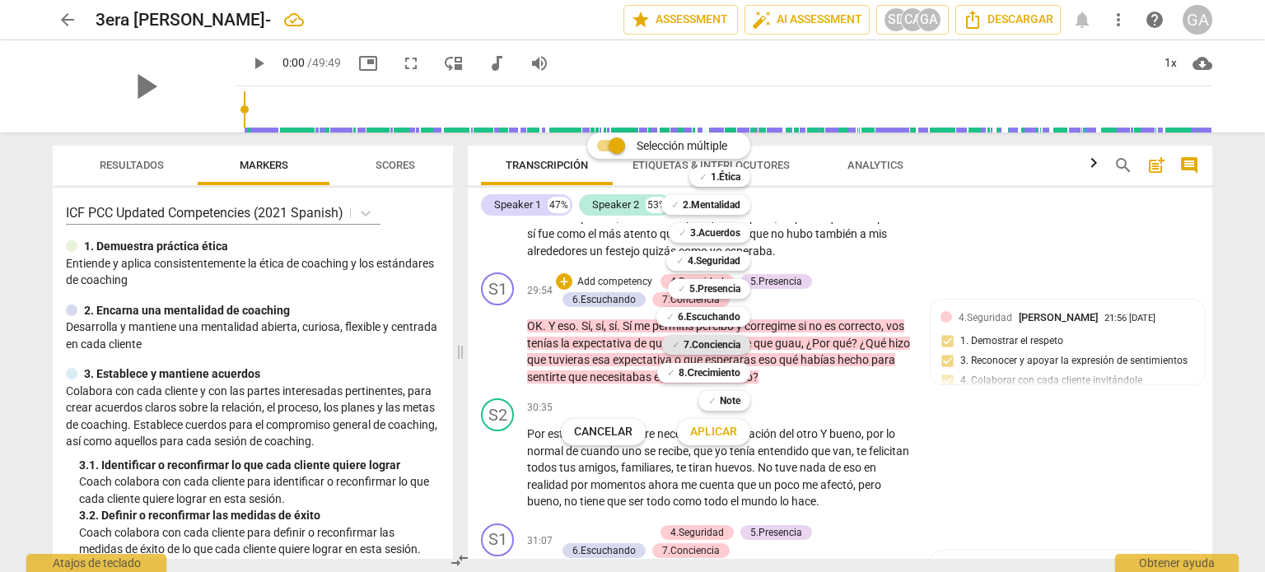
click at [709, 343] on b "7.Conciencia" at bounding box center [711, 345] width 57 height 20
click at [715, 430] on span "Aplicar" at bounding box center [713, 432] width 47 height 16
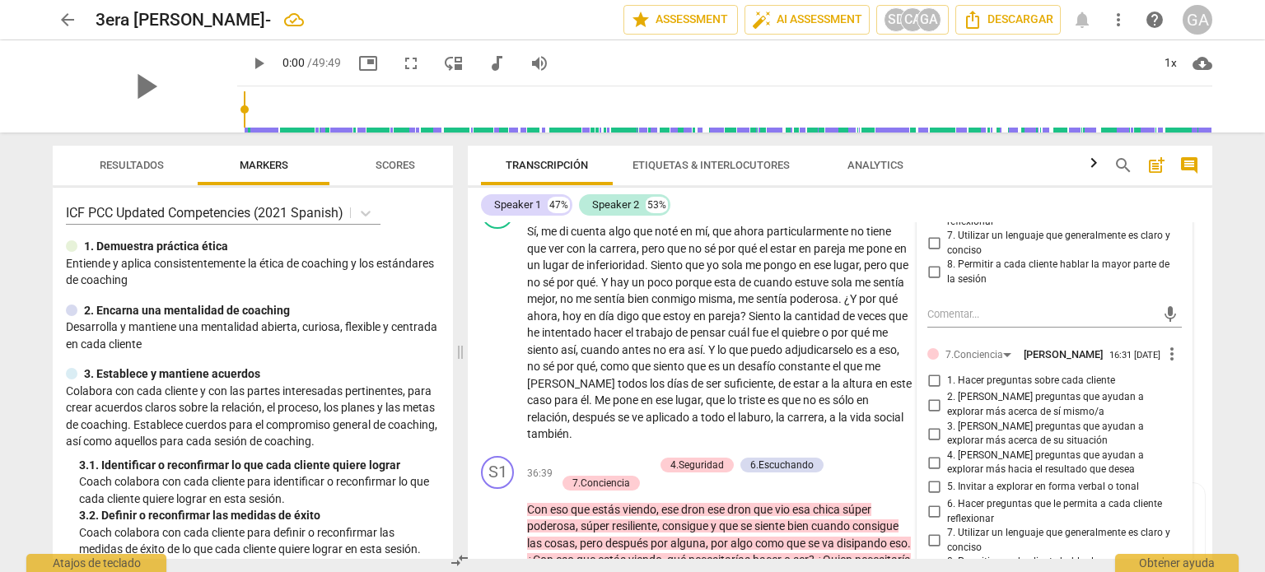
scroll to position [8908, 0]
click at [930, 496] on input "5. Invitar a explorar en forma verbal o tonal" at bounding box center [933, 487] width 26 height 20
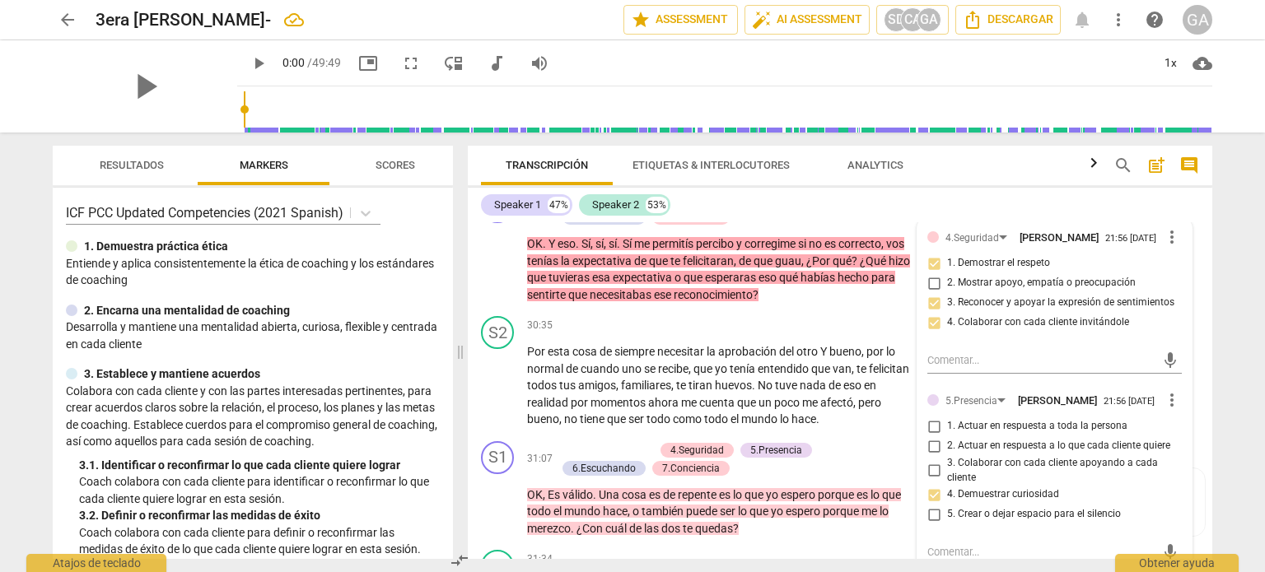
scroll to position [7756, 0]
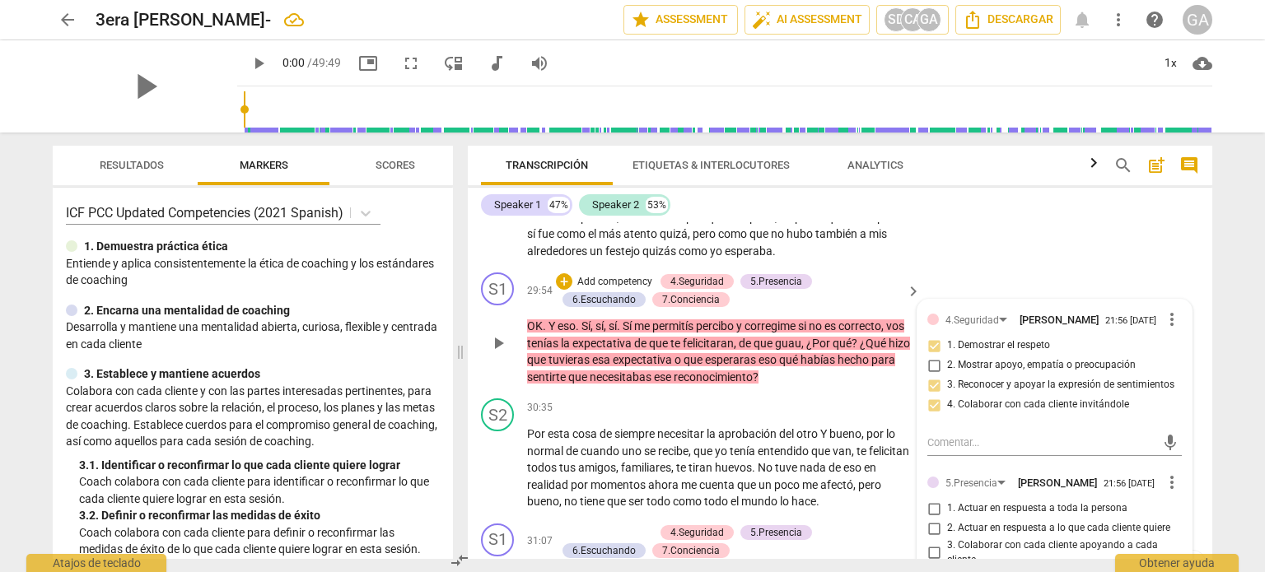
click at [804, 385] on p "OK . Y eso . Sí , sí , sí . Sí me permitís percibo y corregime si no es correct…" at bounding box center [719, 352] width 385 height 68
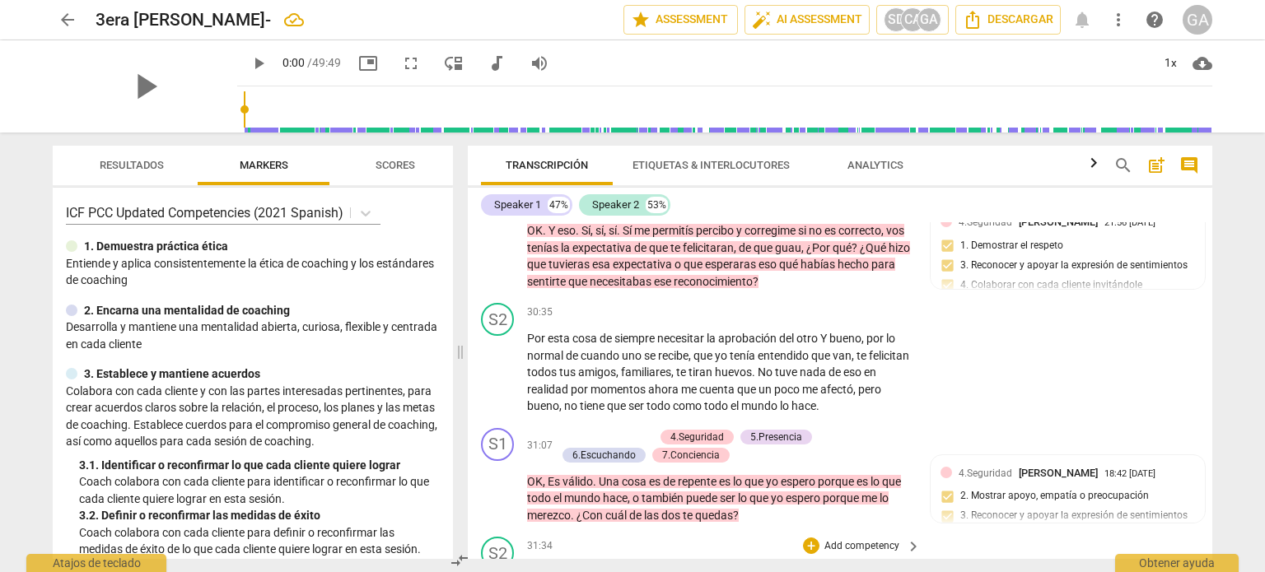
scroll to position [7920, 0]
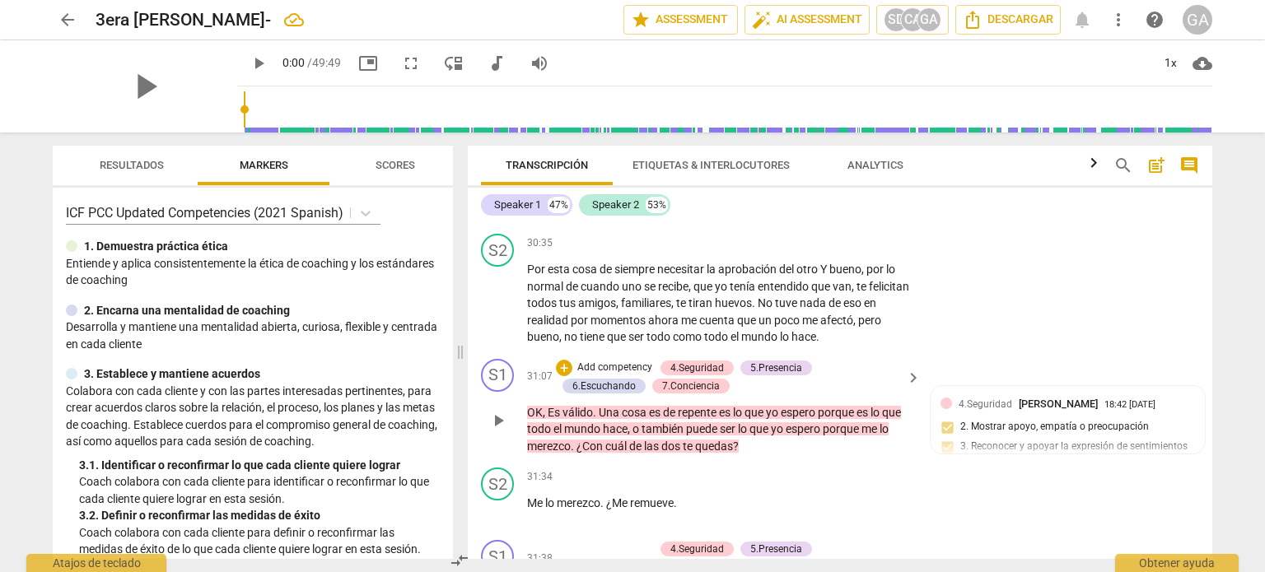
click at [622, 370] on p "Add competency" at bounding box center [614, 368] width 78 height 15
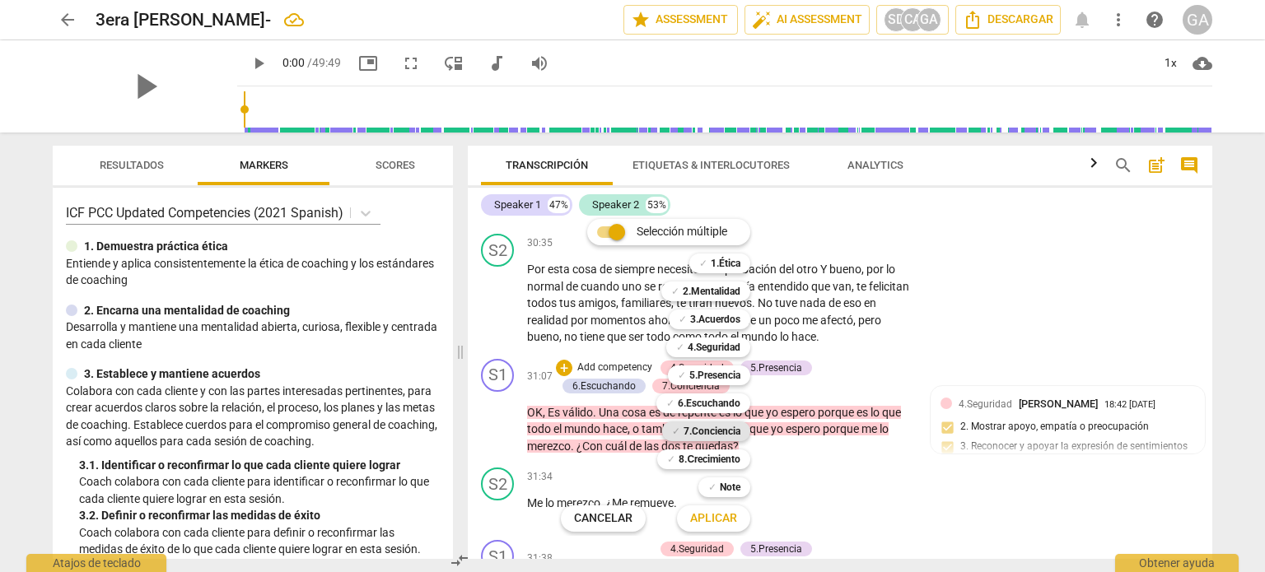
click at [722, 431] on b "7.Conciencia" at bounding box center [711, 432] width 57 height 20
click at [720, 520] on span "Aplicar" at bounding box center [713, 518] width 47 height 16
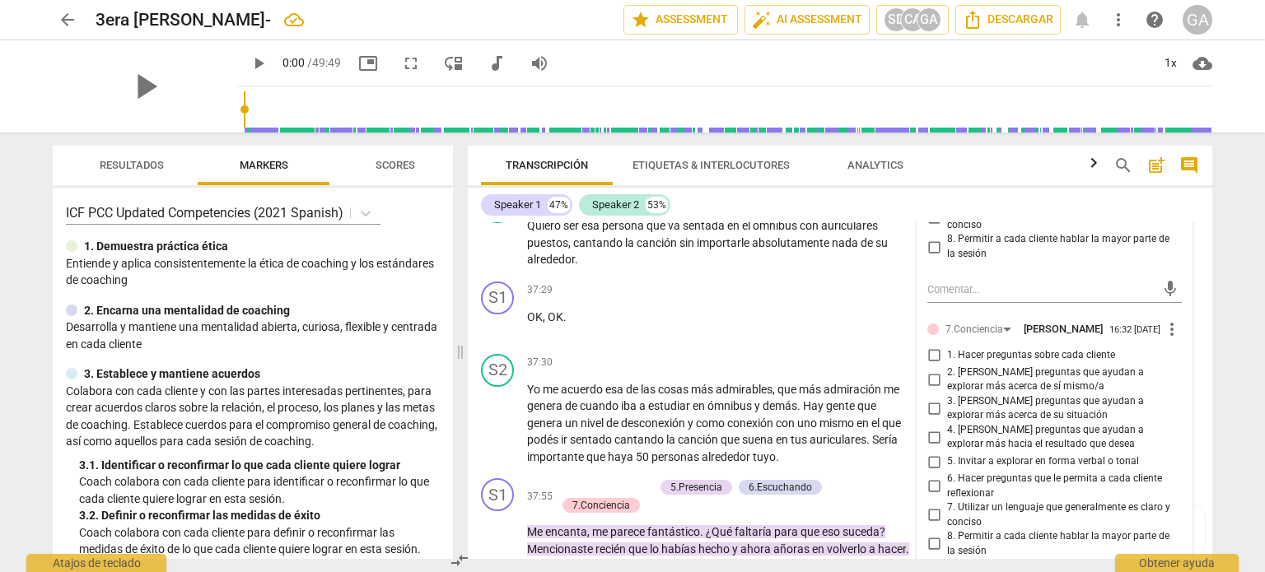
scroll to position [9320, 0]
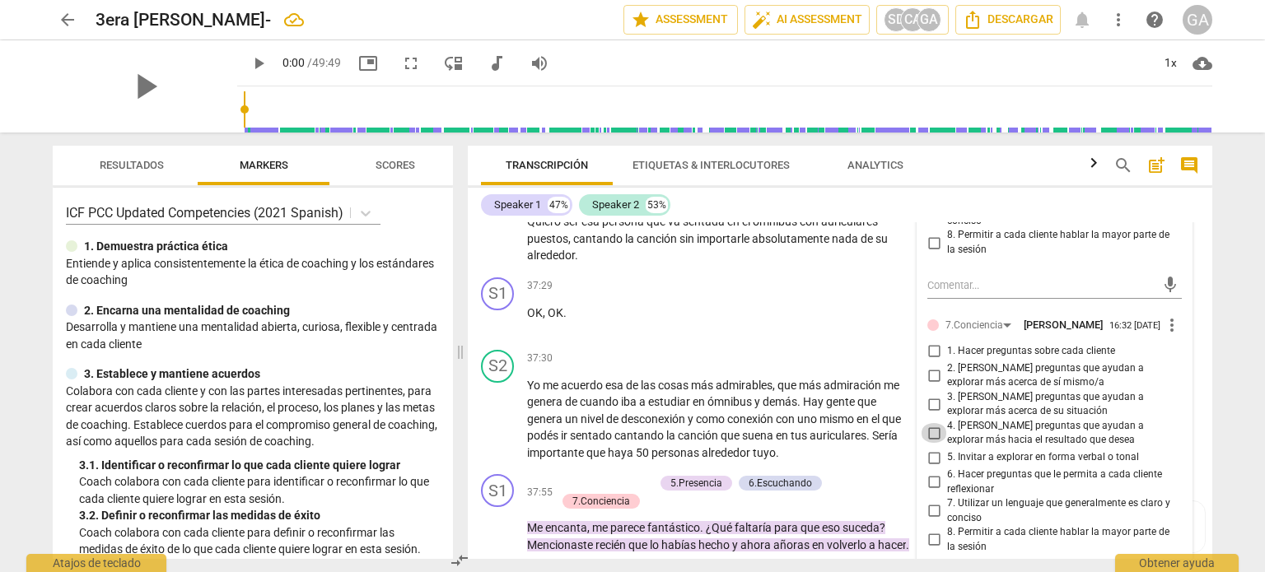
click at [932, 443] on input "4. [PERSON_NAME] preguntas que ayudan a explorar más hacia el resultado que des…" at bounding box center [933, 433] width 26 height 20
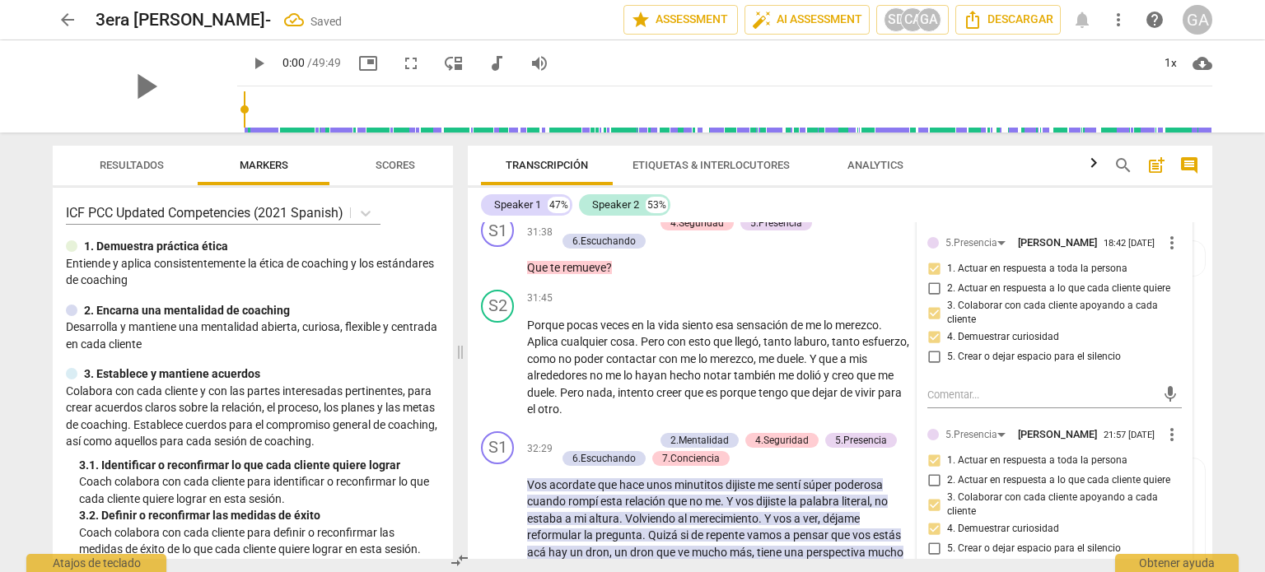
scroll to position [8167, 0]
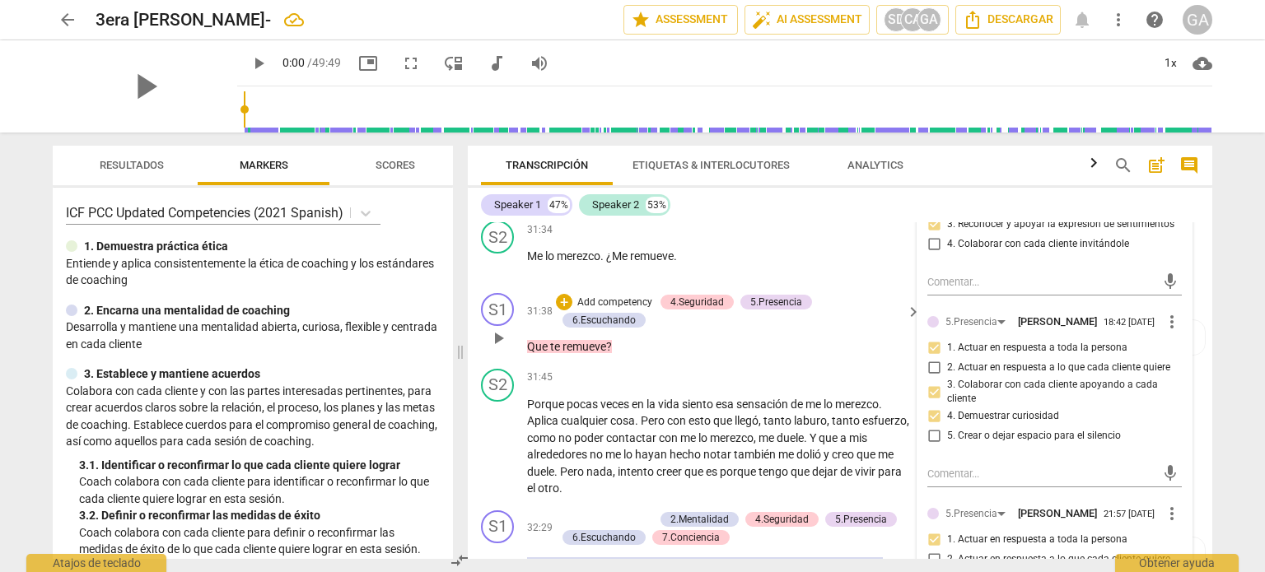
click at [589, 310] on p "Add competency" at bounding box center [614, 303] width 78 height 15
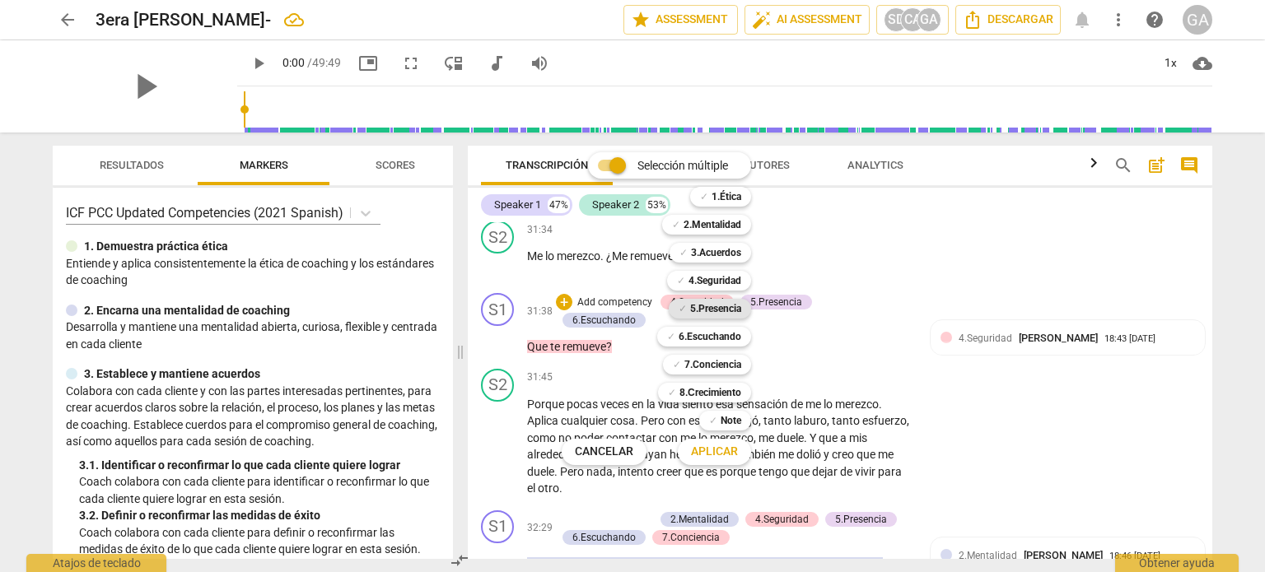
click at [711, 309] on b "5.Presencia" at bounding box center [715, 309] width 51 height 20
click at [719, 452] on span "Aplicar" at bounding box center [714, 452] width 47 height 16
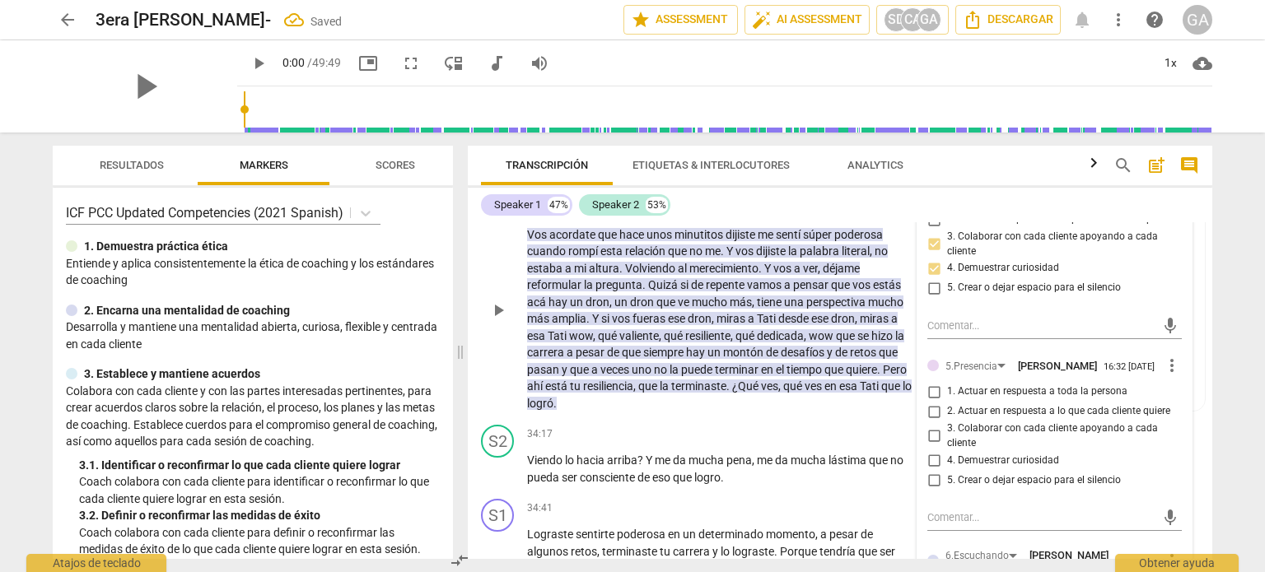
scroll to position [8579, 0]
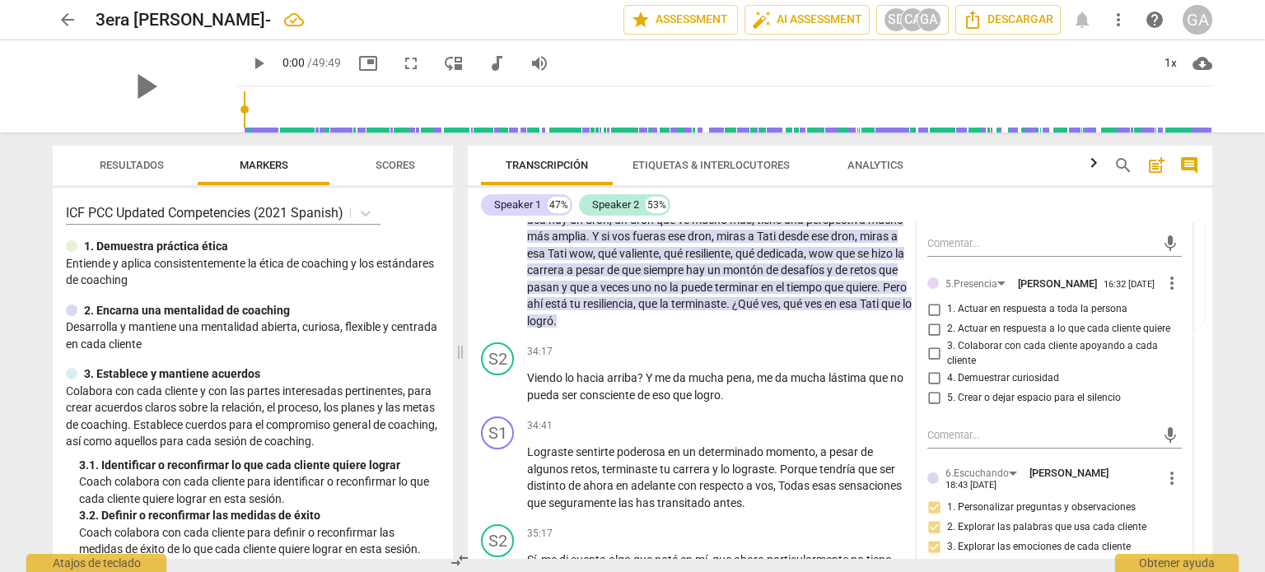
click at [928, 319] on input "1. Actuar en respuesta a toda la persona" at bounding box center [933, 310] width 26 height 20
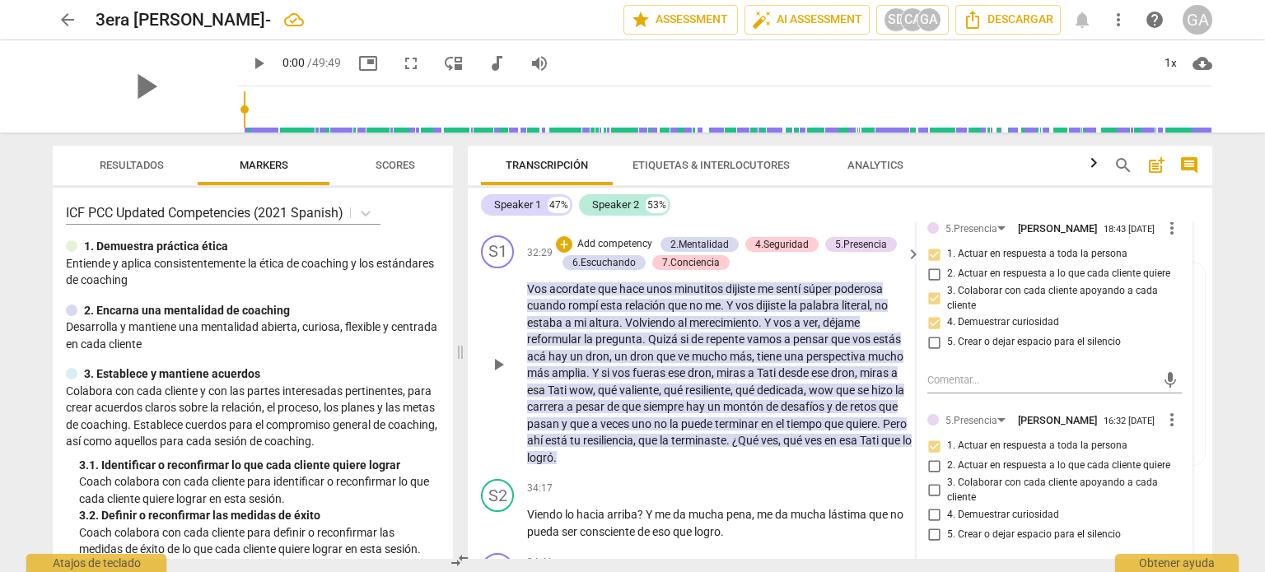
scroll to position [8414, 0]
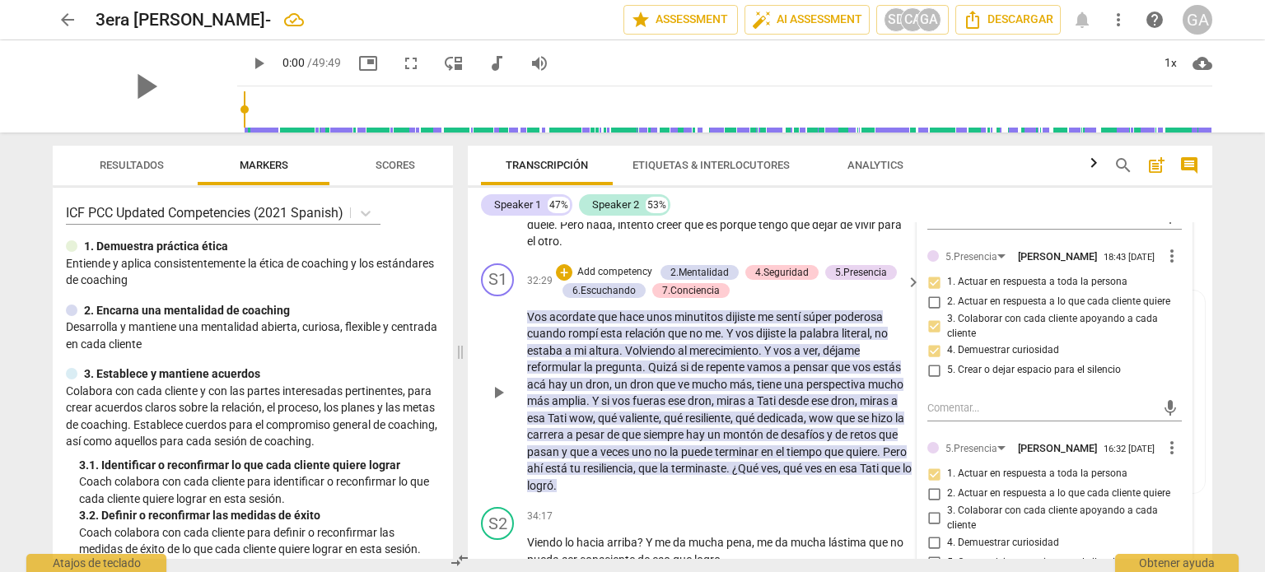
click at [614, 276] on p "Add competency" at bounding box center [614, 272] width 78 height 15
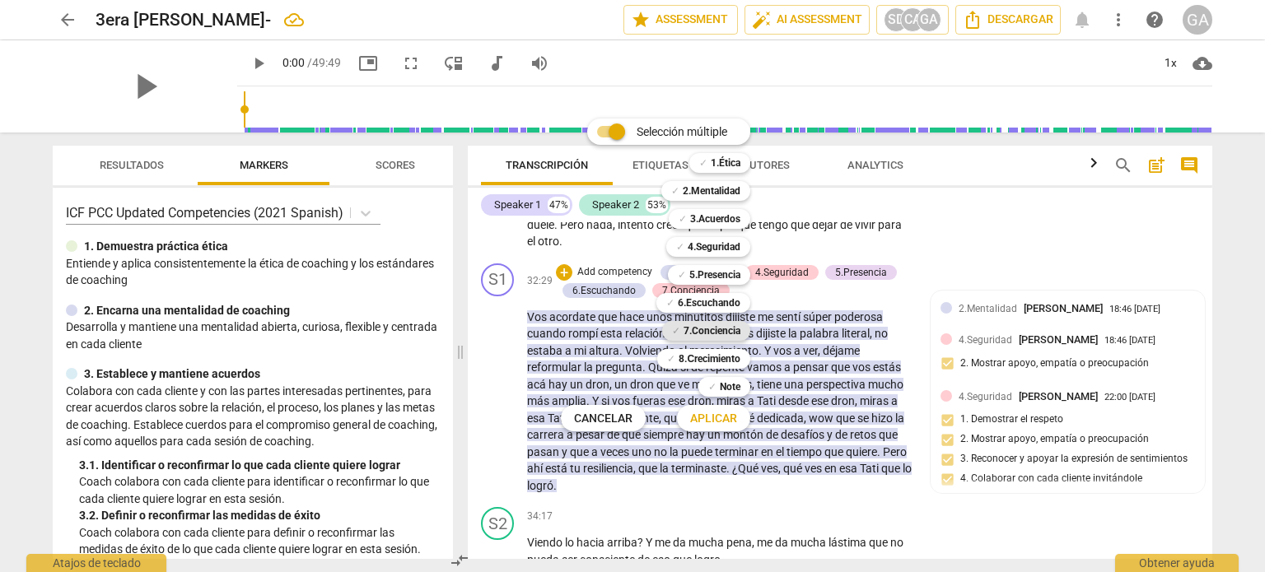
click at [729, 333] on b "7.Conciencia" at bounding box center [711, 331] width 57 height 20
click at [723, 421] on span "Aplicar" at bounding box center [713, 419] width 47 height 16
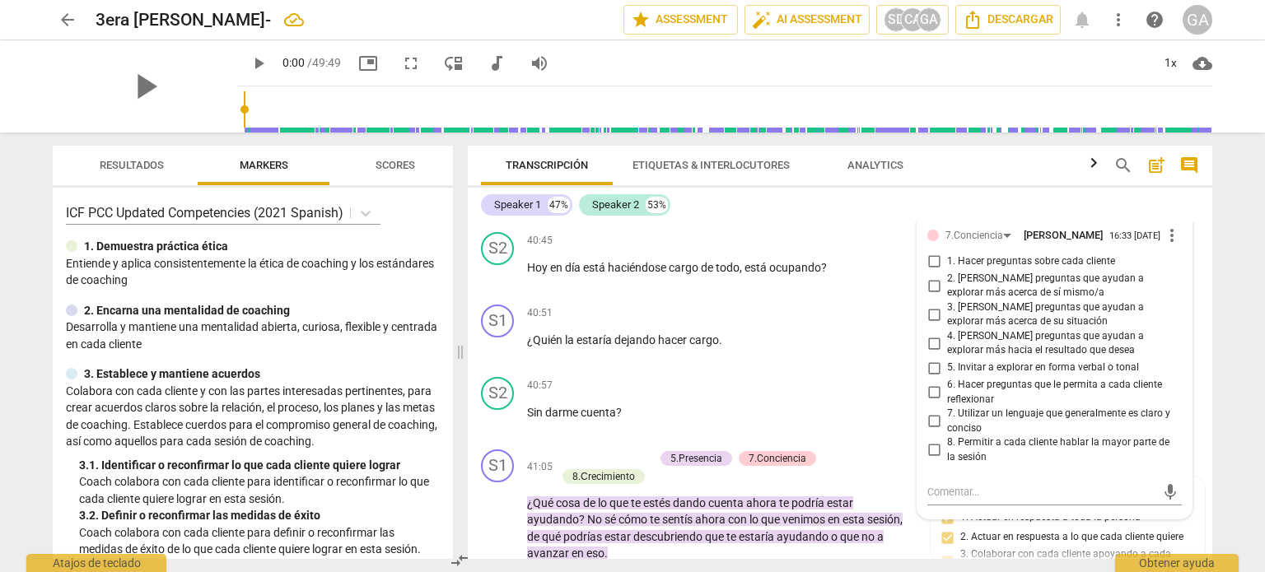
scroll to position [10390, 0]
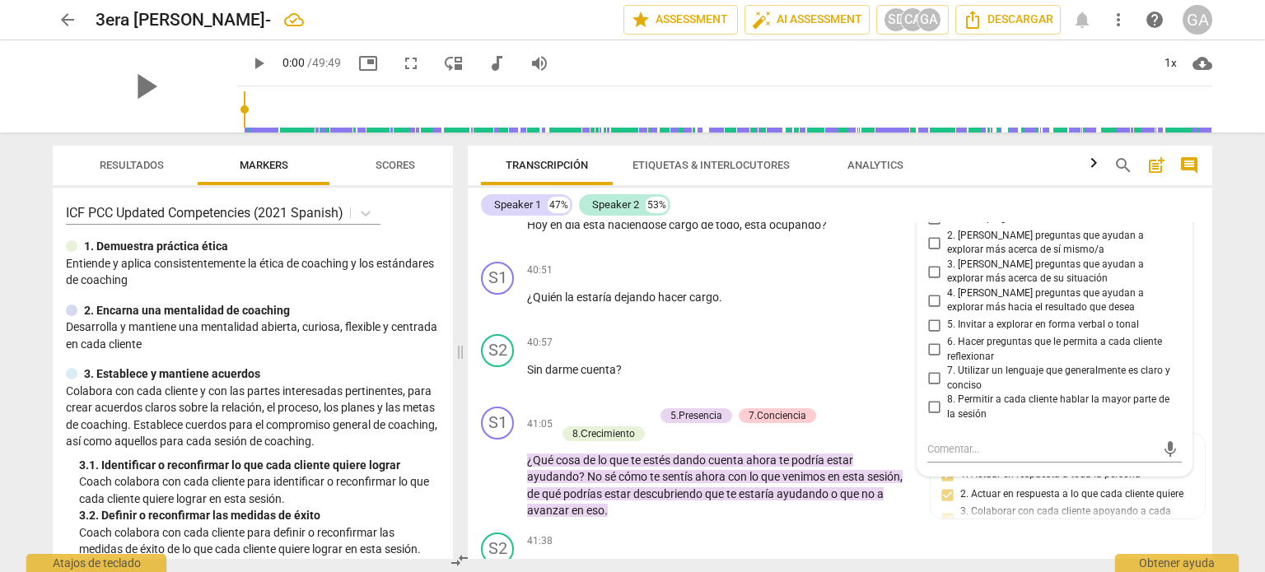
click at [934, 253] on input "2. [PERSON_NAME] preguntas que ayudan a explorar más acerca de sí mismo/a" at bounding box center [933, 243] width 26 height 20
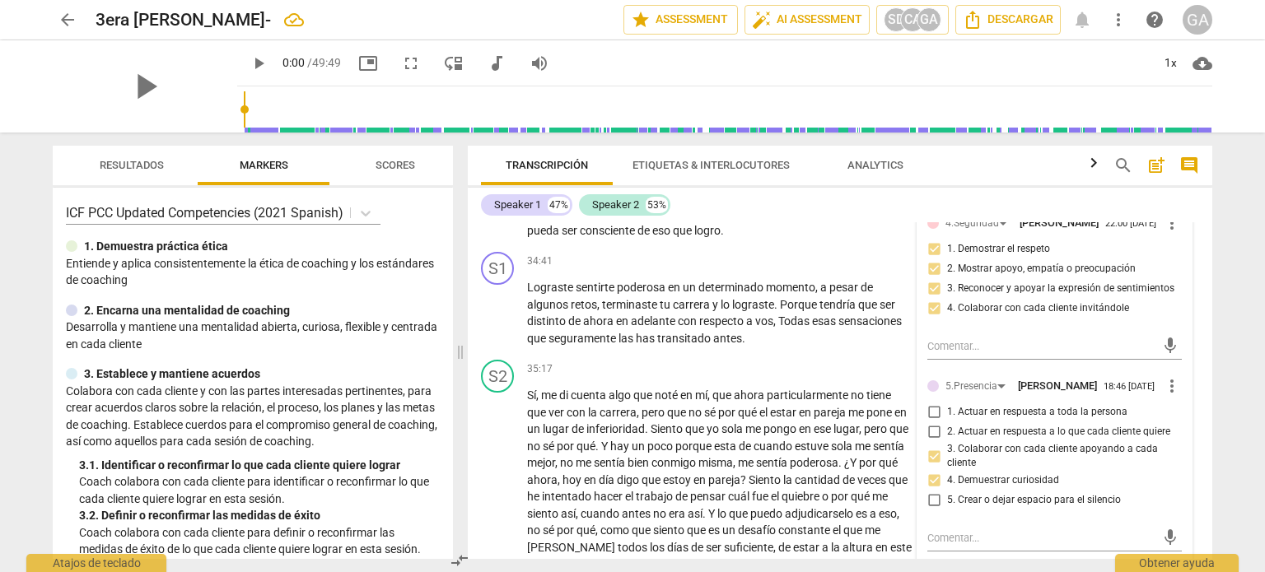
scroll to position [8661, 0]
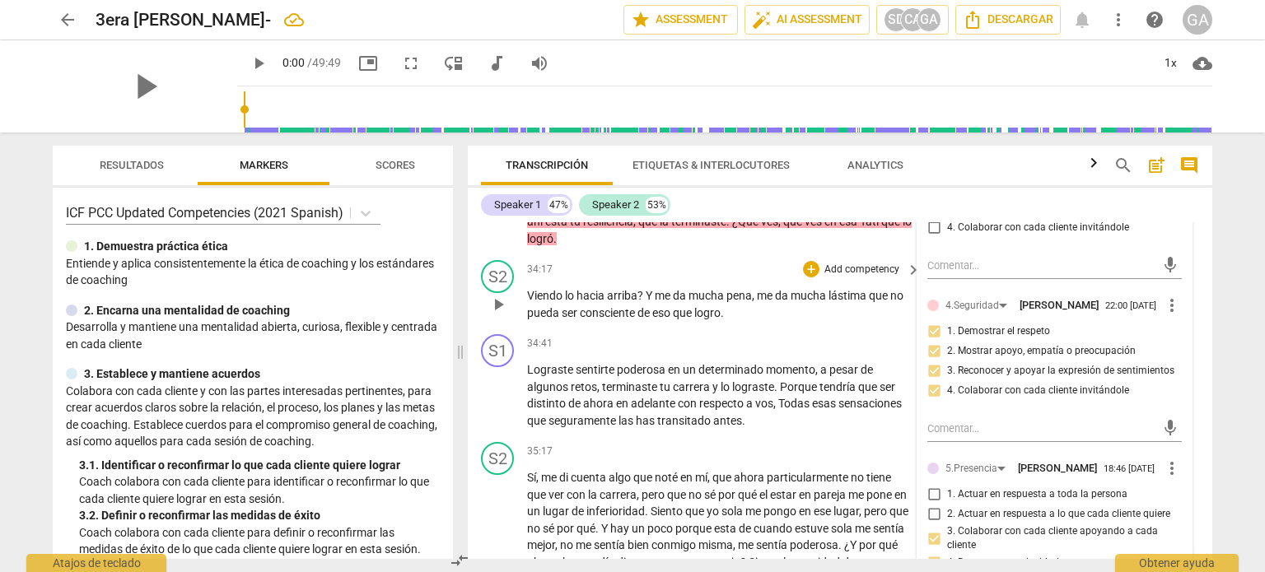
click at [822, 274] on p "Add competency" at bounding box center [861, 270] width 78 height 15
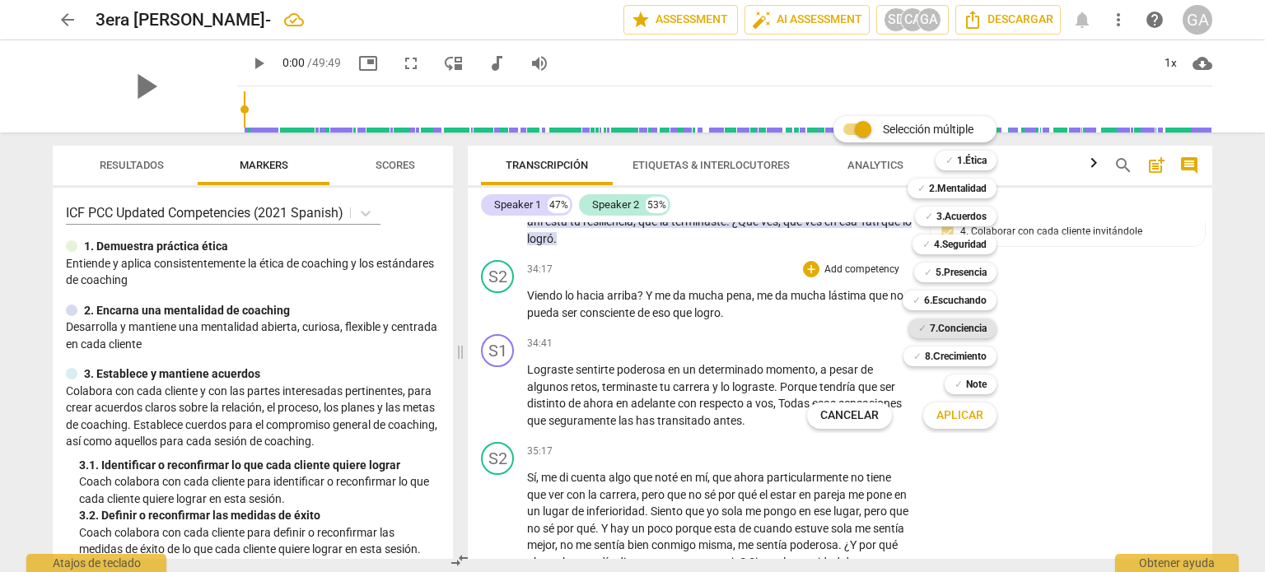
click at [974, 328] on b "7.Conciencia" at bounding box center [958, 329] width 57 height 20
click at [958, 417] on span "Aplicar" at bounding box center [959, 416] width 47 height 16
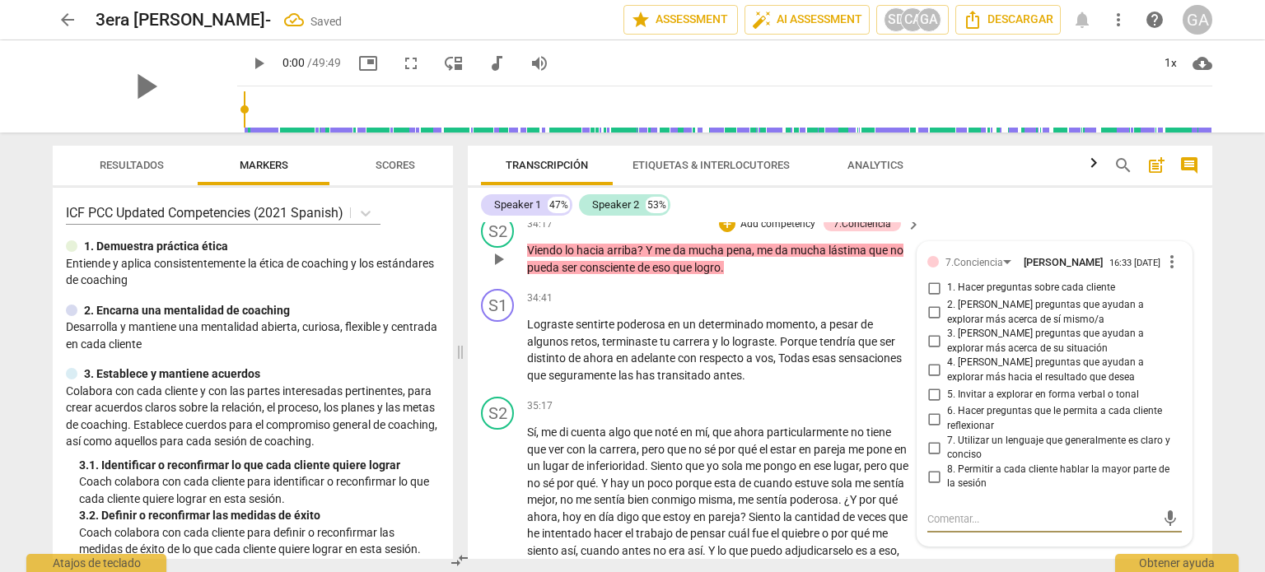
scroll to position [8679, 0]
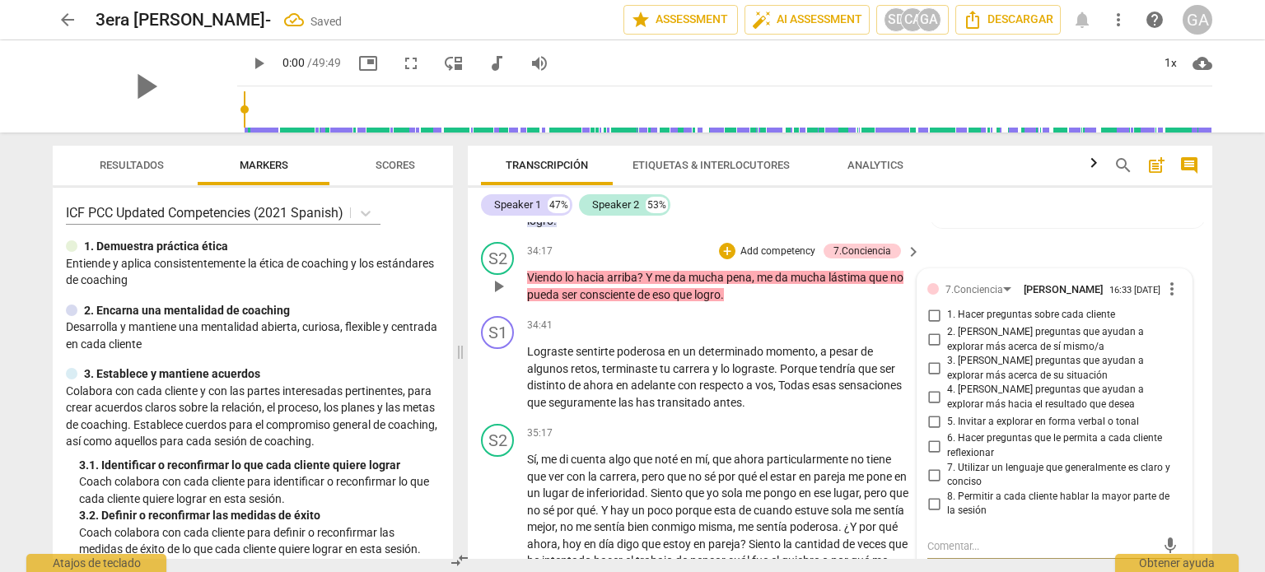
click at [932, 431] on input "5. Invitar a explorar en forma verbal o tonal" at bounding box center [933, 422] width 26 height 20
click at [744, 411] on p "Lograste sentirte poderosa en un determinado momento , a pesar de algunos retos…" at bounding box center [719, 377] width 385 height 68
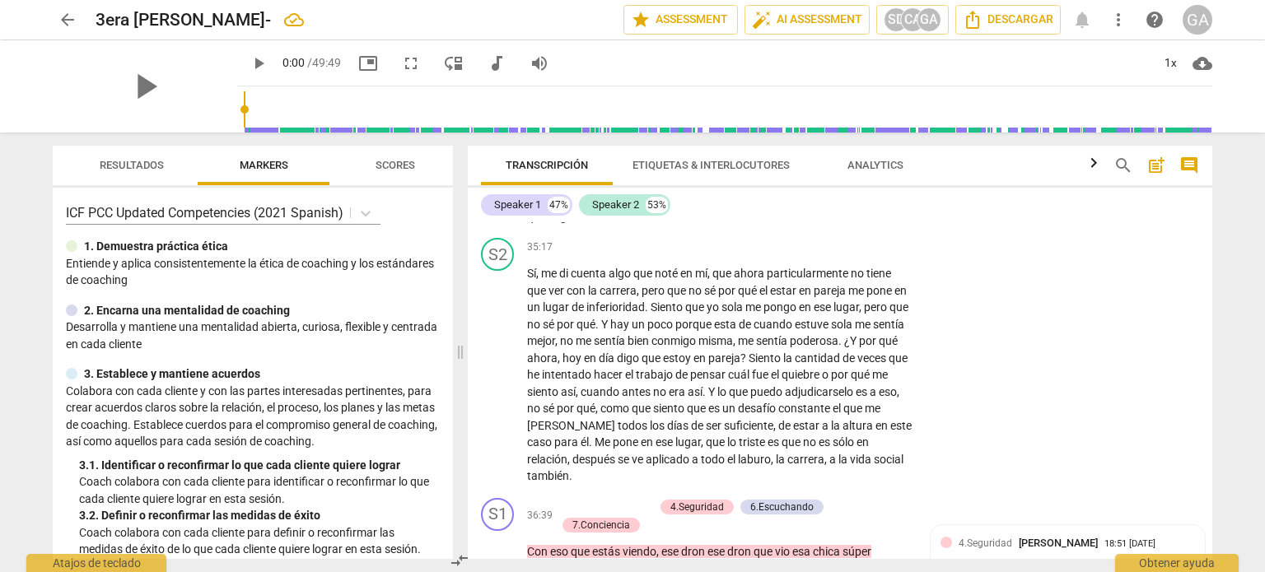
scroll to position [8926, 0]
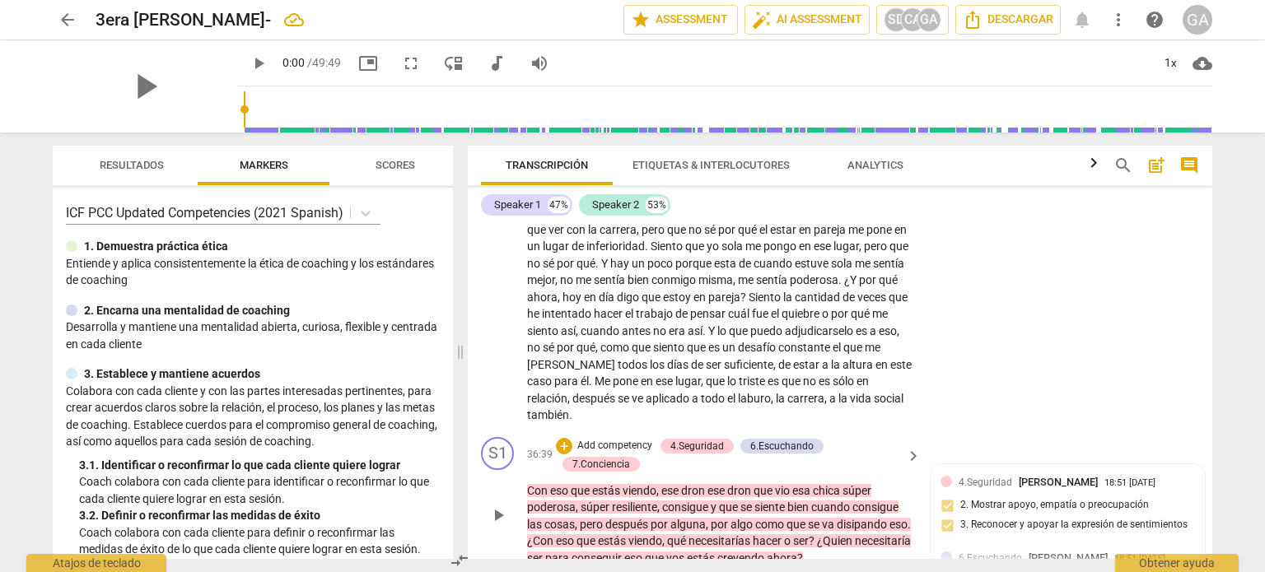
click at [614, 440] on div "+ Add competency" at bounding box center [605, 446] width 98 height 16
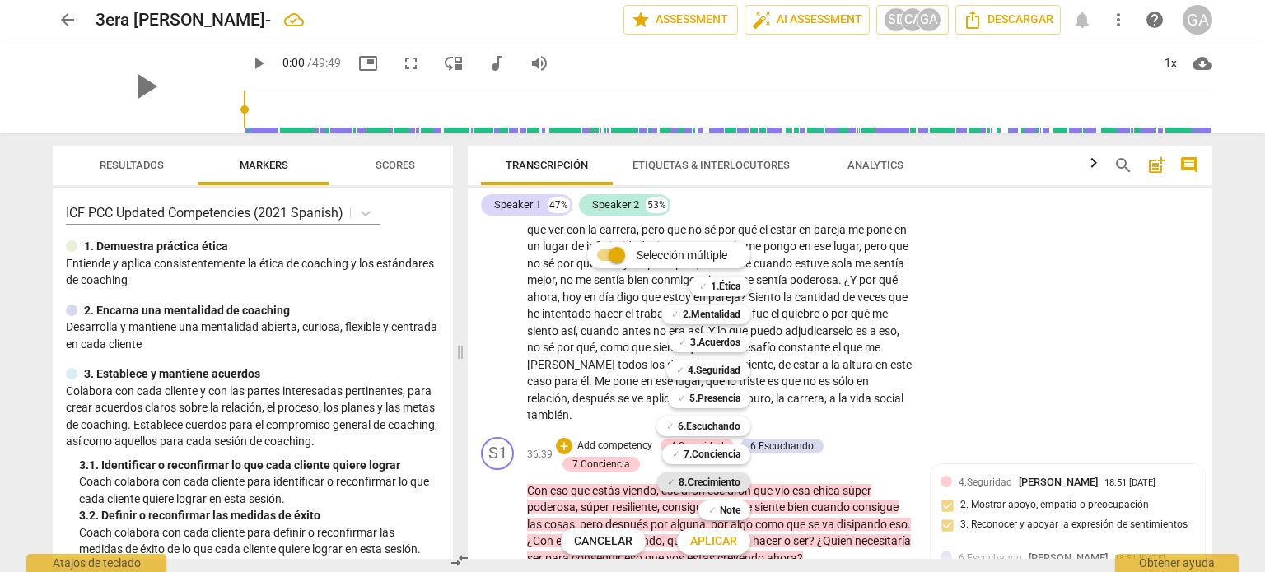
click at [711, 482] on b "8.Сrecimiento" at bounding box center [709, 483] width 62 height 20
click at [722, 538] on span "Aplicar" at bounding box center [713, 542] width 47 height 16
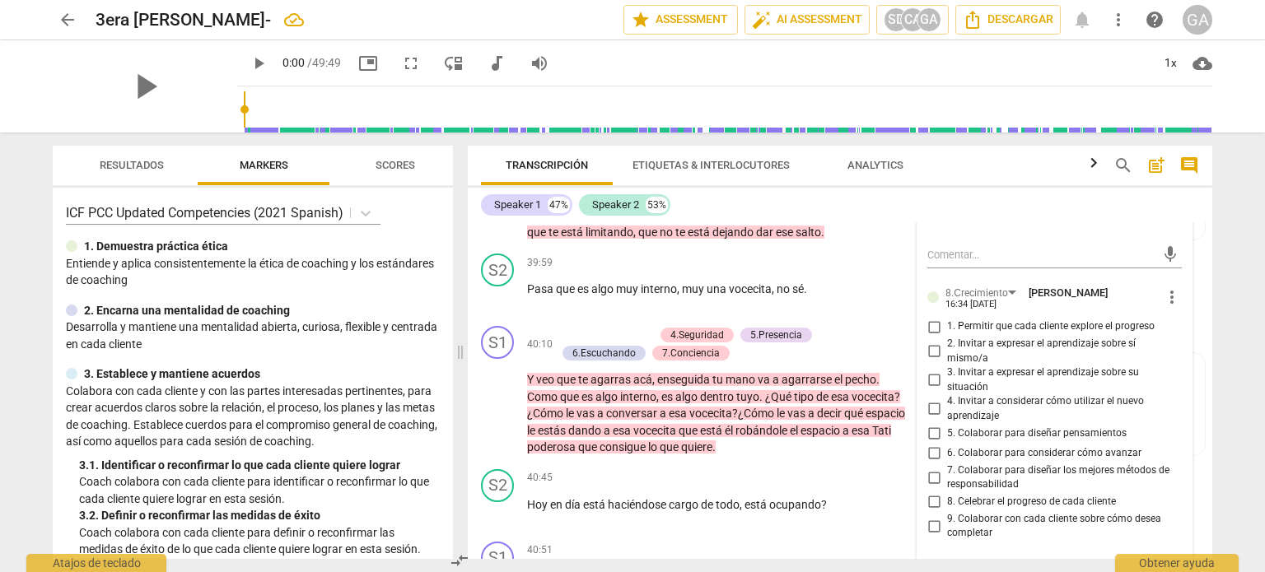
scroll to position [10193, 0]
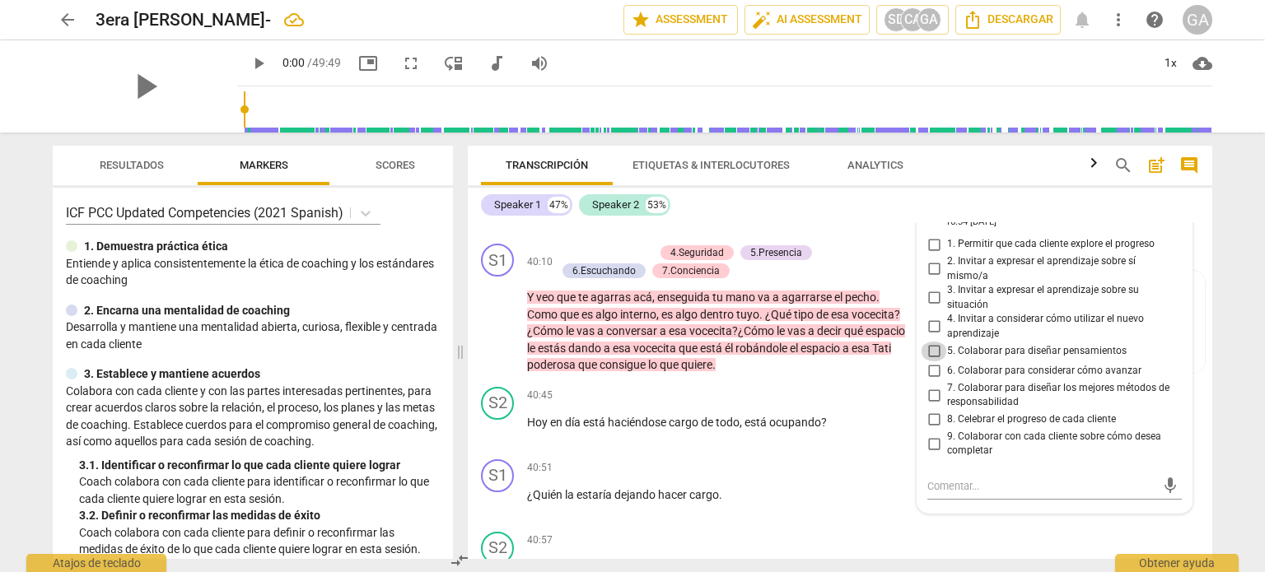
click at [929, 361] on input "5. Colaborar para diseñar pensamientos" at bounding box center [933, 352] width 26 height 20
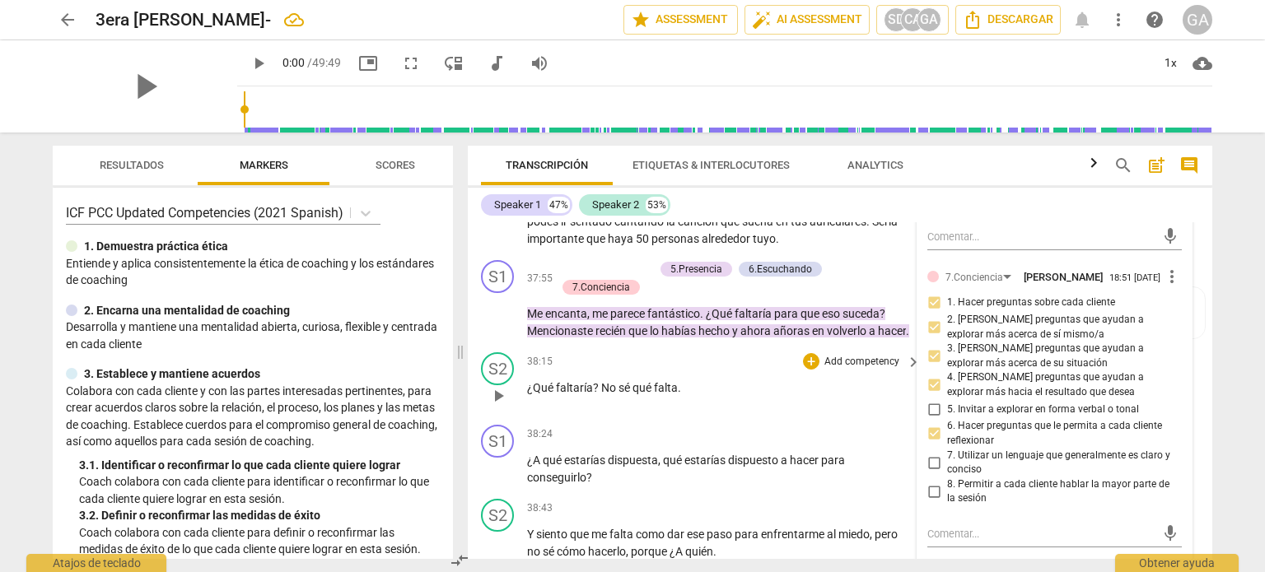
scroll to position [9616, 0]
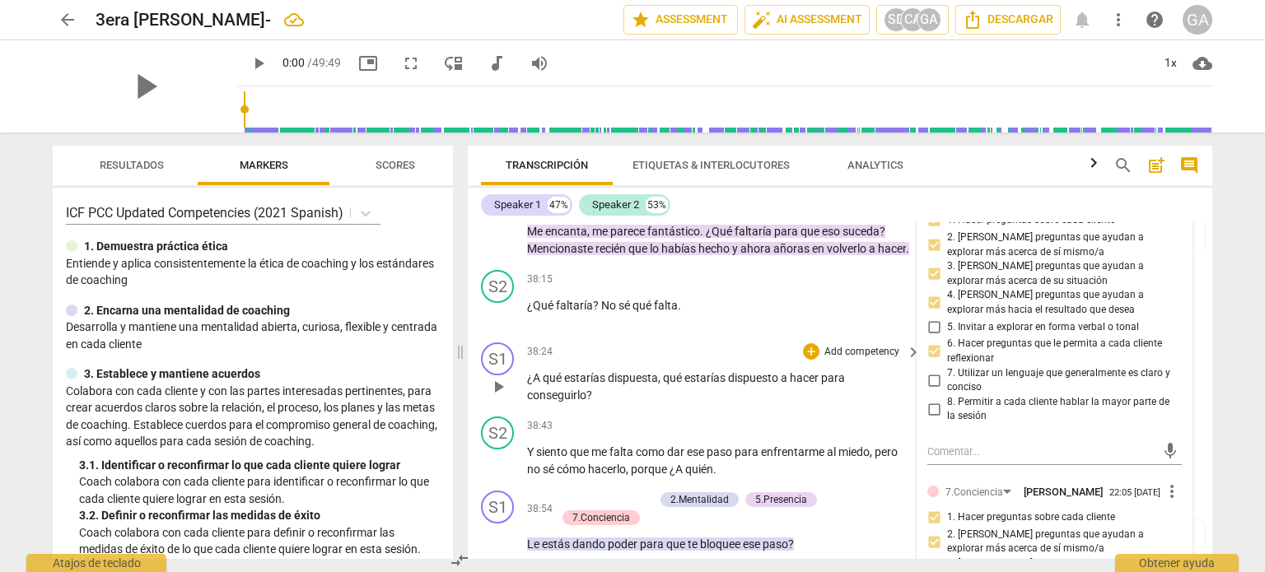
click at [836, 360] on p "Add competency" at bounding box center [861, 352] width 78 height 15
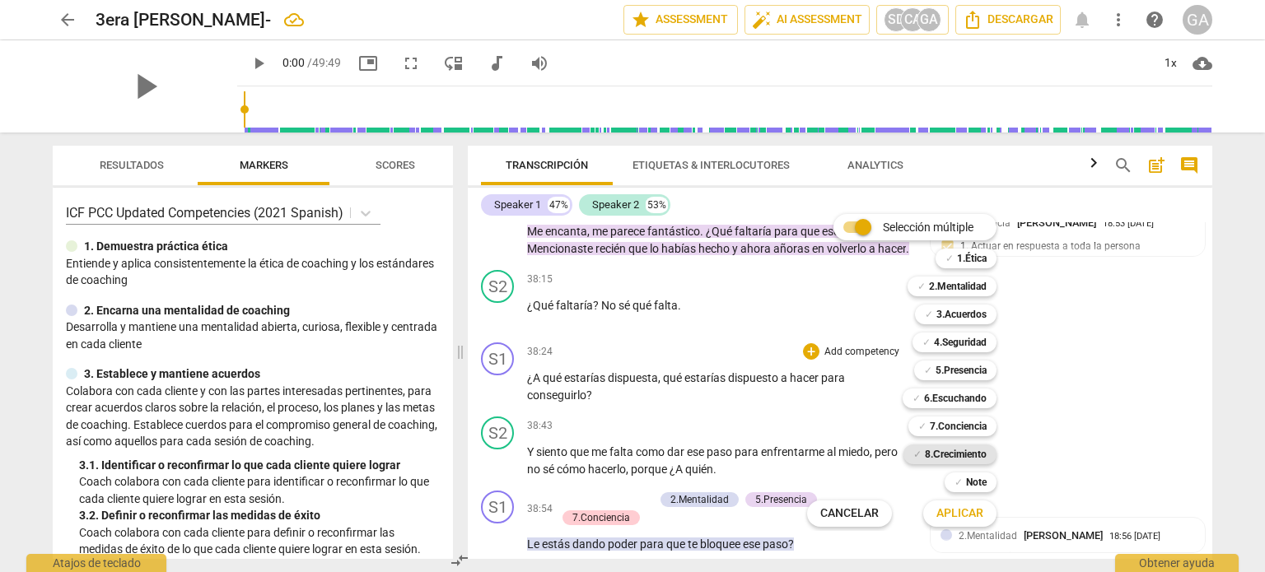
click at [960, 452] on b "8.Сrecimiento" at bounding box center [956, 455] width 62 height 20
click at [968, 515] on span "Aplicar" at bounding box center [959, 514] width 47 height 16
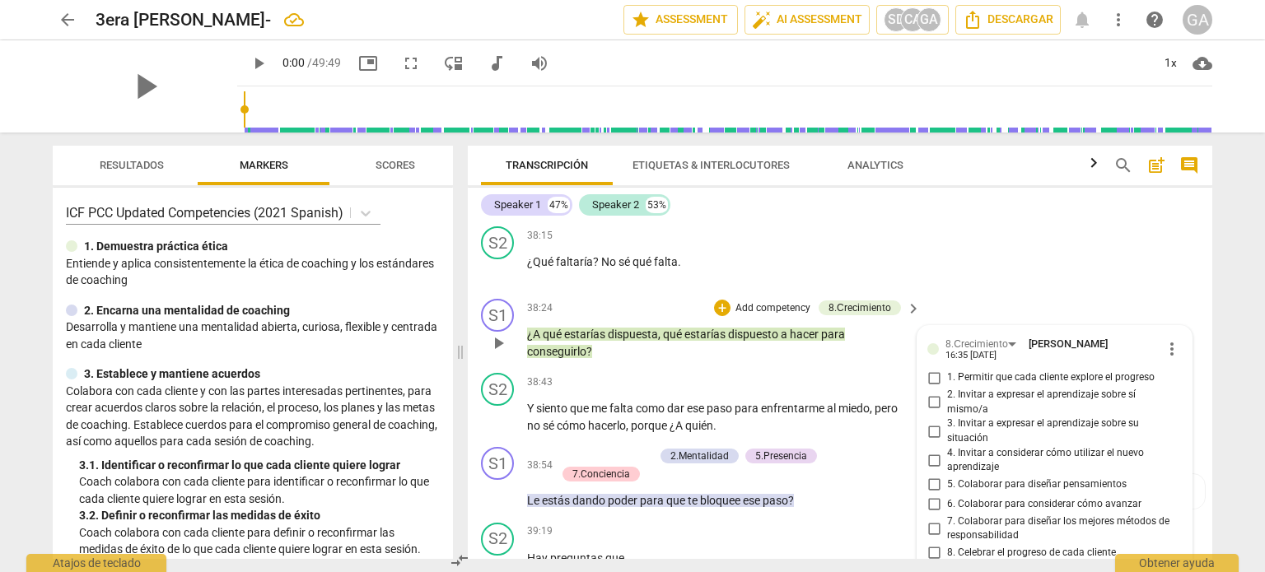
scroll to position [9742, 0]
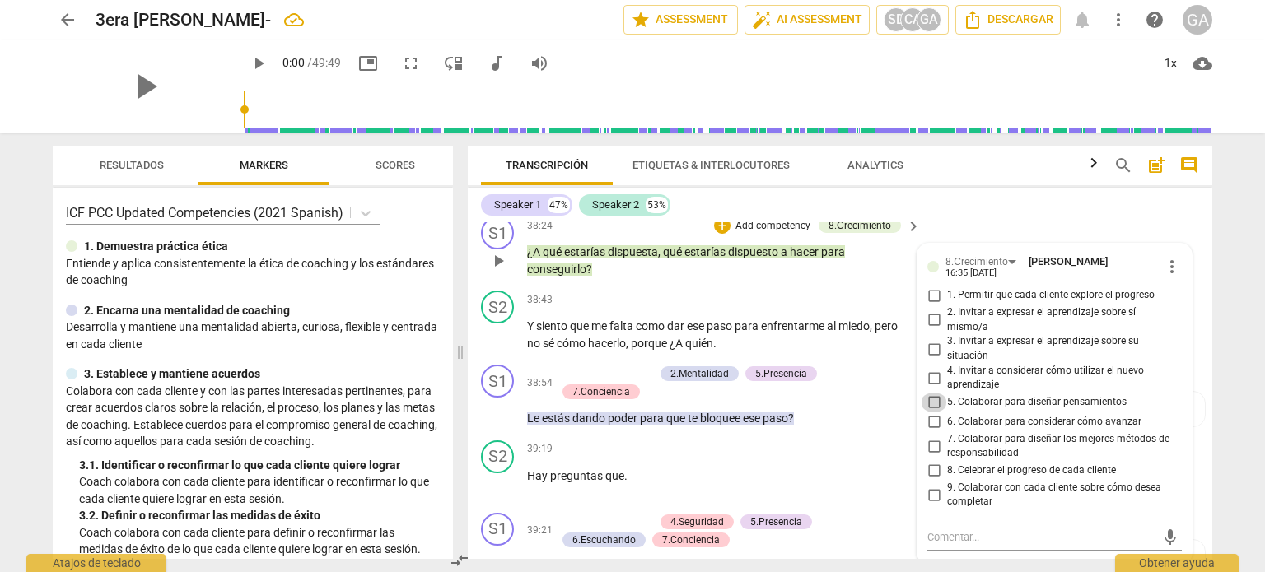
click at [929, 412] on input "5. Colaborar para diseñar pensamientos" at bounding box center [933, 403] width 26 height 20
click at [605, 277] on p "¿A qué estarías dispuesta , qué estarías dispuesto a hacer para conseguirlo ?" at bounding box center [719, 261] width 385 height 34
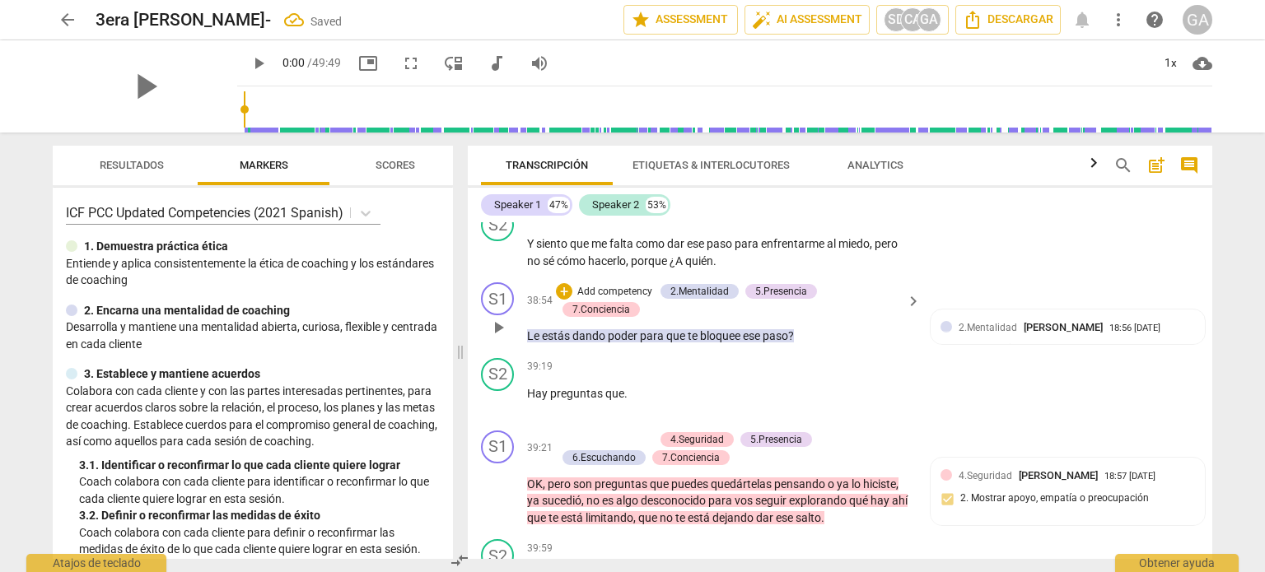
scroll to position [9907, 0]
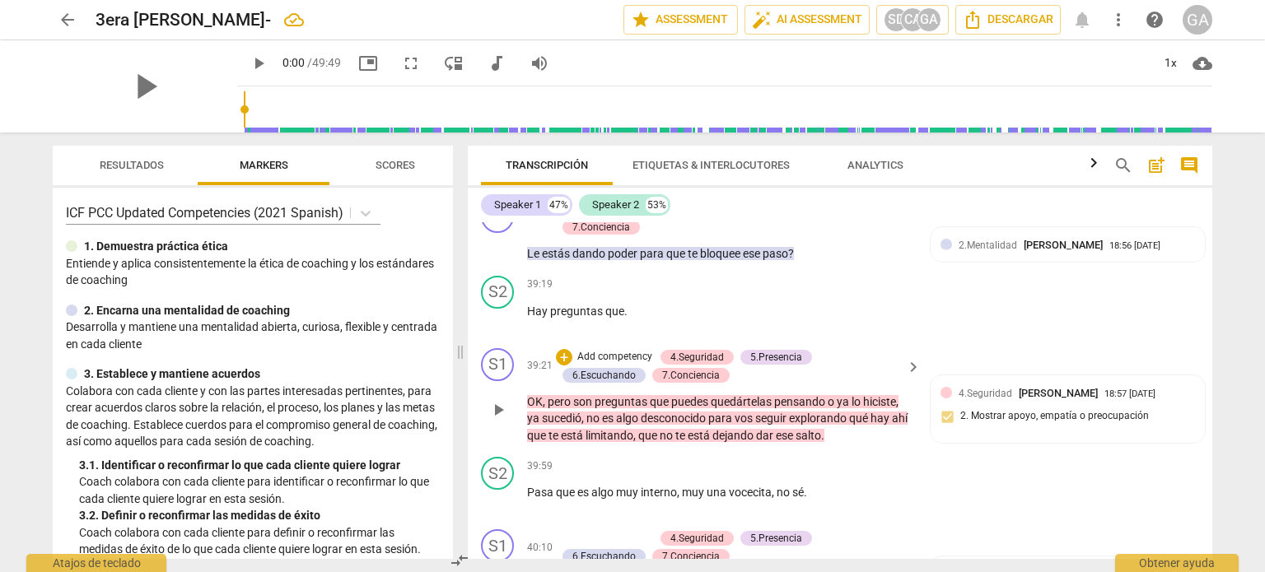
click at [636, 365] on p "Add competency" at bounding box center [614, 357] width 78 height 15
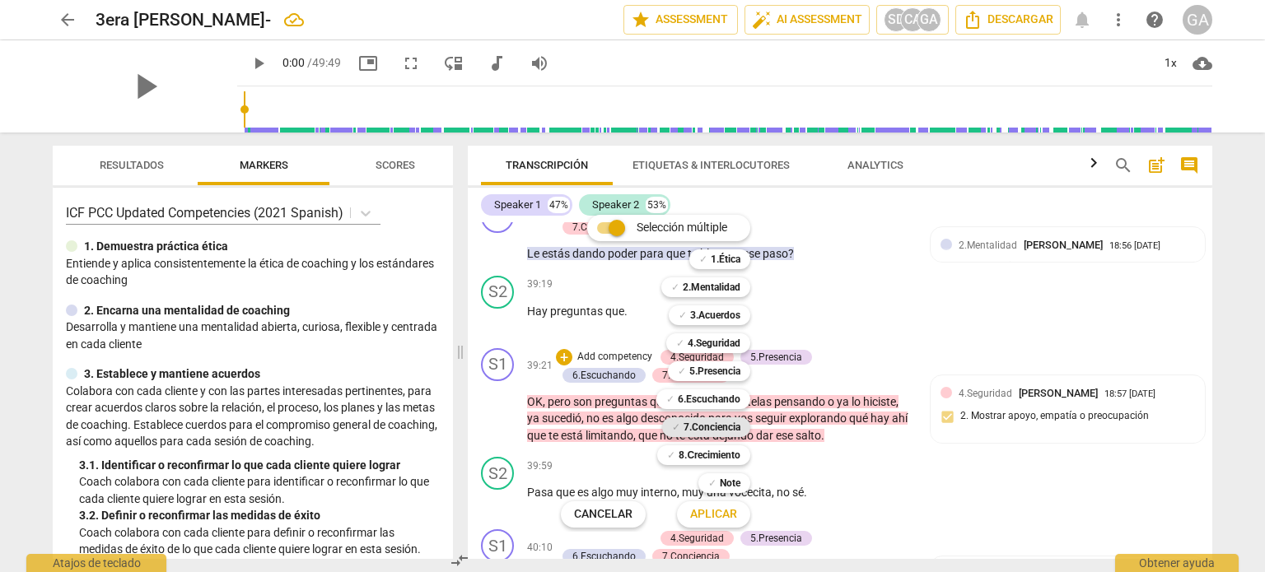
click at [710, 424] on b "7.Conciencia" at bounding box center [711, 427] width 57 height 20
click at [721, 518] on span "Aplicar" at bounding box center [713, 514] width 47 height 16
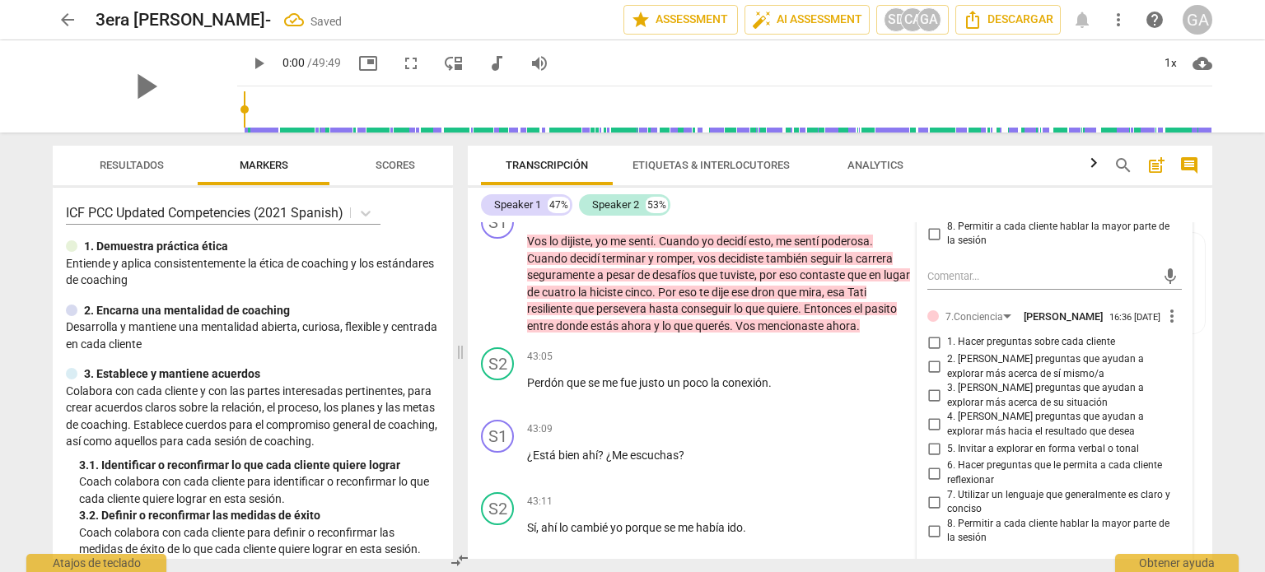
scroll to position [10895, 0]
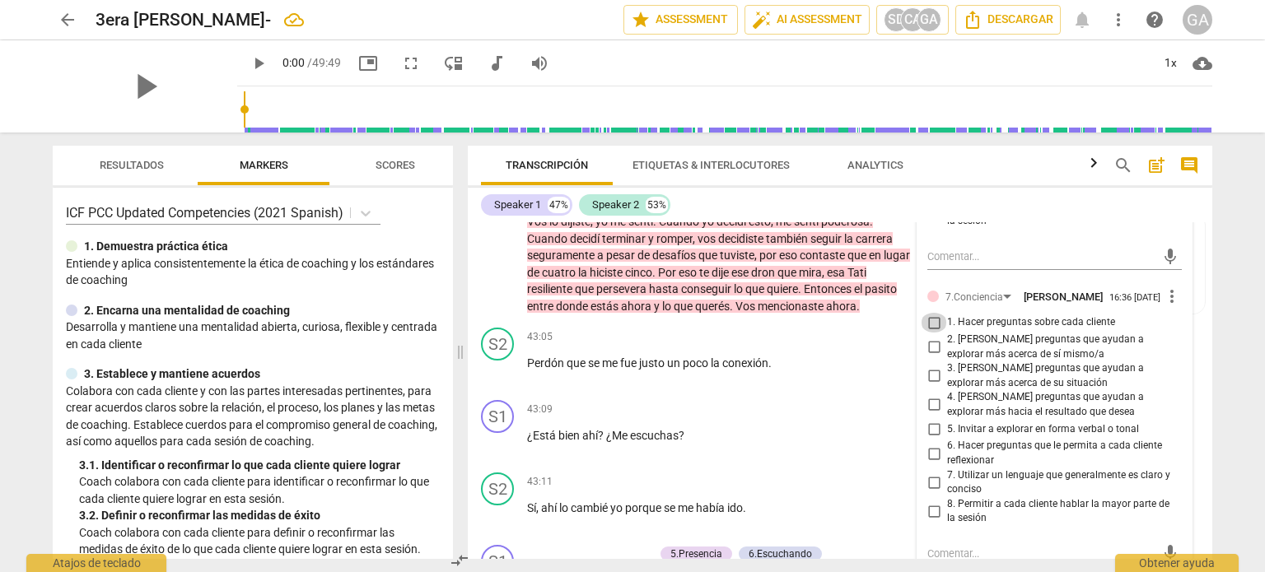
click at [934, 333] on input "1. Hacer preguntas sobre cada cliente" at bounding box center [933, 323] width 26 height 20
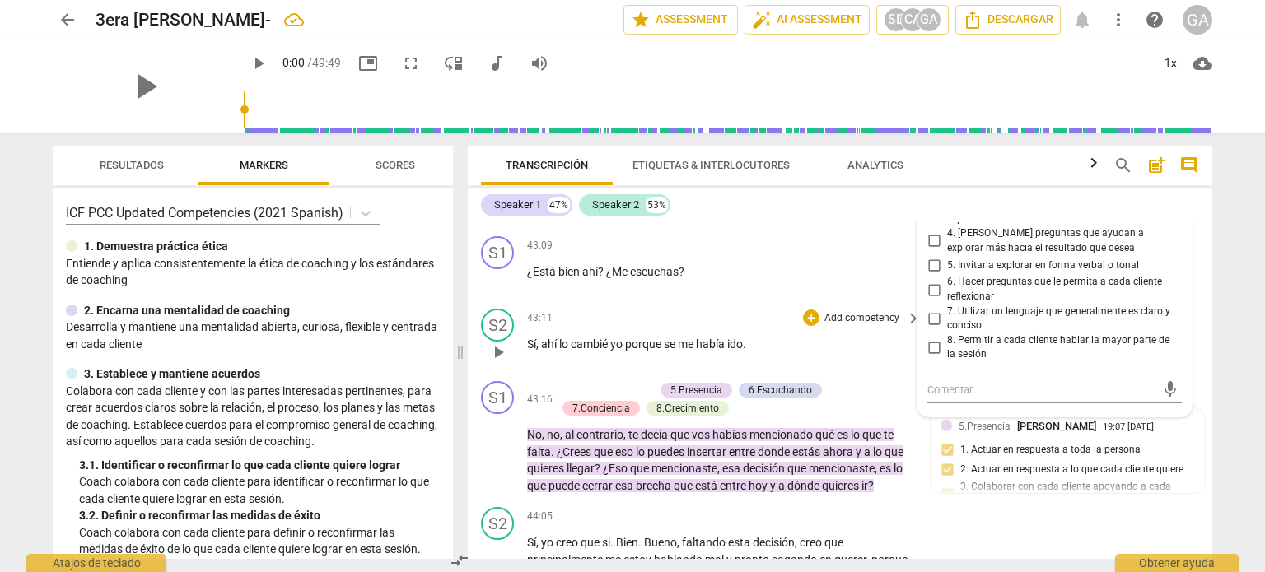
scroll to position [11059, 0]
click at [942, 397] on textarea at bounding box center [1041, 389] width 228 height 16
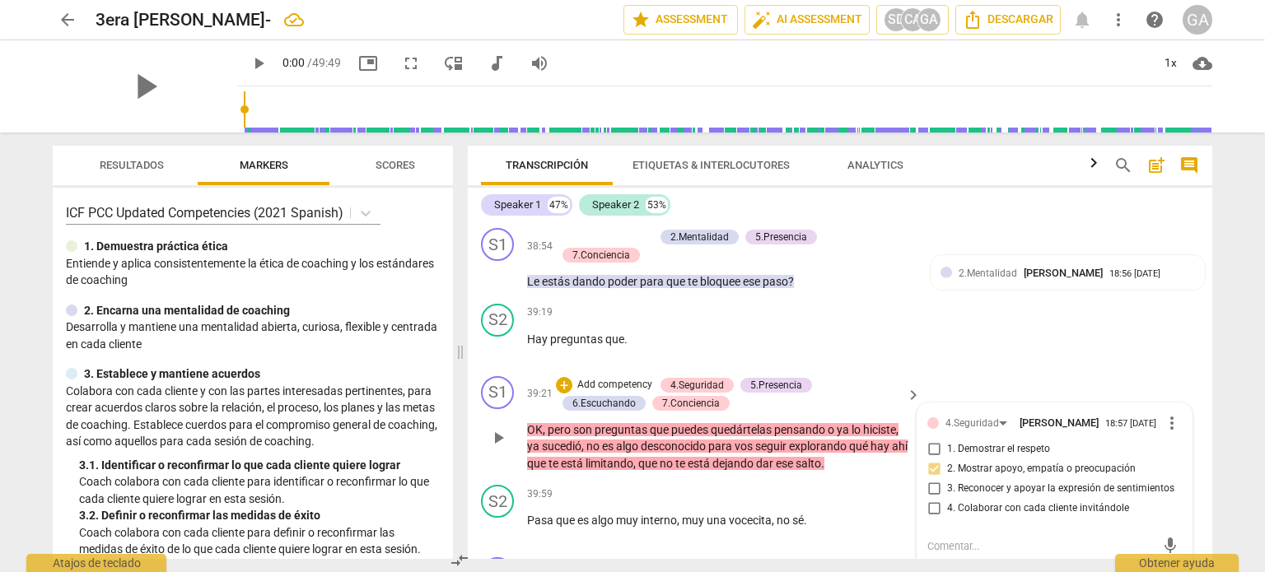
scroll to position [9907, 0]
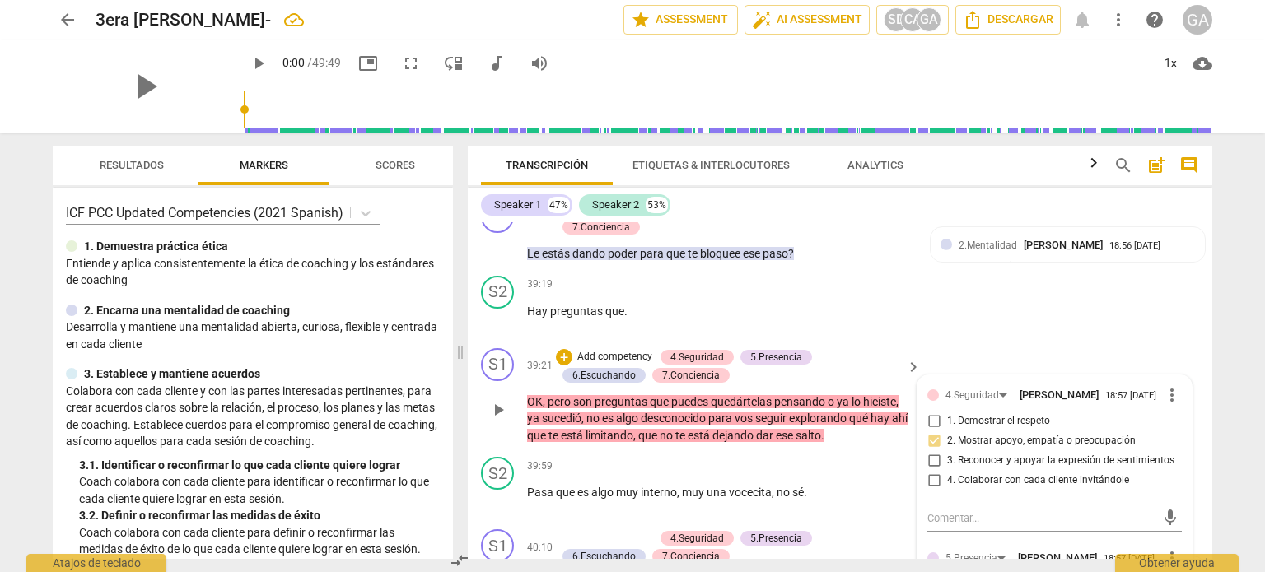
click at [863, 445] on p "OK , pero son preguntas que puedes quedártelas pensando o ya lo hiciste , ya su…" at bounding box center [719, 419] width 385 height 51
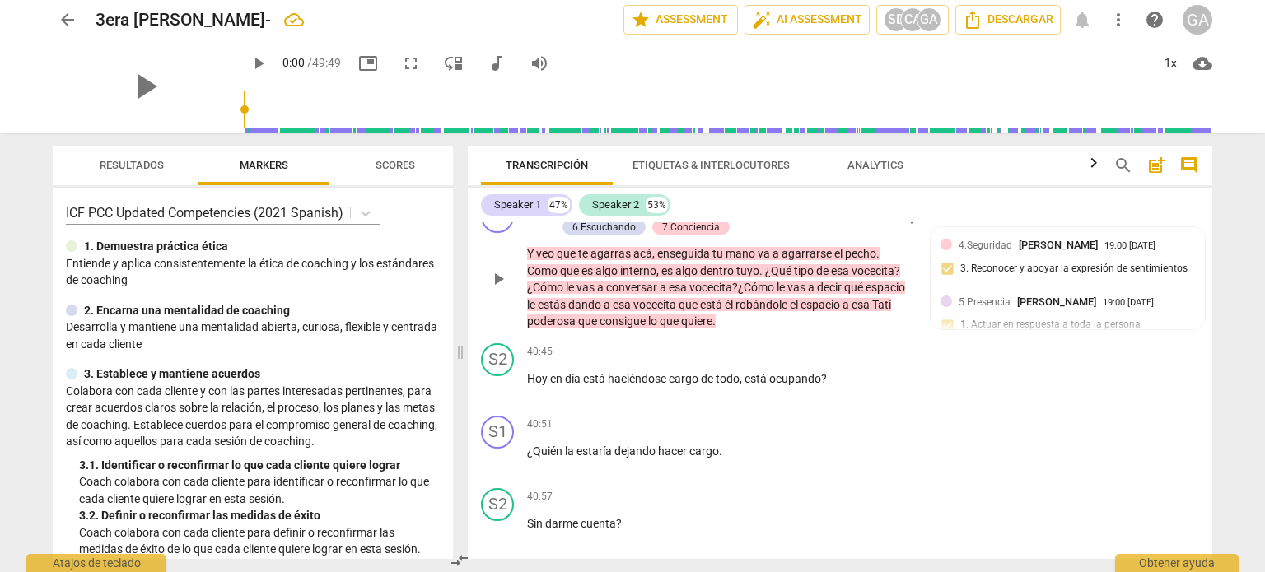
scroll to position [10154, 0]
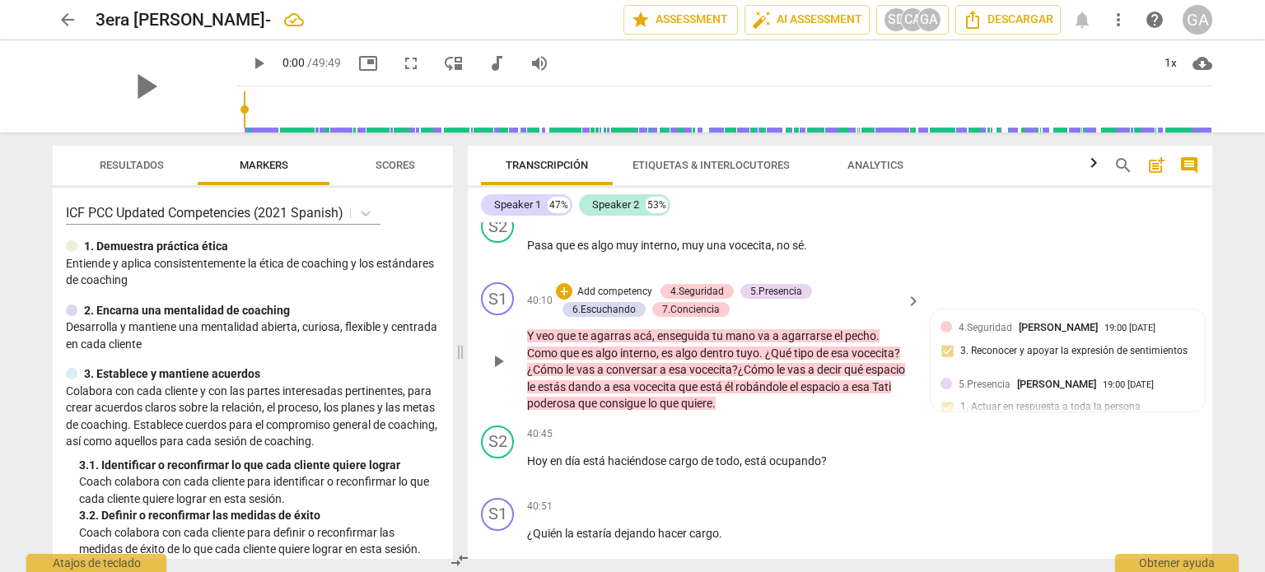
click at [603, 300] on p "Add competency" at bounding box center [614, 292] width 78 height 15
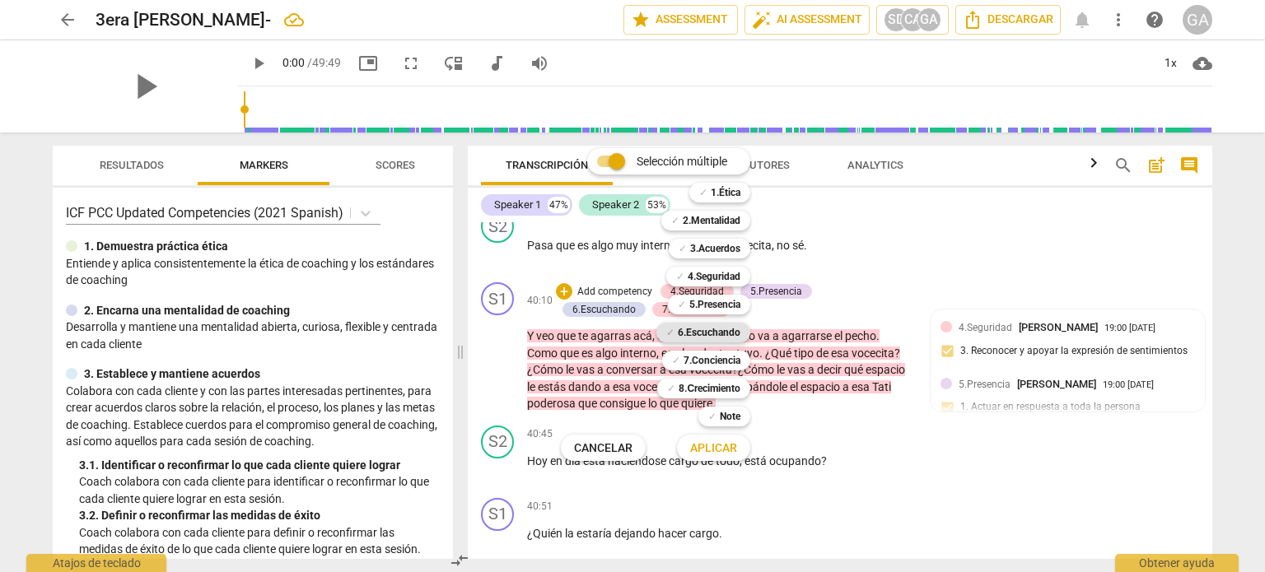
click at [728, 332] on b "6.Escuchando" at bounding box center [709, 333] width 63 height 20
click at [723, 451] on span "Aplicar" at bounding box center [713, 448] width 47 height 16
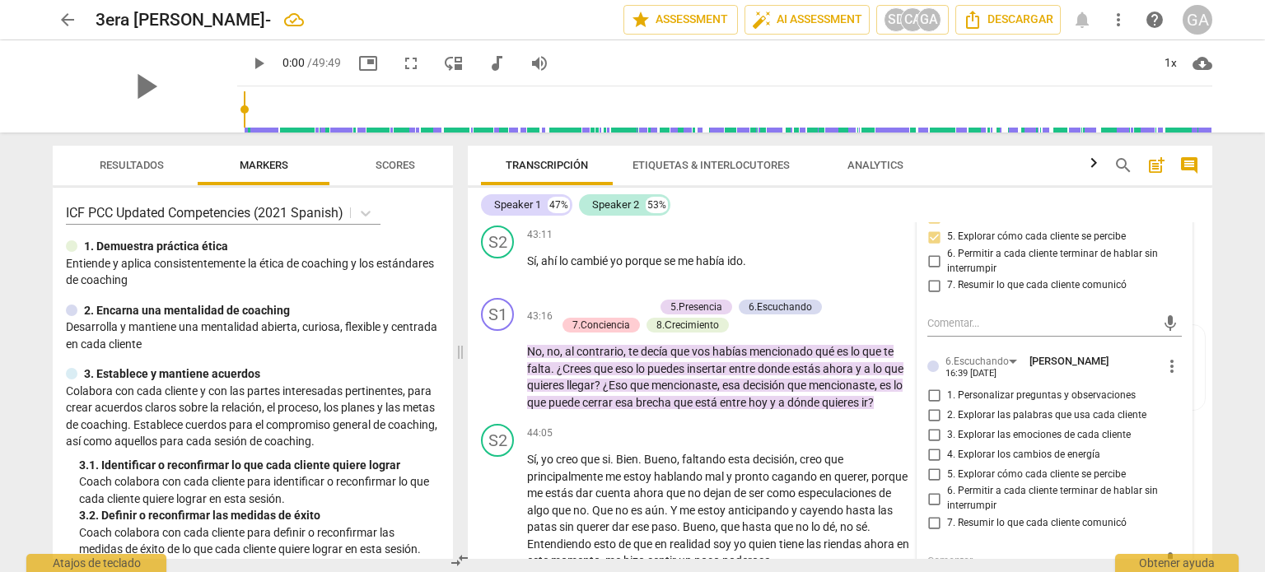
scroll to position [11224, 0]
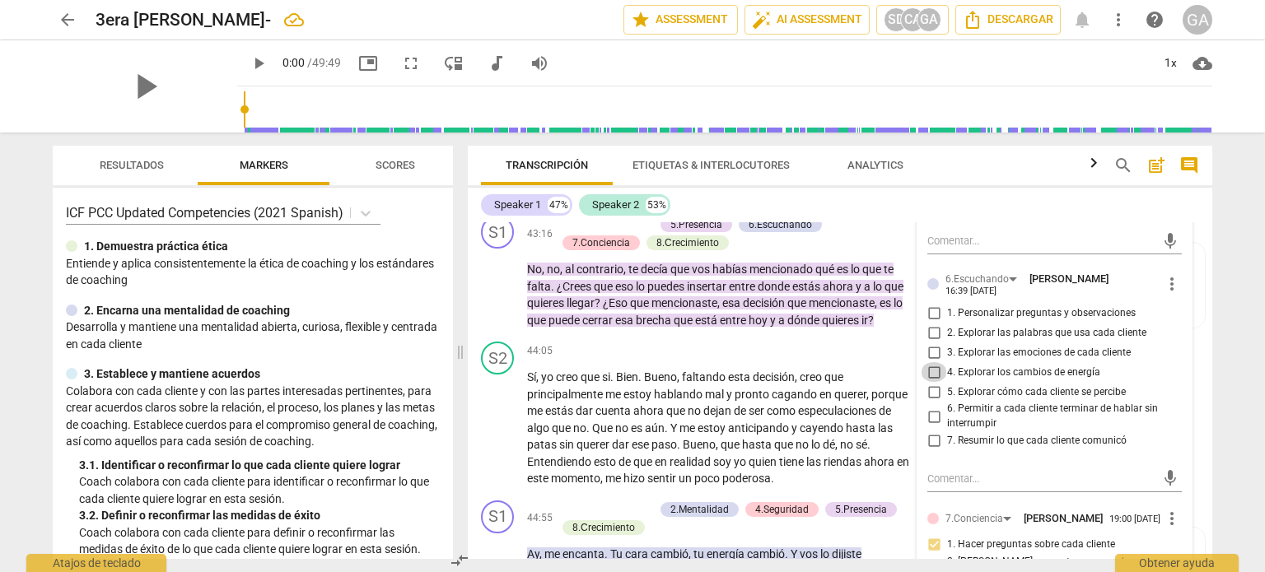
click at [934, 382] on input "4. Explorar los cambios de energía" at bounding box center [933, 372] width 26 height 20
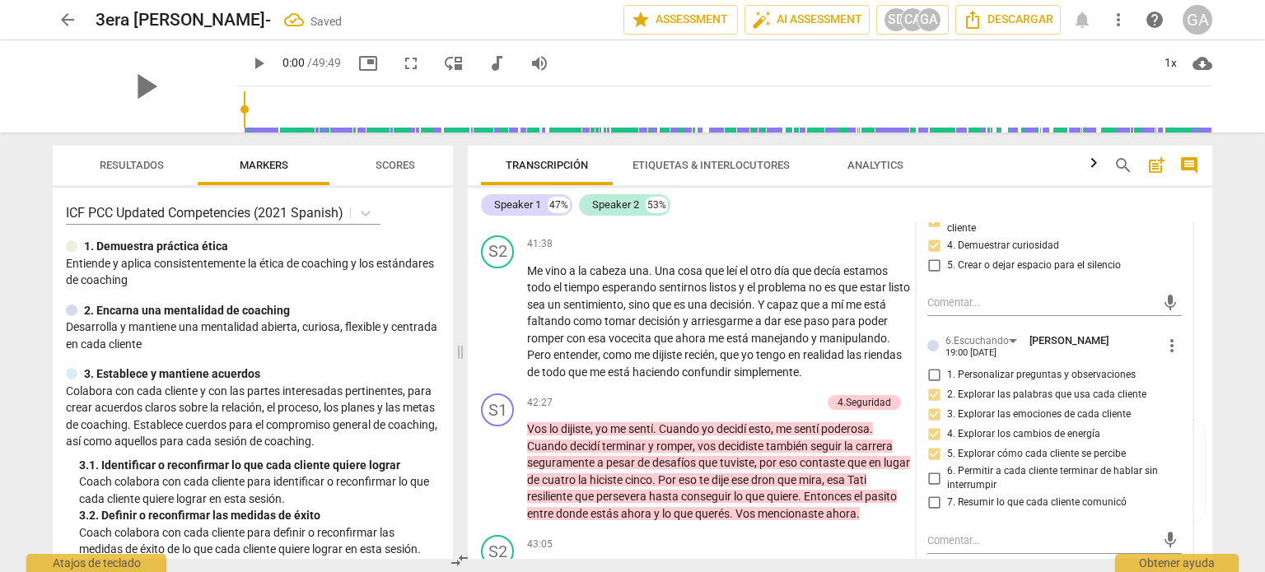
scroll to position [10566, 0]
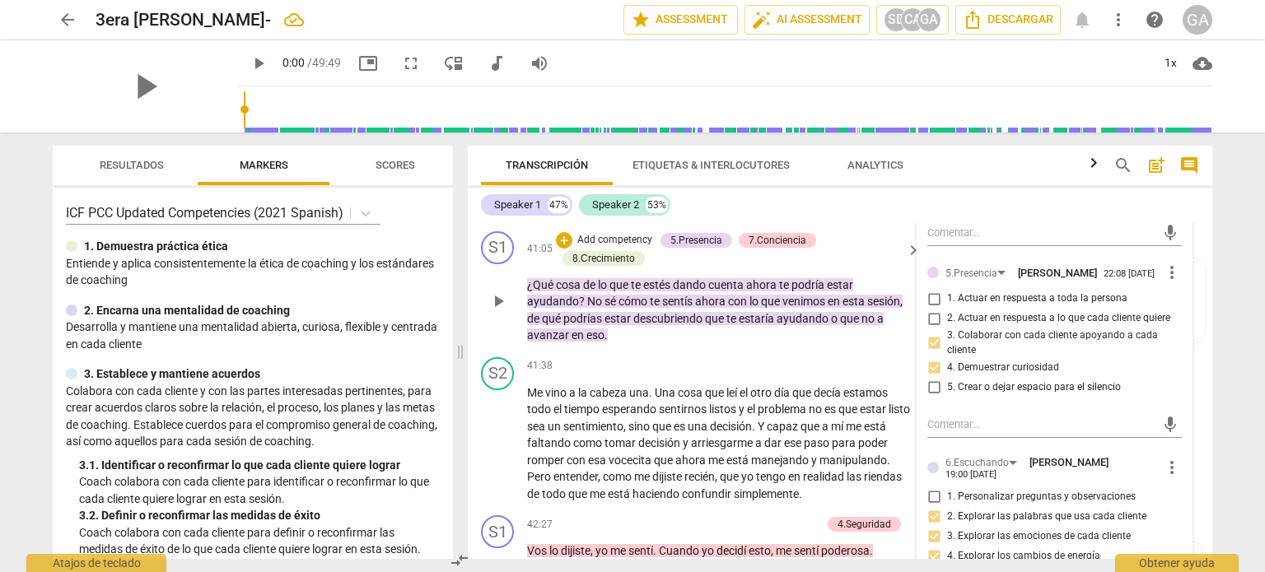
click at [581, 245] on p "Add competency" at bounding box center [614, 240] width 78 height 15
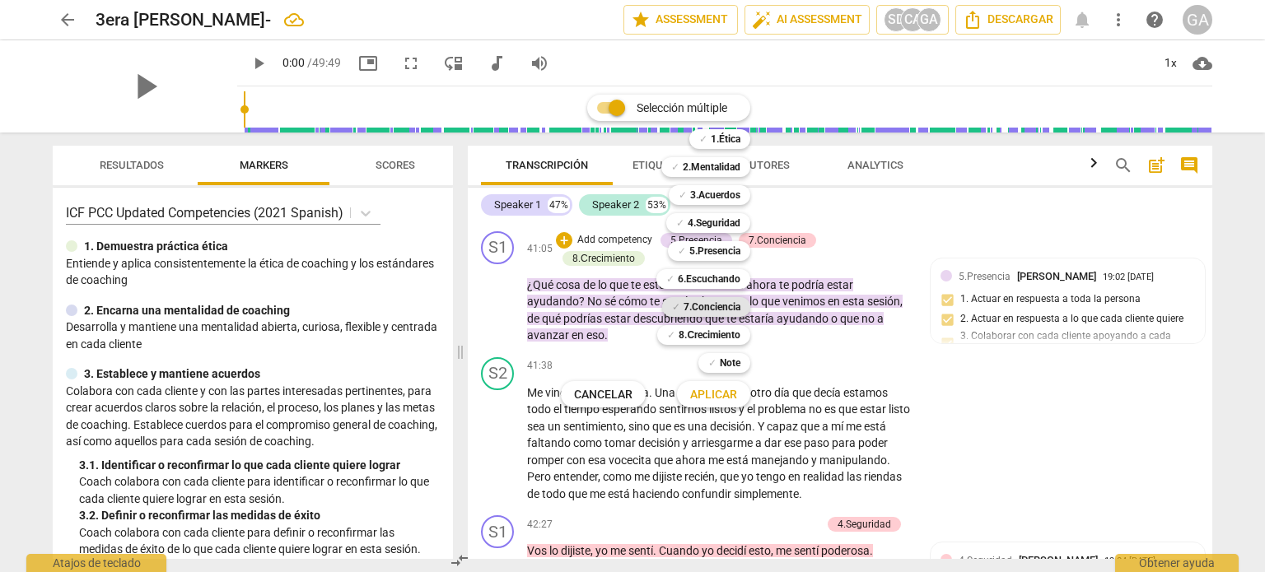
click at [717, 307] on b "7.Conciencia" at bounding box center [711, 307] width 57 height 20
click at [713, 333] on b "8.Сrecimiento" at bounding box center [709, 335] width 62 height 20
click at [712, 394] on span "Aplicar" at bounding box center [713, 395] width 47 height 16
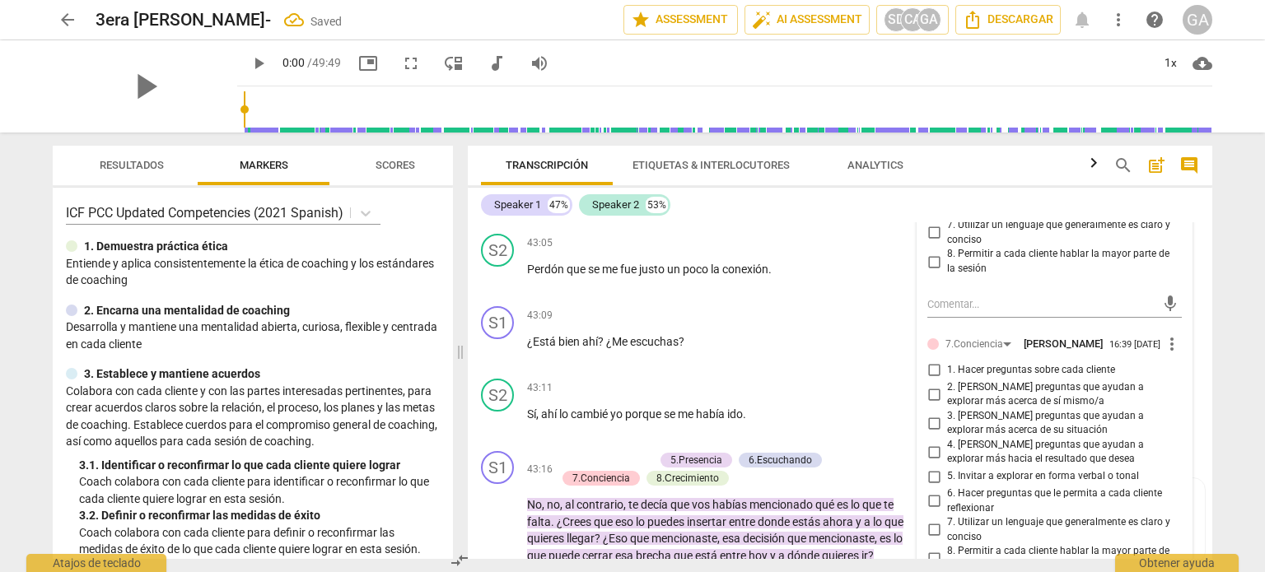
scroll to position [11059, 0]
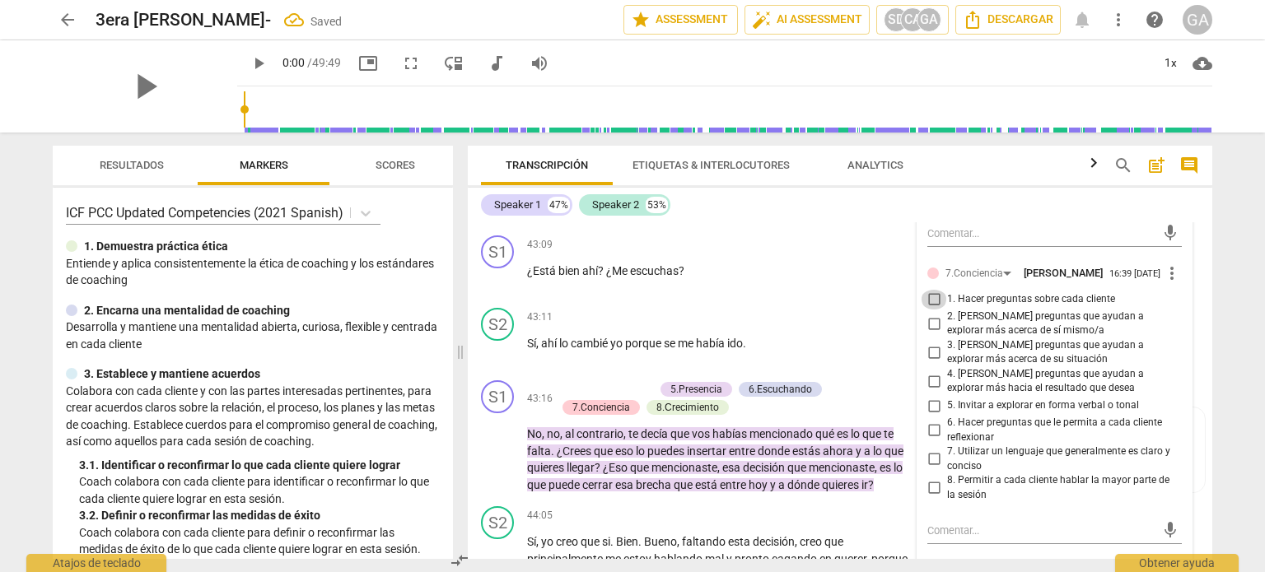
click at [934, 310] on input "1. Hacer preguntas sobre cada cliente" at bounding box center [933, 300] width 26 height 20
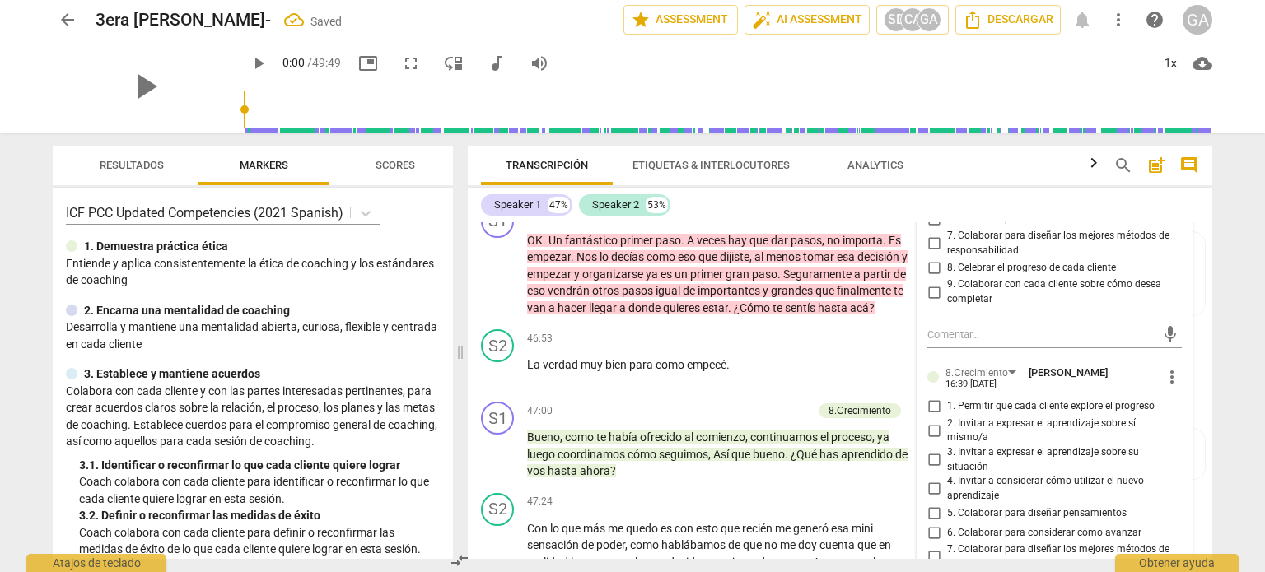
scroll to position [11965, 0]
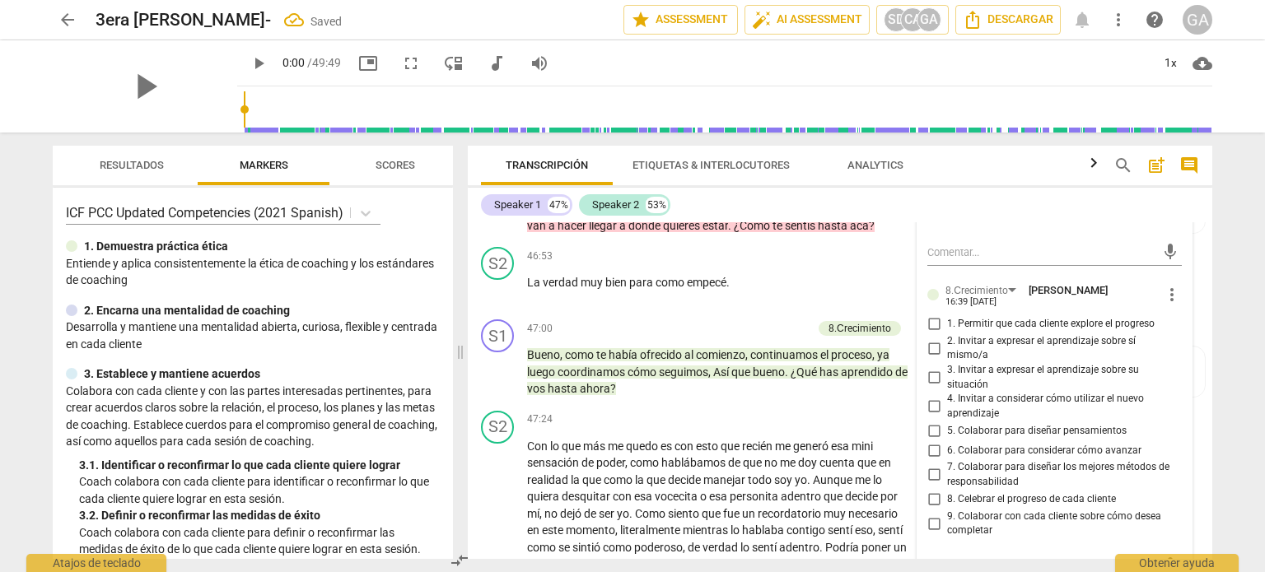
click at [932, 388] on input "3. Invitar a expresar el aprendizaje sobre su situación" at bounding box center [933, 378] width 26 height 20
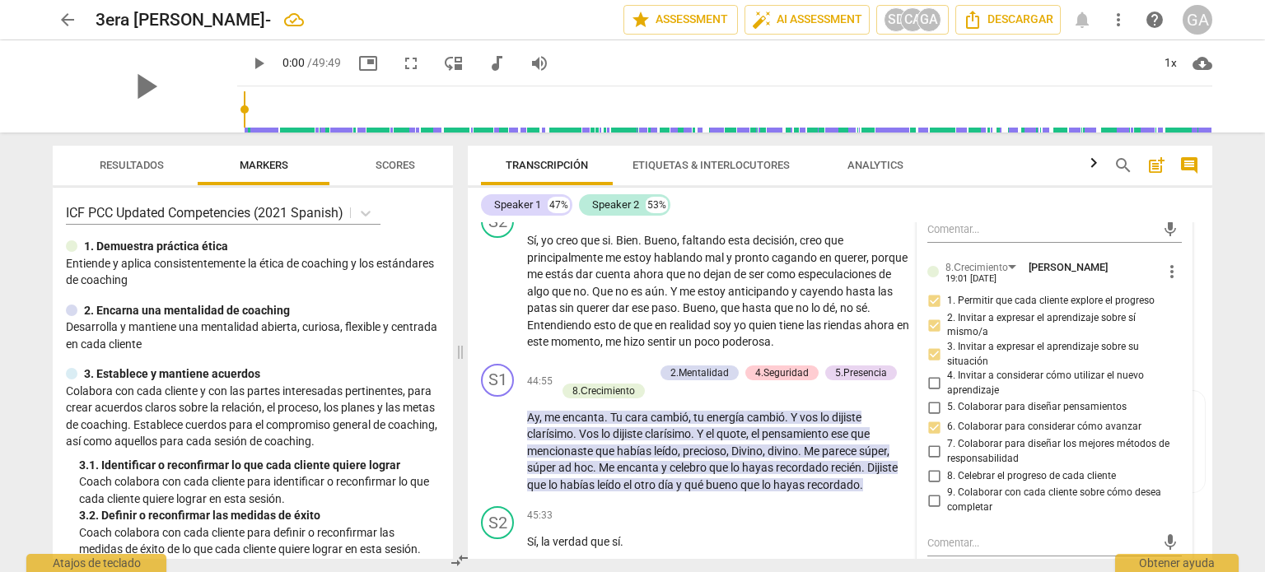
scroll to position [11389, 0]
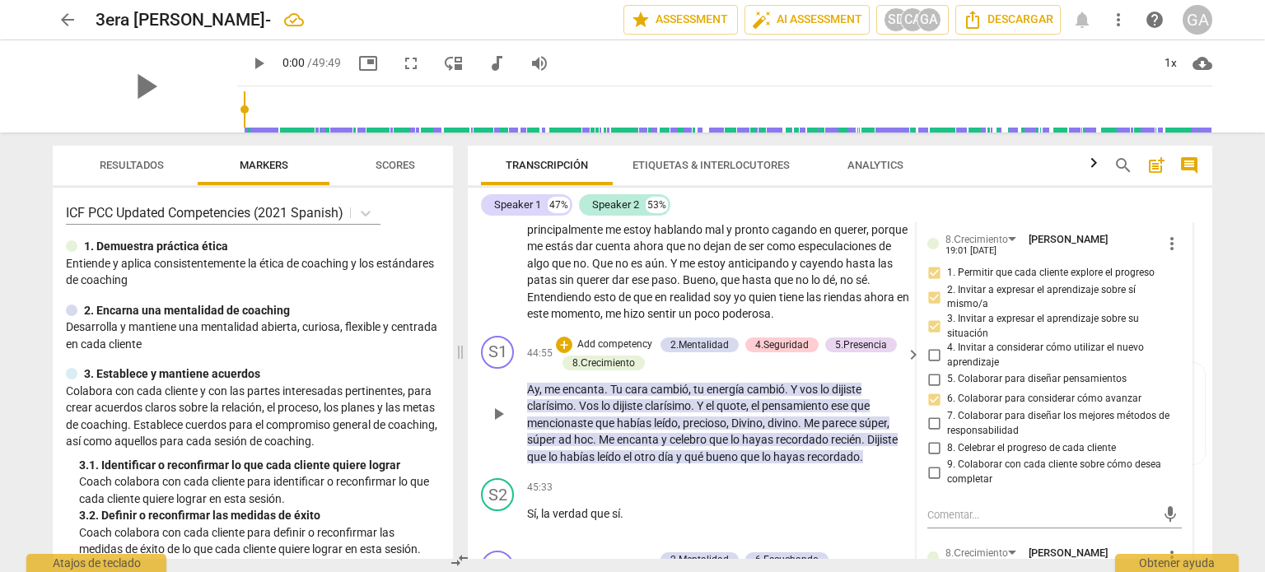
click at [613, 350] on p "Add competency" at bounding box center [614, 345] width 78 height 15
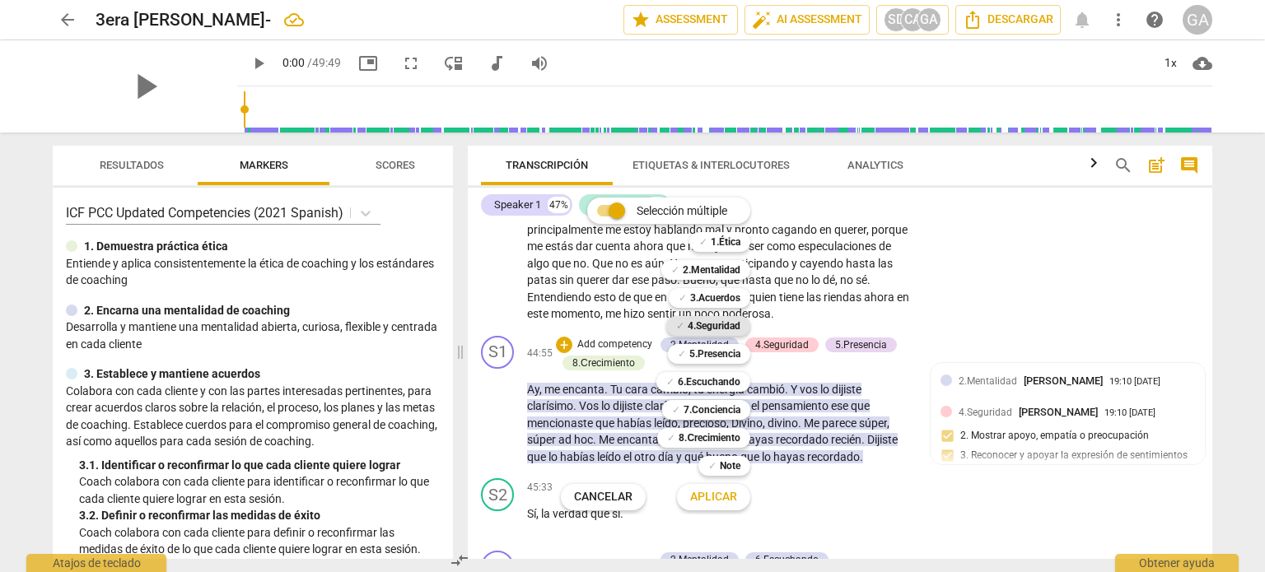
click at [701, 328] on b "4.Seguridad" at bounding box center [713, 326] width 53 height 20
click at [718, 501] on span "Aplicar" at bounding box center [713, 497] width 47 height 16
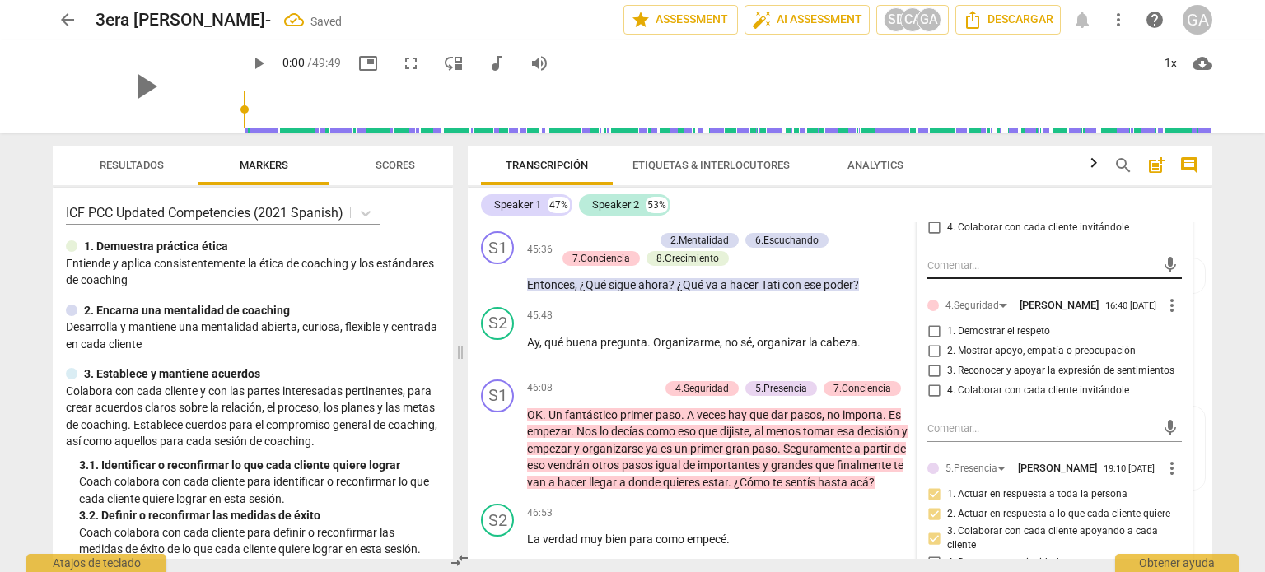
scroll to position [11718, 0]
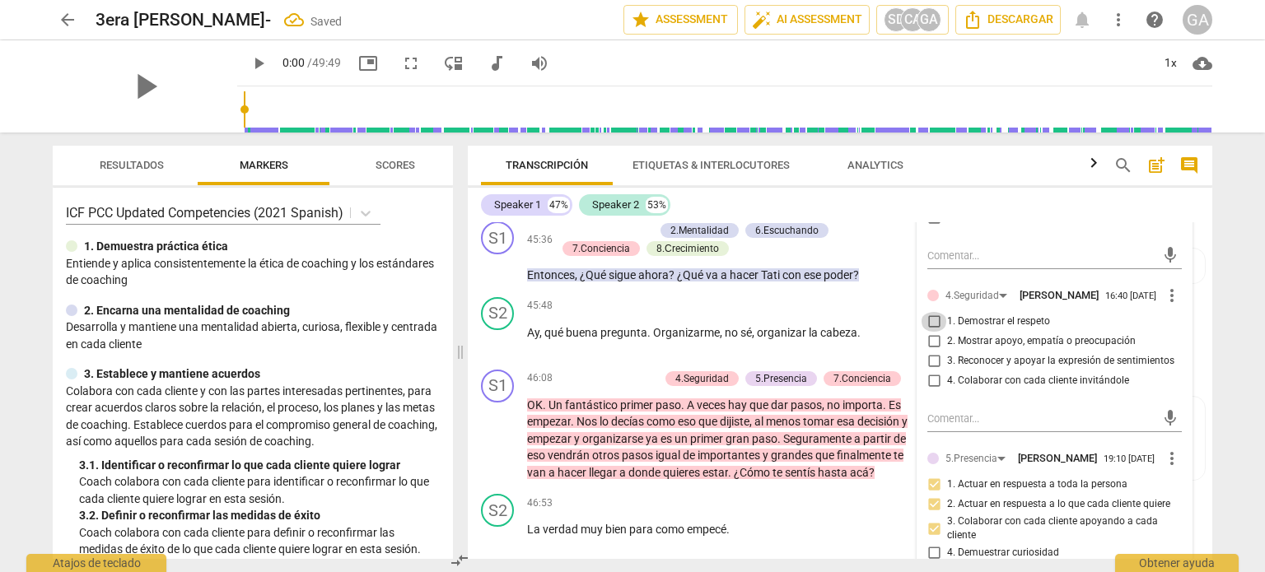
click at [934, 332] on input "1. Demostrar el respeto" at bounding box center [933, 322] width 26 height 20
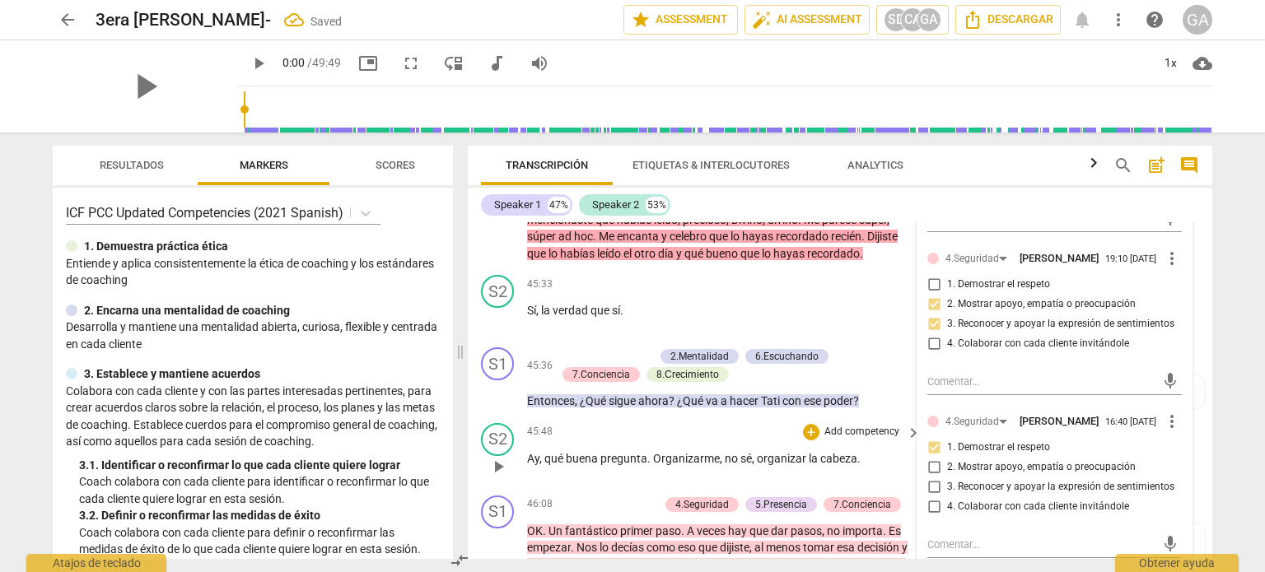
scroll to position [11553, 0]
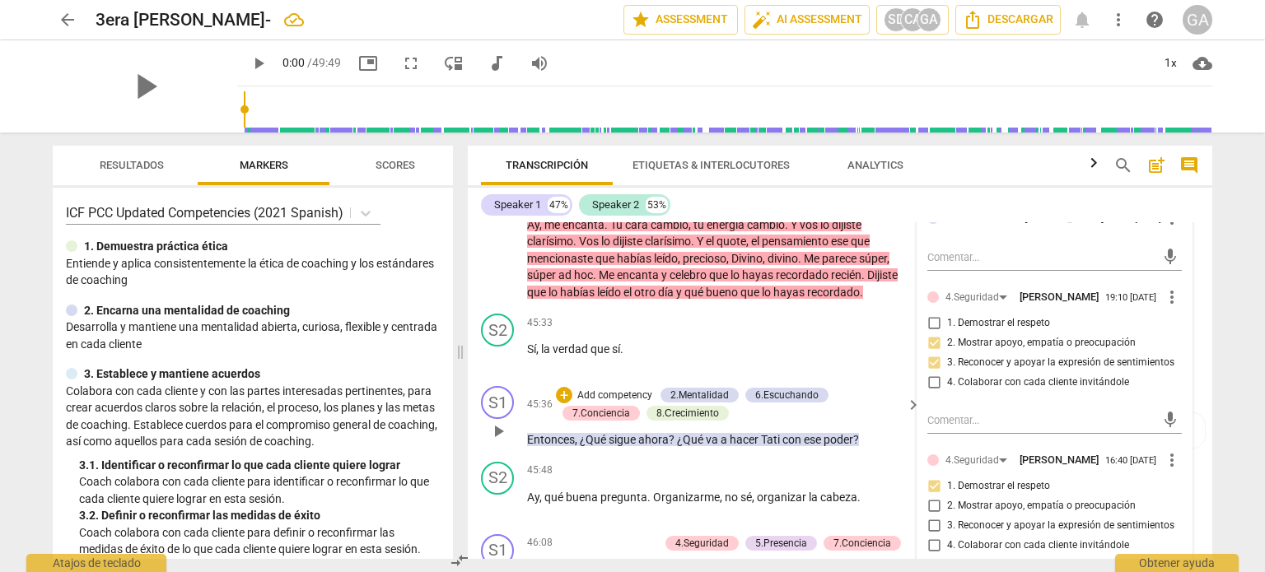
click at [598, 400] on p "Add competency" at bounding box center [614, 396] width 78 height 15
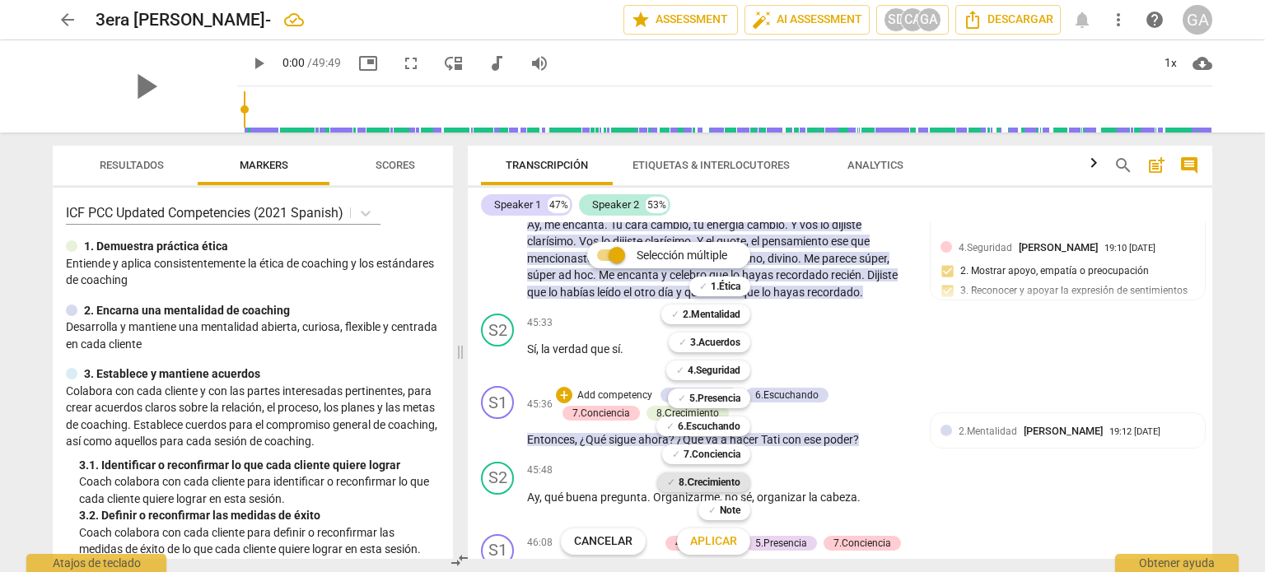
click at [718, 480] on b "8.Сrecimiento" at bounding box center [709, 483] width 62 height 20
click at [717, 539] on span "Aplicar" at bounding box center [713, 542] width 47 height 16
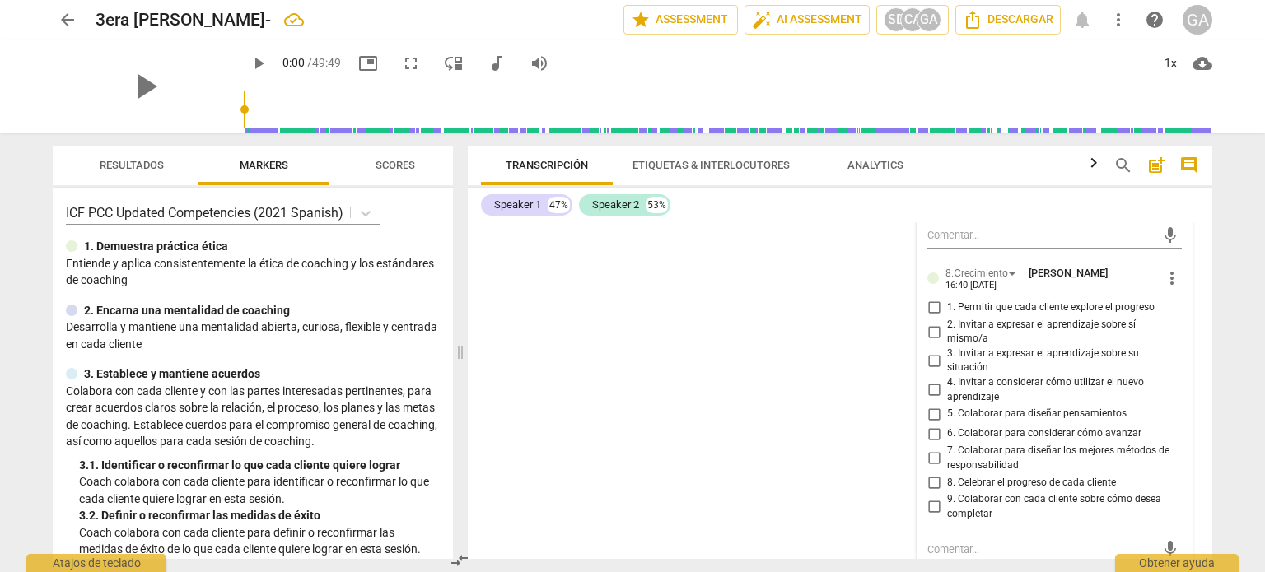
scroll to position [12953, 0]
click at [935, 423] on input "5. Colaborar para diseñar pensamientos" at bounding box center [933, 413] width 26 height 20
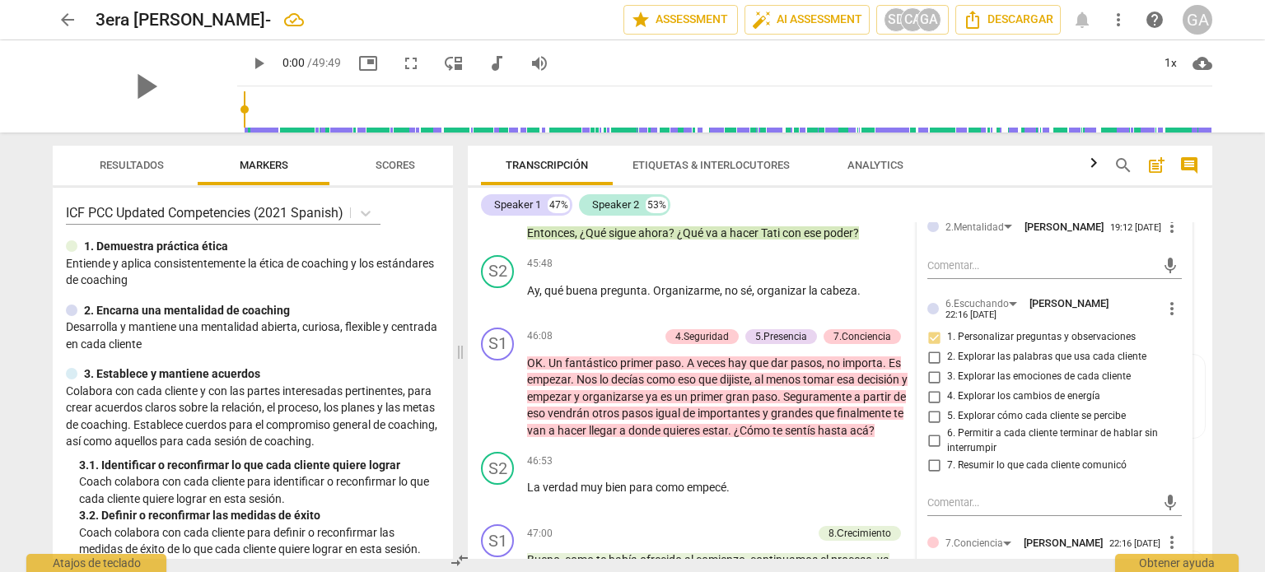
scroll to position [11718, 0]
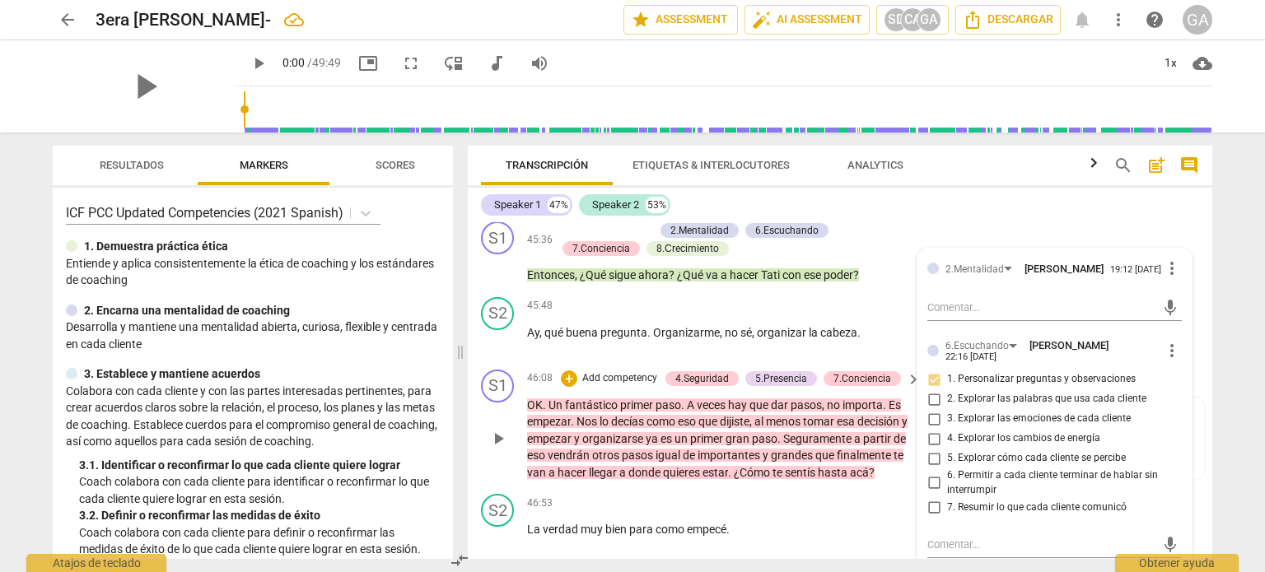
click at [615, 386] on p "Add competency" at bounding box center [619, 378] width 78 height 15
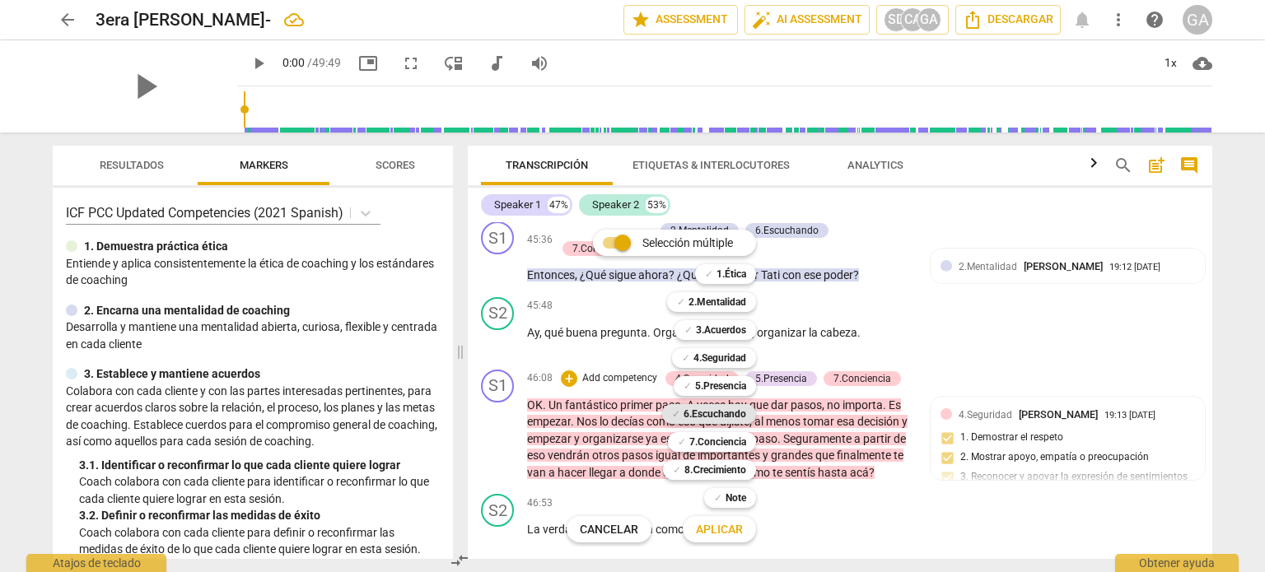
click at [716, 413] on b "6.Escuchando" at bounding box center [714, 414] width 63 height 20
click at [728, 529] on span "Aplicar" at bounding box center [719, 530] width 47 height 16
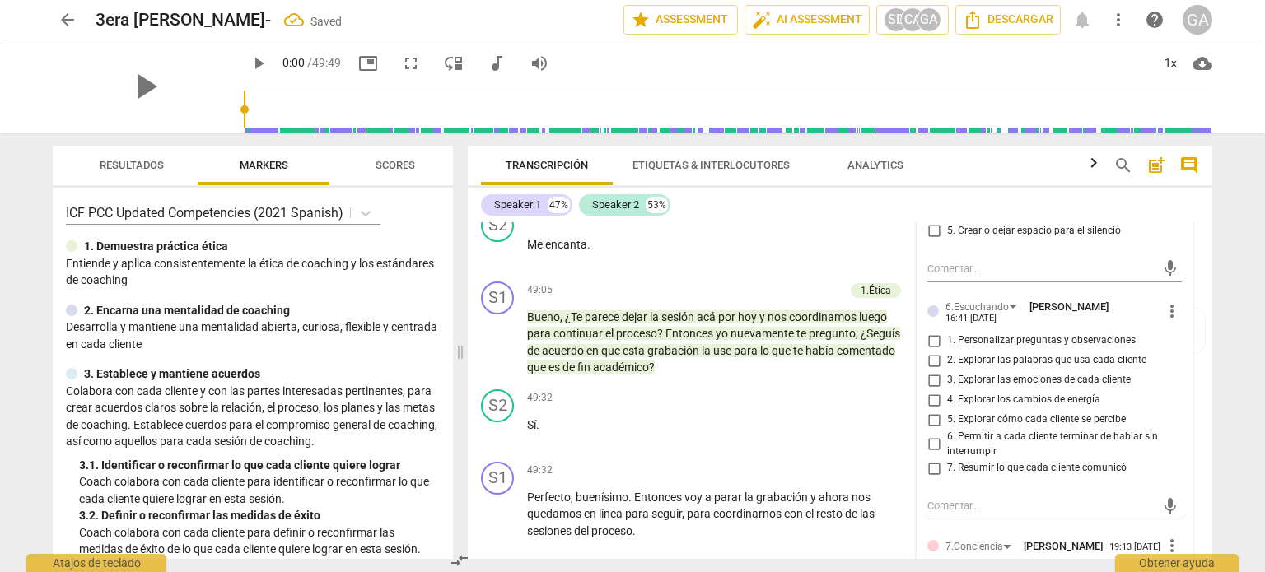
scroll to position [12542, 0]
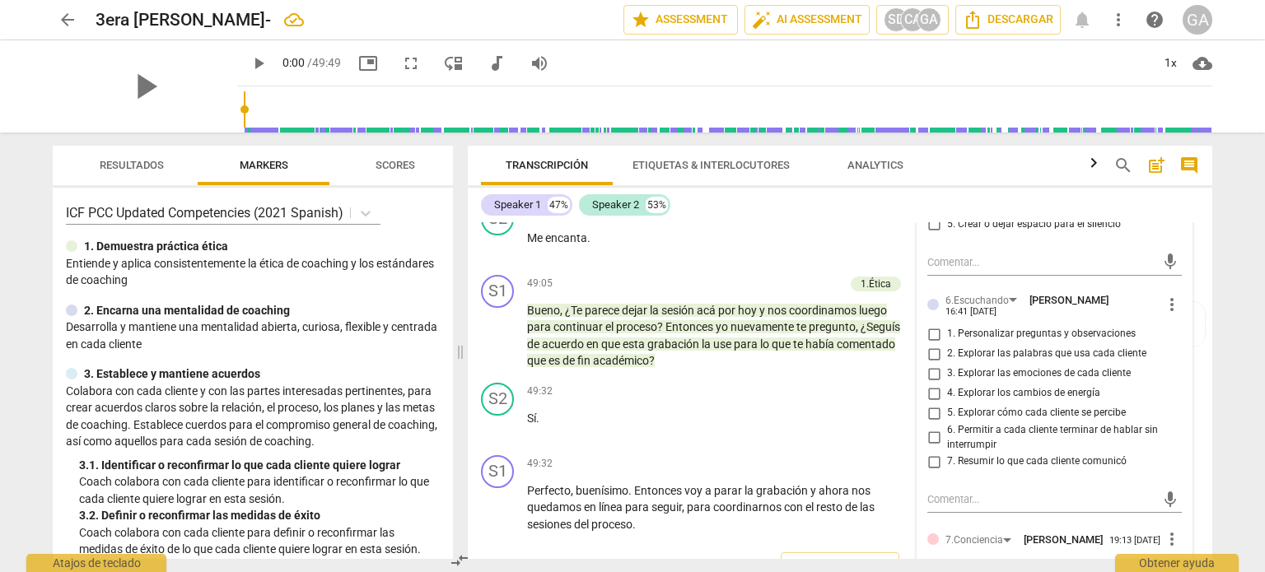
click at [929, 384] on input "3. Explorar las emociones de cada cliente" at bounding box center [933, 374] width 26 height 20
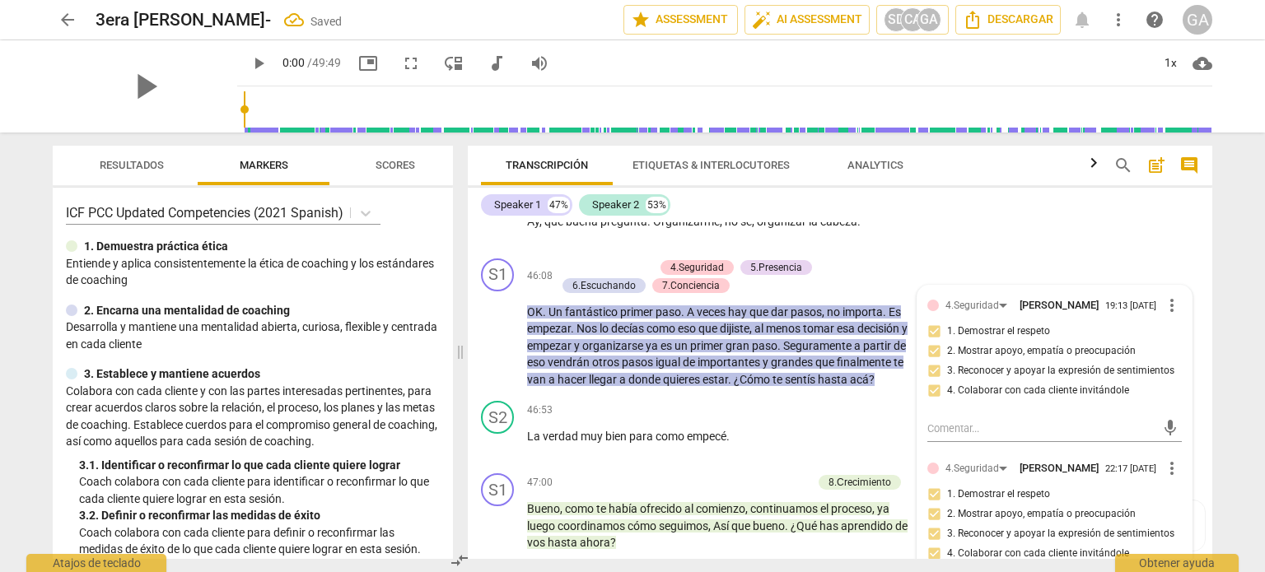
scroll to position [11801, 0]
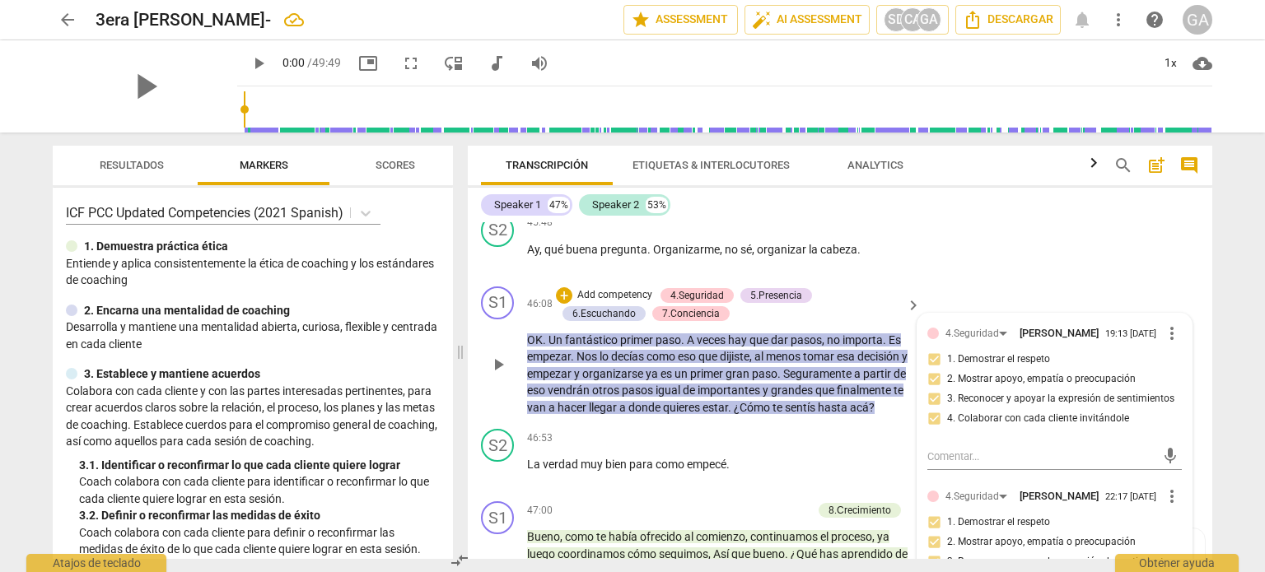
click at [897, 417] on p "OK . Un fantástico primer paso . A veces hay que dar pasos , no importa . Es em…" at bounding box center [719, 374] width 385 height 85
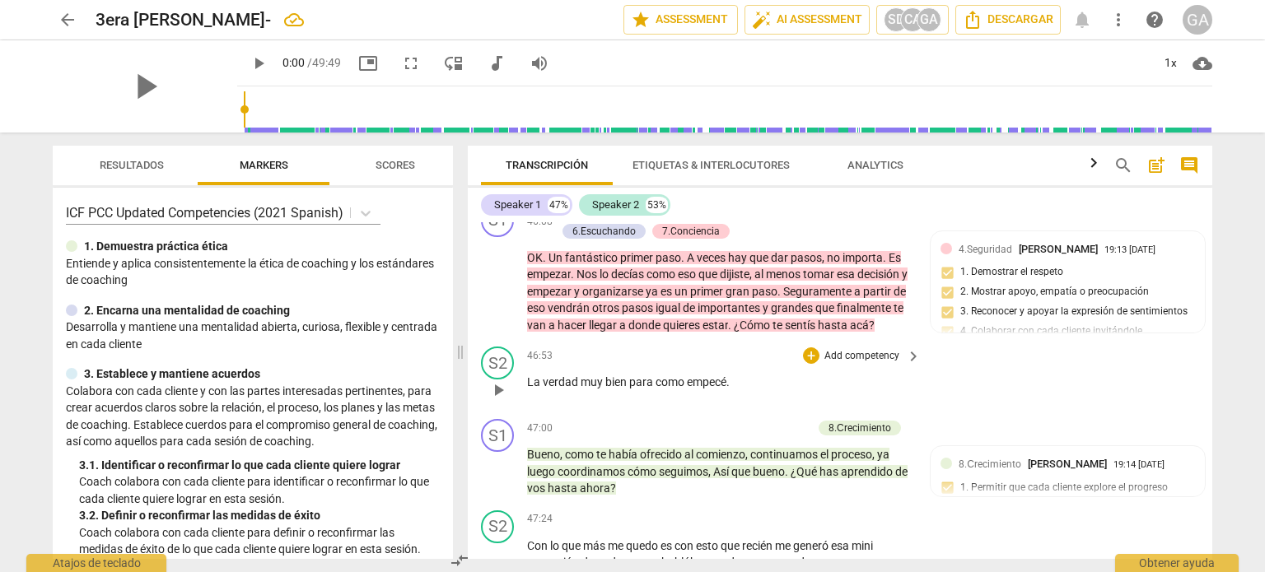
scroll to position [11966, 0]
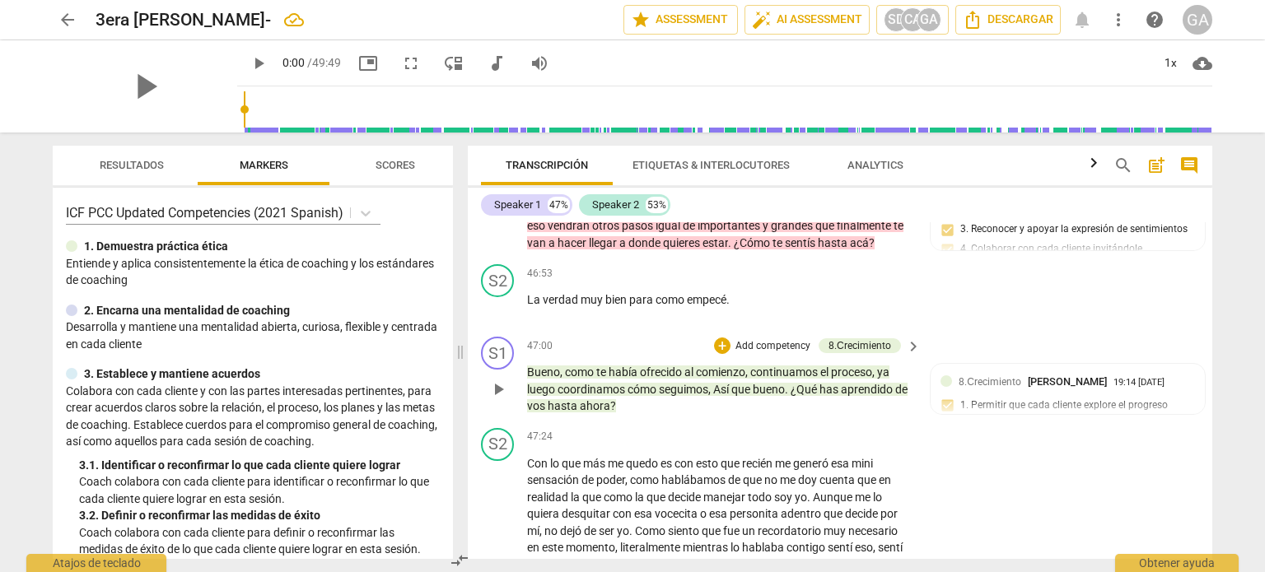
click at [754, 354] on p "Add competency" at bounding box center [773, 346] width 78 height 15
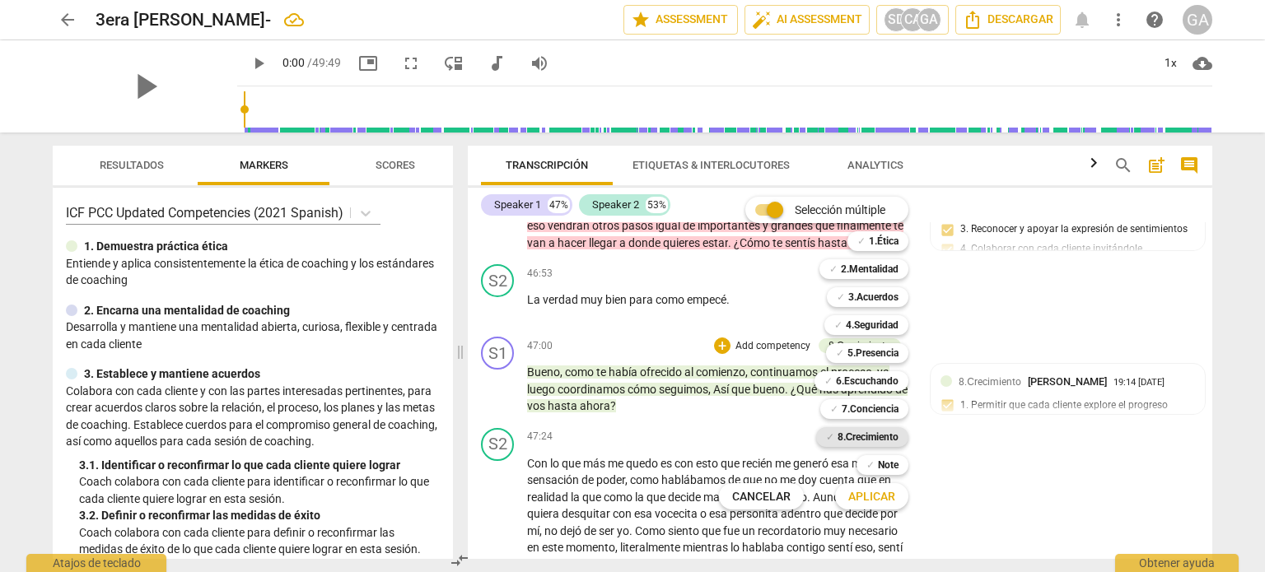
click at [868, 435] on b "8.Сrecimiento" at bounding box center [868, 437] width 62 height 20
click at [876, 493] on span "Aplicar" at bounding box center [871, 497] width 47 height 16
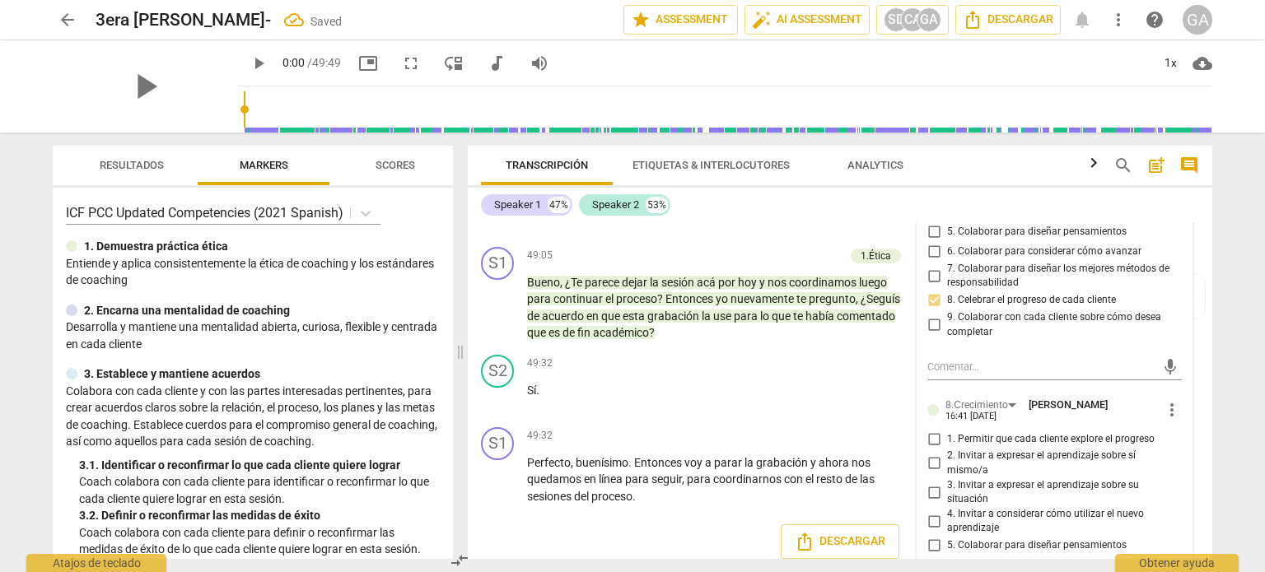
scroll to position [12727, 0]
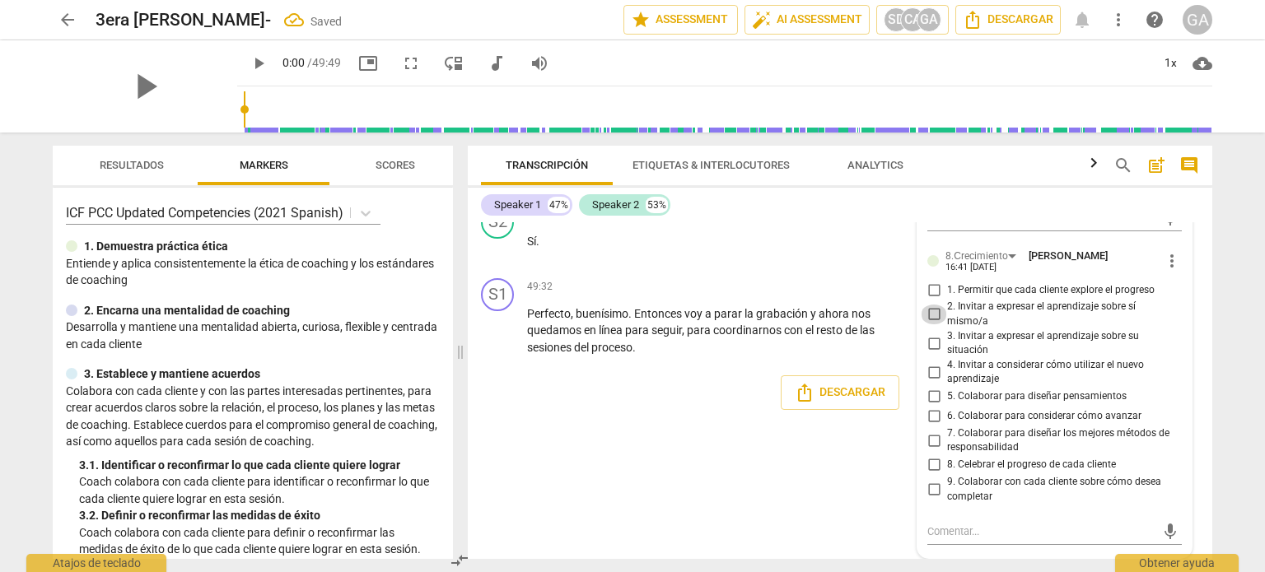
click at [935, 310] on input "2. Invitar a expresar el aprendizaje sobre sí mismo/a" at bounding box center [933, 315] width 26 height 20
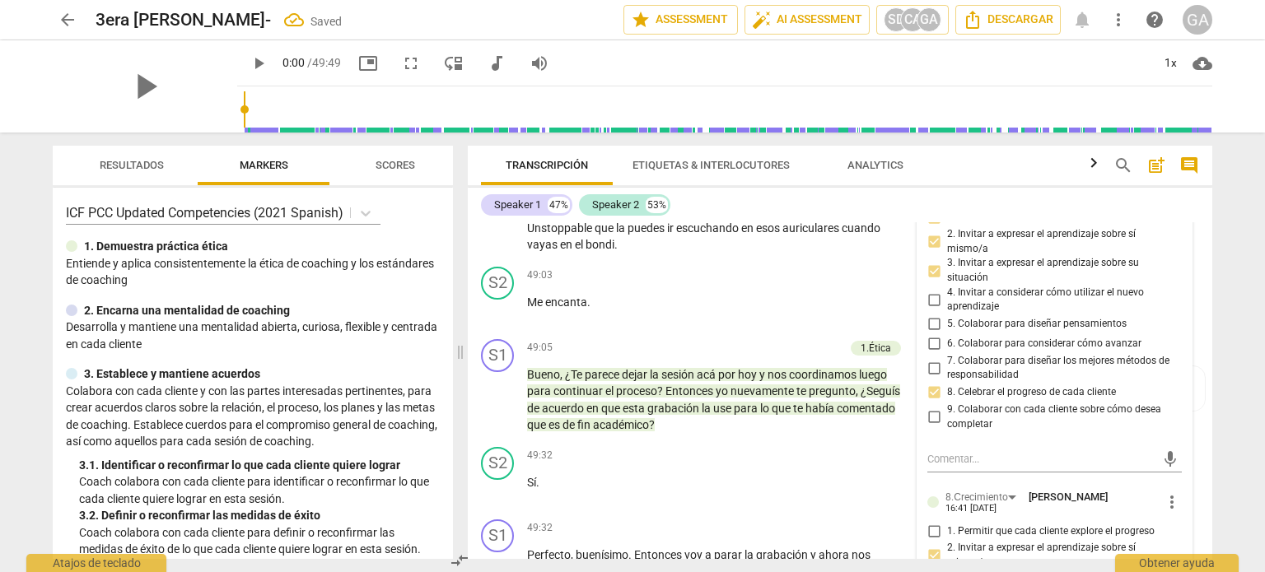
scroll to position [12480, 0]
click at [806, 348] on p "Add competency" at bounding box center [805, 346] width 78 height 15
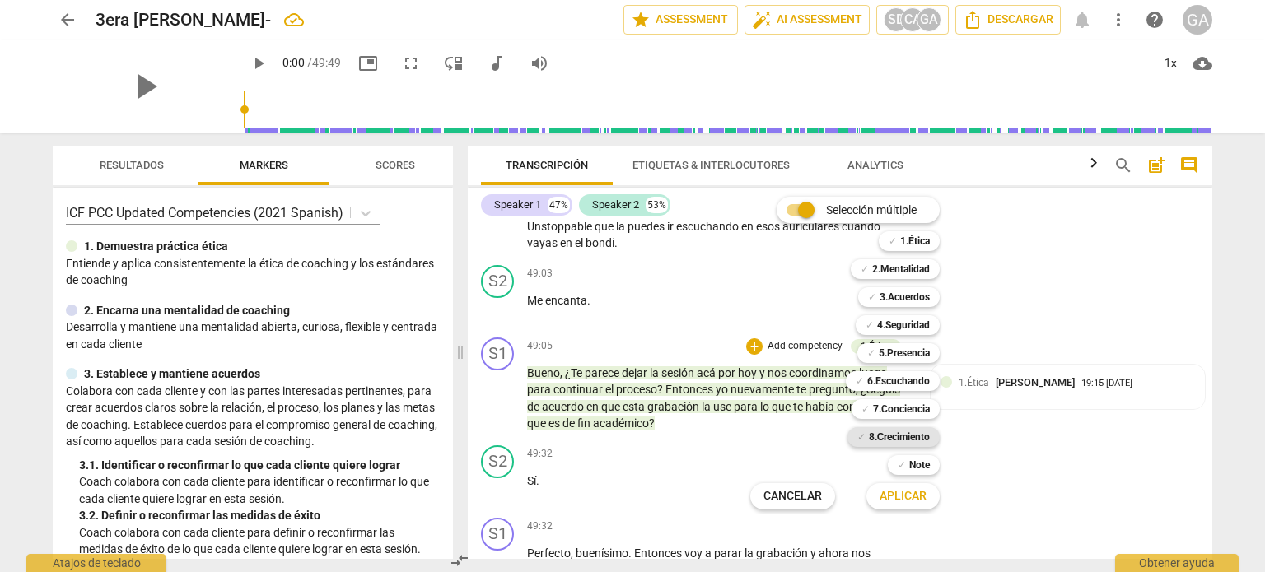
click at [917, 434] on b "8.Сrecimiento" at bounding box center [900, 437] width 62 height 20
click at [911, 497] on span "Aplicar" at bounding box center [902, 496] width 47 height 16
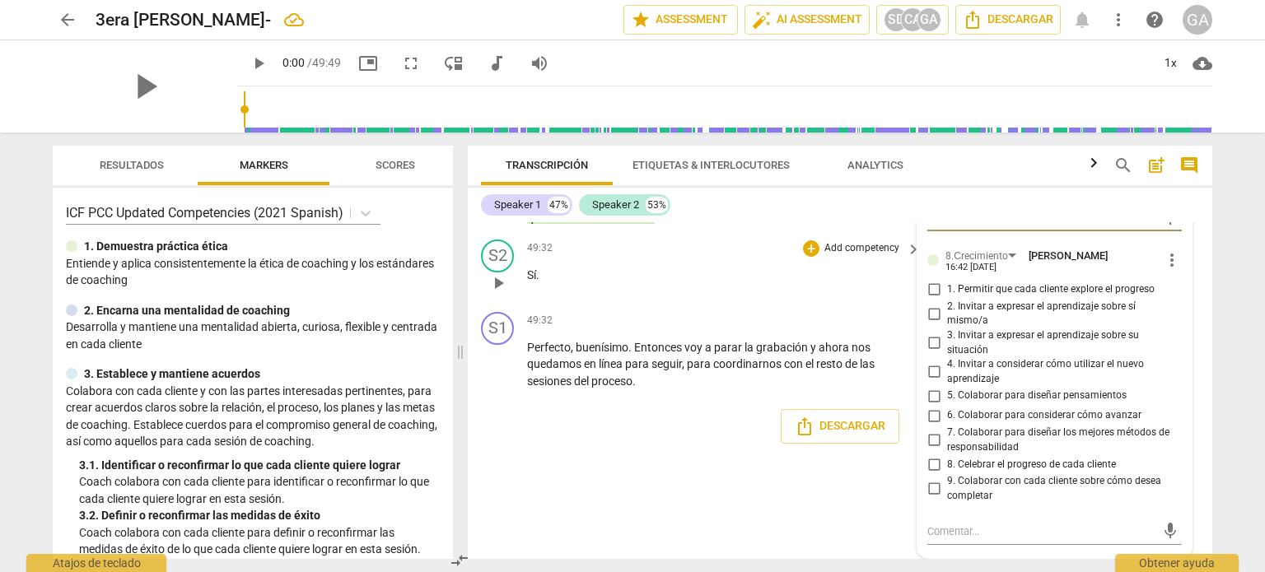
scroll to position [12692, 0]
click at [932, 487] on input "9. Colaborar con cada cliente sobre cómo desea completar" at bounding box center [933, 489] width 26 height 20
click at [1001, 529] on textarea at bounding box center [1041, 532] width 228 height 16
